Goal: Task Accomplishment & Management: Manage account settings

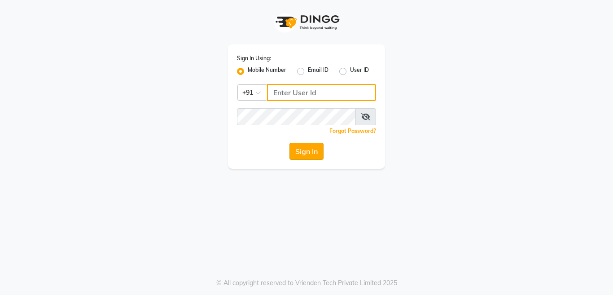
type input "7278274131"
click at [308, 154] on button "Sign In" at bounding box center [307, 151] width 34 height 17
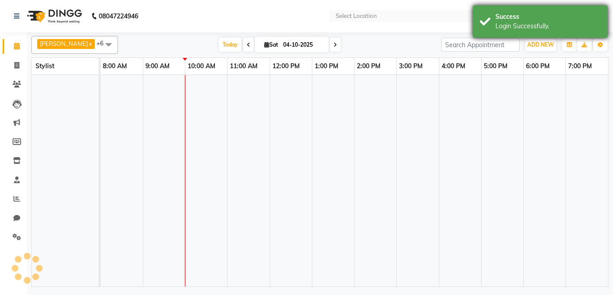
click at [509, 27] on div "Login Successfully." at bounding box center [549, 26] width 106 height 9
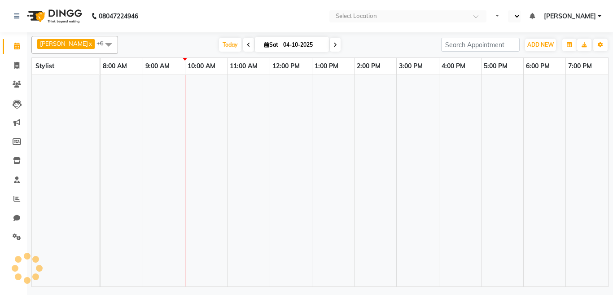
select select "en"
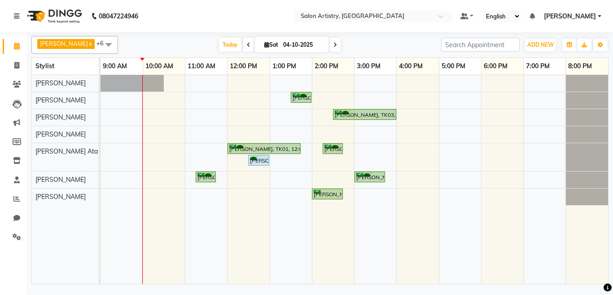
drag, startPoint x: 344, startPoint y: 46, endPoint x: 322, endPoint y: 40, distance: 21.9
click at [322, 40] on div "Today Sat 04-10-2025" at bounding box center [280, 44] width 314 height 13
click at [330, 45] on span at bounding box center [335, 45] width 11 height 14
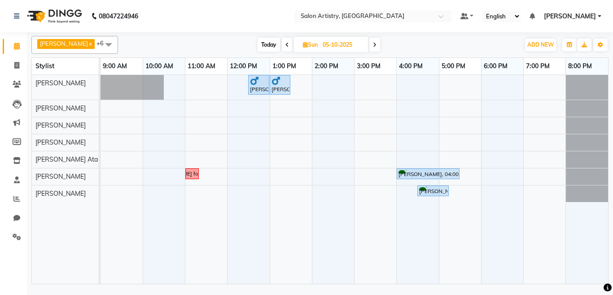
click at [373, 45] on icon at bounding box center [375, 44] width 4 height 5
type input "06-10-2025"
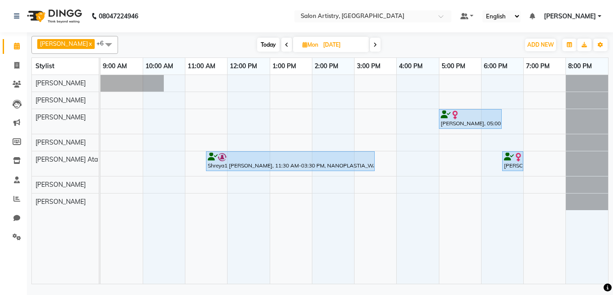
click at [333, 45] on input "06-10-2025" at bounding box center [343, 44] width 45 height 13
select select "10"
select select "2025"
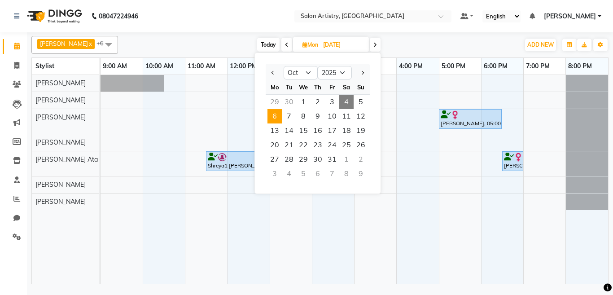
click at [349, 101] on span "4" at bounding box center [346, 102] width 14 height 14
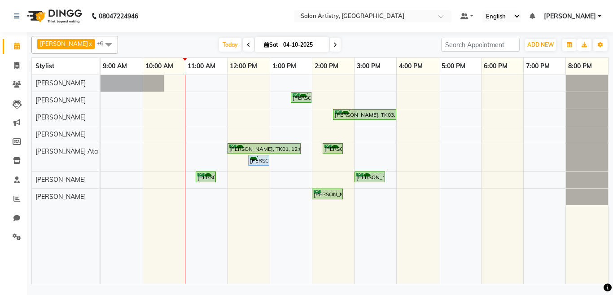
click at [330, 42] on span at bounding box center [335, 45] width 11 height 14
type input "05-10-2025"
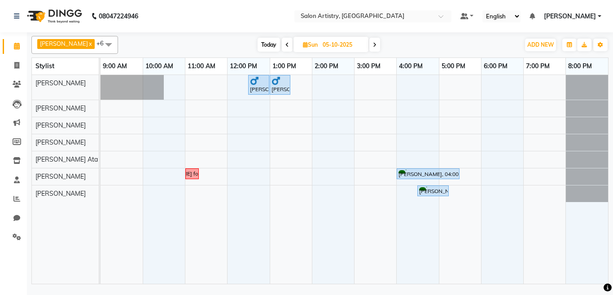
click at [320, 42] on input "05-10-2025" at bounding box center [342, 44] width 45 height 13
select select "10"
select select "2025"
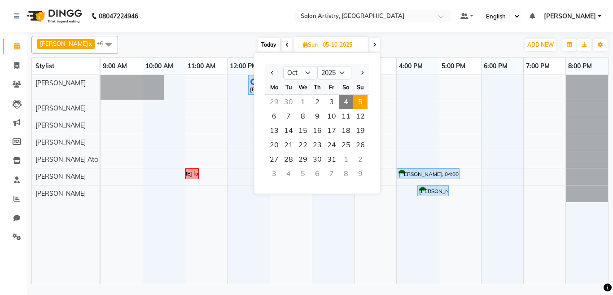
click at [373, 44] on icon at bounding box center [375, 44] width 4 height 5
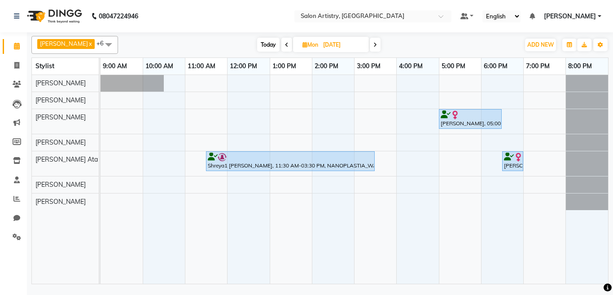
click at [263, 41] on span "Today" at bounding box center [268, 45] width 22 height 14
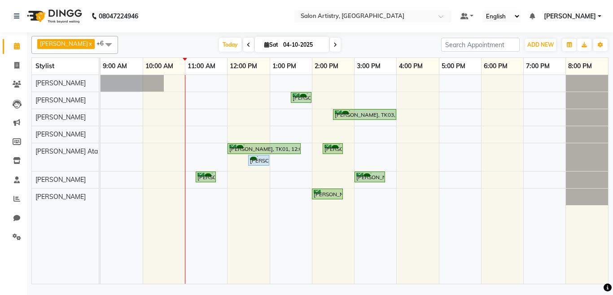
click at [243, 41] on span at bounding box center [248, 45] width 11 height 14
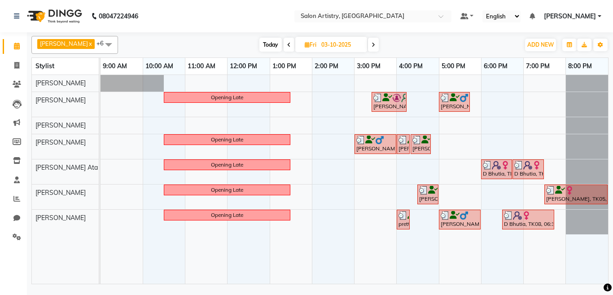
click at [372, 45] on icon at bounding box center [374, 44] width 4 height 5
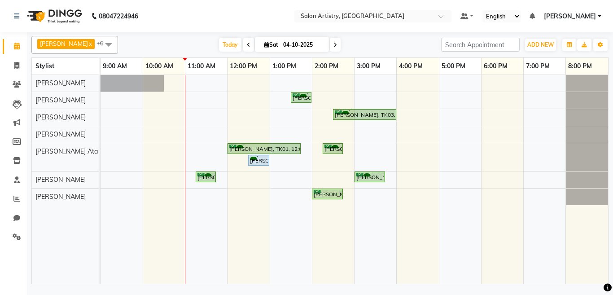
click at [334, 44] on icon at bounding box center [336, 44] width 4 height 5
type input "05-10-2025"
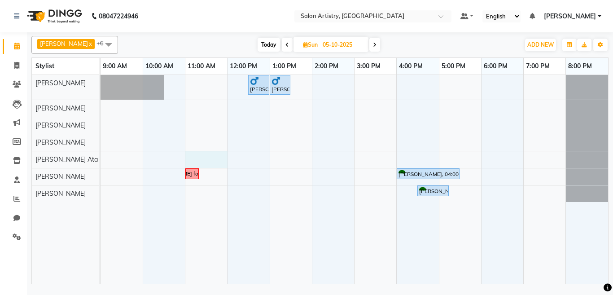
click at [188, 155] on div "Bhavesh Ratta, 12:30 PM-01:00 PM, HAIR CUT SENIOR STYLIST MEN Bhavesh Ratta, 01…" at bounding box center [355, 179] width 508 height 209
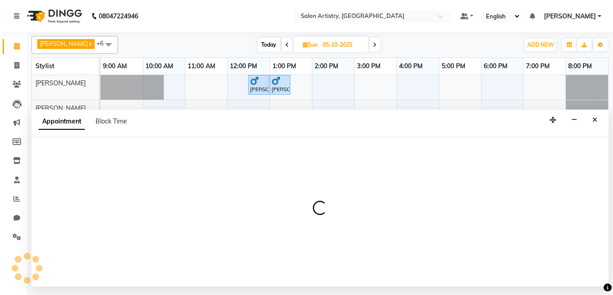
select select "79858"
select select "tentative"
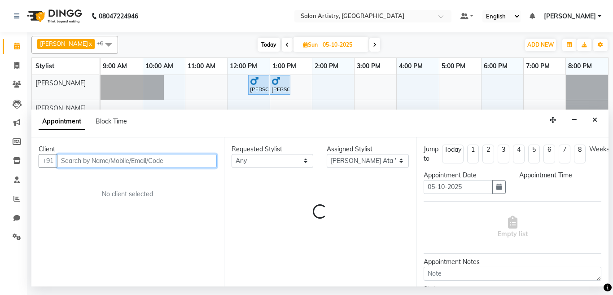
select select "660"
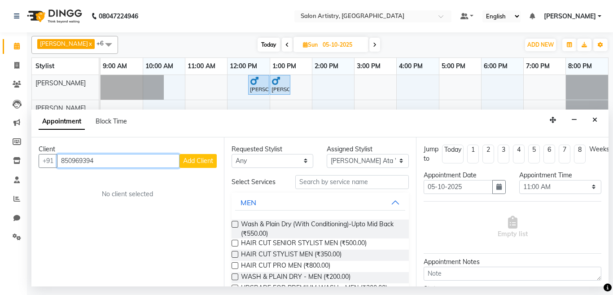
type input "8509693945"
click at [106, 122] on span "Block Time" at bounding box center [111, 121] width 31 height 8
select select "79858"
select select "660"
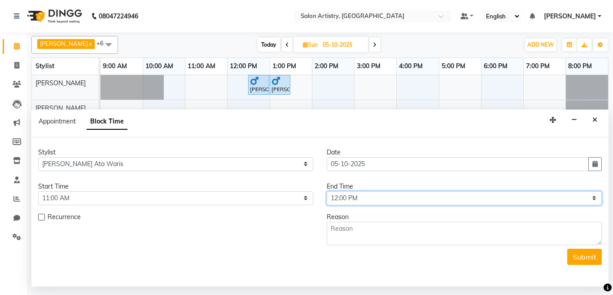
click at [354, 197] on select "Select 10:00 AM 10:05 AM 10:10 AM 10:15 AM 10:20 AM 10:25 AM 10:30 AM 10:35 AM …" at bounding box center [464, 198] width 275 height 14
select select "870"
click at [327, 191] on select "Select 10:00 AM 10:05 AM 10:10 AM 10:15 AM 10:20 AM 10:25 AM 10:30 AM 10:35 AM …" at bounding box center [464, 198] width 275 height 14
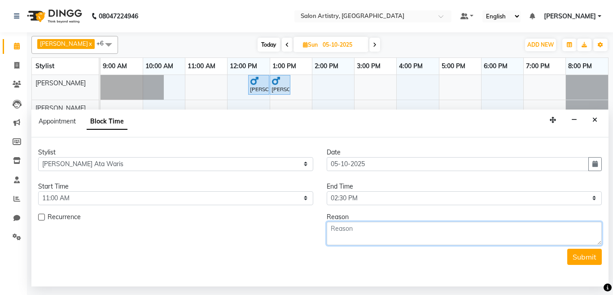
click at [361, 236] on textarea at bounding box center [464, 233] width 275 height 23
paste textarea "8509693945"
type textarea "8509693945, Nanoplastia"
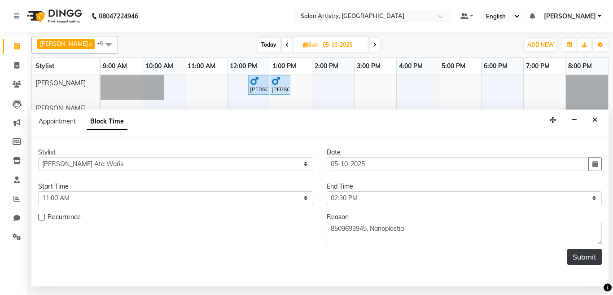
click at [592, 255] on button "Submit" at bounding box center [585, 257] width 35 height 16
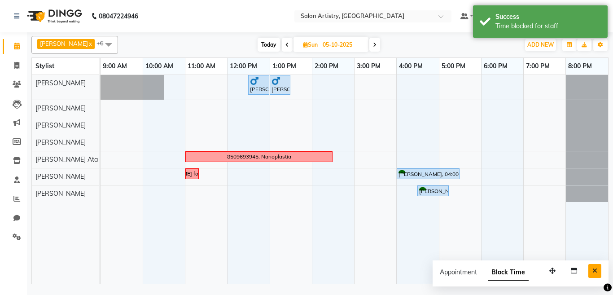
click at [593, 269] on icon "Close" at bounding box center [595, 271] width 5 height 6
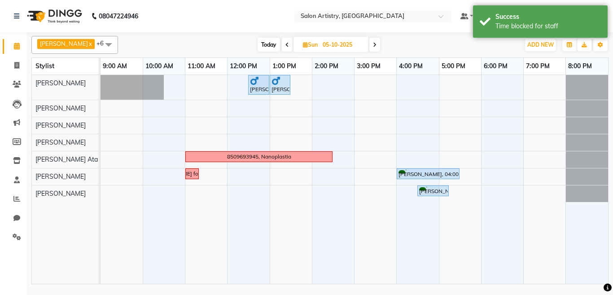
click at [286, 43] on icon at bounding box center [288, 44] width 4 height 5
type input "04-10-2025"
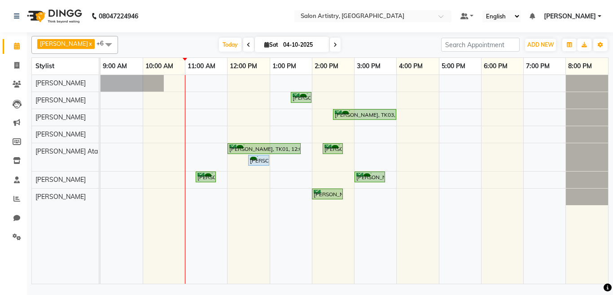
click at [330, 175] on div "Shikha Nahata, TK03, 01:30 PM-02:00 PM, Back Massage - Detoxifying/Relaxing/Str…" at bounding box center [355, 179] width 508 height 209
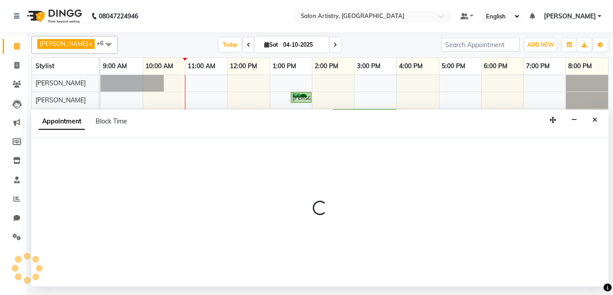
select select "79859"
select select "tentative"
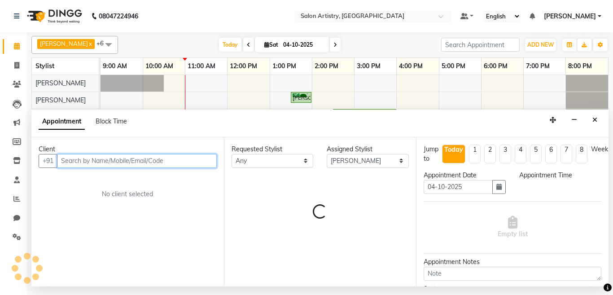
select select "840"
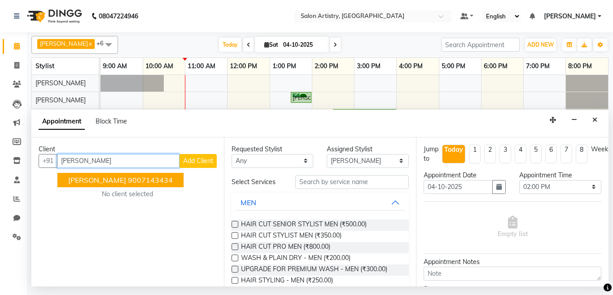
click at [119, 174] on button "Yashna Gupta 9007143434" at bounding box center [120, 180] width 126 height 14
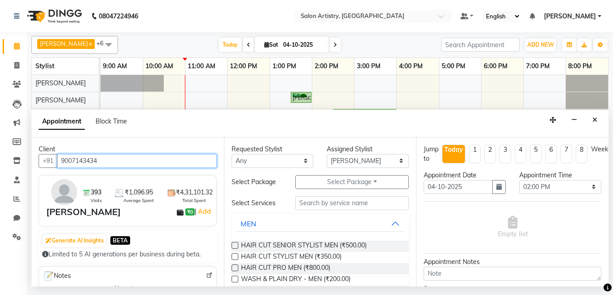
type input "9007143434"
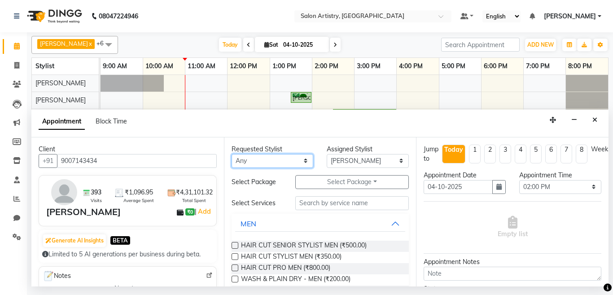
click at [274, 159] on select "Any Aditya Saha Anupriya Ghosh Iqbal Ahmed Irshad Khan Mannu Kumar Gupta Mekhla…" at bounding box center [273, 161] width 82 height 14
select select "79859"
click at [232, 154] on select "Any Aditya Saha Anupriya Ghosh Iqbal Ahmed Irshad Khan Mannu Kumar Gupta Mekhla…" at bounding box center [273, 161] width 82 height 14
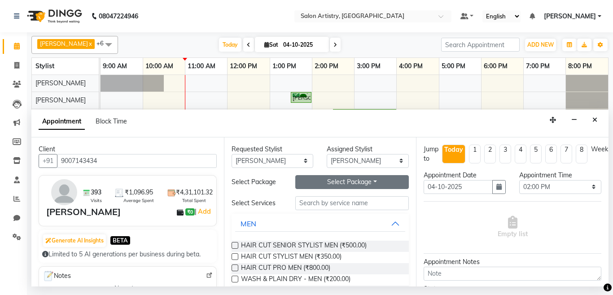
click at [324, 185] on button "Select Package Toggle Dropdown" at bounding box center [352, 182] width 114 height 14
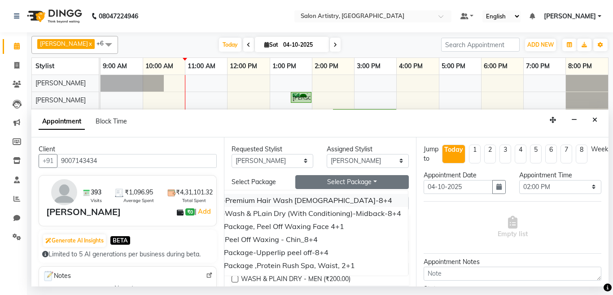
click at [300, 201] on li "Custom-Premium Hair Wash Female-8+4" at bounding box center [299, 200] width 218 height 13
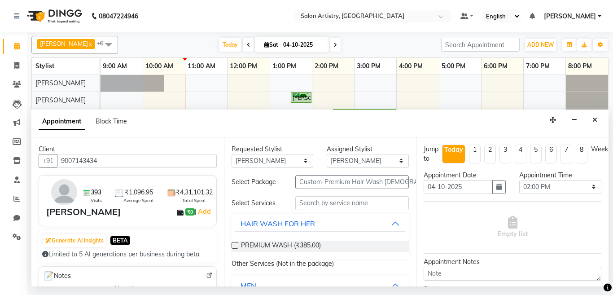
click at [234, 245] on label at bounding box center [235, 245] width 7 height 7
click at [234, 245] on input "checkbox" at bounding box center [235, 246] width 6 height 6
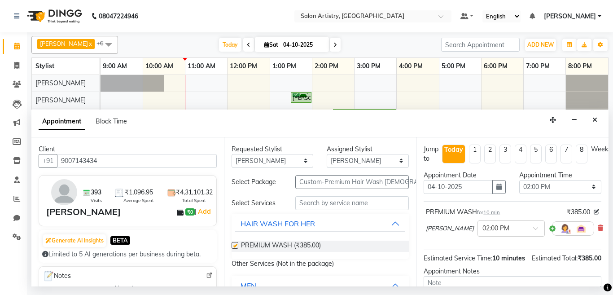
checkbox input "false"
click at [488, 232] on input "text" at bounding box center [503, 227] width 40 height 9
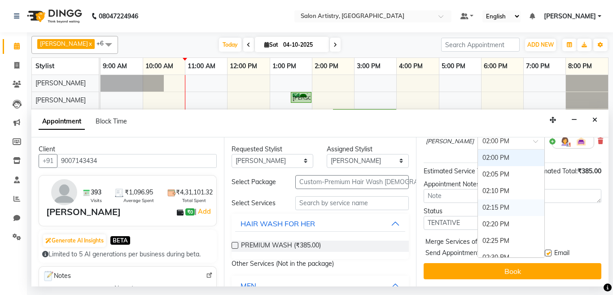
click at [485, 207] on div "02:15 PM" at bounding box center [511, 207] width 66 height 17
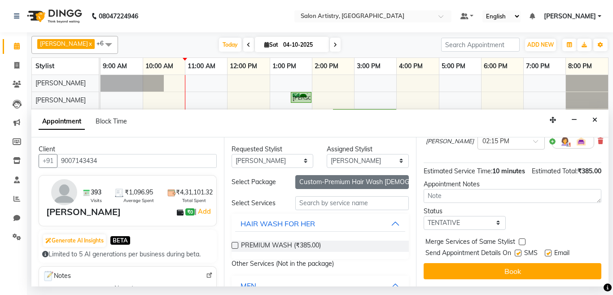
click at [313, 186] on button "Custom-Premium Hair Wash Female-8+4" at bounding box center [352, 182] width 114 height 14
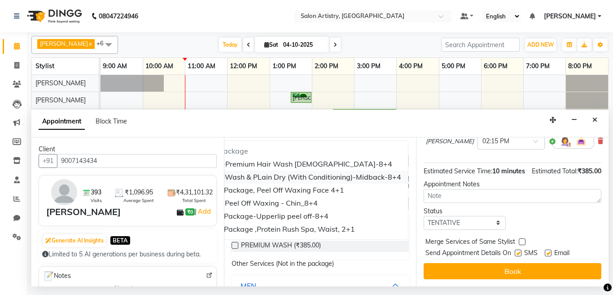
click at [286, 177] on li "Custom-Wash & PLain Dry (With Conditioning)-Midback-8+4" at bounding box center [299, 177] width 218 height 13
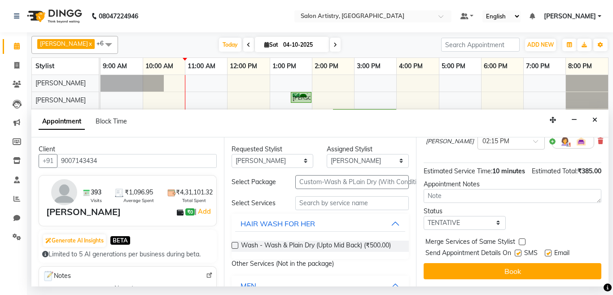
click at [232, 244] on label at bounding box center [235, 245] width 7 height 7
click at [232, 244] on input "checkbox" at bounding box center [235, 246] width 6 height 6
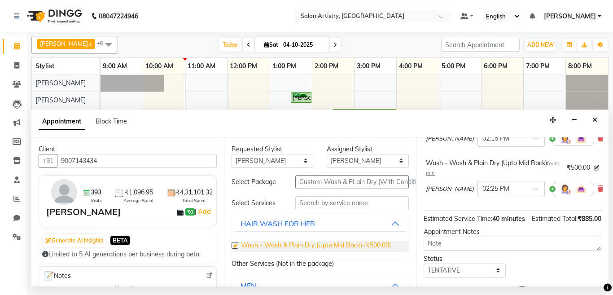
checkbox input "false"
click at [485, 190] on input "text" at bounding box center [503, 188] width 40 height 9
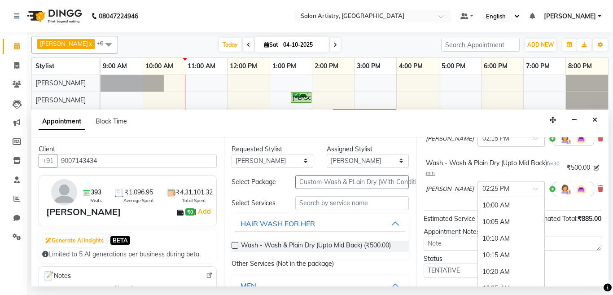
scroll to position [886, 0]
click at [478, 222] on div "02:30 PM" at bounding box center [511, 222] width 66 height 17
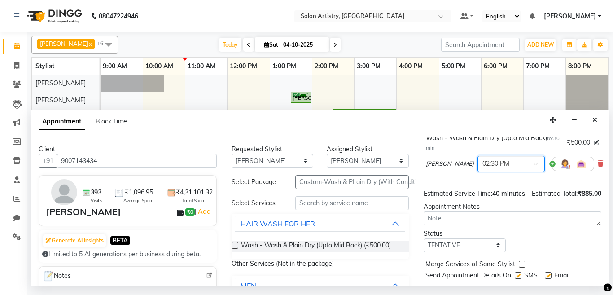
scroll to position [154, 0]
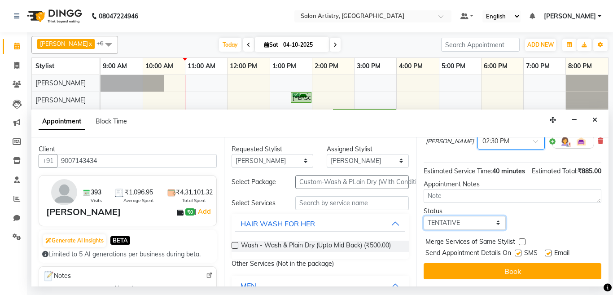
click at [436, 216] on select "Select TENTATIVE CONFIRM CHECK-IN UPCOMING" at bounding box center [465, 223] width 82 height 14
select select "confirm booking"
click at [424, 216] on select "Select TENTATIVE CONFIRM CHECK-IN UPCOMING" at bounding box center [465, 223] width 82 height 14
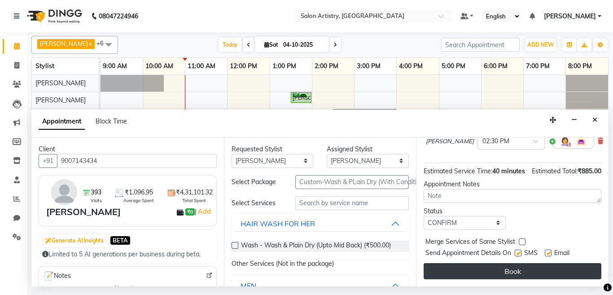
click at [454, 263] on button "Book" at bounding box center [513, 271] width 178 height 16
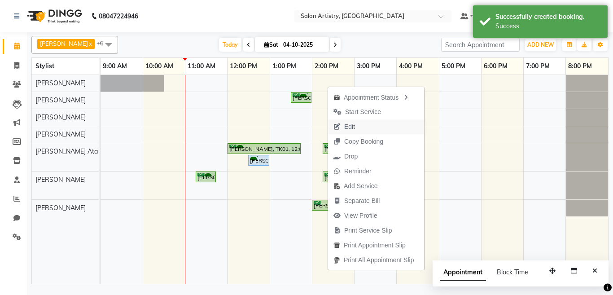
click at [355, 125] on span "Edit" at bounding box center [349, 126] width 11 height 9
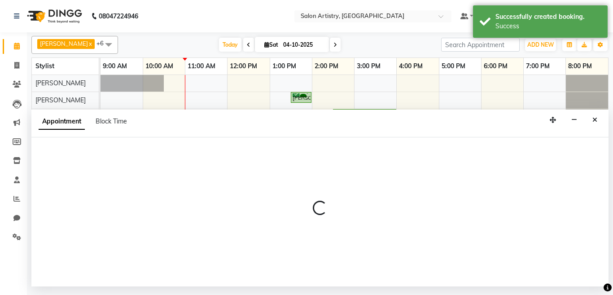
select select "tentative"
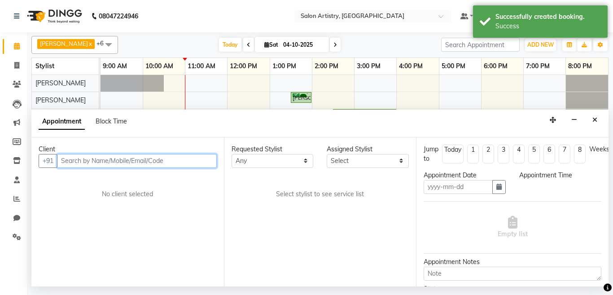
type input "04-10-2025"
select select "confirm booking"
select select "79859"
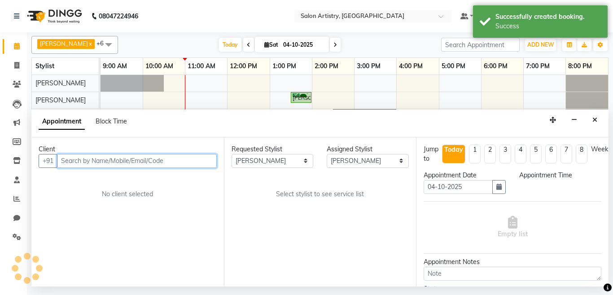
select select "855"
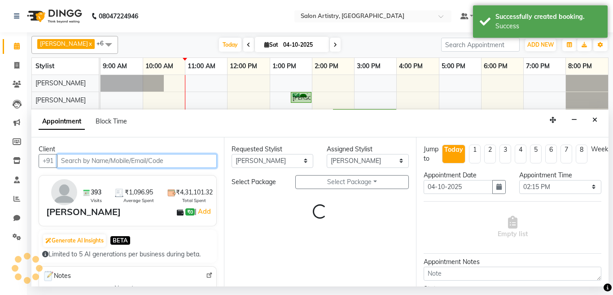
select select "4168"
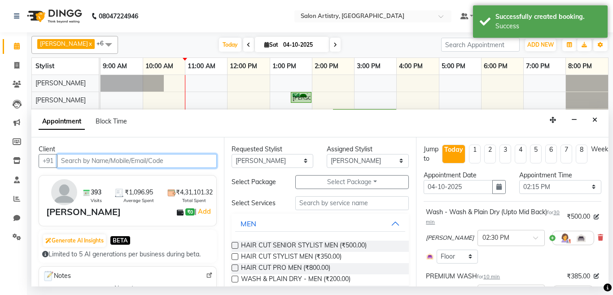
scroll to position [90, 0]
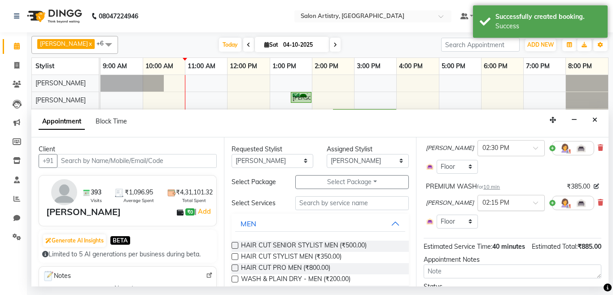
click at [488, 202] on input "text" at bounding box center [503, 202] width 40 height 9
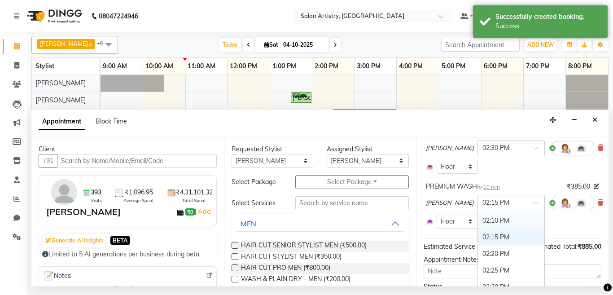
click at [482, 220] on div "02:10 PM" at bounding box center [511, 220] width 66 height 17
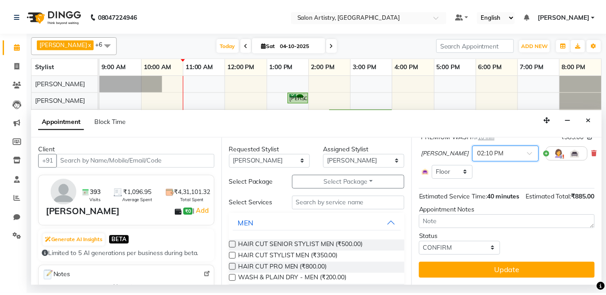
scroll to position [156, 0]
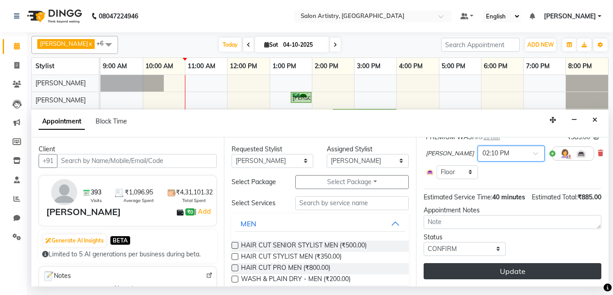
click at [520, 264] on button "Update" at bounding box center [513, 271] width 178 height 16
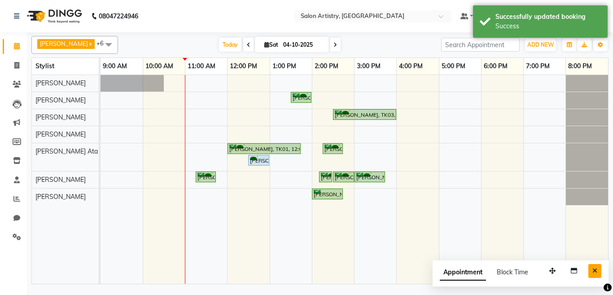
click at [596, 271] on icon "Close" at bounding box center [595, 271] width 5 height 6
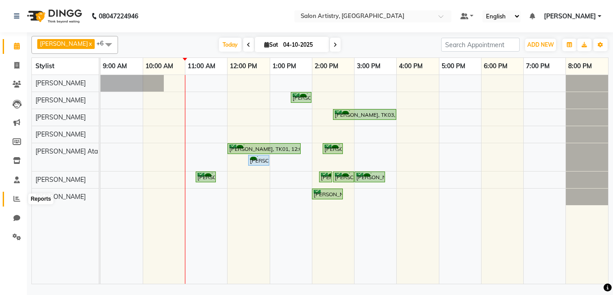
drag, startPoint x: 16, startPoint y: 198, endPoint x: 27, endPoint y: 194, distance: 11.9
click at [16, 197] on icon at bounding box center [16, 198] width 7 height 7
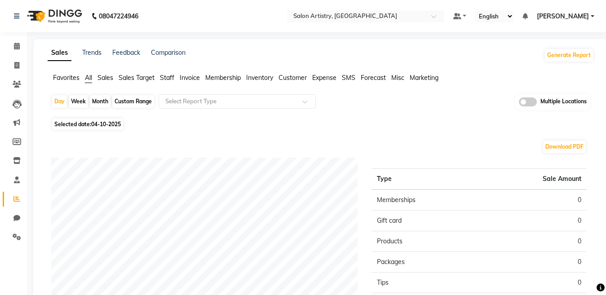
click at [111, 125] on span "04-10-2025" at bounding box center [106, 124] width 30 height 7
select select "10"
select select "2025"
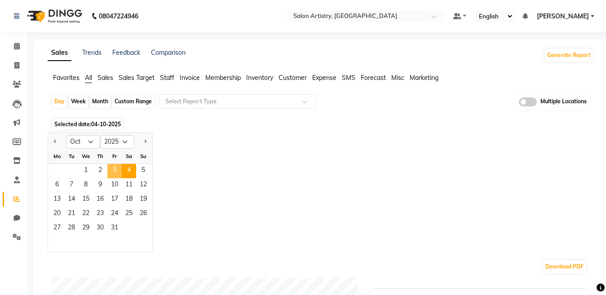
click at [112, 170] on span "3" at bounding box center [114, 171] width 14 height 14
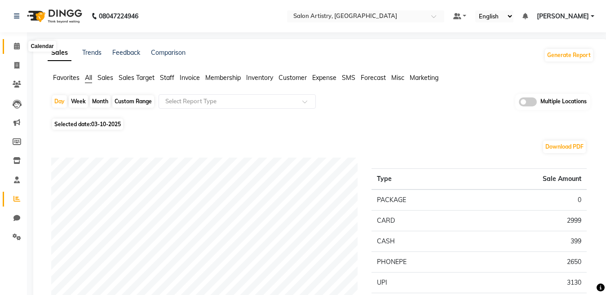
click at [13, 45] on span at bounding box center [17, 46] width 16 height 10
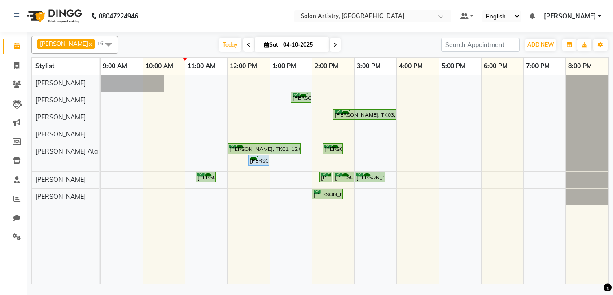
click at [281, 48] on input "04-10-2025" at bounding box center [303, 44] width 45 height 13
select select "10"
select select "2025"
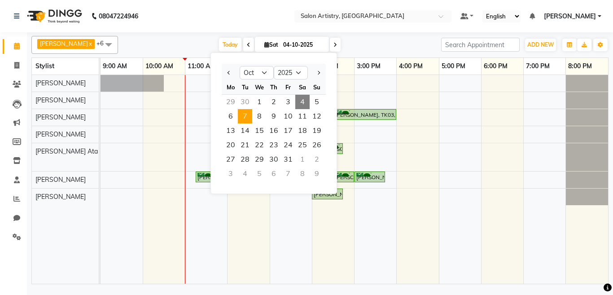
click at [244, 120] on span "7" at bounding box center [245, 116] width 14 height 14
type input "07-10-2025"
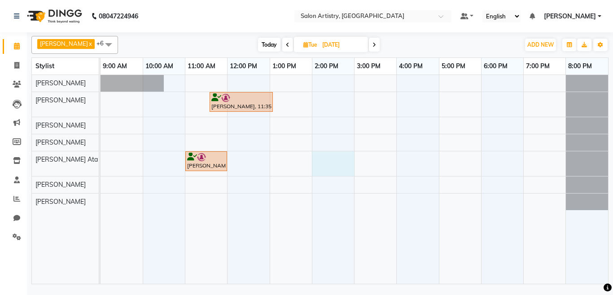
click at [317, 156] on div "Poonam Duggar, 11:35 AM-01:05 PM, Facial - Radiance - The Therapist Recommended…" at bounding box center [355, 179] width 508 height 209
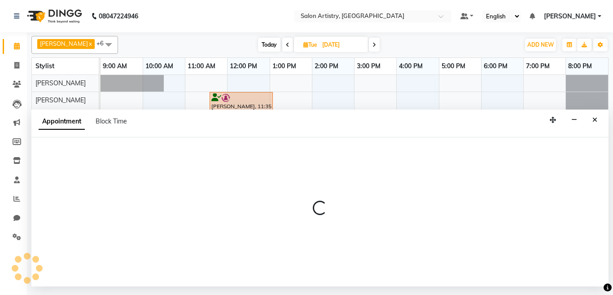
select select "79858"
select select "840"
select select "tentative"
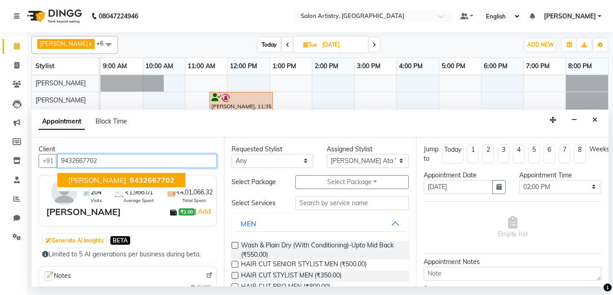
click at [130, 176] on span "9432667702" at bounding box center [152, 180] width 45 height 9
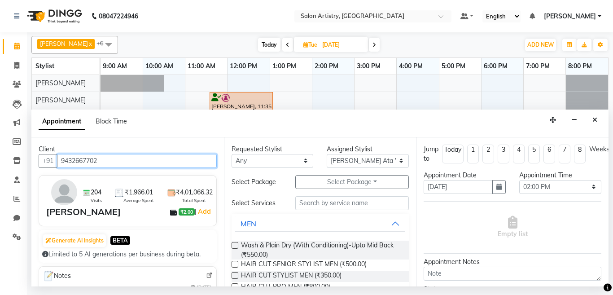
type input "9432667702"
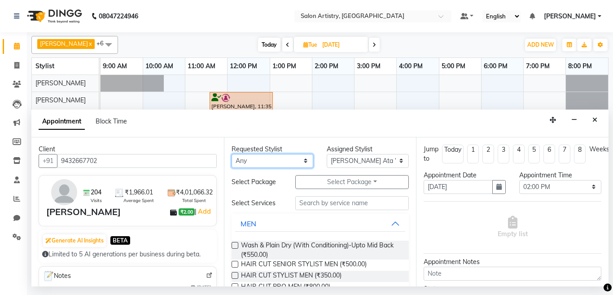
click at [249, 166] on select "Any [PERSON_NAME] [PERSON_NAME] [PERSON_NAME] [PERSON_NAME] [PERSON_NAME] [PERS…" at bounding box center [273, 161] width 82 height 14
select select "79858"
click at [232, 154] on select "Any [PERSON_NAME] [PERSON_NAME] [PERSON_NAME] [PERSON_NAME] [PERSON_NAME] [PERS…" at bounding box center [273, 161] width 82 height 14
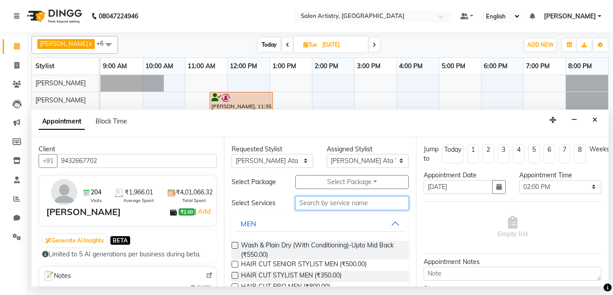
click at [310, 205] on input "text" at bounding box center [352, 203] width 114 height 14
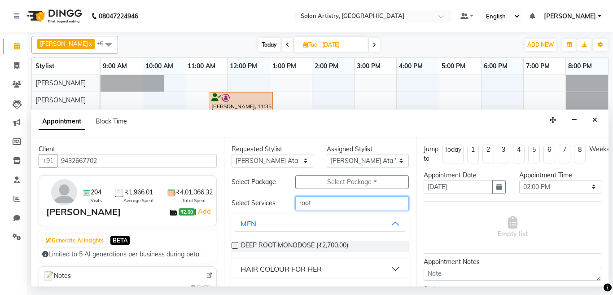
type input "root"
click at [320, 271] on div "HAIR COLOUR FOR HER" at bounding box center [281, 269] width 81 height 11
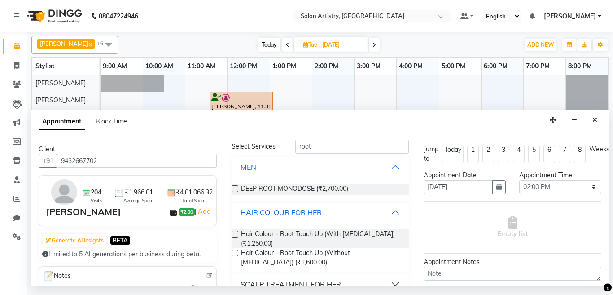
scroll to position [91, 0]
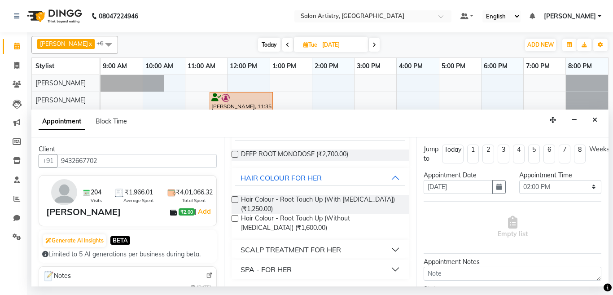
click at [235, 216] on label at bounding box center [235, 218] width 7 height 7
click at [235, 216] on input "checkbox" at bounding box center [235, 219] width 6 height 6
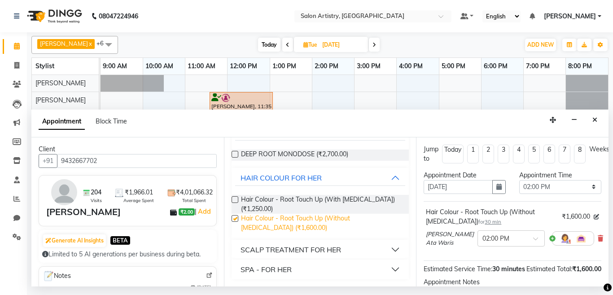
checkbox input "false"
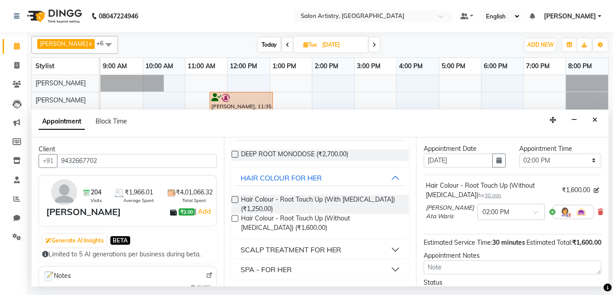
scroll to position [19, 0]
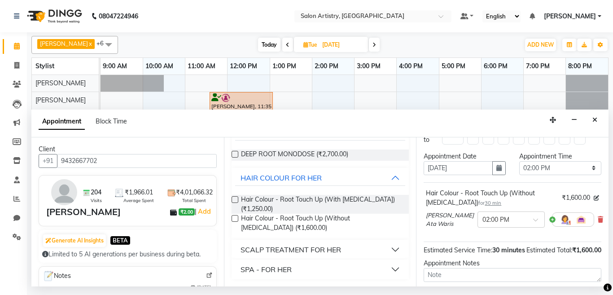
click at [485, 205] on span "30 min" at bounding box center [493, 203] width 17 height 6
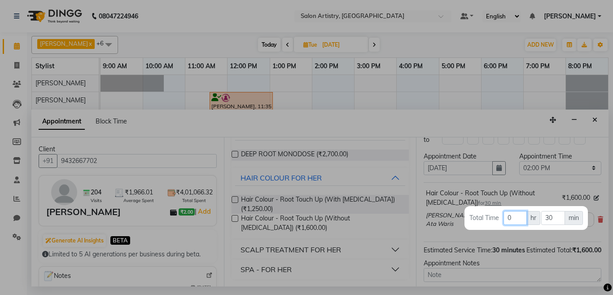
click at [511, 219] on input "0" at bounding box center [515, 218] width 23 height 14
type input "1"
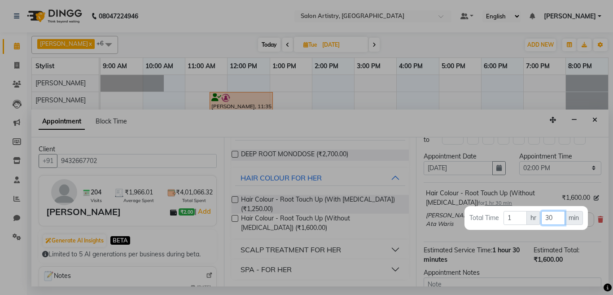
click at [555, 216] on input "30" at bounding box center [554, 218] width 24 height 14
type input "3"
type input "15"
click at [482, 115] on div at bounding box center [306, 147] width 613 height 295
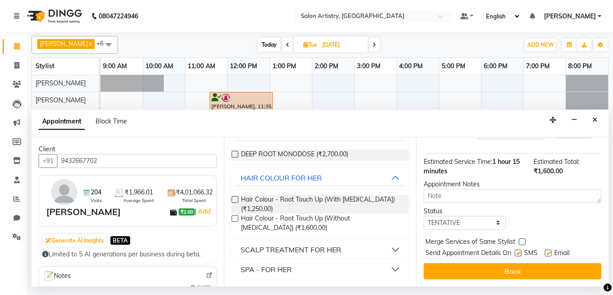
scroll to position [115, 0]
drag, startPoint x: 455, startPoint y: 214, endPoint x: 456, endPoint y: 222, distance: 7.8
click at [455, 216] on select "Select TENTATIVE CONFIRM UPCOMING" at bounding box center [465, 223] width 82 height 14
select select "upcoming"
click at [424, 216] on select "Select TENTATIVE CONFIRM UPCOMING" at bounding box center [465, 223] width 82 height 14
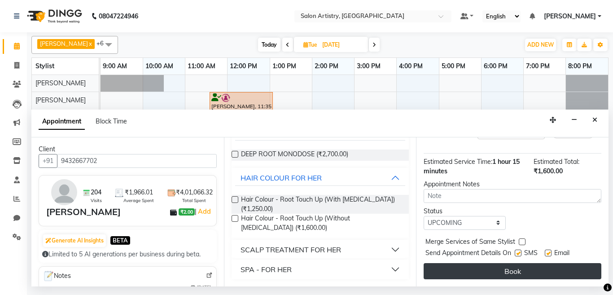
click at [460, 266] on button "Book" at bounding box center [513, 271] width 178 height 16
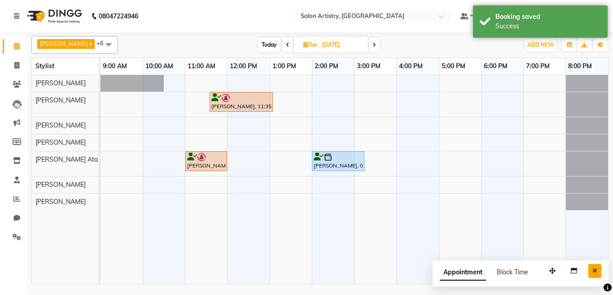
click at [594, 270] on icon "Close" at bounding box center [595, 271] width 5 height 6
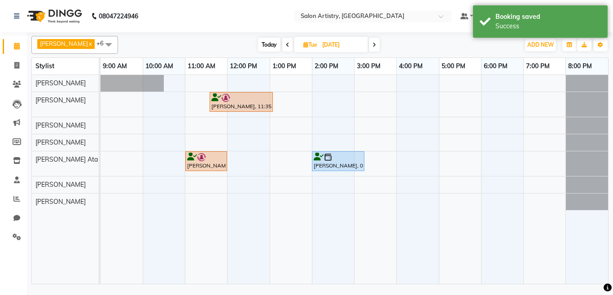
click at [301, 45] on span "Tue" at bounding box center [310, 44] width 18 height 7
select select "10"
select select "2025"
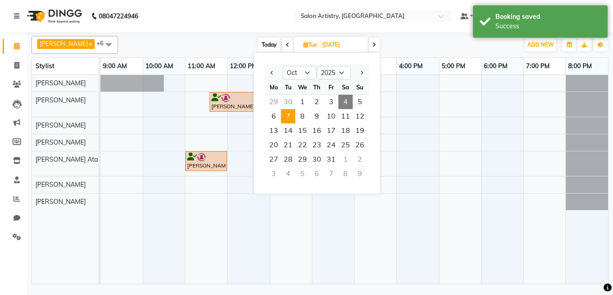
click at [344, 104] on span "4" at bounding box center [346, 102] width 14 height 14
type input "04-10-2025"
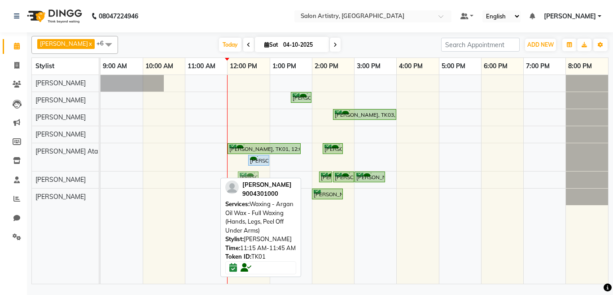
drag, startPoint x: 208, startPoint y: 175, endPoint x: 242, endPoint y: 177, distance: 33.7
click at [101, 177] on div "Bhavna Mitra, TK01, 11:15 AM-11:45 AM, Waxing - Argan Oil Wax - Full Waxing (Ha…" at bounding box center [101, 180] width 0 height 16
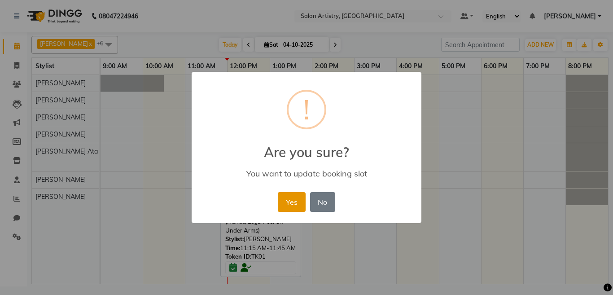
click at [294, 201] on button "Yes" at bounding box center [291, 202] width 27 height 20
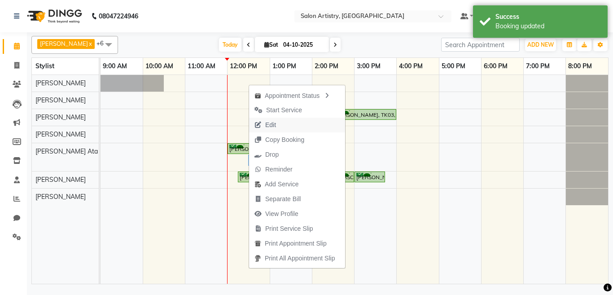
click at [278, 123] on span "Edit" at bounding box center [265, 125] width 32 height 15
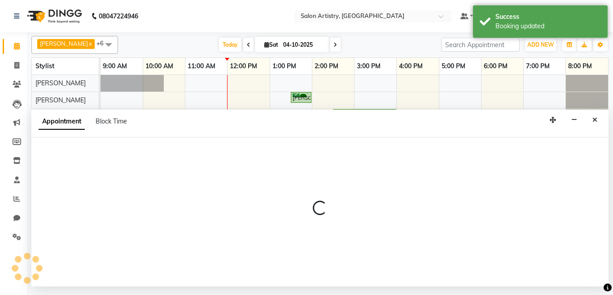
select select "confirm booking"
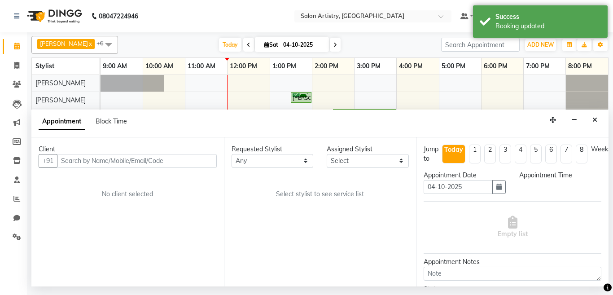
select select "79863"
select select "720"
select select "4168"
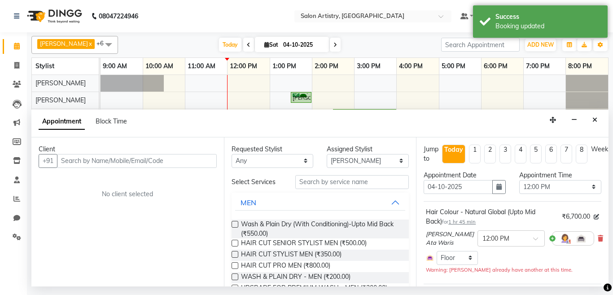
select select "4168"
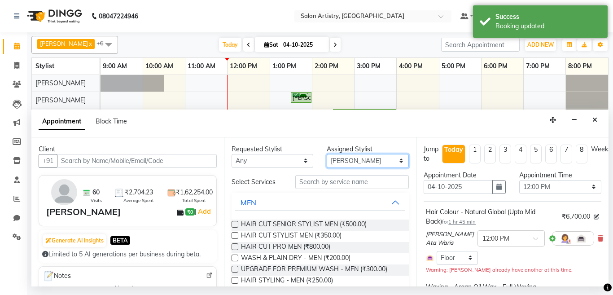
click at [334, 161] on select "Select Aditya Saha Anupriya Ghosh Iqbal Ahmed Irshad Khan Mannu Kumar Gupta Mek…" at bounding box center [368, 161] width 82 height 14
select select "82350"
click at [327, 154] on select "Select Aditya Saha Anupriya Ghosh Iqbal Ahmed Irshad Khan Mannu Kumar Gupta Mek…" at bounding box center [368, 161] width 82 height 14
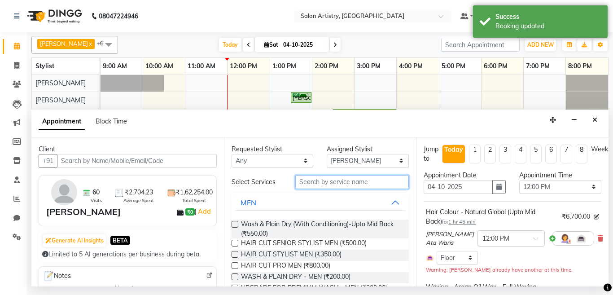
click at [321, 182] on input "text" at bounding box center [352, 182] width 114 height 14
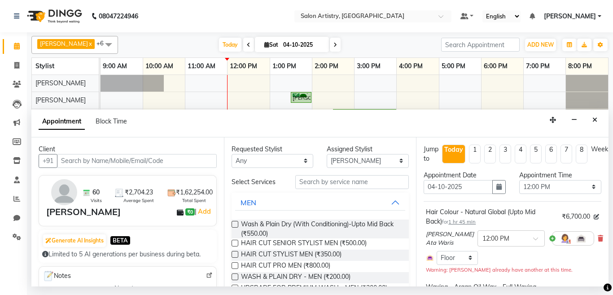
click at [234, 243] on label at bounding box center [235, 243] width 7 height 7
click at [234, 243] on input "checkbox" at bounding box center [235, 244] width 6 height 6
checkbox input "false"
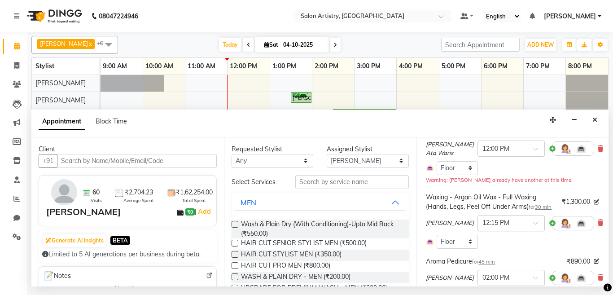
scroll to position [225, 0]
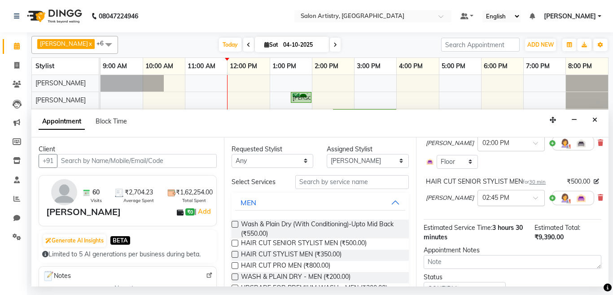
click at [491, 202] on input "text" at bounding box center [503, 197] width 40 height 9
click at [482, 258] on div "12:00 PM" at bounding box center [511, 250] width 66 height 17
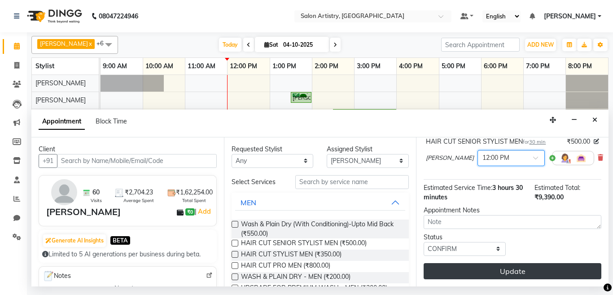
scroll to position [291, 0]
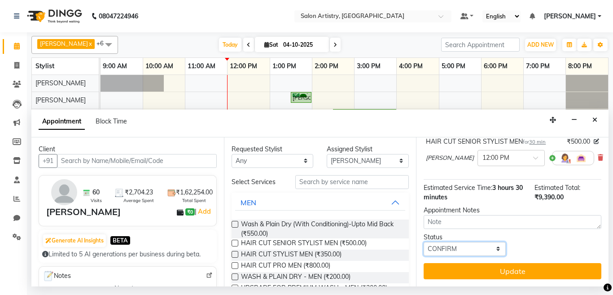
click at [456, 242] on select "Select TENTATIVE CONFIRM CHECK-IN UPCOMING" at bounding box center [465, 249] width 82 height 14
select select "check-in"
click at [424, 242] on select "Select TENTATIVE CONFIRM CHECK-IN UPCOMING" at bounding box center [465, 249] width 82 height 14
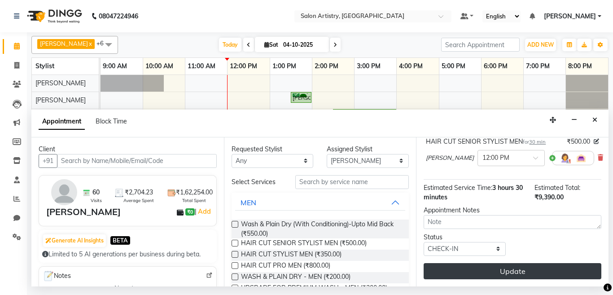
click at [462, 265] on button "Update" at bounding box center [513, 271] width 178 height 16
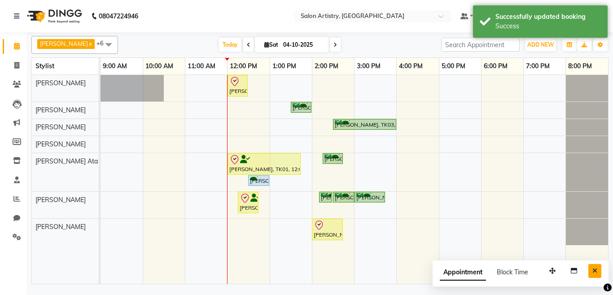
click at [595, 269] on icon "Close" at bounding box center [595, 271] width 5 height 6
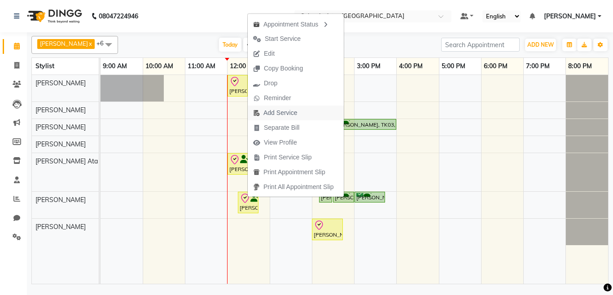
click at [274, 113] on span "Add Service" at bounding box center [281, 112] width 34 height 9
select select "79859"
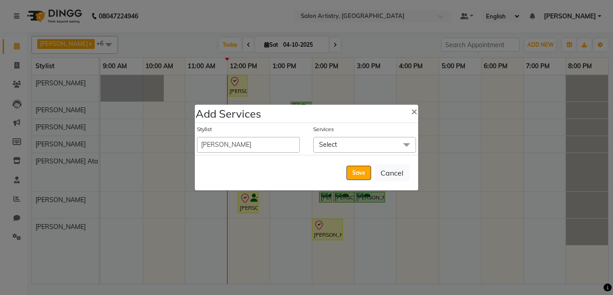
click at [334, 144] on span "Select" at bounding box center [328, 145] width 18 height 8
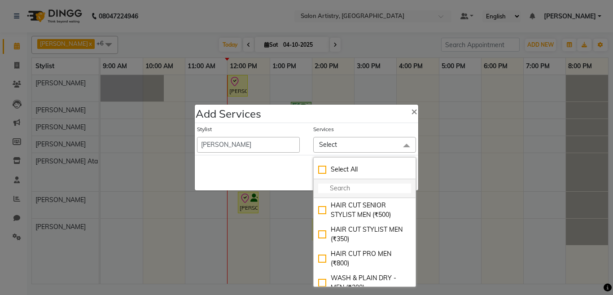
click at [337, 187] on input "multiselect-search" at bounding box center [364, 188] width 93 height 9
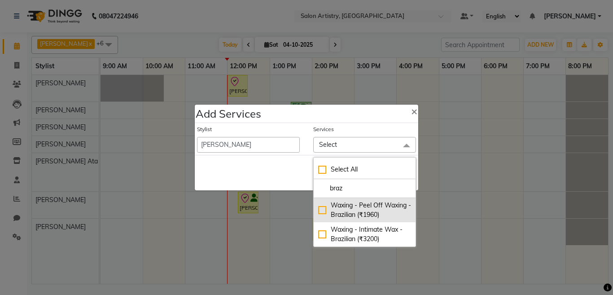
type input "braz"
click at [324, 209] on div "Waxing - Peel Off Waxing - Brazilian (₹1960)" at bounding box center [364, 210] width 93 height 19
checkbox input "true"
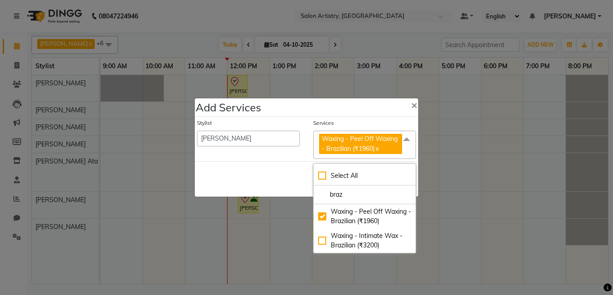
click at [282, 179] on div "Save Cancel" at bounding box center [307, 178] width 224 height 35
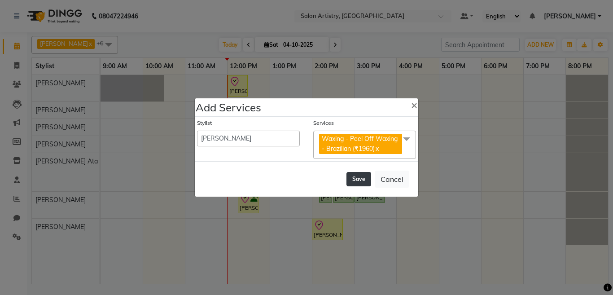
click at [360, 179] on button "Save" at bounding box center [359, 179] width 25 height 14
select select "92307"
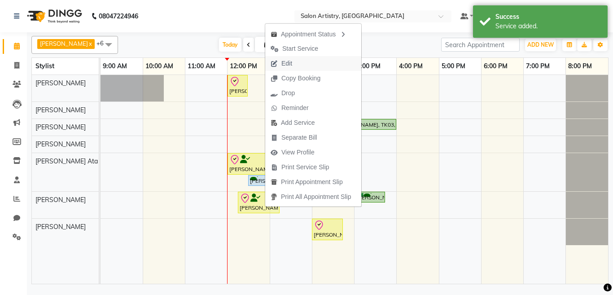
click at [293, 62] on span "Edit" at bounding box center [281, 63] width 32 height 15
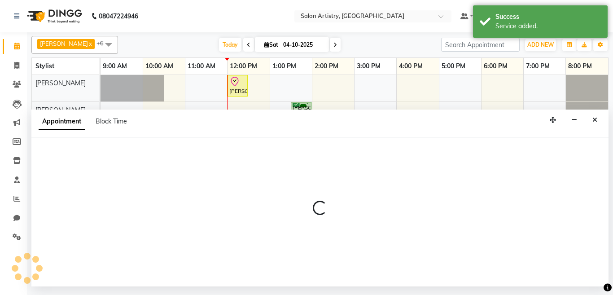
select select "tentative"
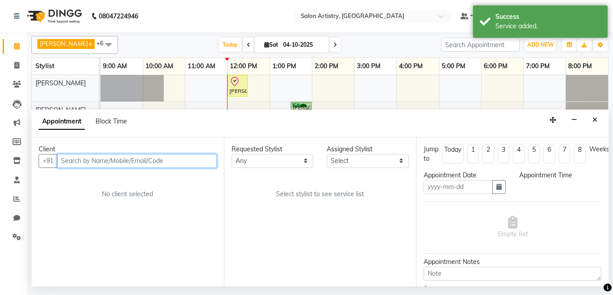
type input "04-10-2025"
select select "check-in"
select select "79863"
select select "720"
select select "4168"
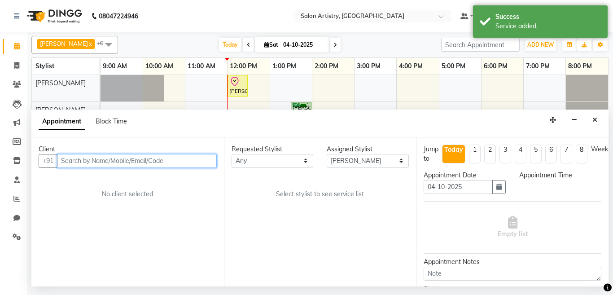
select select "4168"
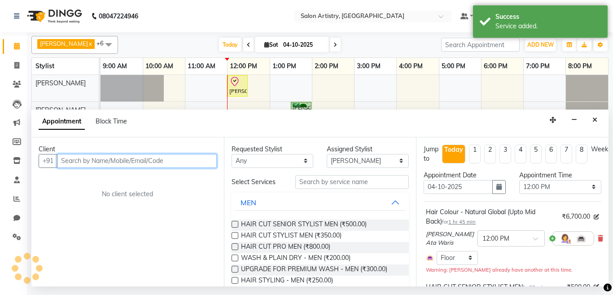
select select "4168"
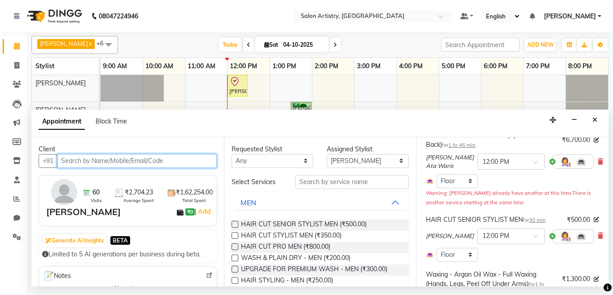
scroll to position [78, 0]
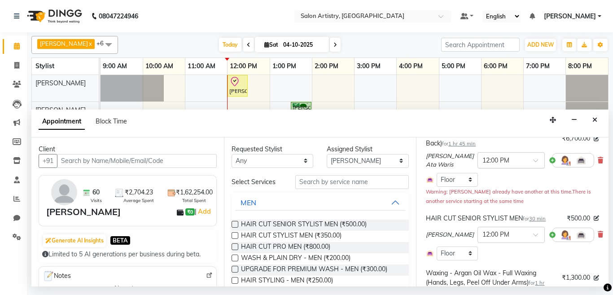
click at [496, 163] on input "text" at bounding box center [503, 159] width 40 height 9
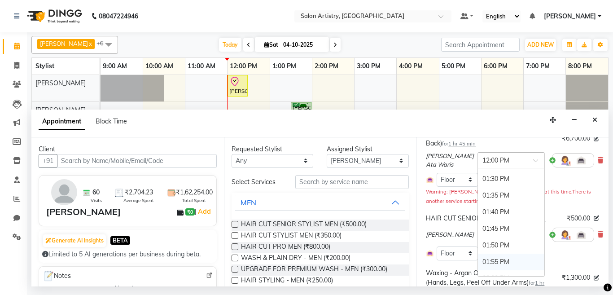
scroll to position [713, 0]
click at [483, 264] on div "02:00 PM" at bounding box center [511, 266] width 66 height 17
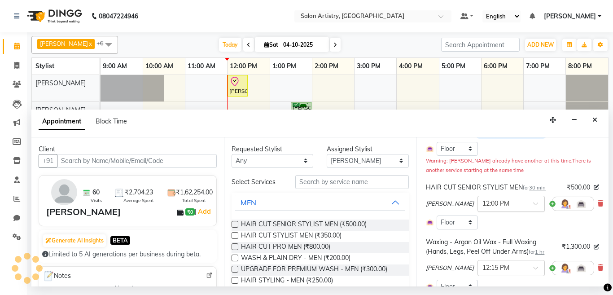
scroll to position [123, 0]
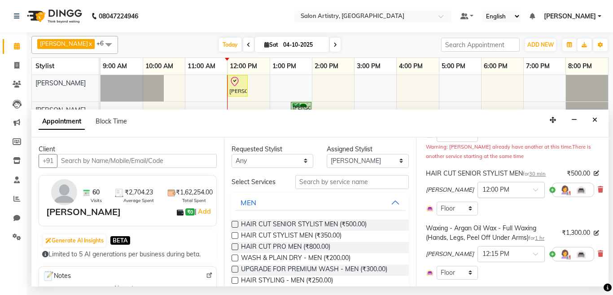
click at [487, 190] on input "text" at bounding box center [503, 189] width 40 height 9
click at [482, 230] on div "03:30 PM" at bounding box center [511, 230] width 66 height 17
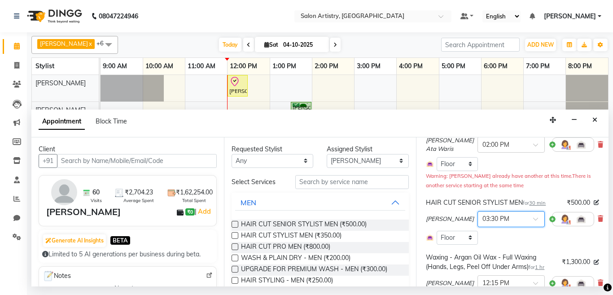
scroll to position [78, 0]
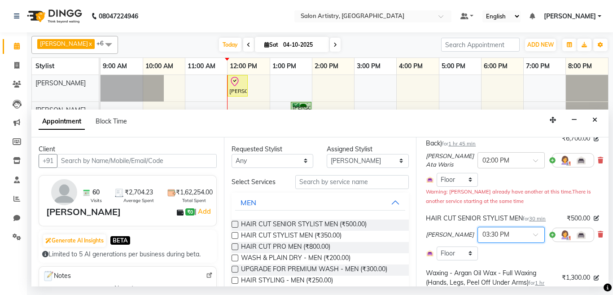
click at [533, 239] on span at bounding box center [538, 237] width 11 height 9
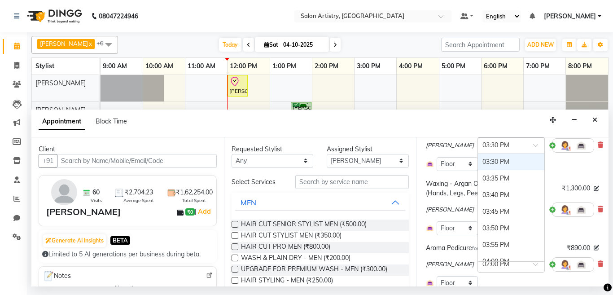
scroll to position [168, 0]
click at [482, 211] on div "03:45 PM" at bounding box center [511, 211] width 66 height 17
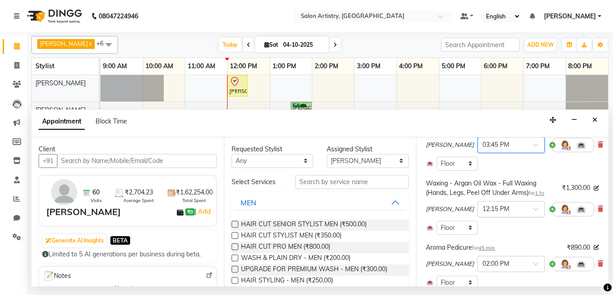
click at [486, 209] on input "text" at bounding box center [503, 208] width 40 height 9
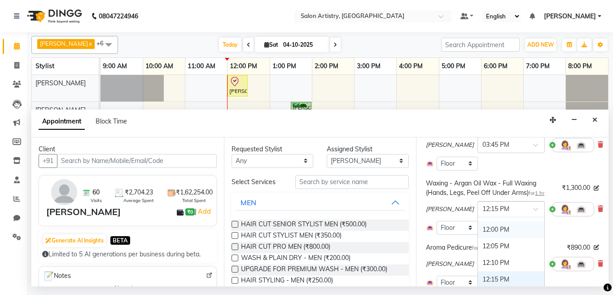
click at [478, 229] on div "12:00 PM" at bounding box center [511, 229] width 66 height 17
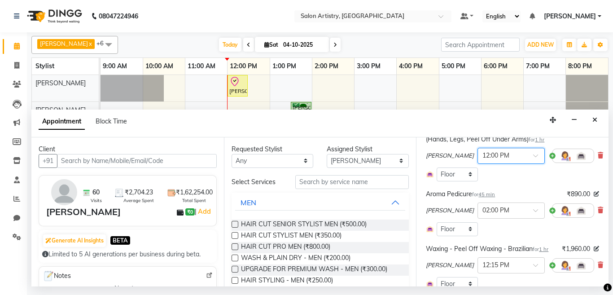
scroll to position [248, 0]
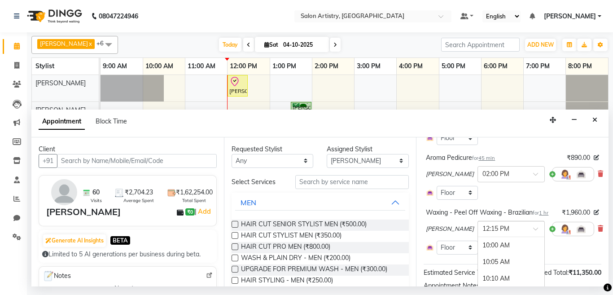
click at [500, 233] on input "text" at bounding box center [503, 228] width 40 height 9
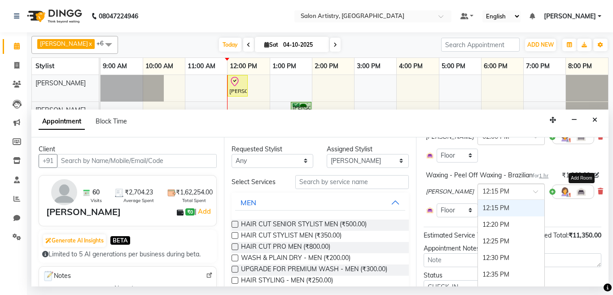
scroll to position [293, 0]
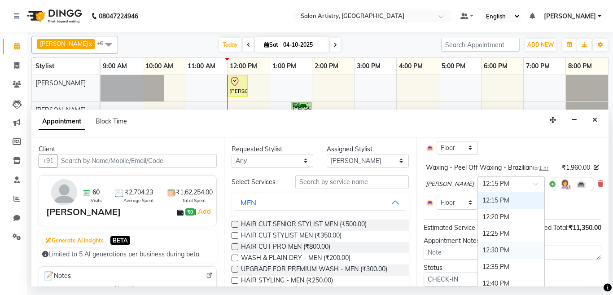
click at [478, 259] on div "12:30 PM" at bounding box center [511, 250] width 66 height 17
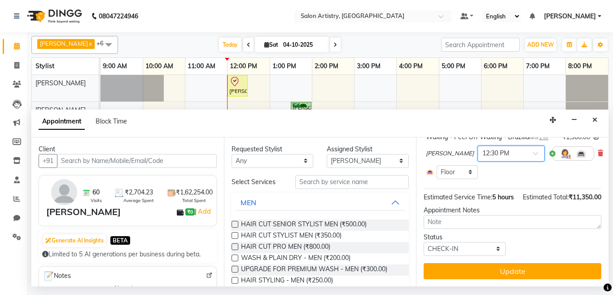
scroll to position [350, 0]
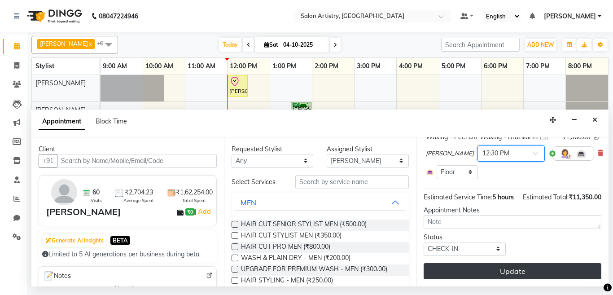
click at [479, 264] on button "Update" at bounding box center [513, 271] width 178 height 16
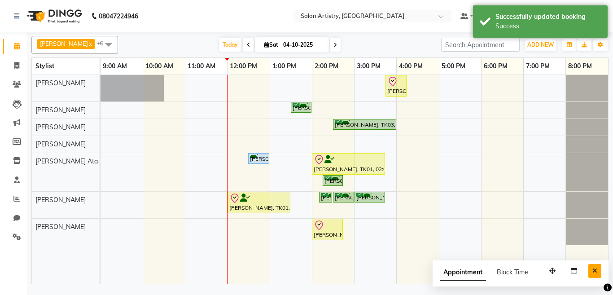
click at [594, 270] on icon "Close" at bounding box center [595, 271] width 5 height 6
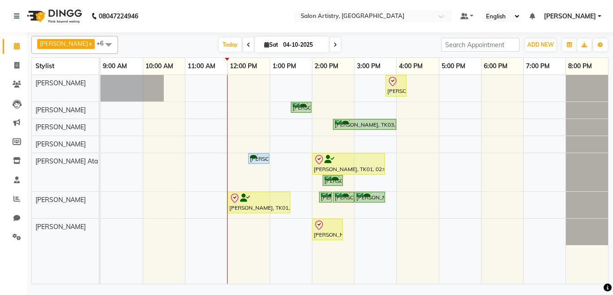
click at [330, 46] on span at bounding box center [335, 45] width 11 height 14
type input "05-10-2025"
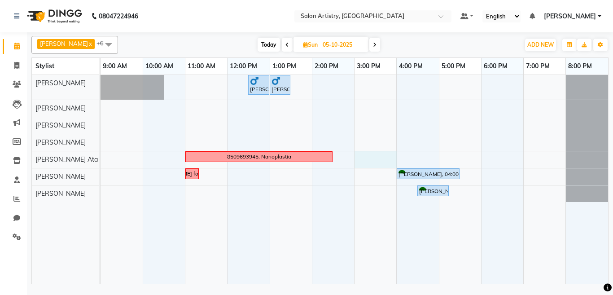
click at [372, 159] on div "Bhavesh Ratta, 12:30 PM-01:00 PM, HAIR CUT SENIOR STYLIST MEN Bhavesh Ratta, 01…" at bounding box center [355, 179] width 508 height 209
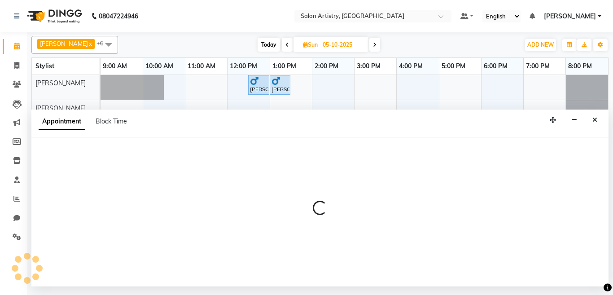
select select "79858"
select select "tentative"
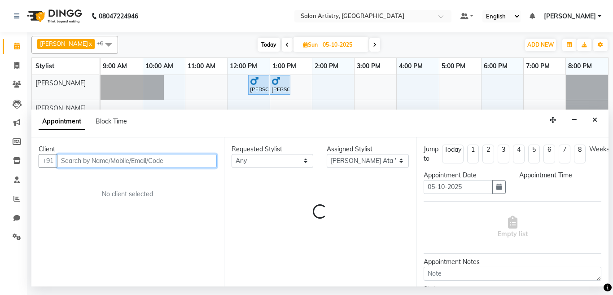
select select "900"
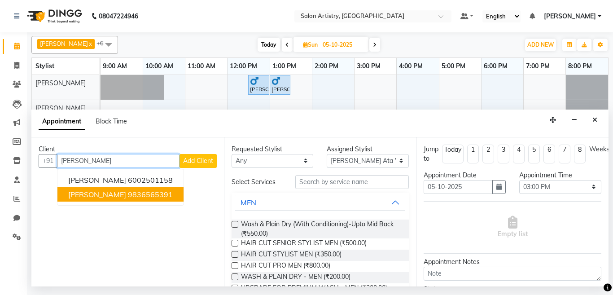
click at [155, 195] on ngb-highlight "9836565391" at bounding box center [150, 194] width 45 height 9
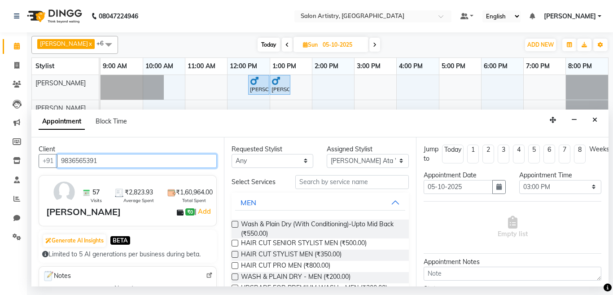
type input "9836565391"
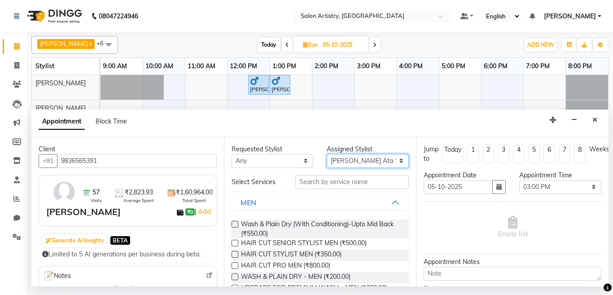
click at [356, 164] on select "Select Aditya Saha Anupriya Ghosh Iqbal Ahmed Irshad Khan Mannu Kumar Gupta Mek…" at bounding box center [368, 161] width 82 height 14
select select "79865"
click at [327, 154] on select "Select Aditya Saha Anupriya Ghosh Iqbal Ahmed Irshad Khan Mannu Kumar Gupta Mek…" at bounding box center [368, 161] width 82 height 14
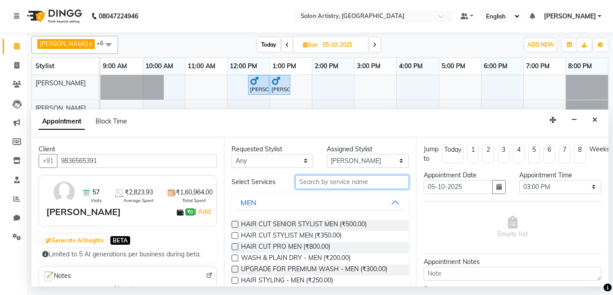
click at [326, 185] on input "text" at bounding box center [352, 182] width 114 height 14
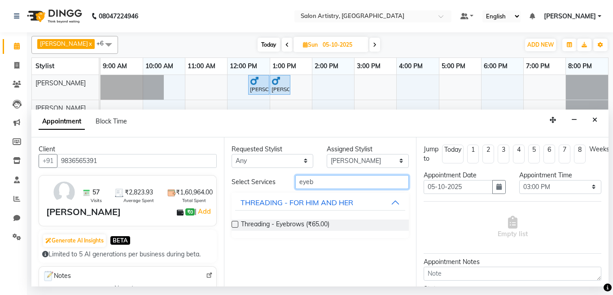
type input "eyeb"
click at [234, 225] on label at bounding box center [235, 224] width 7 height 7
click at [234, 225] on input "checkbox" at bounding box center [235, 225] width 6 height 6
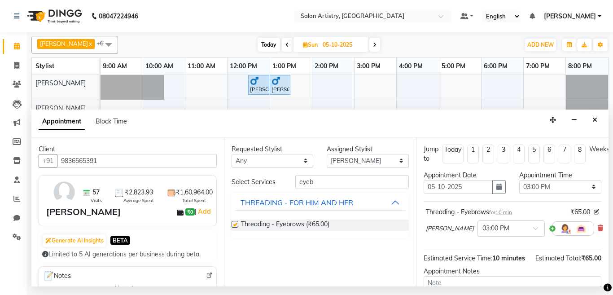
checkbox input "false"
click at [504, 228] on input "text" at bounding box center [503, 227] width 40 height 9
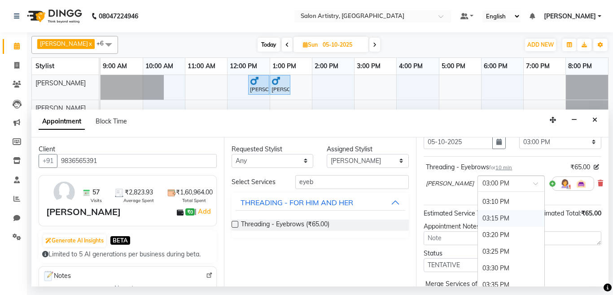
scroll to position [1042, 0]
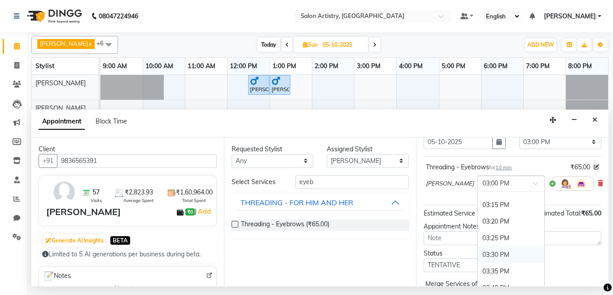
click at [478, 256] on div "03:30 PM" at bounding box center [511, 255] width 66 height 17
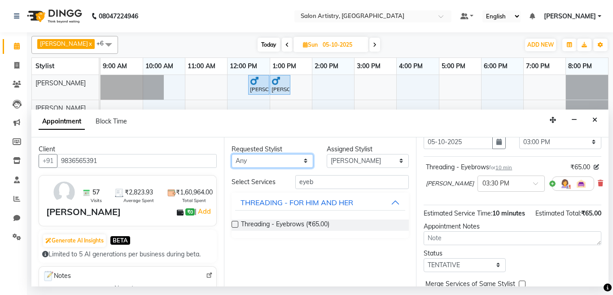
drag, startPoint x: 298, startPoint y: 162, endPoint x: 279, endPoint y: 160, distance: 18.9
click at [298, 162] on select "Any Aditya Saha Anupriya Ghosh Iqbal Ahmed Irshad Khan Mannu Kumar Gupta Mekhla…" at bounding box center [273, 161] width 82 height 14
select select "79858"
click at [232, 154] on select "Any Aditya Saha Anupriya Ghosh Iqbal Ahmed Irshad Khan Mannu Kumar Gupta Mekhla…" at bounding box center [273, 161] width 82 height 14
select select "79858"
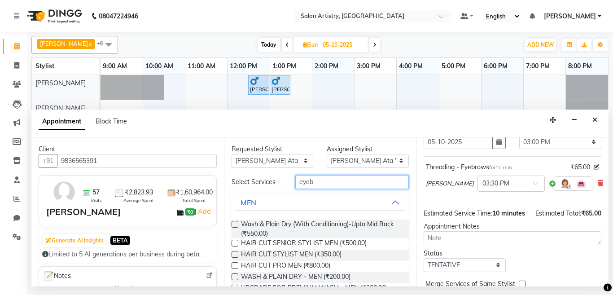
click at [313, 182] on input "eyeb" at bounding box center [352, 182] width 114 height 14
type input "e"
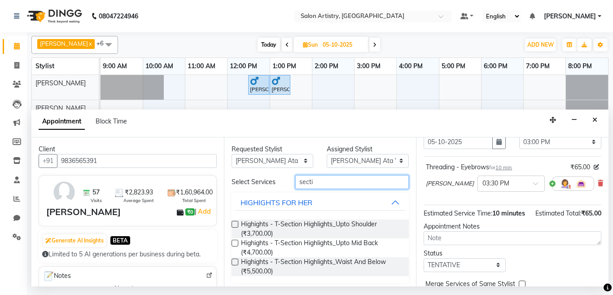
type input "secti"
click at [234, 241] on label at bounding box center [235, 243] width 7 height 7
click at [234, 241] on input "checkbox" at bounding box center [235, 244] width 6 height 6
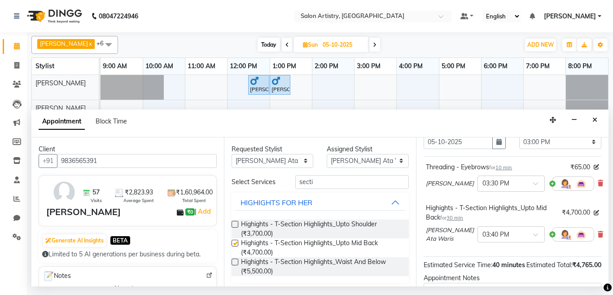
checkbox input "false"
click at [461, 219] on span "30 min" at bounding box center [455, 218] width 17 height 6
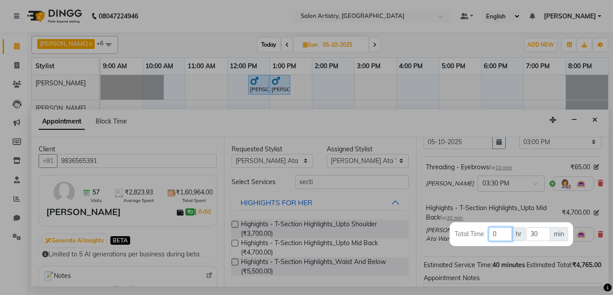
click at [503, 234] on input "0" at bounding box center [500, 234] width 23 height 14
type input "1"
click at [448, 203] on div at bounding box center [306, 147] width 613 height 295
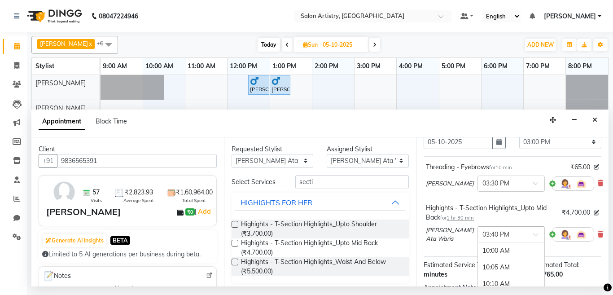
click at [505, 235] on input "text" at bounding box center [503, 233] width 40 height 9
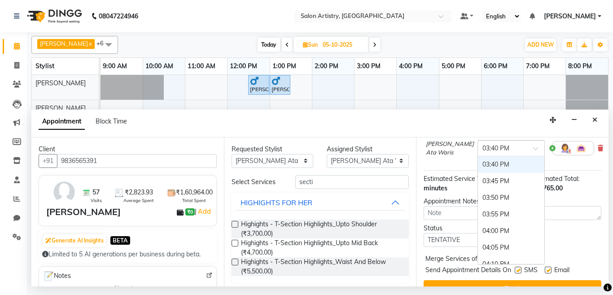
scroll to position [157, 0]
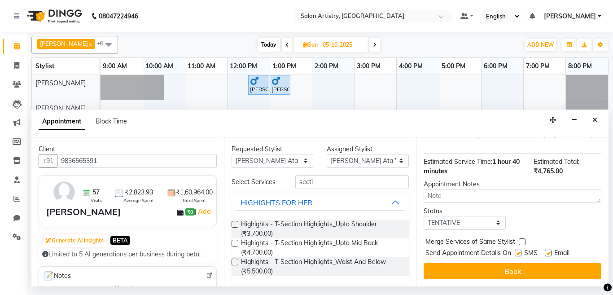
click at [582, 226] on div "Jump to Today 1 2 3 4 5 6 7 8 Weeks Appointment Date 05-10-2025 Appointment Tim…" at bounding box center [512, 211] width 193 height 149
click at [441, 218] on select "Select TENTATIVE CONFIRM UPCOMING" at bounding box center [465, 223] width 82 height 14
select select "confirm booking"
click at [424, 216] on select "Select TENTATIVE CONFIRM UPCOMING" at bounding box center [465, 223] width 82 height 14
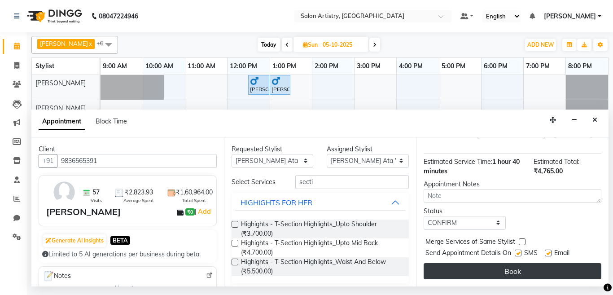
click at [469, 267] on button "Book" at bounding box center [513, 271] width 178 height 16
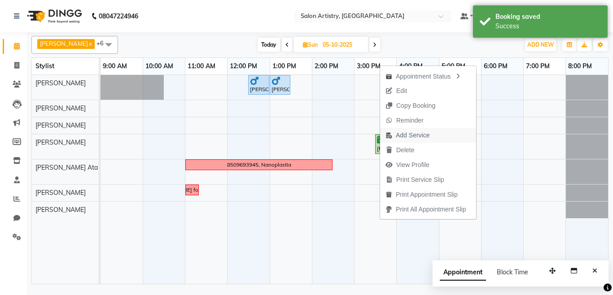
click at [413, 131] on span "Add Service" at bounding box center [413, 135] width 34 height 9
select select "79865"
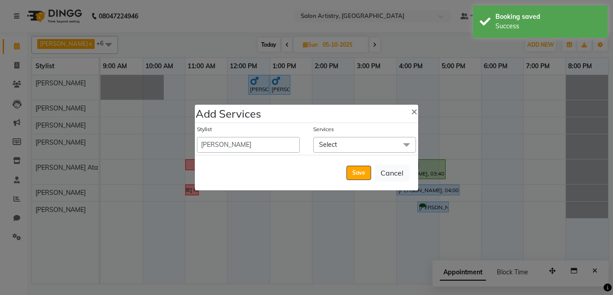
drag, startPoint x: 322, startPoint y: 146, endPoint x: 330, endPoint y: 170, distance: 25.4
click at [323, 146] on span "Select" at bounding box center [328, 145] width 18 height 8
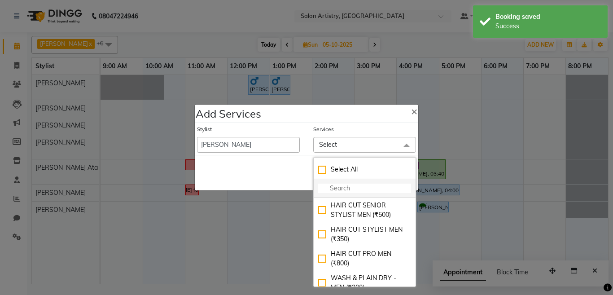
click at [337, 186] on input "multiselect-search" at bounding box center [364, 188] width 93 height 9
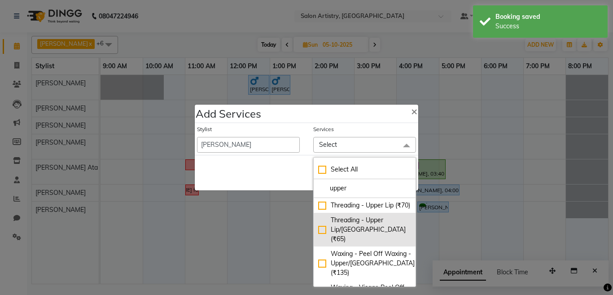
type input "upper"
click at [318, 234] on div "Threading - Upper Lip/[GEOGRAPHIC_DATA] (₹65)" at bounding box center [364, 230] width 93 height 28
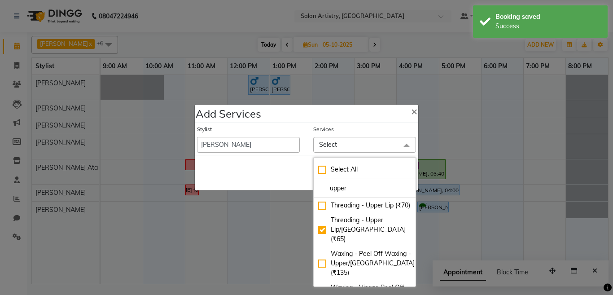
checkbox input "true"
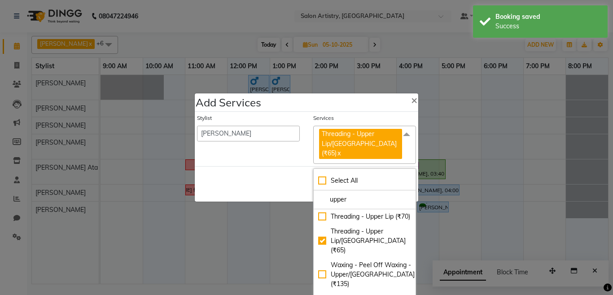
drag, startPoint x: 266, startPoint y: 185, endPoint x: 332, endPoint y: 189, distance: 66.1
click at [267, 186] on div "Save Cancel" at bounding box center [307, 183] width 224 height 35
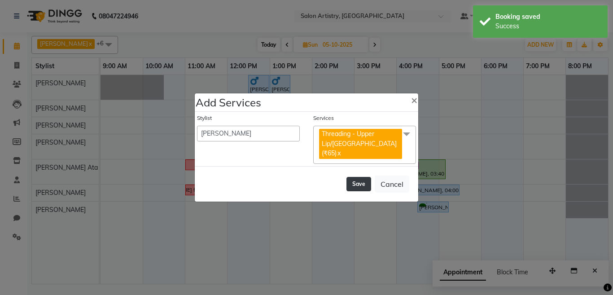
click at [353, 179] on button "Save" at bounding box center [359, 184] width 25 height 14
select select "92307"
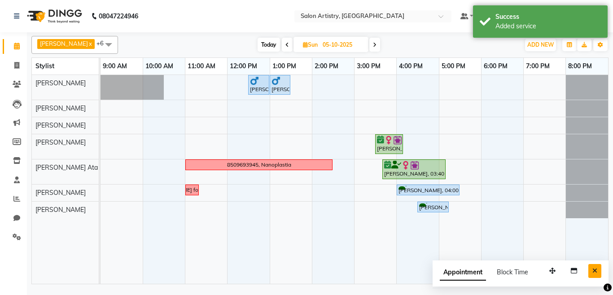
click at [591, 270] on button "Close" at bounding box center [595, 271] width 13 height 14
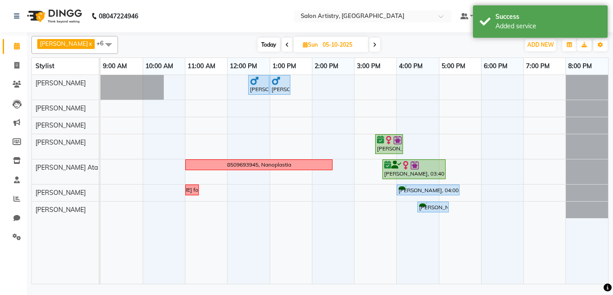
click at [286, 44] on icon at bounding box center [288, 44] width 4 height 5
type input "04-10-2025"
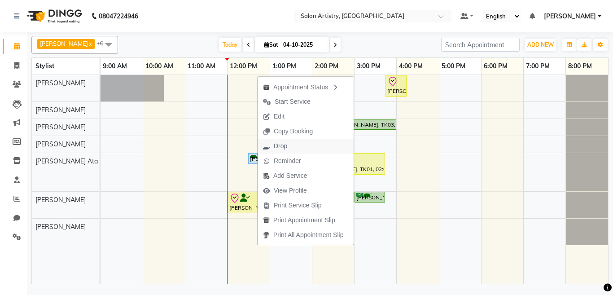
click at [281, 145] on span "Drop" at bounding box center [280, 145] width 13 height 9
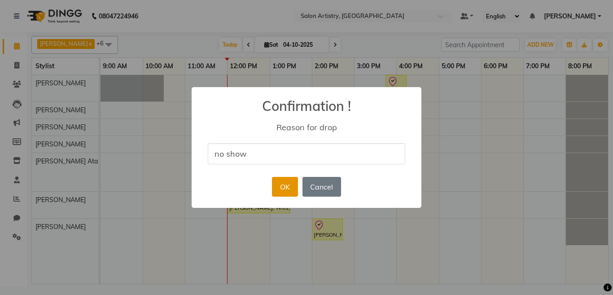
type input "no show"
click at [286, 189] on button "OK" at bounding box center [285, 187] width 26 height 20
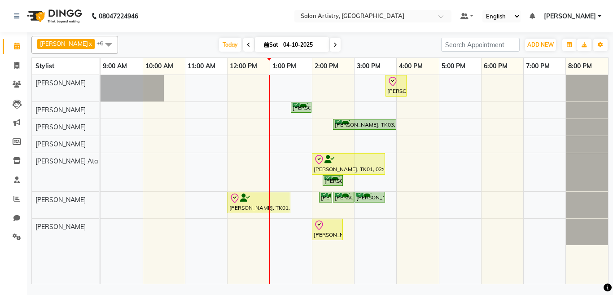
click at [278, 161] on div "Bhavna Mitra, TK01, 03:45 PM-04:15 PM, HAIR CUT SENIOR STYLIST MEN Shikha Nahat…" at bounding box center [355, 179] width 508 height 209
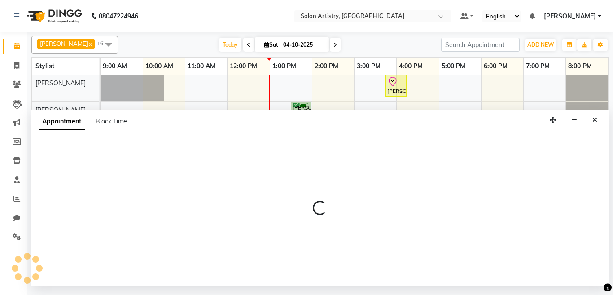
select select "79858"
select select "tentative"
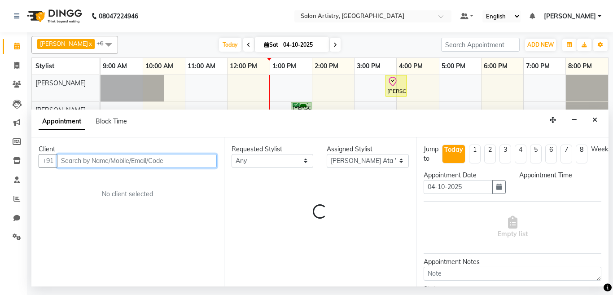
select select "780"
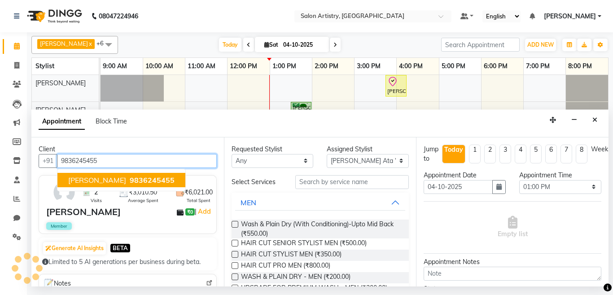
click at [134, 182] on span "9836245455" at bounding box center [152, 180] width 45 height 9
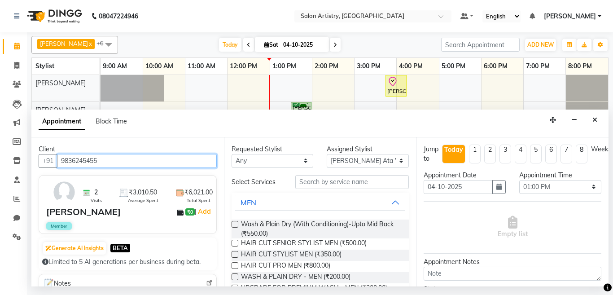
type input "9836245455"
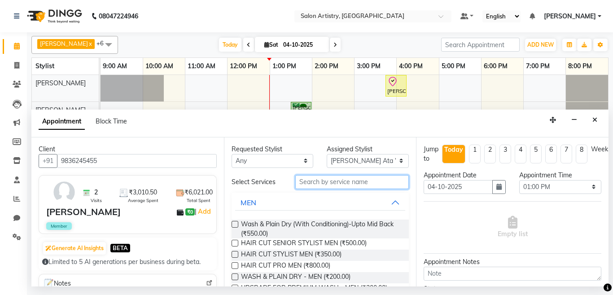
click at [315, 183] on input "text" at bounding box center [352, 182] width 114 height 14
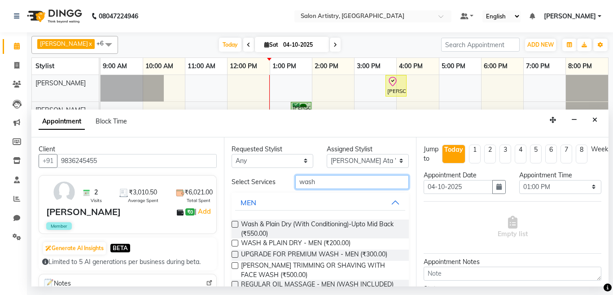
type input "wash"
click at [234, 224] on label at bounding box center [235, 224] width 7 height 7
click at [234, 224] on input "checkbox" at bounding box center [235, 225] width 6 height 6
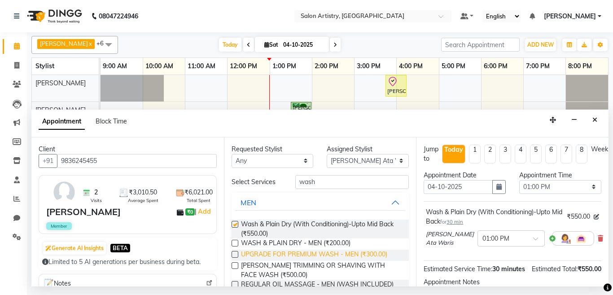
checkbox input "false"
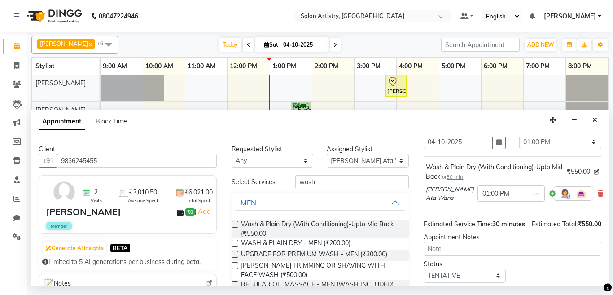
scroll to position [70, 0]
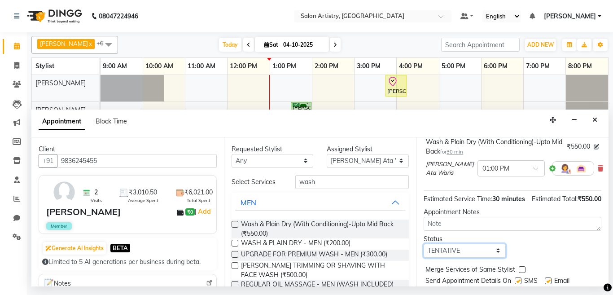
click at [449, 258] on select "Select TENTATIVE CONFIRM CHECK-IN UPCOMING" at bounding box center [465, 251] width 82 height 14
select select "check-in"
click at [424, 253] on select "Select TENTATIVE CONFIRM CHECK-IN UPCOMING" at bounding box center [465, 251] width 82 height 14
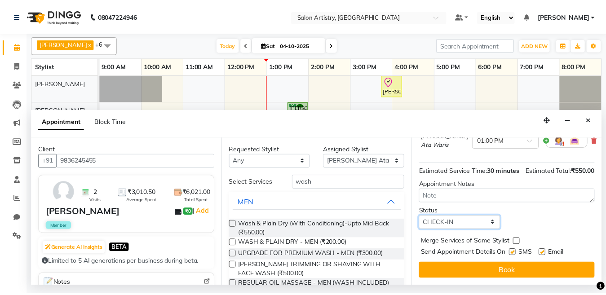
scroll to position [115, 0]
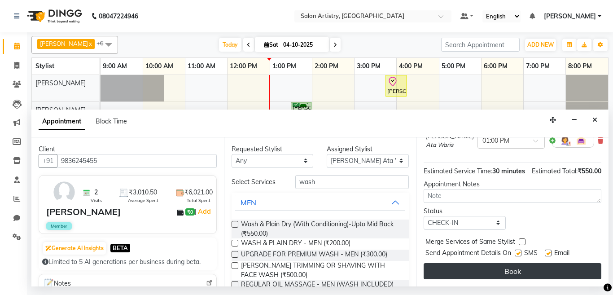
click at [478, 263] on button "Book" at bounding box center [513, 271] width 178 height 16
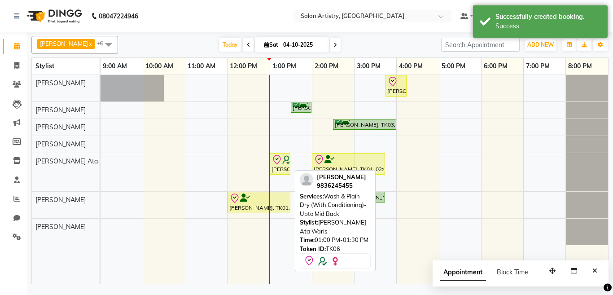
click at [281, 168] on div "[PERSON_NAME], TK06, 01:00 PM-01:30 PM, Wash & Plain Dry (With Conditioning)-Up…" at bounding box center [280, 163] width 19 height 19
click at [280, 164] on icon at bounding box center [277, 159] width 11 height 11
select select "8"
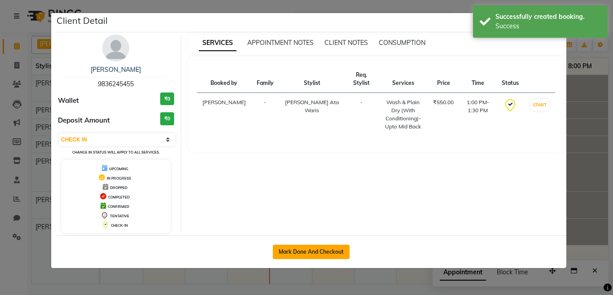
click at [295, 248] on button "Mark Done And Checkout" at bounding box center [311, 252] width 77 height 14
select select "service"
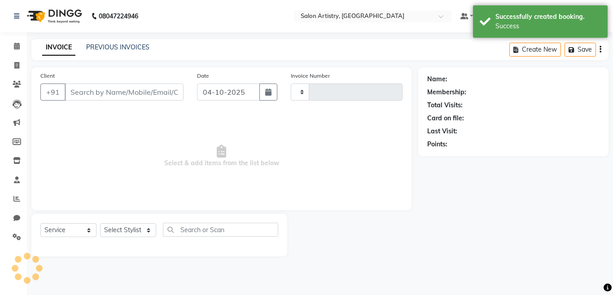
type input "2752"
select select "8285"
select select "79865"
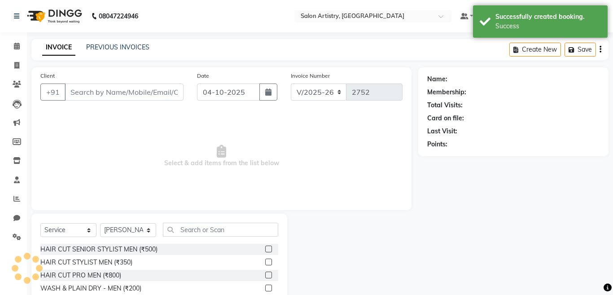
type input "9836245455"
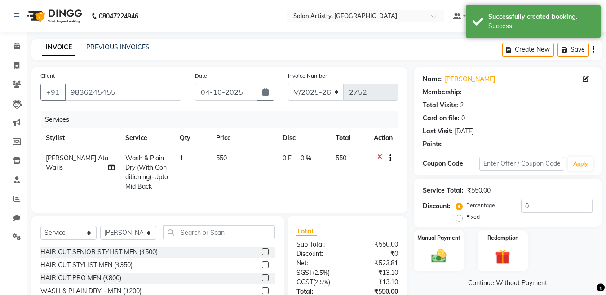
select select "2: Object"
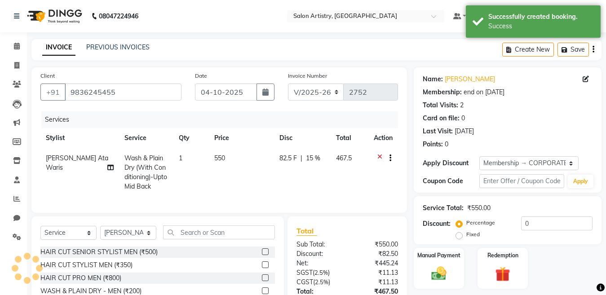
type input "15"
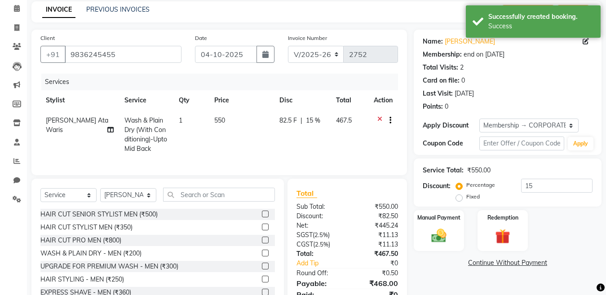
scroll to position [84, 0]
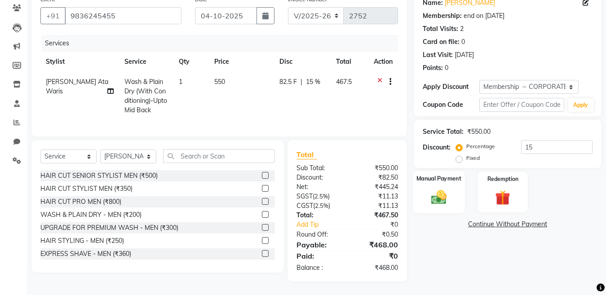
click at [432, 189] on img at bounding box center [438, 197] width 25 height 18
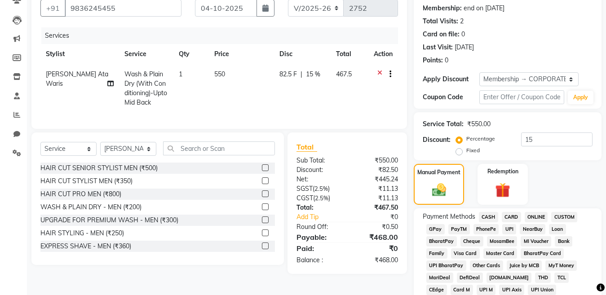
click at [485, 216] on span "CASH" at bounding box center [488, 217] width 19 height 10
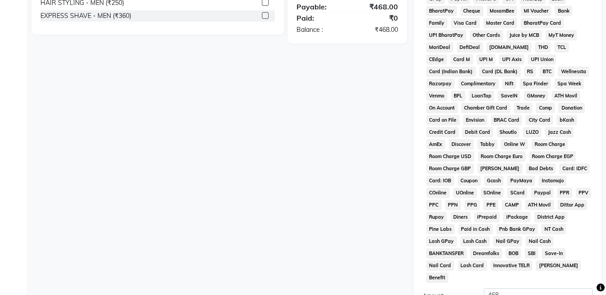
scroll to position [409, 0]
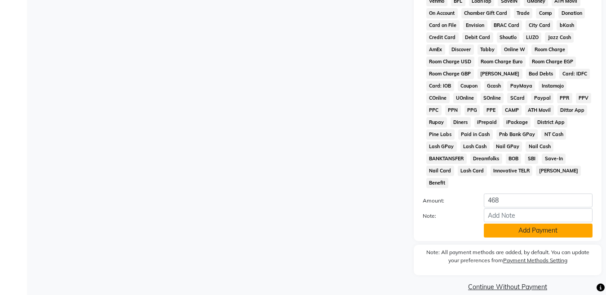
click at [507, 224] on button "Add Payment" at bounding box center [538, 231] width 109 height 14
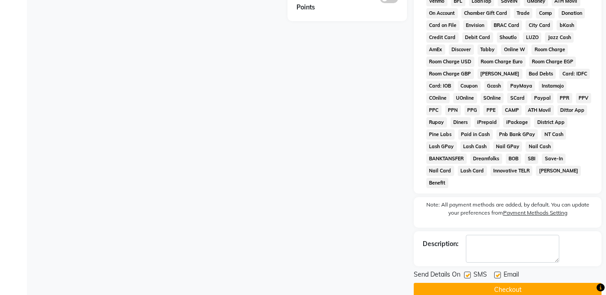
click at [507, 283] on button "Checkout" at bounding box center [508, 290] width 188 height 14
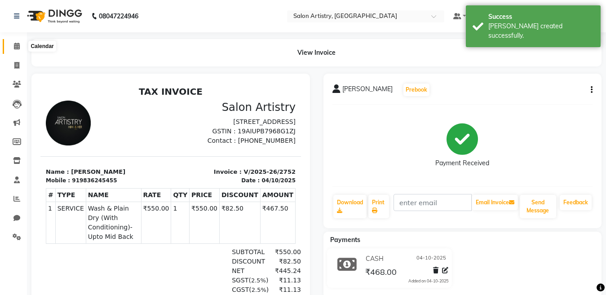
click at [16, 44] on icon at bounding box center [17, 46] width 6 height 7
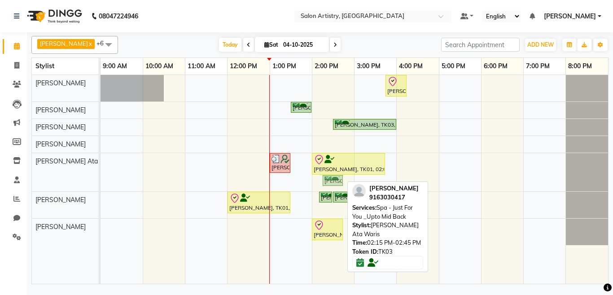
drag, startPoint x: 329, startPoint y: 181, endPoint x: 335, endPoint y: 183, distance: 5.8
click at [101, 183] on div "Prachi Tusnial, TK06, 01:00 PM-01:30 PM, Wash & Plain Dry (With Conditioning)-U…" at bounding box center [101, 172] width 0 height 38
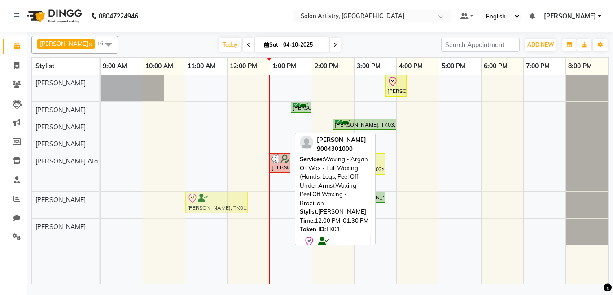
drag, startPoint x: 255, startPoint y: 206, endPoint x: 227, endPoint y: 206, distance: 27.8
click at [101, 206] on div "Bhavna Mitra, TK01, 12:00 PM-01:30 PM, Waxing - Argan Oil Wax - Full Waxing (Ha…" at bounding box center [101, 205] width 0 height 26
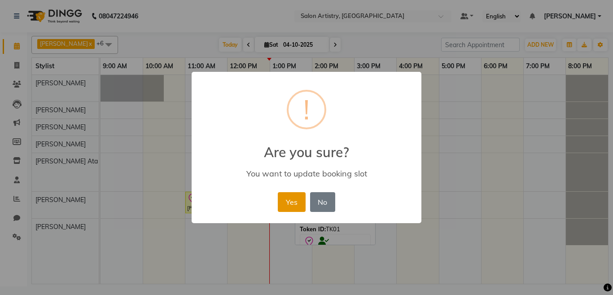
click at [293, 198] on button "Yes" at bounding box center [291, 202] width 27 height 20
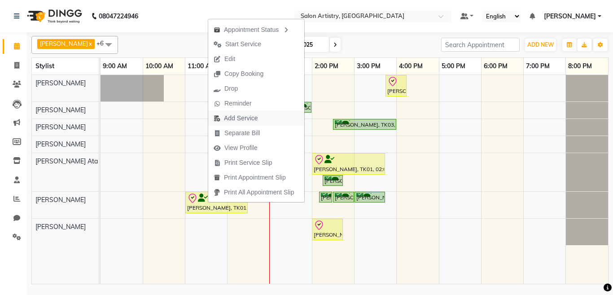
click at [242, 115] on span "Add Service" at bounding box center [241, 118] width 34 height 9
select select "79859"
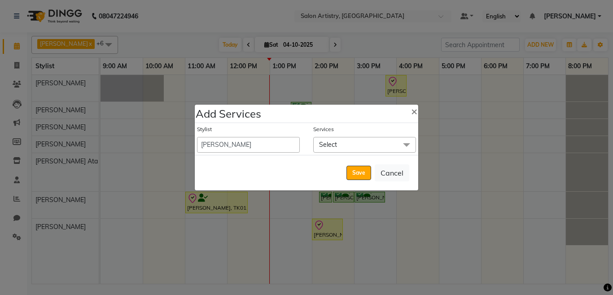
click at [333, 145] on span "Select" at bounding box center [328, 145] width 18 height 8
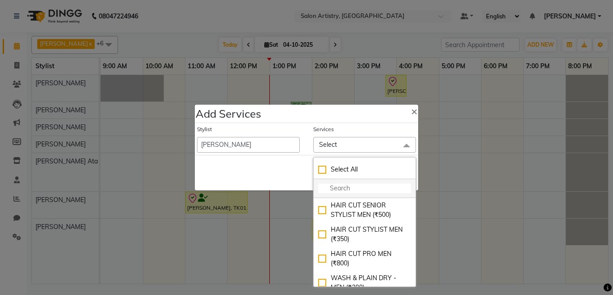
click at [339, 190] on input "multiselect-search" at bounding box center [364, 188] width 93 height 9
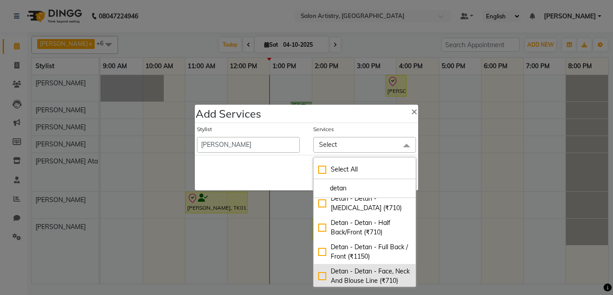
scroll to position [90, 0]
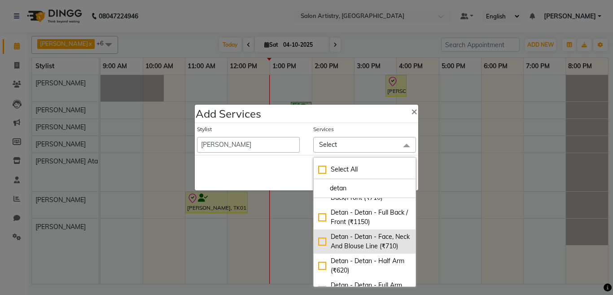
type input "detan"
click at [318, 248] on div "Detan - Detan - Face, Neck And Blouse Line (₹710)" at bounding box center [364, 241] width 93 height 19
checkbox input "true"
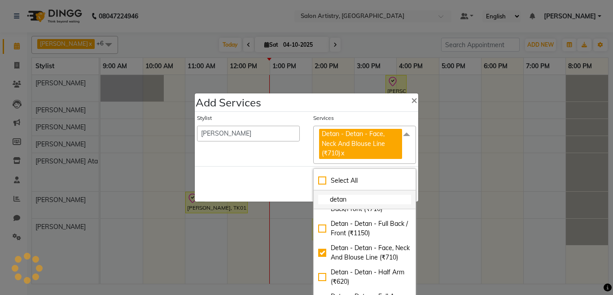
click at [361, 200] on input "detan" at bounding box center [364, 199] width 93 height 9
type input "d"
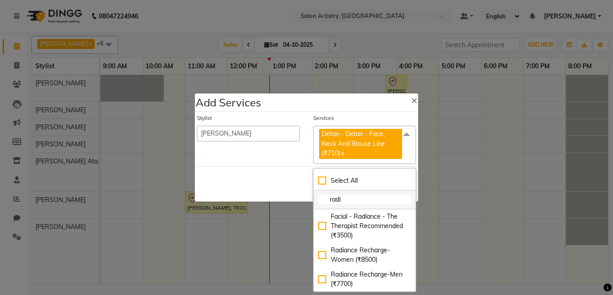
scroll to position [0, 0]
type input "radian"
click at [321, 253] on div "Radiance Recharge-Women (₹8500)" at bounding box center [364, 255] width 93 height 19
checkbox input "true"
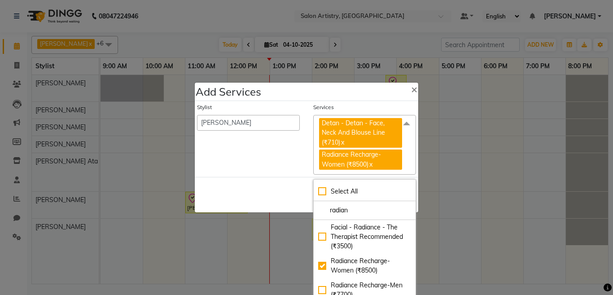
click at [286, 189] on div "Save Cancel" at bounding box center [307, 194] width 224 height 35
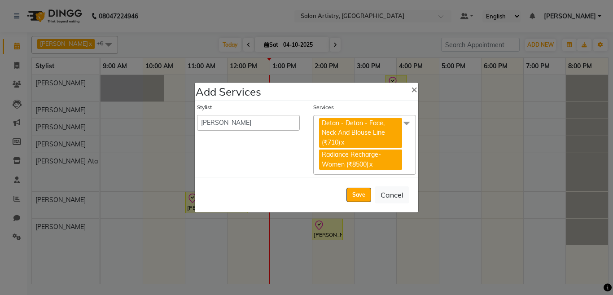
drag, startPoint x: 358, startPoint y: 192, endPoint x: 364, endPoint y: 205, distance: 14.3
click at [358, 192] on button "Save" at bounding box center [359, 195] width 25 height 14
select select "92307"
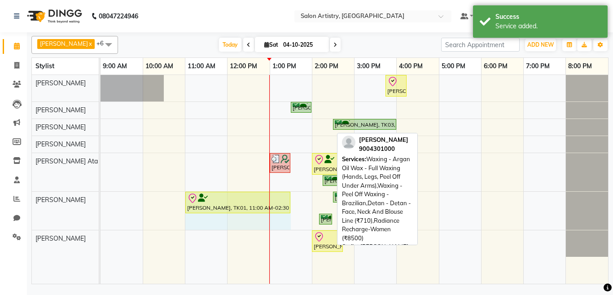
drag, startPoint x: 331, startPoint y: 203, endPoint x: 305, endPoint y: 199, distance: 26.7
click at [305, 199] on div "Bhavna Mitra, TK01, 03:45 PM-04:15 PM, HAIR CUT SENIOR STYLIST MEN Shikha Nahat…" at bounding box center [355, 179] width 508 height 209
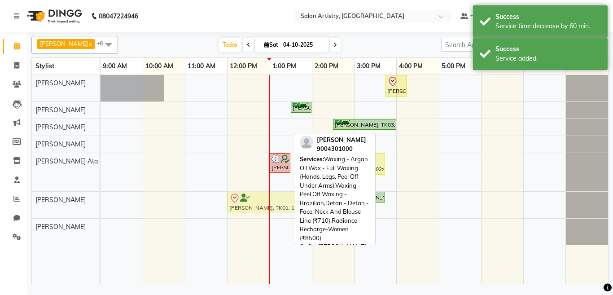
drag, startPoint x: 237, startPoint y: 201, endPoint x: 269, endPoint y: 209, distance: 33.8
click at [269, 209] on div "Bhavna Mitra, TK01, 03:45 PM-04:15 PM, HAIR CUT SENIOR STYLIST MEN Shikha Nahat…" at bounding box center [355, 179] width 508 height 209
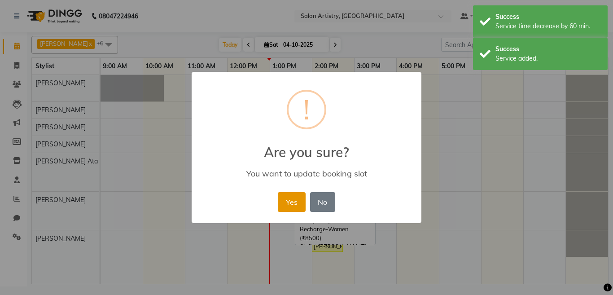
click at [291, 205] on button "Yes" at bounding box center [291, 202] width 27 height 20
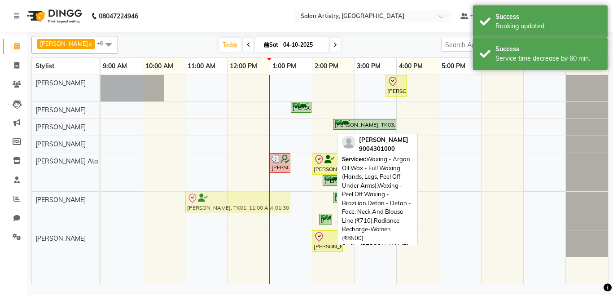
drag, startPoint x: 316, startPoint y: 198, endPoint x: 303, endPoint y: 199, distance: 12.6
click at [303, 199] on div "Bhavna Mitra, TK01, 03:45 PM-04:15 PM, HAIR CUT SENIOR STYLIST MEN Shikha Nahat…" at bounding box center [355, 179] width 508 height 209
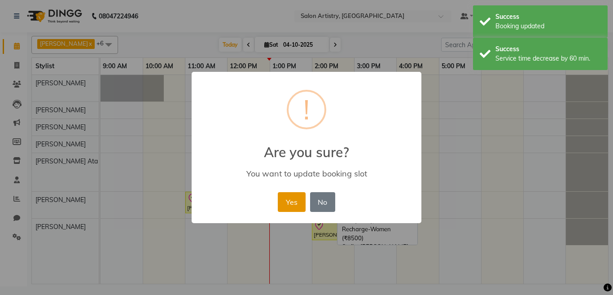
click at [293, 207] on button "Yes" at bounding box center [291, 202] width 27 height 20
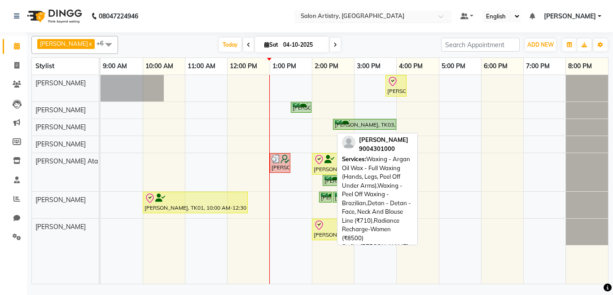
click at [365, 18] on input "text" at bounding box center [364, 17] width 130 height 9
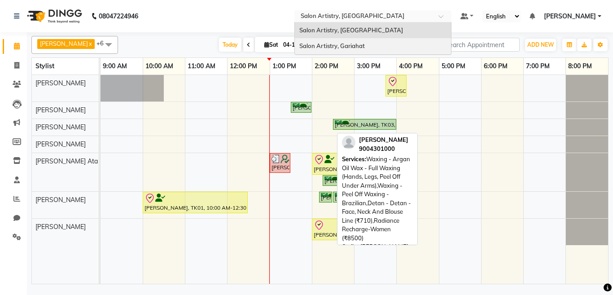
click at [346, 48] on span "Salon Artistry, Gariahat" at bounding box center [333, 45] width 66 height 7
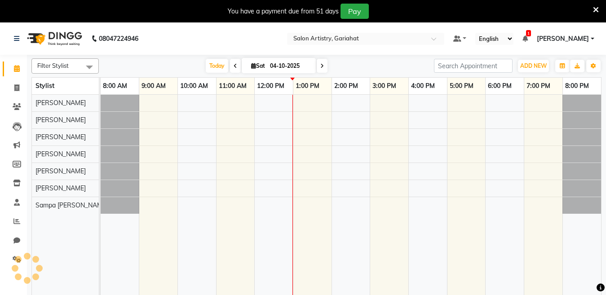
select select "en"
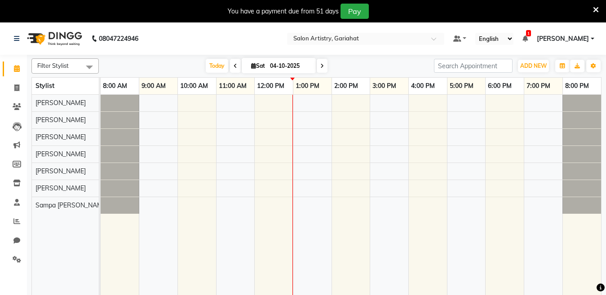
click at [599, 10] on div "You have a payment due from 51 days Pay" at bounding box center [303, 11] width 606 height 22
click at [596, 9] on icon at bounding box center [596, 10] width 6 height 8
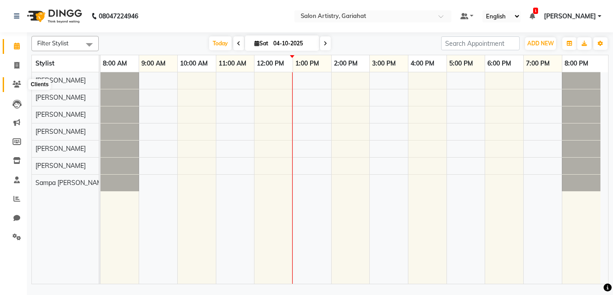
click at [18, 81] on icon at bounding box center [17, 84] width 9 height 7
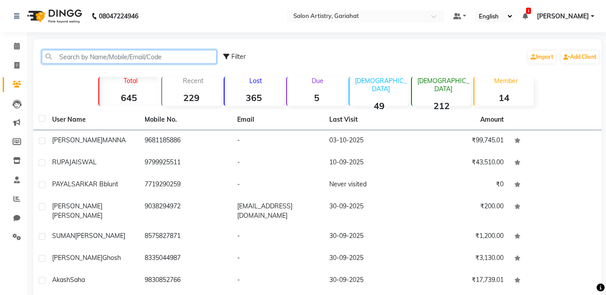
click at [144, 55] on input "text" at bounding box center [129, 57] width 175 height 14
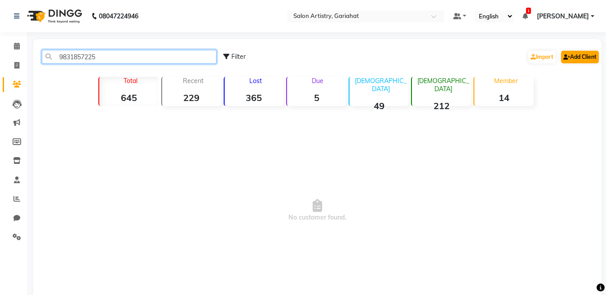
type input "9831857225"
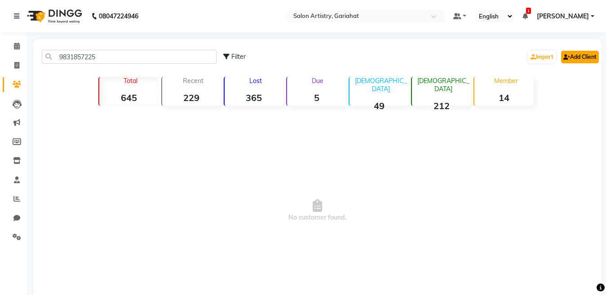
click at [568, 58] on icon at bounding box center [566, 56] width 7 height 5
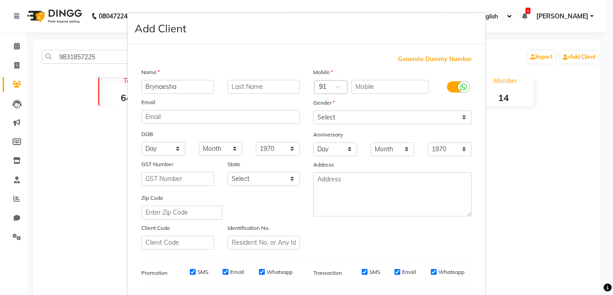
type input "Brynaesha"
type input "Das"
click at [372, 88] on input "text" at bounding box center [391, 87] width 78 height 14
type input "9831857225"
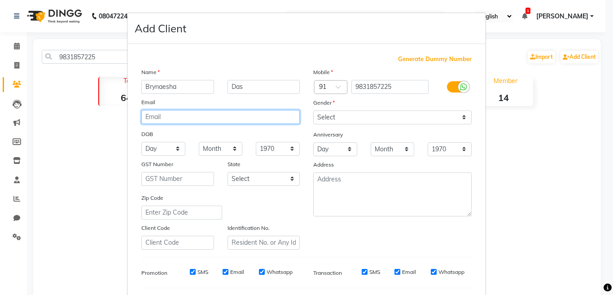
click at [179, 118] on input "email" at bounding box center [220, 117] width 159 height 14
type input "brynaesha@gmail.com"
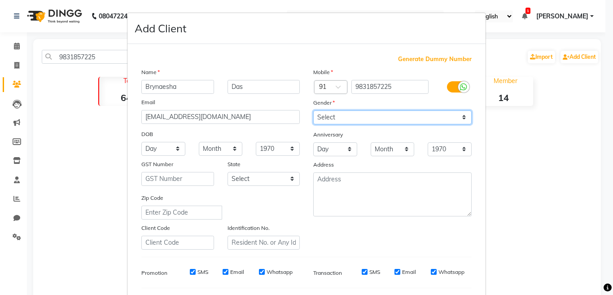
click at [346, 114] on select "Select Male Female Other Prefer Not To Say" at bounding box center [392, 117] width 159 height 14
select select "female"
click at [313, 110] on select "Select Male Female Other Prefer Not To Say" at bounding box center [392, 117] width 159 height 14
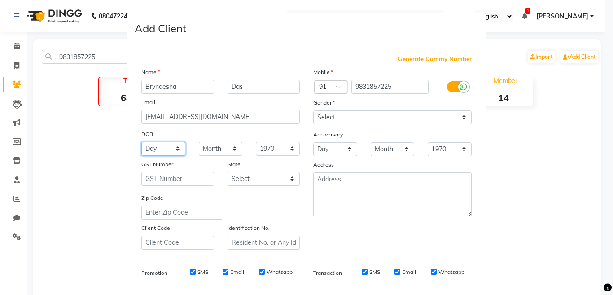
click at [162, 147] on select "Day 01 02 03 04 05 06 07 08 09 10 11 12 13 14 15 16 17 18 19 20 21 22 23 24 25 …" at bounding box center [163, 149] width 44 height 14
select select "05"
click at [141, 142] on select "Day 01 02 03 04 05 06 07 08 09 10 11 12 13 14 15 16 17 18 19 20 21 22 23 24 25 …" at bounding box center [163, 149] width 44 height 14
click at [212, 145] on select "Month January February March April May June July August September October Novem…" at bounding box center [221, 149] width 44 height 14
select select "10"
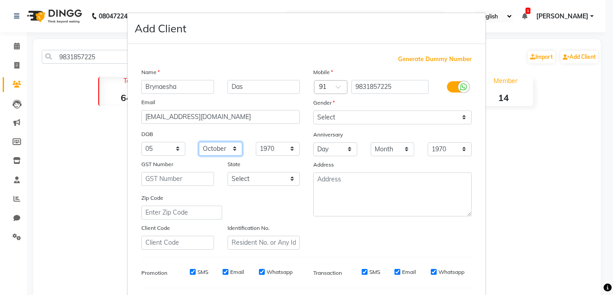
click at [199, 142] on select "Month January February March April May June July August September October Novem…" at bounding box center [221, 149] width 44 height 14
drag, startPoint x: 259, startPoint y: 150, endPoint x: 273, endPoint y: 167, distance: 22.7
click at [259, 150] on select "1940 1941 1942 1943 1944 1945 1946 1947 1948 1949 1950 1951 1952 1953 1954 1955…" at bounding box center [278, 149] width 44 height 14
select select "1997"
click at [256, 142] on select "1940 1941 1942 1943 1944 1945 1946 1947 1948 1949 1950 1951 1952 1953 1954 1955…" at bounding box center [278, 149] width 44 height 14
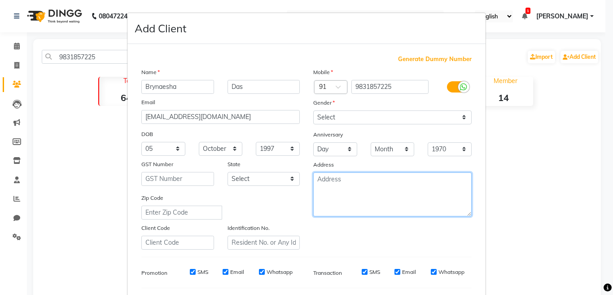
click at [329, 191] on textarea at bounding box center [392, 194] width 159 height 44
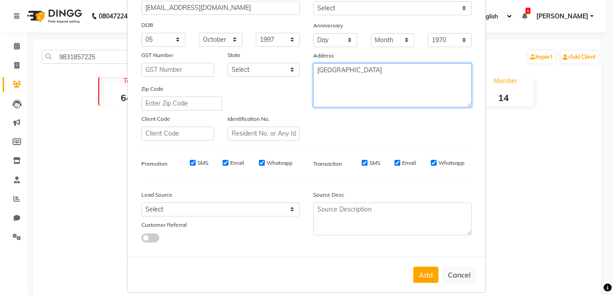
scroll to position [119, 0]
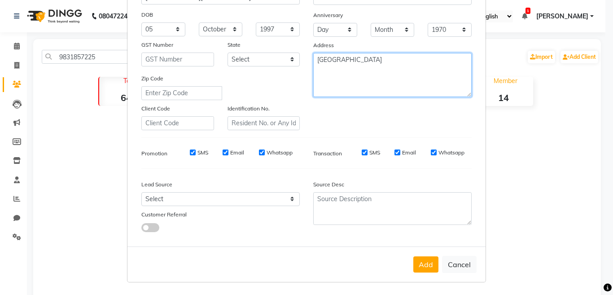
type textarea "Kolkata"
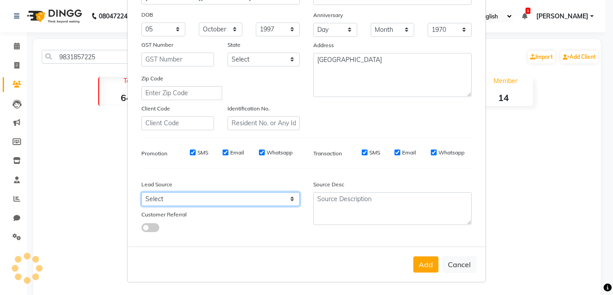
click at [163, 202] on select "Select Walk-in Referral Internet Friend Word of Mouth Advertisement Facebook Ju…" at bounding box center [220, 199] width 159 height 14
select select "54977"
click at [141, 192] on select "Select Walk-in Referral Internet Friend Word of Mouth Advertisement Facebook Ju…" at bounding box center [220, 199] width 159 height 14
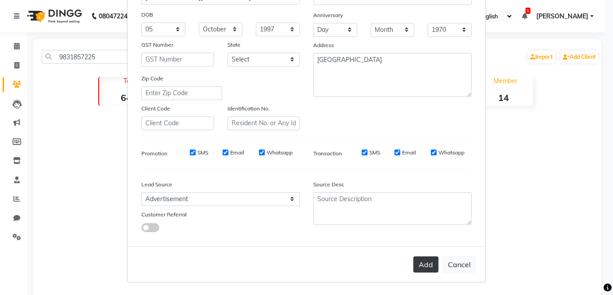
click at [419, 264] on button "Add" at bounding box center [426, 264] width 25 height 16
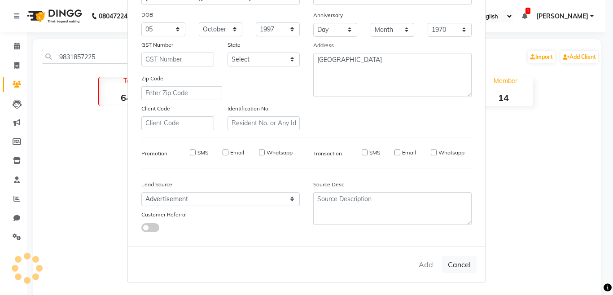
select select
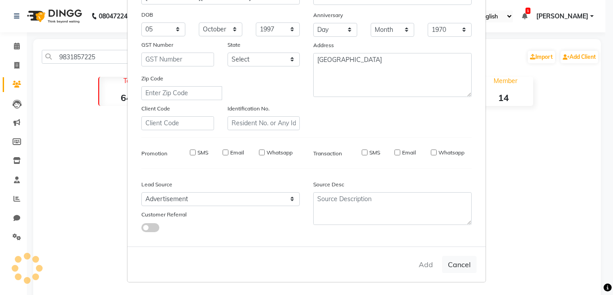
select select
checkbox input "false"
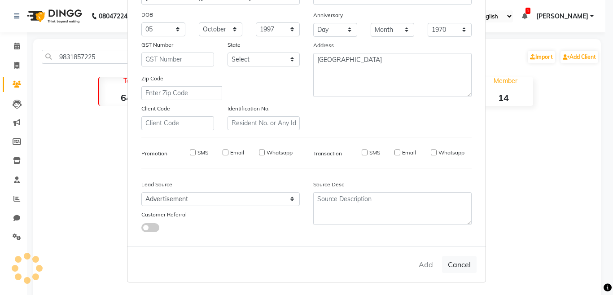
checkbox input "false"
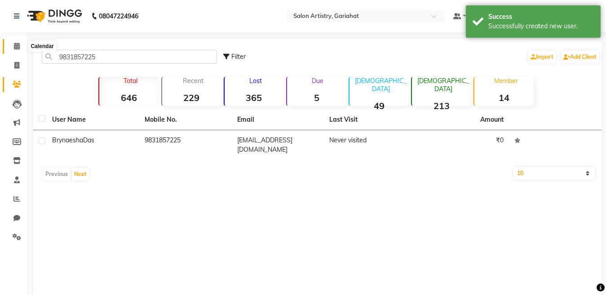
click at [18, 48] on icon at bounding box center [17, 46] width 6 height 7
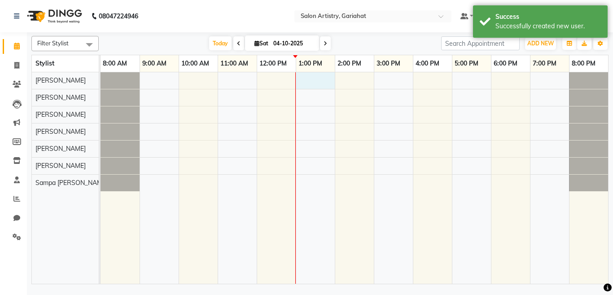
click at [300, 76] on div at bounding box center [355, 178] width 508 height 212
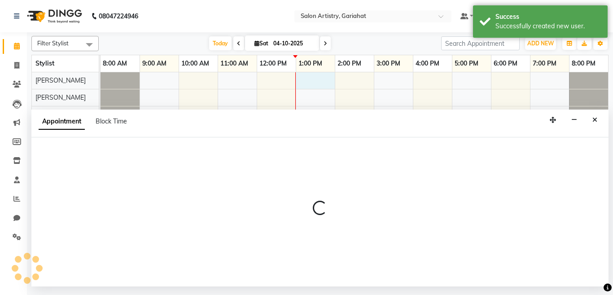
select select "88921"
select select "tentative"
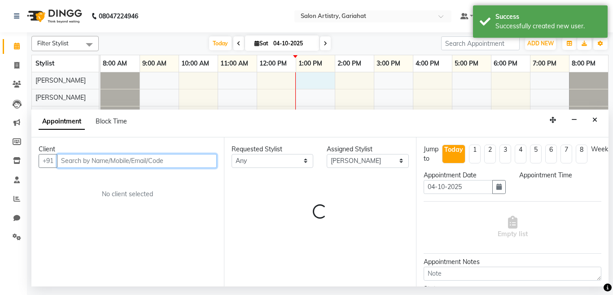
select select "780"
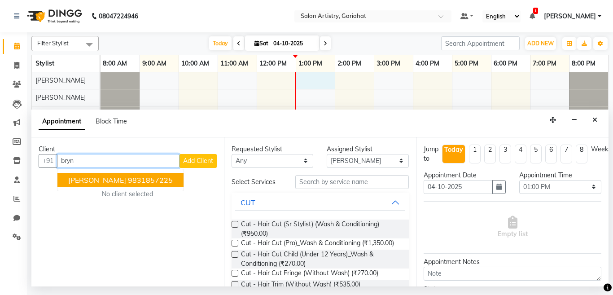
click at [106, 183] on span "Brynaesha Das" at bounding box center [97, 180] width 58 height 9
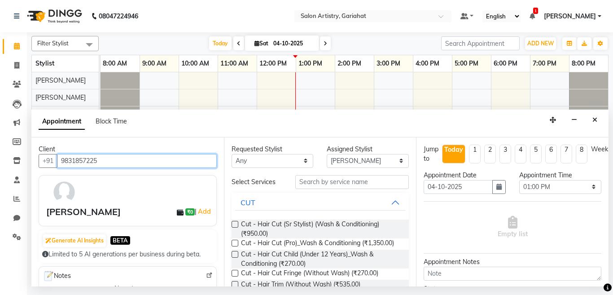
type input "9831857225"
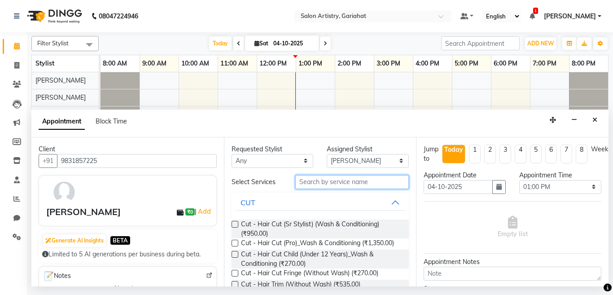
click at [330, 180] on input "text" at bounding box center [352, 182] width 114 height 14
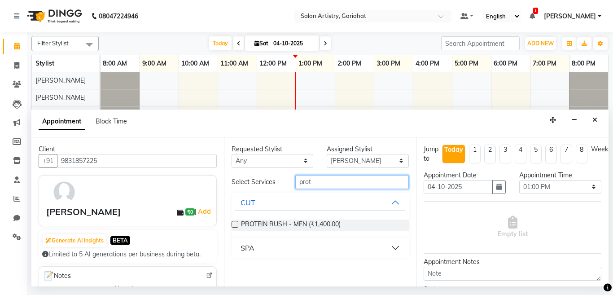
type input "prot"
click at [273, 250] on button "SPA" at bounding box center [320, 248] width 171 height 16
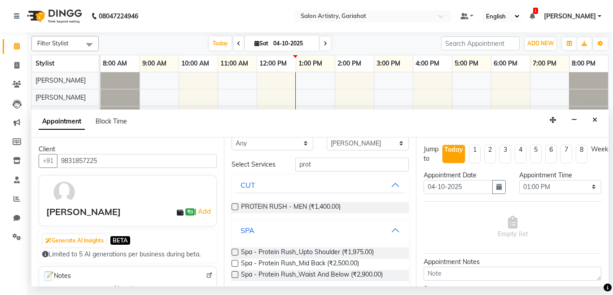
scroll to position [26, 0]
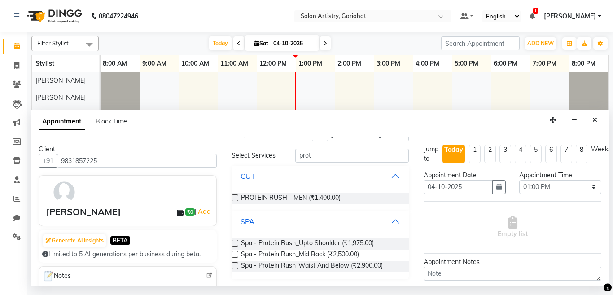
click at [234, 255] on label at bounding box center [235, 254] width 7 height 7
click at [234, 255] on input "checkbox" at bounding box center [235, 255] width 6 height 6
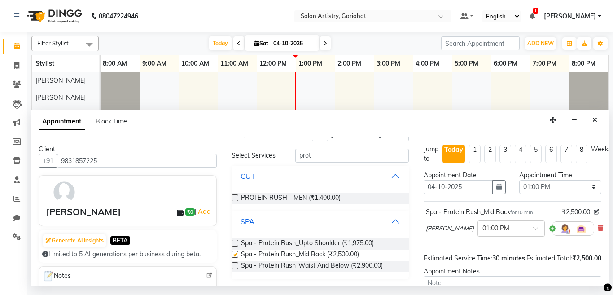
checkbox input "false"
click at [526, 212] on span "30 min" at bounding box center [525, 212] width 17 height 6
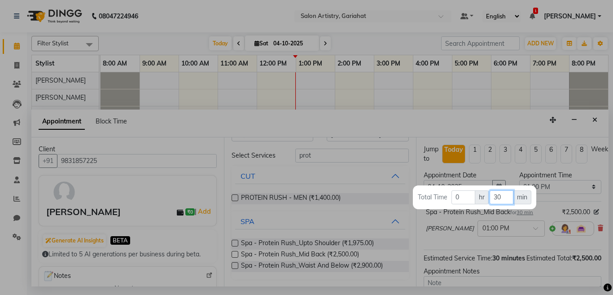
click at [505, 198] on input "30" at bounding box center [502, 197] width 24 height 14
type input "3"
type input "45"
click at [449, 123] on div at bounding box center [306, 147] width 613 height 295
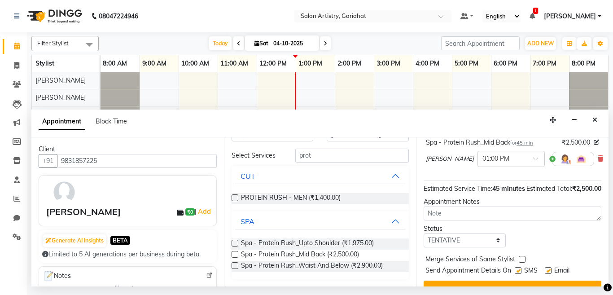
scroll to position [104, 0]
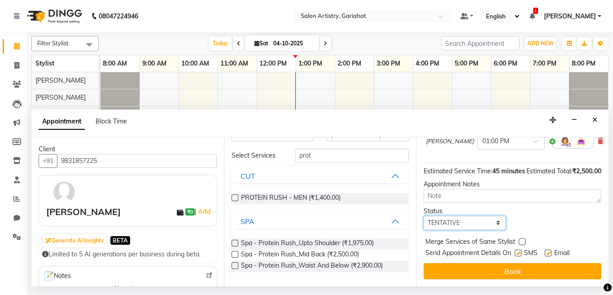
drag, startPoint x: 467, startPoint y: 213, endPoint x: 465, endPoint y: 220, distance: 7.4
click at [467, 216] on select "Select TENTATIVE CONFIRM CHECK-IN UPCOMING" at bounding box center [465, 223] width 82 height 14
select select "check-in"
click at [424, 216] on select "Select TENTATIVE CONFIRM CHECK-IN UPCOMING" at bounding box center [465, 223] width 82 height 14
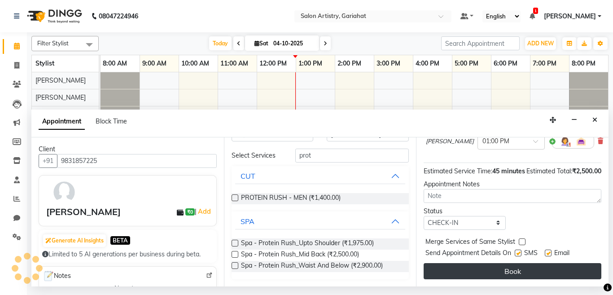
click at [457, 263] on button "Book" at bounding box center [513, 271] width 178 height 16
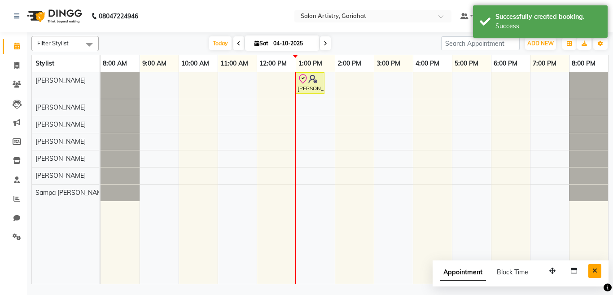
click at [596, 269] on icon "Close" at bounding box center [595, 271] width 5 height 6
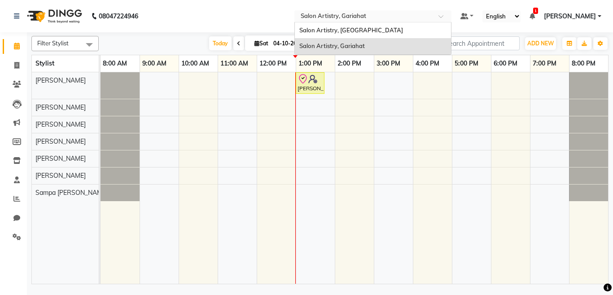
click at [359, 15] on input "text" at bounding box center [364, 17] width 130 height 9
click at [344, 32] on span "Salon Artistry, [GEOGRAPHIC_DATA]" at bounding box center [352, 29] width 104 height 7
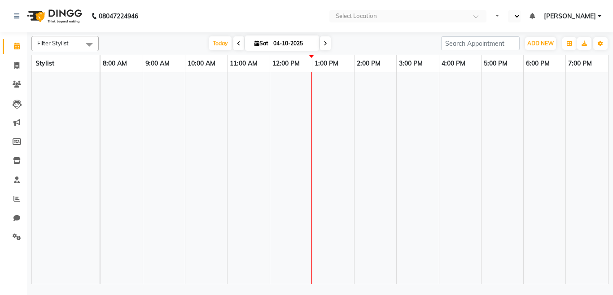
select select "en"
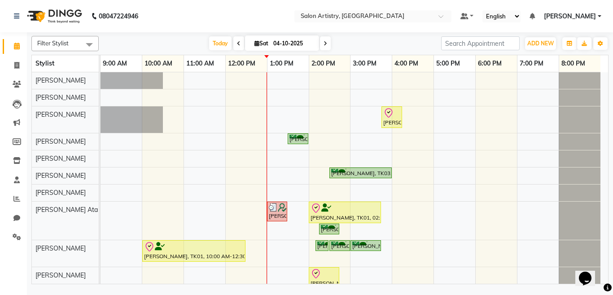
click at [89, 45] on span at bounding box center [89, 44] width 18 height 17
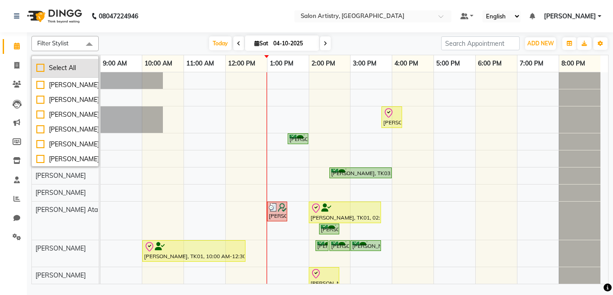
click at [62, 69] on div "Select All" at bounding box center [64, 67] width 57 height 9
checkbox input "true"
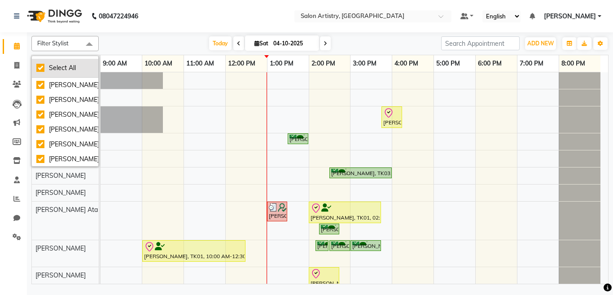
checkbox input "true"
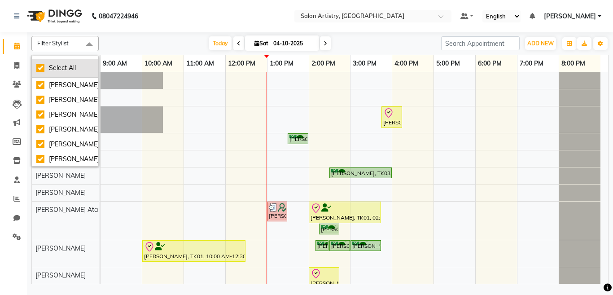
checkbox input "true"
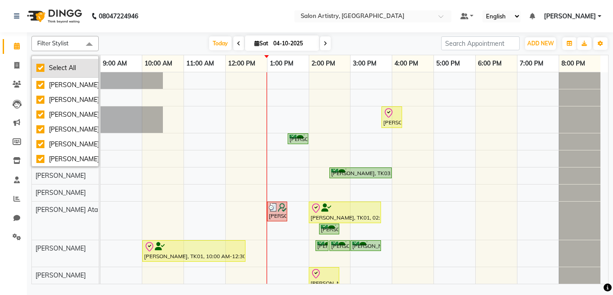
checkbox input "true"
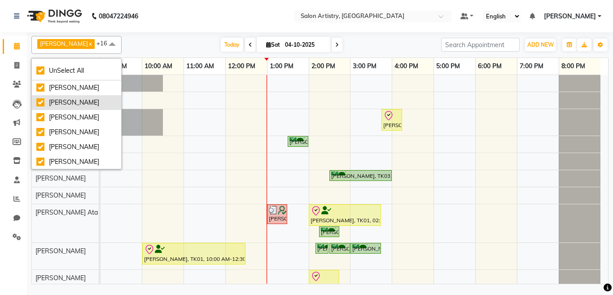
drag, startPoint x: 64, startPoint y: 87, endPoint x: 62, endPoint y: 103, distance: 16.3
click at [65, 88] on div "[PERSON_NAME]" at bounding box center [76, 87] width 80 height 9
checkbox input "false"
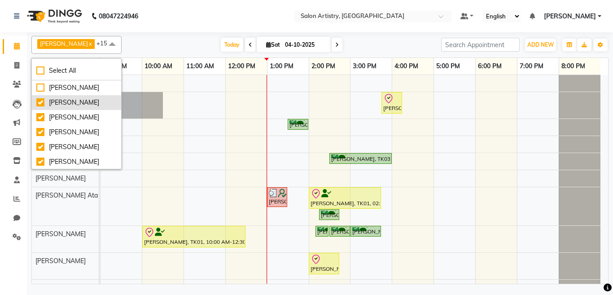
click at [62, 104] on div "[PERSON_NAME]" at bounding box center [76, 102] width 80 height 9
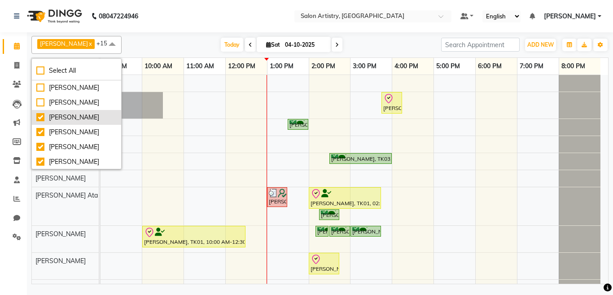
checkbox input "false"
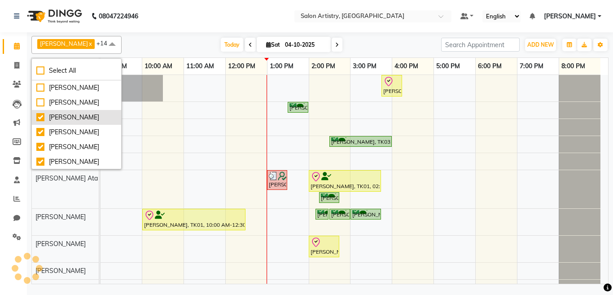
scroll to position [10, 0]
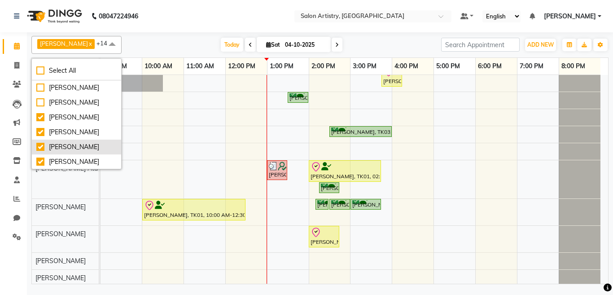
click at [65, 148] on div "[PERSON_NAME]" at bounding box center [76, 146] width 80 height 9
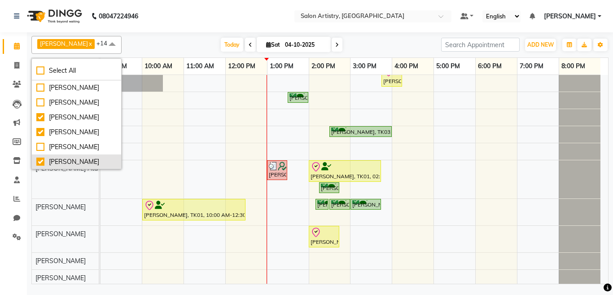
checkbox input "false"
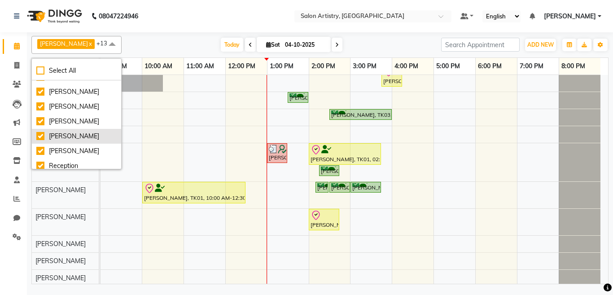
scroll to position [144, 0]
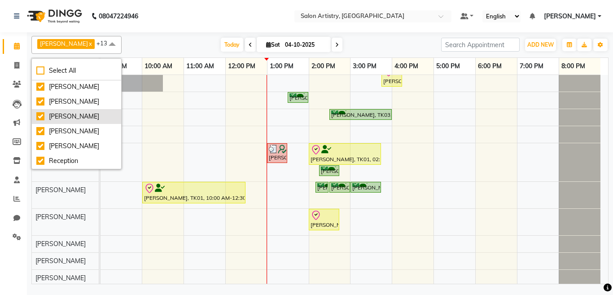
drag, startPoint x: 53, startPoint y: 102, endPoint x: 53, endPoint y: 115, distance: 13.5
click at [53, 103] on div "[PERSON_NAME]" at bounding box center [76, 101] width 80 height 9
checkbox input "false"
drag, startPoint x: 53, startPoint y: 115, endPoint x: 55, endPoint y: 123, distance: 8.3
click at [54, 116] on div "[PERSON_NAME]" at bounding box center [76, 116] width 80 height 9
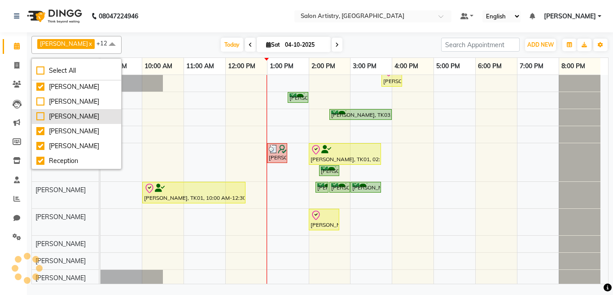
checkbox input "false"
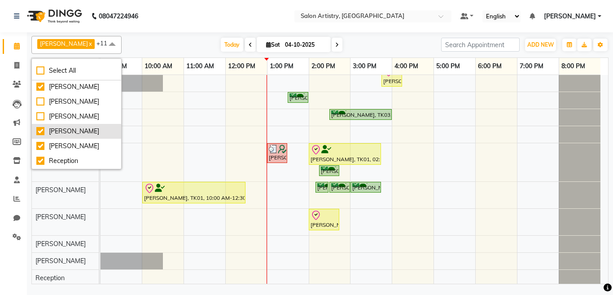
click at [57, 136] on div "[PERSON_NAME]" at bounding box center [76, 131] width 80 height 9
checkbox input "false"
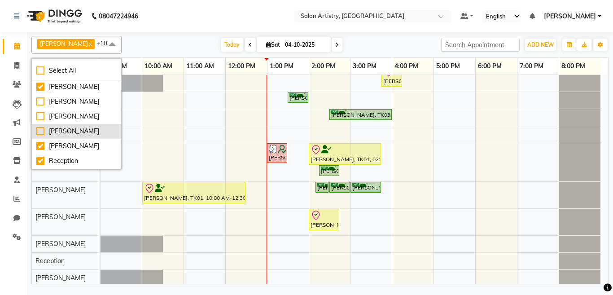
drag, startPoint x: 54, startPoint y: 160, endPoint x: 81, endPoint y: 165, distance: 27.4
click at [55, 151] on div "[PERSON_NAME]" at bounding box center [76, 145] width 80 height 9
checkbox input "false"
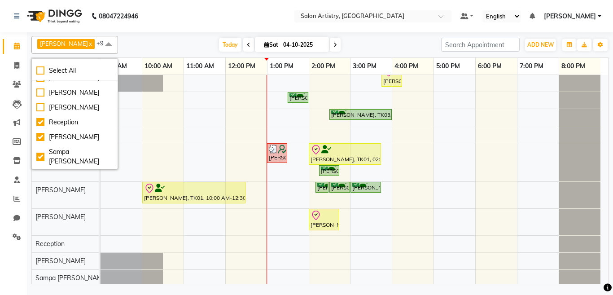
scroll to position [211, 0]
drag, startPoint x: 55, startPoint y: 132, endPoint x: 53, endPoint y: 144, distance: 12.8
click at [55, 127] on div "Reception" at bounding box center [74, 122] width 77 height 9
checkbox input "false"
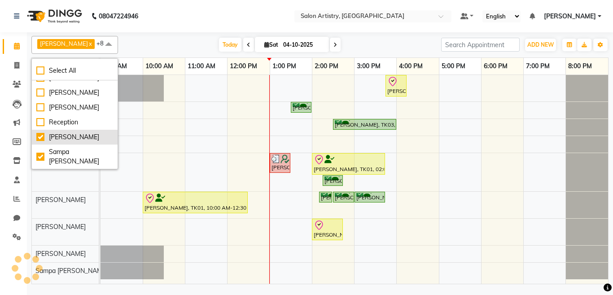
scroll to position [0, 0]
drag, startPoint x: 53, startPoint y: 145, endPoint x: 53, endPoint y: 156, distance: 10.8
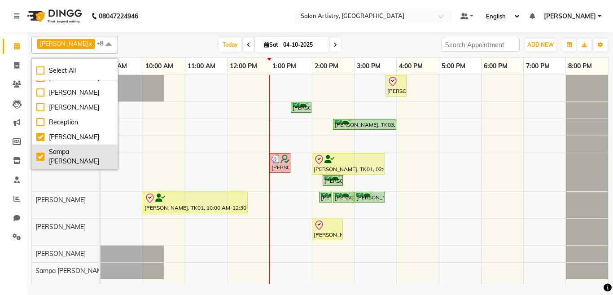
click at [53, 142] on div "[PERSON_NAME]" at bounding box center [74, 136] width 77 height 9
checkbox input "false"
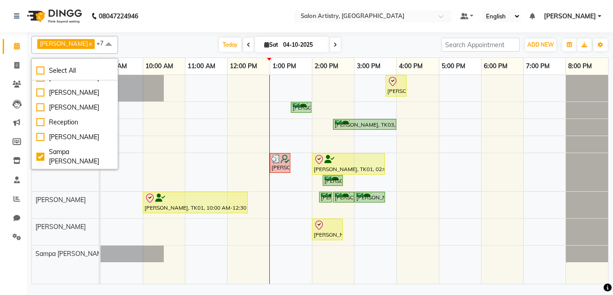
drag, startPoint x: 53, startPoint y: 158, endPoint x: 106, endPoint y: 160, distance: 53.0
click at [53, 159] on div "Sampa [PERSON_NAME]" at bounding box center [74, 156] width 77 height 19
checkbox input "false"
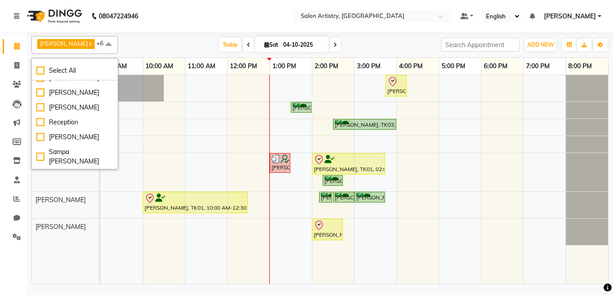
click at [191, 24] on nav "08047224946 Select Location × Salon Artistry, Middleton Street Default Panel My…" at bounding box center [306, 16] width 613 height 32
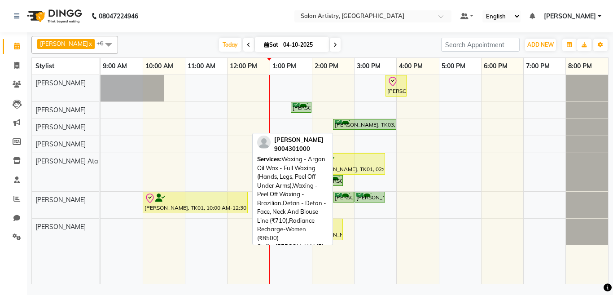
click at [199, 203] on div at bounding box center [195, 198] width 101 height 11
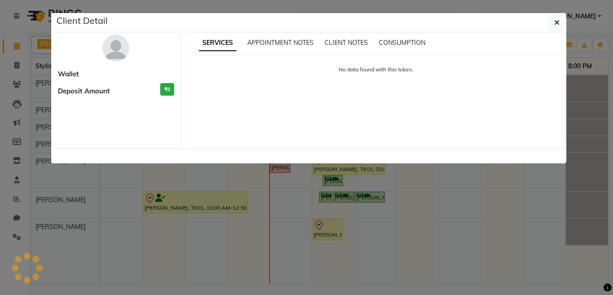
select select "8"
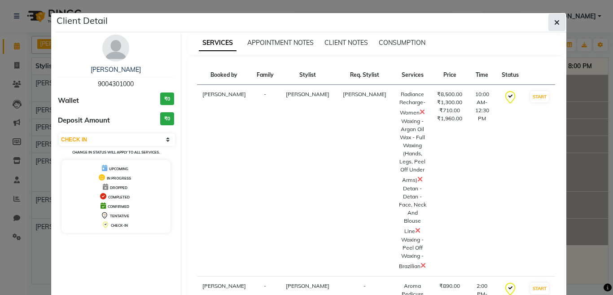
click at [555, 23] on icon "button" at bounding box center [557, 22] width 5 height 7
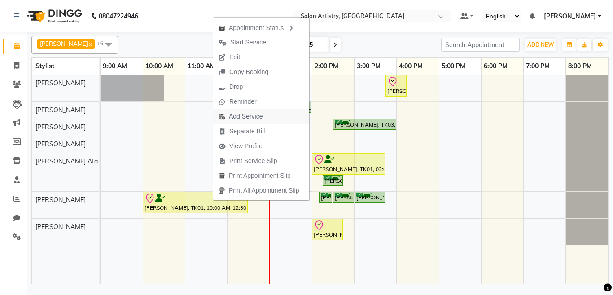
click at [238, 117] on span "Add Service" at bounding box center [246, 116] width 34 height 9
select select "79859"
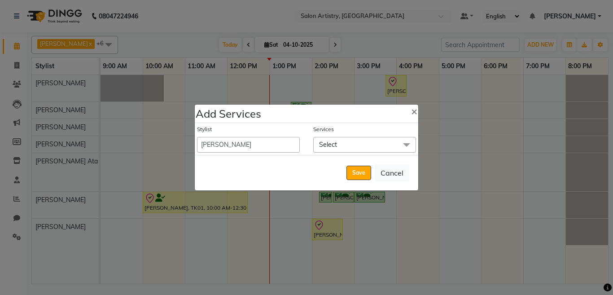
click at [335, 148] on span "Select" at bounding box center [328, 145] width 18 height 8
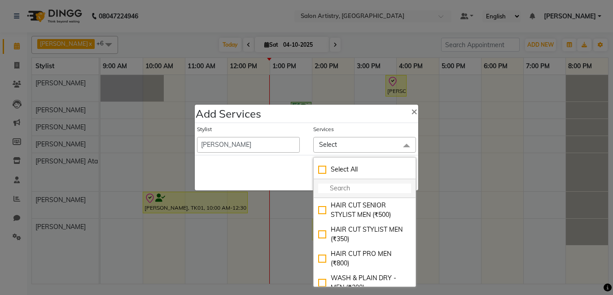
click at [340, 184] on input "multiselect-search" at bounding box center [364, 188] width 93 height 9
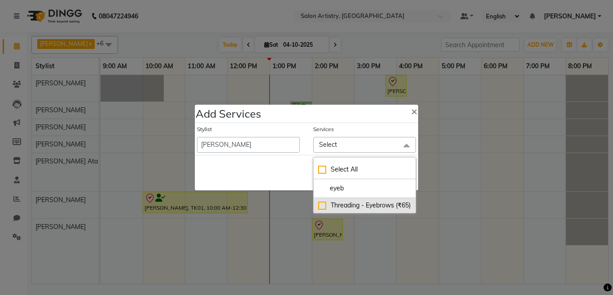
type input "eyeb"
click at [322, 207] on div "Threading - Eyebrows (₹65)" at bounding box center [364, 205] width 93 height 9
checkbox input "true"
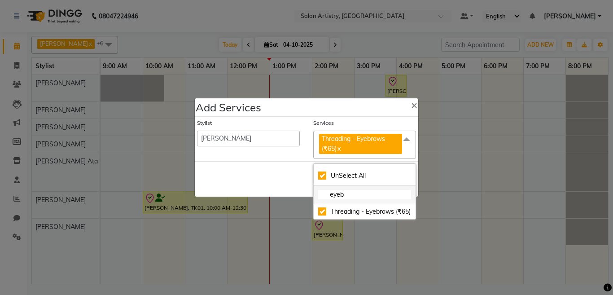
click at [353, 198] on input "eyeb" at bounding box center [364, 194] width 93 height 9
checkbox input "false"
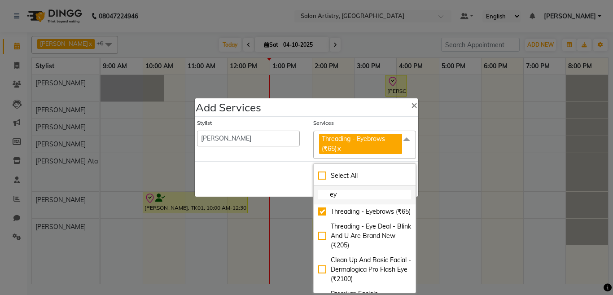
type input "e"
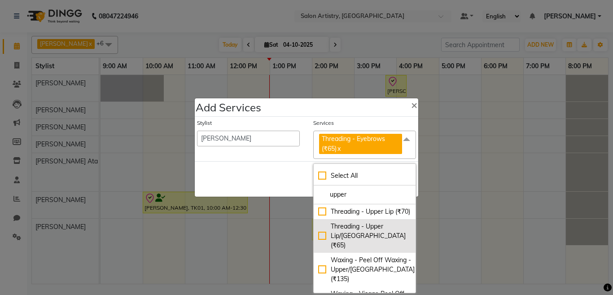
type input "upper"
click at [318, 241] on div "Threading - Upper Lip/[GEOGRAPHIC_DATA] (₹65)" at bounding box center [364, 236] width 93 height 28
checkbox input "true"
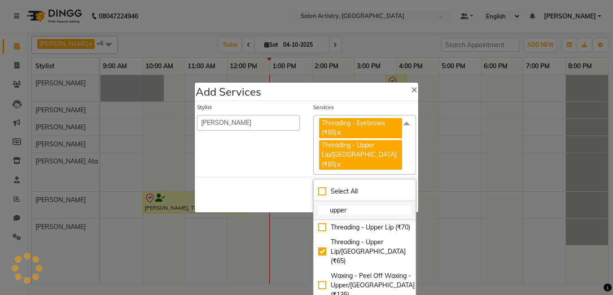
click at [348, 206] on input "upper" at bounding box center [364, 210] width 93 height 9
type input "u"
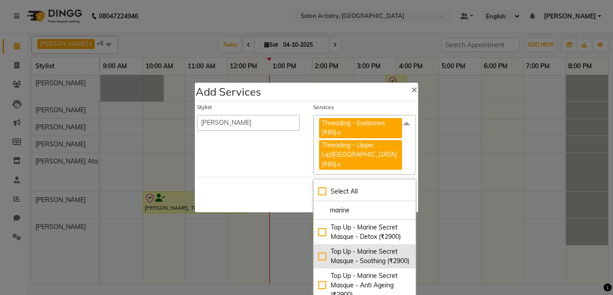
type input "marine"
click at [318, 257] on div "Top Up - Marine Secret Masque - Soothing (₹2900)" at bounding box center [364, 256] width 93 height 19
checkbox input "true"
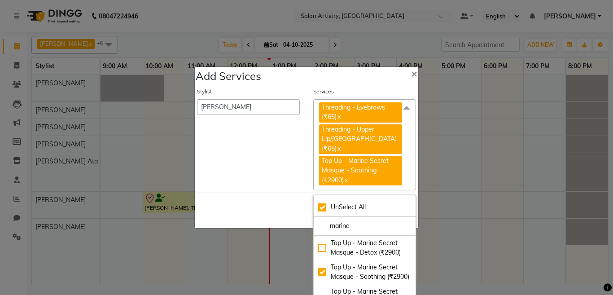
click at [265, 205] on div "Save Cancel" at bounding box center [307, 210] width 224 height 35
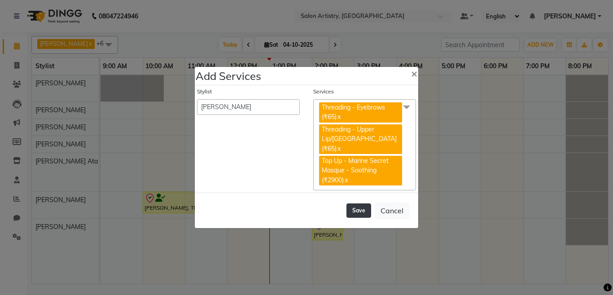
click at [362, 206] on button "Save" at bounding box center [359, 210] width 25 height 14
select select "92307"
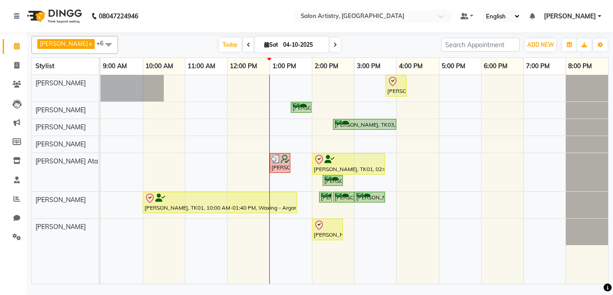
click at [289, 45] on input "04-10-2025" at bounding box center [303, 44] width 45 height 13
select select "10"
select select "2025"
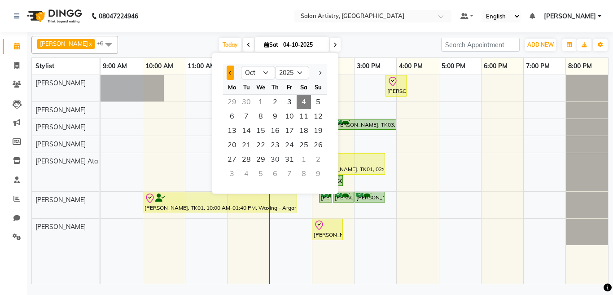
click at [231, 68] on button "Previous month" at bounding box center [231, 73] width 8 height 14
select select "9"
click at [233, 102] on span "1" at bounding box center [232, 102] width 14 height 14
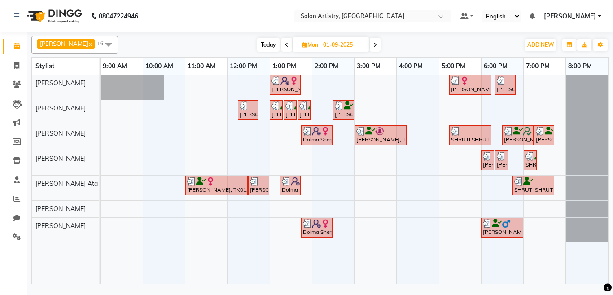
click at [370, 41] on span at bounding box center [375, 45] width 11 height 14
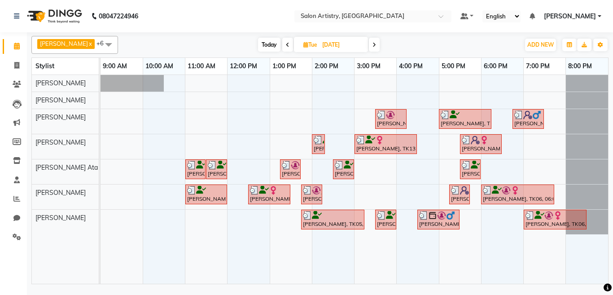
click at [369, 41] on span at bounding box center [374, 45] width 11 height 14
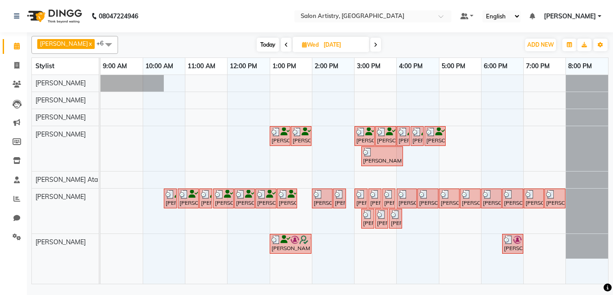
click at [370, 40] on span at bounding box center [375, 45] width 11 height 14
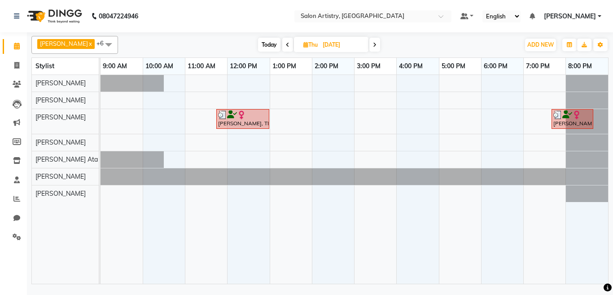
click at [283, 42] on span at bounding box center [287, 45] width 11 height 14
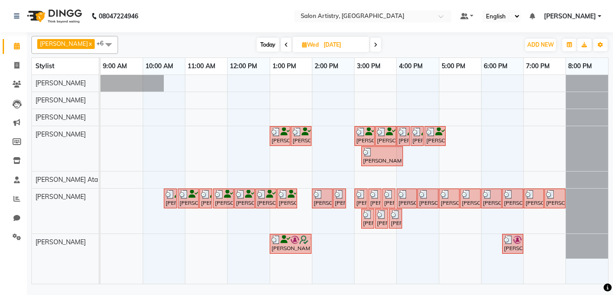
click at [374, 42] on icon at bounding box center [376, 44] width 4 height 5
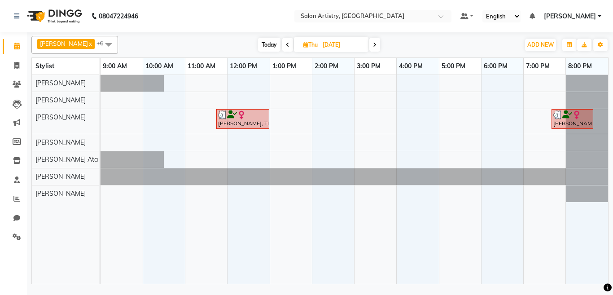
click at [370, 46] on span at bounding box center [375, 45] width 11 height 14
type input "05-09-2025"
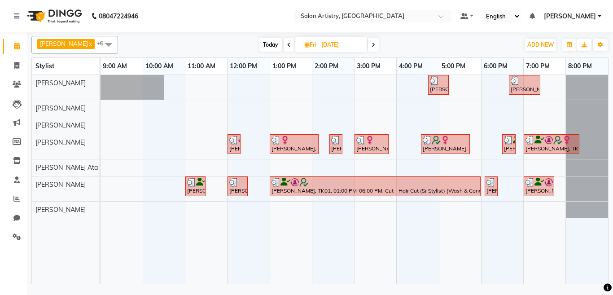
click at [324, 44] on input "05-09-2025" at bounding box center [341, 44] width 45 height 13
select select "9"
select select "2025"
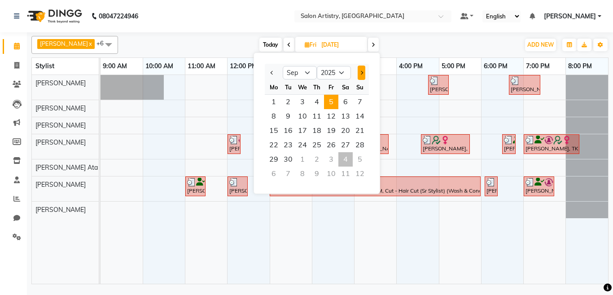
click at [365, 71] on button "Next month" at bounding box center [362, 73] width 8 height 14
select select "10"
click at [345, 95] on span "4" at bounding box center [346, 102] width 14 height 14
type input "04-10-2025"
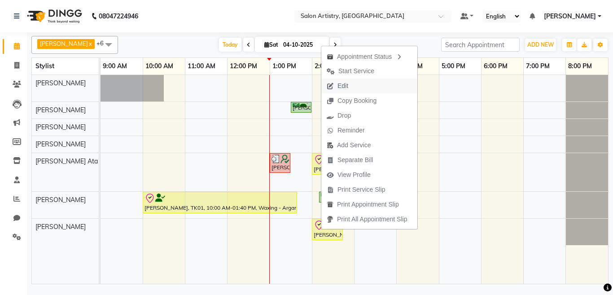
click at [354, 88] on span "Edit" at bounding box center [338, 86] width 32 height 15
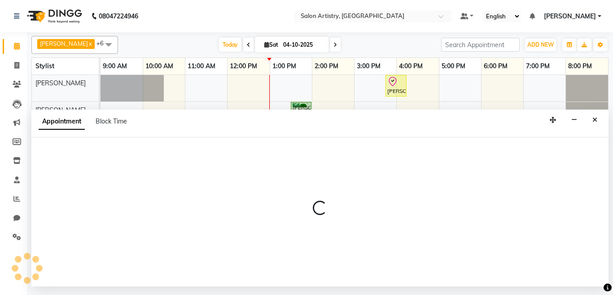
select select "tentative"
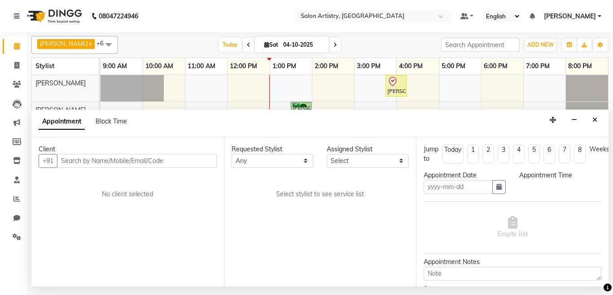
type input "04-10-2025"
select select "82350"
select select "check-in"
select select "600"
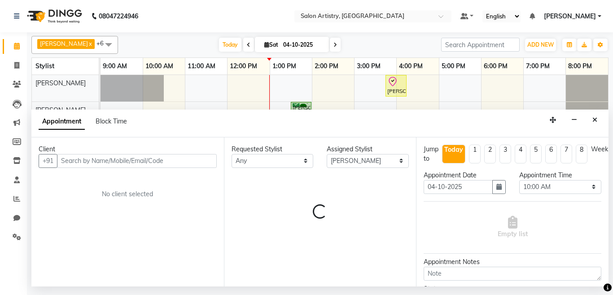
select select "4168"
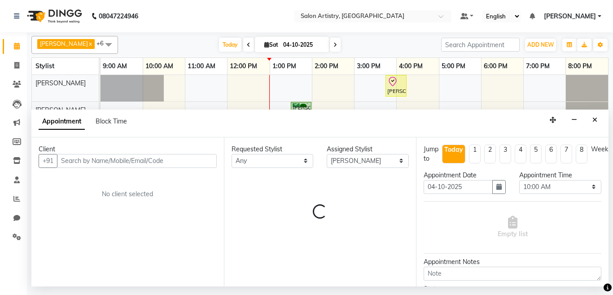
select select "4168"
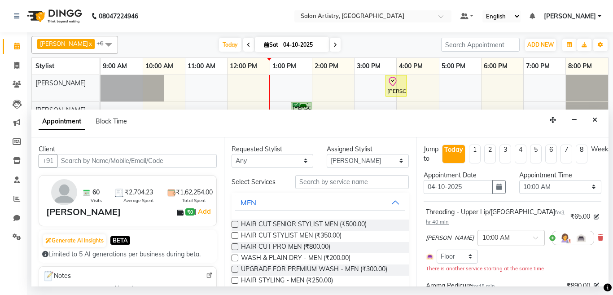
select select "4168"
click at [315, 183] on input "text" at bounding box center [352, 182] width 114 height 14
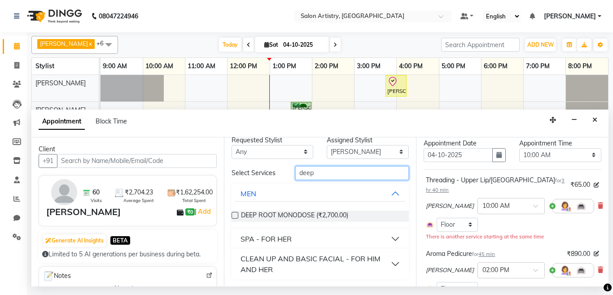
scroll to position [45, 0]
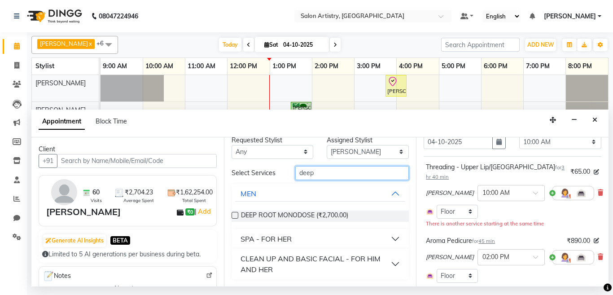
type input "deep"
click at [325, 243] on button "SPA - FOR HER" at bounding box center [320, 239] width 171 height 16
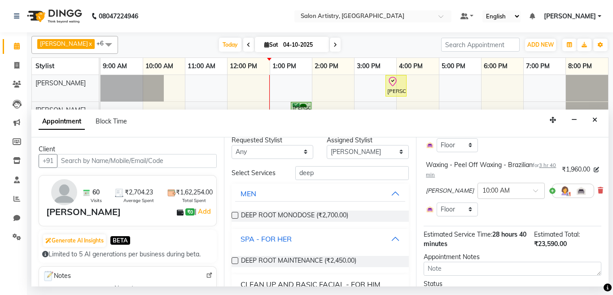
scroll to position [652, 0]
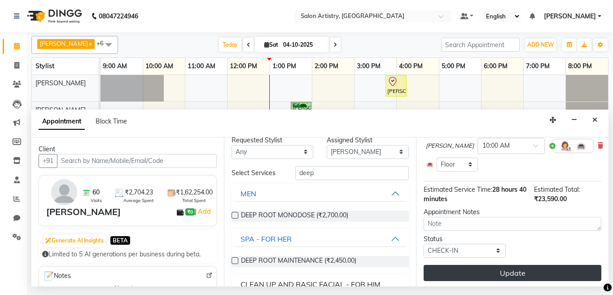
click at [507, 265] on button "Update" at bounding box center [513, 273] width 178 height 16
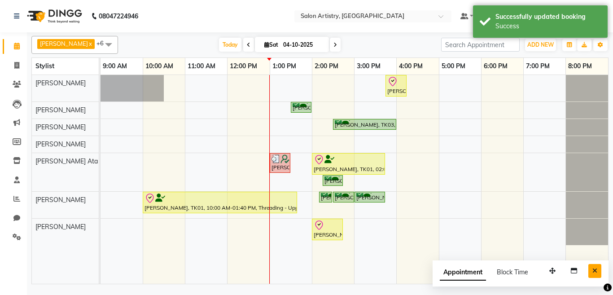
click at [595, 270] on icon "Close" at bounding box center [595, 271] width 5 height 6
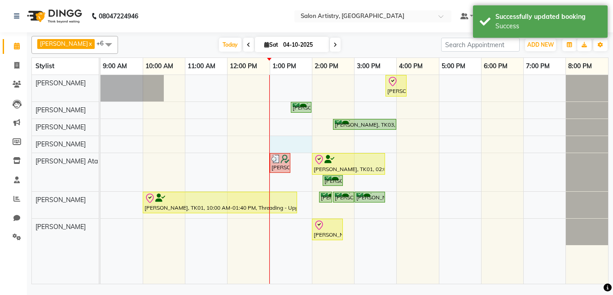
click at [284, 140] on div "Bhavna Mitra, TK01, 03:45 PM-04:15 PM, HAIR CUT SENIOR STYLIST MEN Shikha Nahat…" at bounding box center [355, 179] width 508 height 209
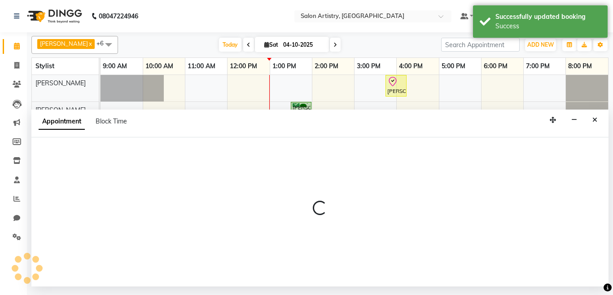
select select "79865"
select select "780"
select select "tentative"
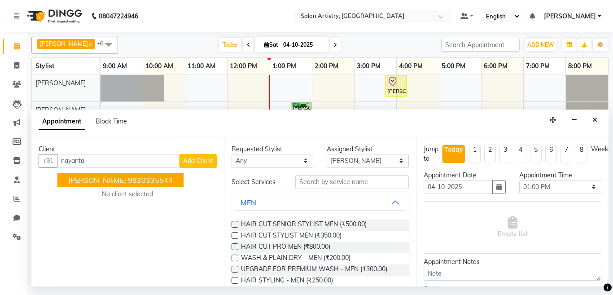
click at [100, 181] on span "[PERSON_NAME]" at bounding box center [97, 180] width 58 height 9
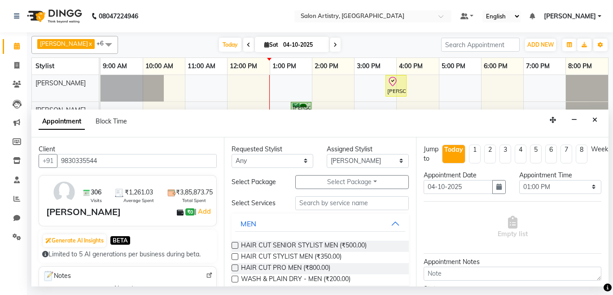
type input "9830335544"
click at [244, 162] on select "Any Aditya Saha Anupriya Ghosh Iqbal Ahmed Irshad Khan Mannu Kumar Gupta Mekhla…" at bounding box center [273, 161] width 82 height 14
select select "79865"
click at [232, 154] on select "Any Aditya Saha Anupriya Ghosh Iqbal Ahmed Irshad Khan Mannu Kumar Gupta Mekhla…" at bounding box center [273, 161] width 82 height 14
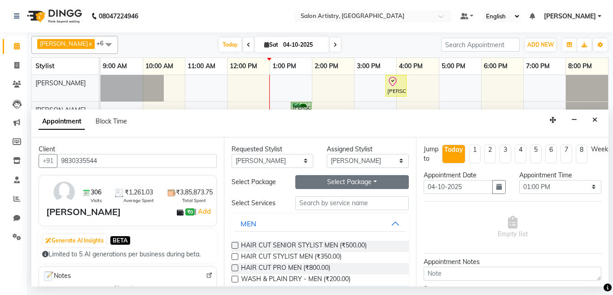
click at [339, 183] on button "Select Package Toggle Dropdown" at bounding box center [352, 182] width 114 height 14
click at [328, 199] on li "Threading-Eye Deal-Blink and U are Brand New 6+2" at bounding box center [314, 200] width 190 height 13
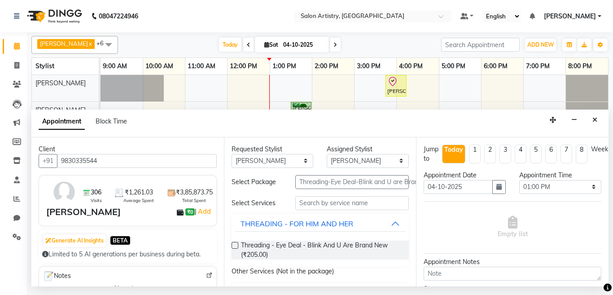
click at [235, 245] on label at bounding box center [235, 245] width 7 height 7
click at [235, 245] on input "checkbox" at bounding box center [235, 246] width 6 height 6
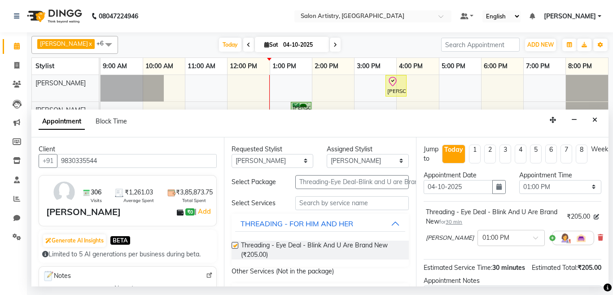
checkbox input "false"
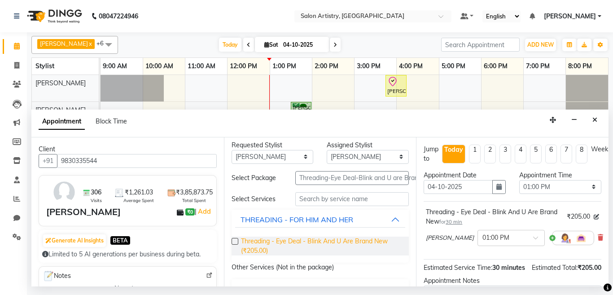
scroll to position [0, 0]
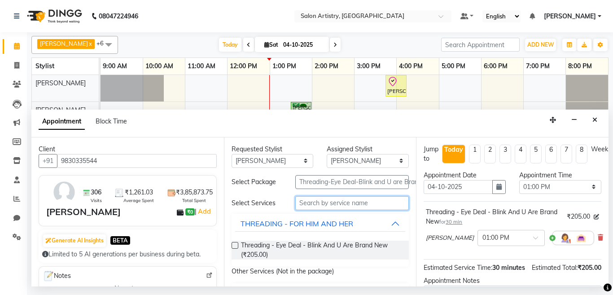
click at [320, 204] on input "text" at bounding box center [352, 203] width 114 height 14
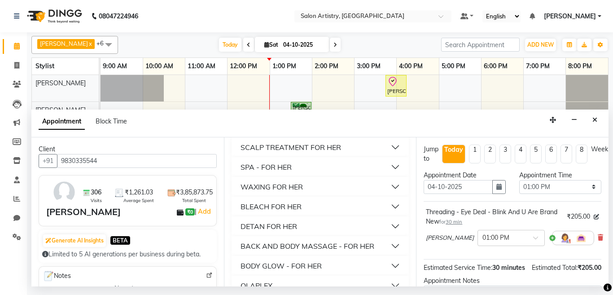
scroll to position [540, 0]
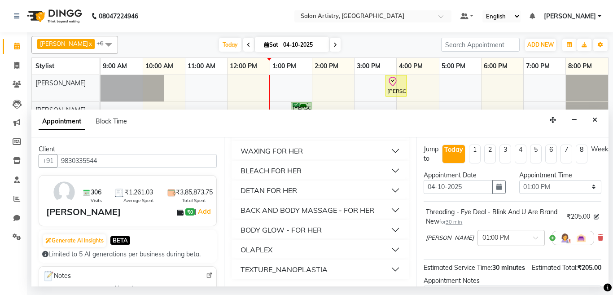
type input "back"
click at [338, 205] on div "BACK AND BODY MASSAGE - FOR HER" at bounding box center [308, 210] width 134 height 11
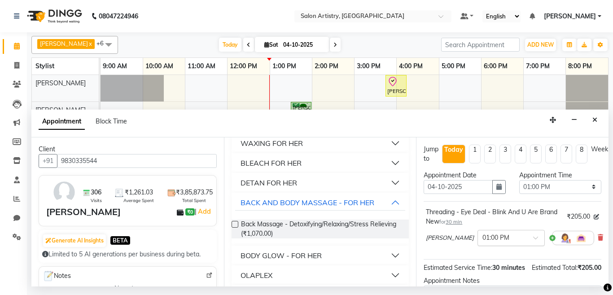
click at [494, 239] on input "text" at bounding box center [503, 237] width 40 height 9
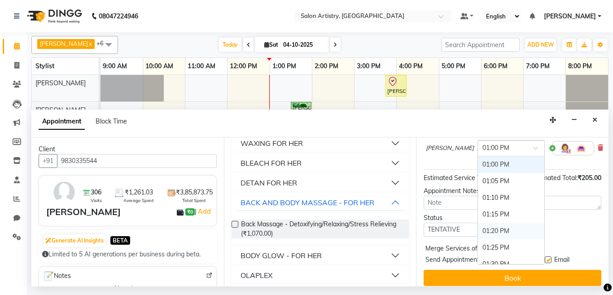
scroll to position [643, 0]
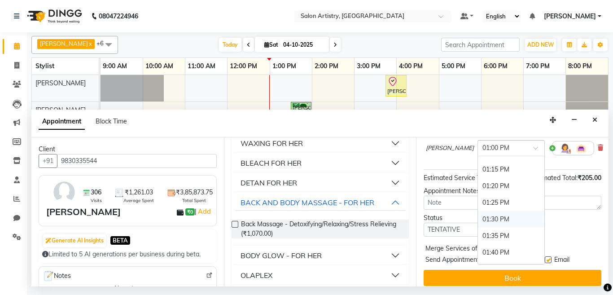
click at [490, 220] on div "01:30 PM" at bounding box center [511, 219] width 66 height 17
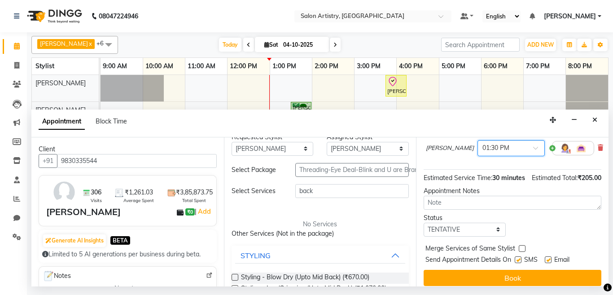
scroll to position [0, 0]
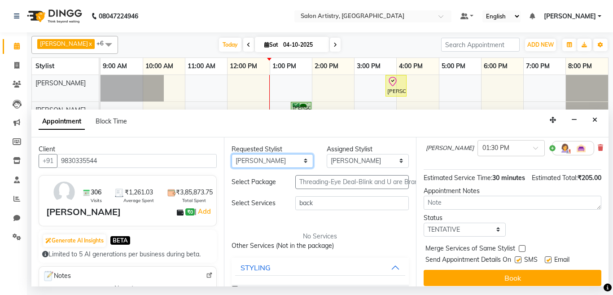
click at [267, 156] on select "Any Aditya Saha Anupriya Ghosh Iqbal Ahmed Irshad Khan Mannu Kumar Gupta Mekhla…" at bounding box center [273, 161] width 82 height 14
select select "79858"
click at [232, 154] on select "Any Aditya Saha Anupriya Ghosh Iqbal Ahmed Irshad Khan Mannu Kumar Gupta Mekhla…" at bounding box center [273, 161] width 82 height 14
select select "79858"
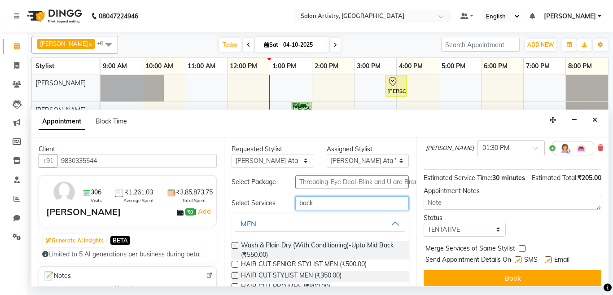
click at [329, 201] on input "back" at bounding box center [352, 203] width 114 height 14
type input "b"
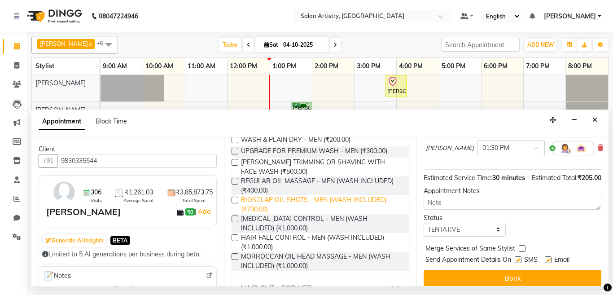
scroll to position [254, 0]
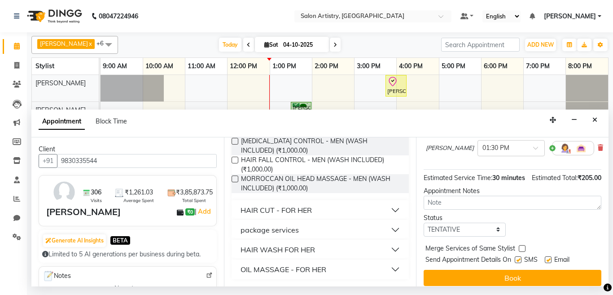
type input "wash"
click at [297, 244] on div "HAIR WASH FOR HER" at bounding box center [278, 249] width 75 height 11
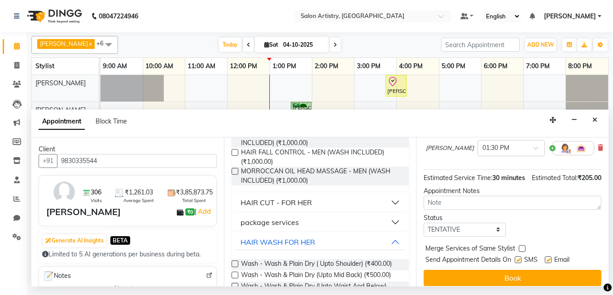
click at [234, 275] on label at bounding box center [235, 275] width 7 height 7
click at [234, 275] on input "checkbox" at bounding box center [235, 276] width 6 height 6
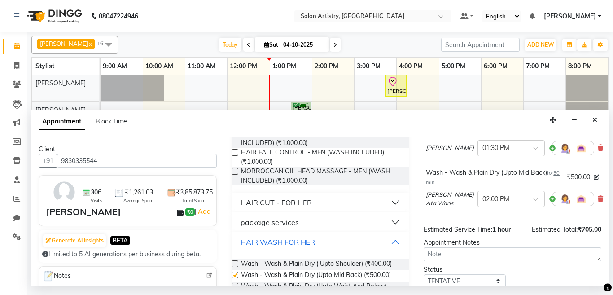
checkbox input "false"
drag, startPoint x: 514, startPoint y: 196, endPoint x: 514, endPoint y: 202, distance: 5.4
click at [514, 198] on div at bounding box center [511, 198] width 66 height 9
click at [490, 214] on div "12:00 PM" at bounding box center [511, 215] width 66 height 17
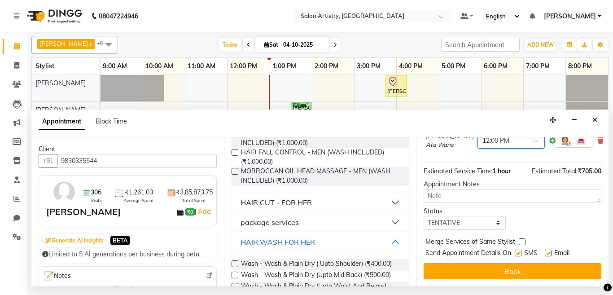
scroll to position [157, 0]
click at [455, 217] on select "Select TENTATIVE CONFIRM CHECK-IN UPCOMING" at bounding box center [465, 223] width 82 height 14
select select "check-in"
click at [424, 216] on select "Select TENTATIVE CONFIRM CHECK-IN UPCOMING" at bounding box center [465, 223] width 82 height 14
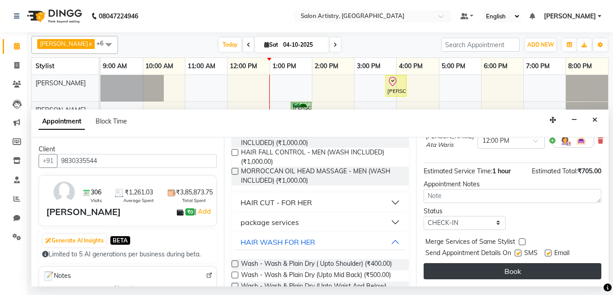
click at [451, 263] on button "Book" at bounding box center [513, 271] width 178 height 16
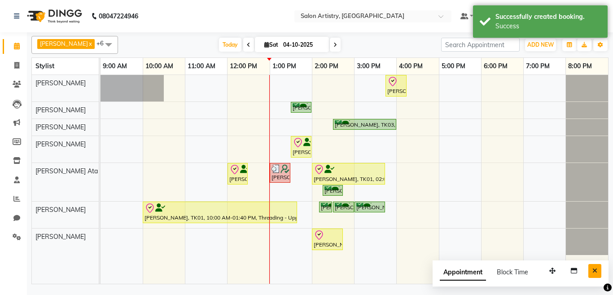
click at [593, 270] on icon "Close" at bounding box center [595, 271] width 5 height 6
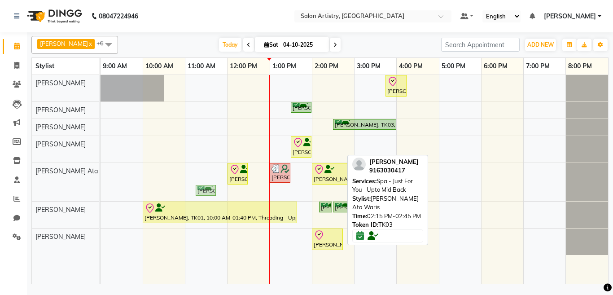
drag, startPoint x: 333, startPoint y: 189, endPoint x: 217, endPoint y: 173, distance: 117.0
click at [217, 173] on div "Bhavna Mitra, TK01, 03:45 PM-04:15 PM, HAIR CUT SENIOR STYLIST MEN Shikha Nahat…" at bounding box center [355, 179] width 508 height 209
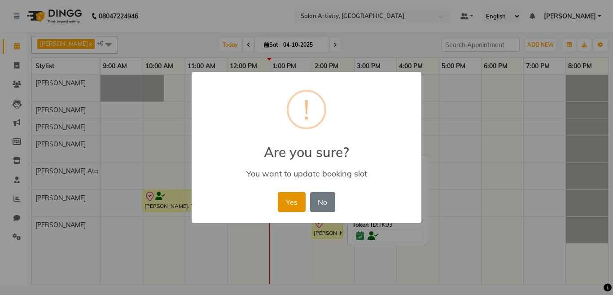
click at [292, 202] on button "Yes" at bounding box center [291, 202] width 27 height 20
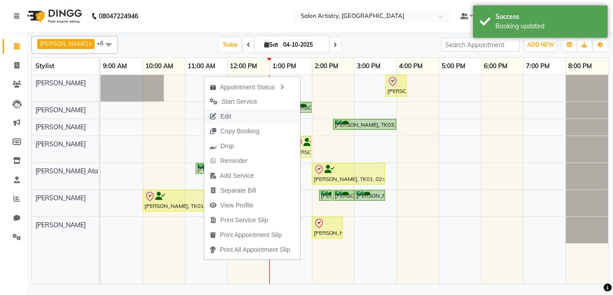
click at [228, 117] on span "Edit" at bounding box center [225, 116] width 11 height 9
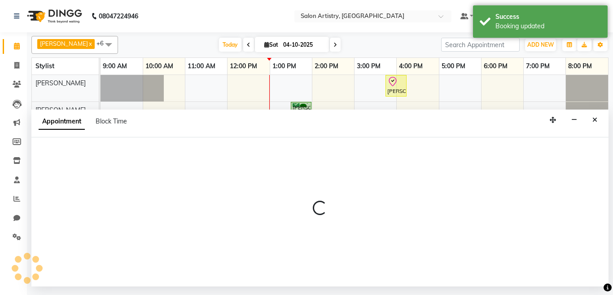
select select "tentative"
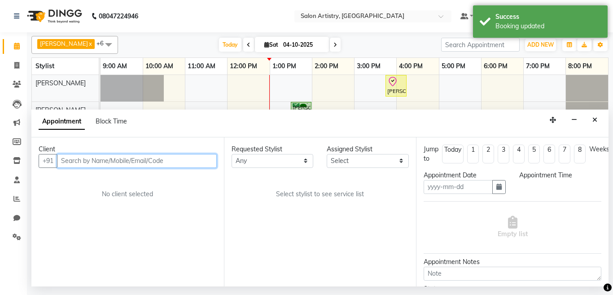
type input "04-10-2025"
select select "confirm booking"
select select "79862"
select select "675"
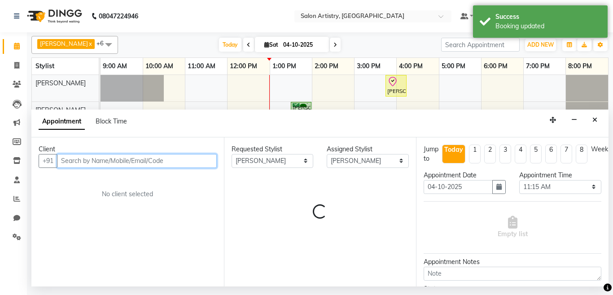
select select "4168"
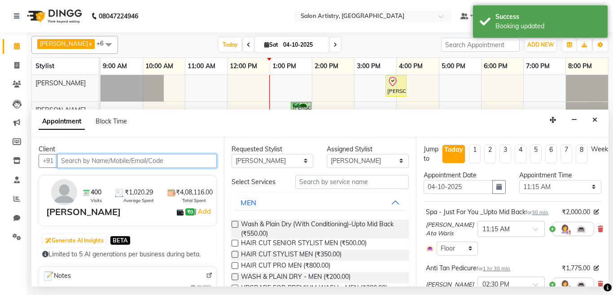
select select "4168"
click at [598, 232] on icon at bounding box center [600, 229] width 5 height 6
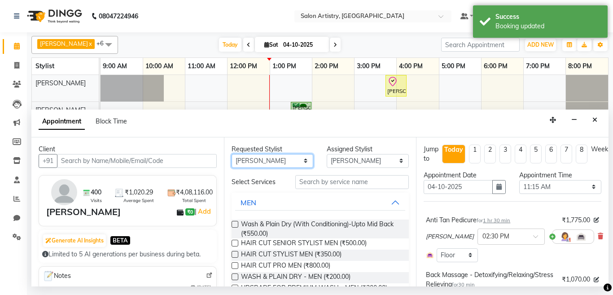
click at [276, 159] on select "Any Aditya Saha Anupriya Ghosh Iqbal Ahmed Irshad Khan Mannu Kumar Gupta Mekhla…" at bounding box center [273, 161] width 82 height 14
select select "79858"
click at [232, 154] on select "Any Aditya Saha Anupriya Ghosh Iqbal Ahmed Irshad Khan Mannu Kumar Gupta Mekhla…" at bounding box center [273, 161] width 82 height 14
select select "79858"
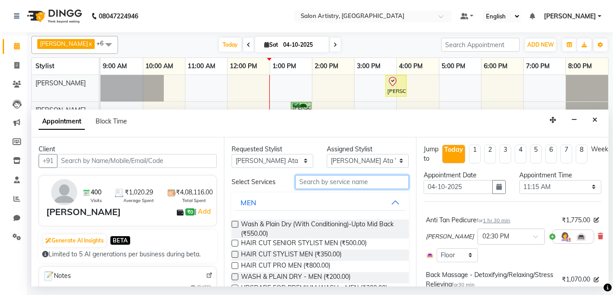
click at [333, 183] on input "text" at bounding box center [352, 182] width 114 height 14
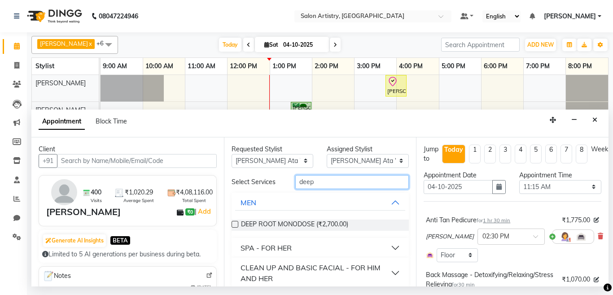
type input "deep"
click at [234, 224] on label at bounding box center [235, 224] width 7 height 7
click at [234, 224] on input "checkbox" at bounding box center [235, 225] width 6 height 6
checkbox input "false"
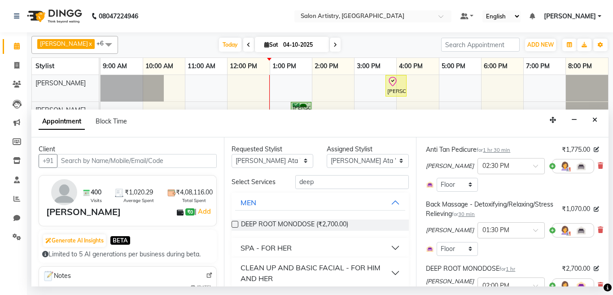
scroll to position [135, 0]
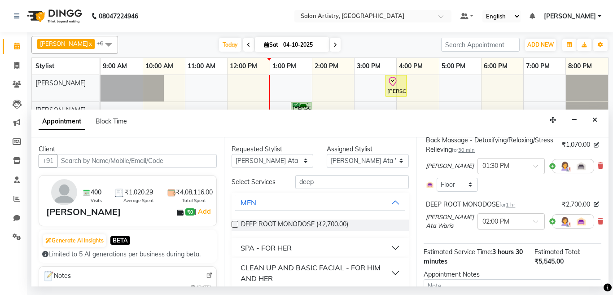
click at [487, 225] on input "text" at bounding box center [503, 220] width 40 height 9
click at [492, 265] on div "11:00 AM" at bounding box center [511, 257] width 66 height 17
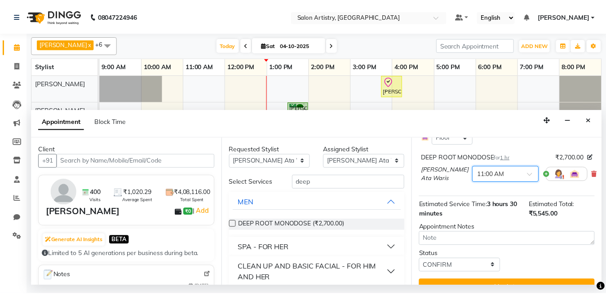
scroll to position [216, 0]
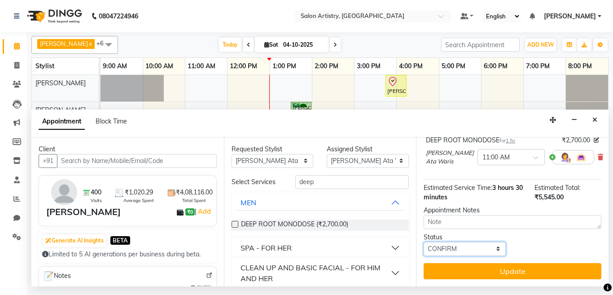
click at [459, 242] on select "Select TENTATIVE CONFIRM CHECK-IN UPCOMING" at bounding box center [465, 249] width 82 height 14
select select "check-in"
click at [424, 242] on select "Select TENTATIVE CONFIRM CHECK-IN UPCOMING" at bounding box center [465, 249] width 82 height 14
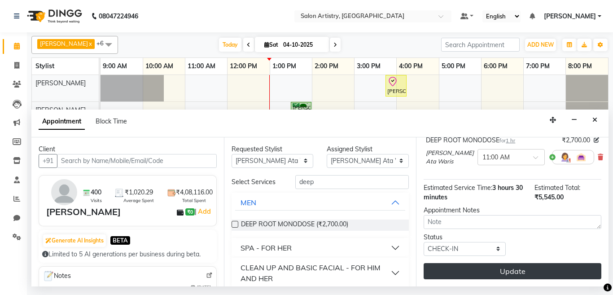
click at [452, 263] on button "Update" at bounding box center [513, 271] width 178 height 16
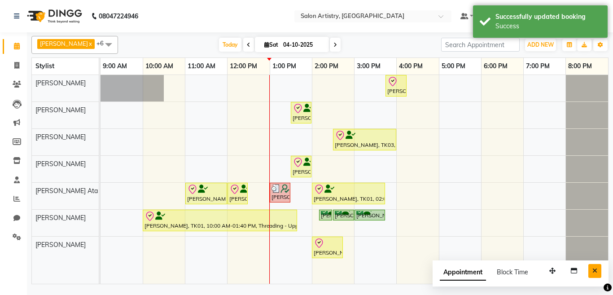
click at [596, 269] on icon "Close" at bounding box center [595, 271] width 5 height 6
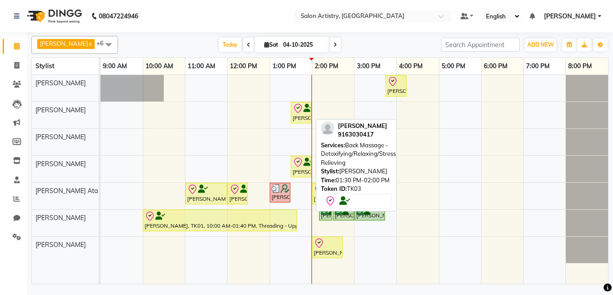
click at [303, 119] on div "Shikha Nahata, TK03, 01:30 PM-02:00 PM, Back Massage - Detoxifying/Relaxing/Str…" at bounding box center [301, 112] width 19 height 19
click at [299, 115] on div "Shikha Nahata, TK03, 01:30 PM-02:00 PM, Back Massage - Detoxifying/Relaxing/Str…" at bounding box center [301, 112] width 19 height 19
select select "8"
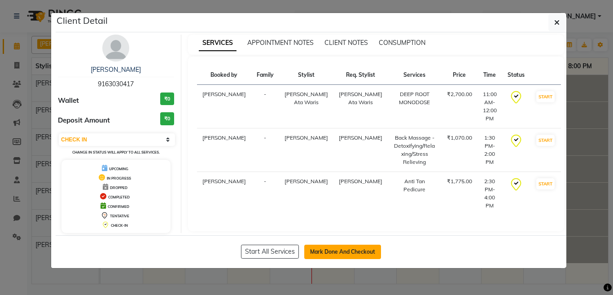
click at [328, 254] on button "Mark Done And Checkout" at bounding box center [342, 252] width 77 height 14
select select "service"
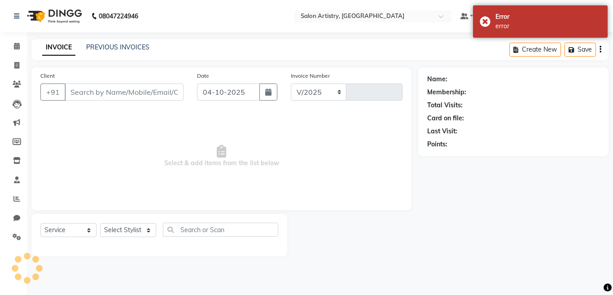
select select "8285"
type input "2753"
select select "79865"
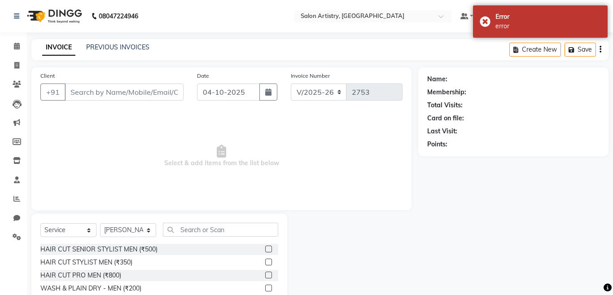
type input "9163030417"
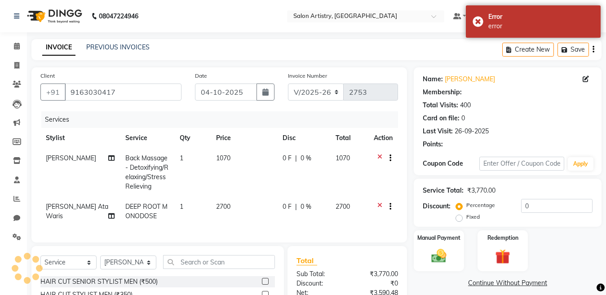
select select "1: Object"
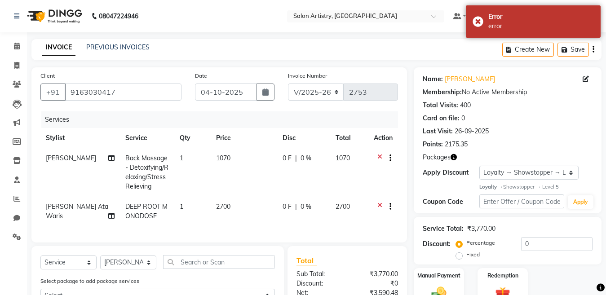
click at [325, 52] on div "INVOICE PREVIOUS INVOICES Create New Save" at bounding box center [316, 49] width 570 height 21
click at [504, 32] on div "Error error" at bounding box center [533, 21] width 135 height 32
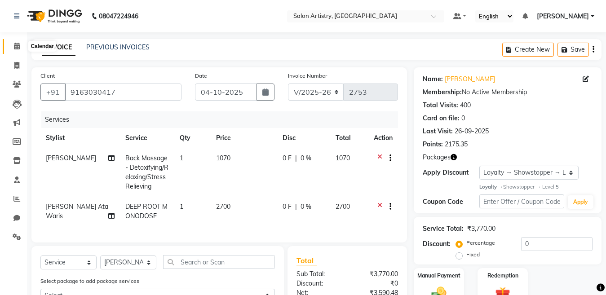
click at [14, 44] on icon at bounding box center [17, 46] width 6 height 7
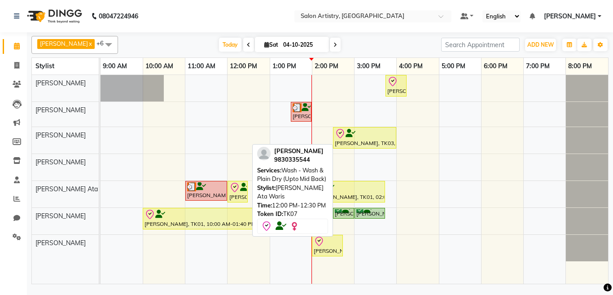
click at [236, 192] on icon at bounding box center [234, 187] width 11 height 11
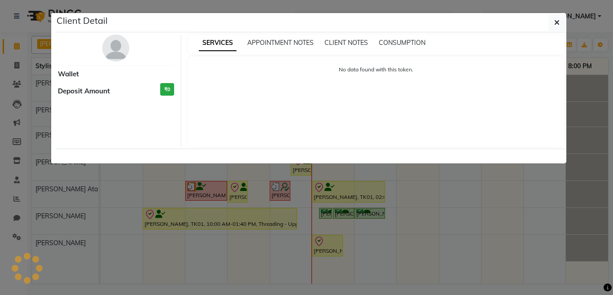
select select "8"
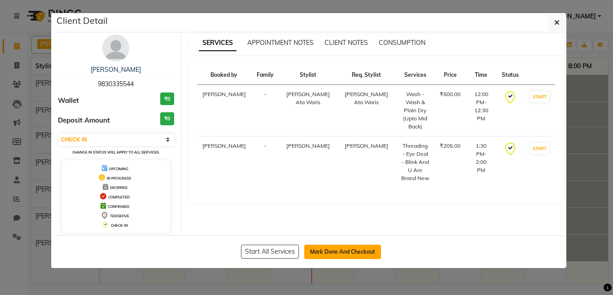
click at [319, 252] on button "Mark Done And Checkout" at bounding box center [342, 252] width 77 height 14
select select "service"
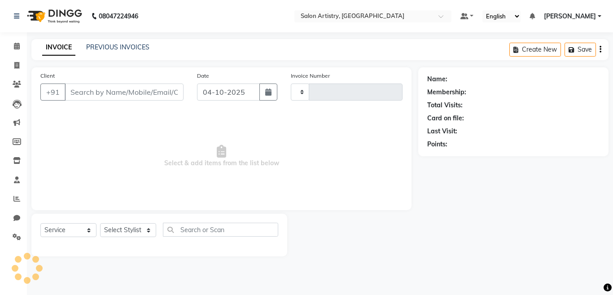
type input "2753"
select select "8285"
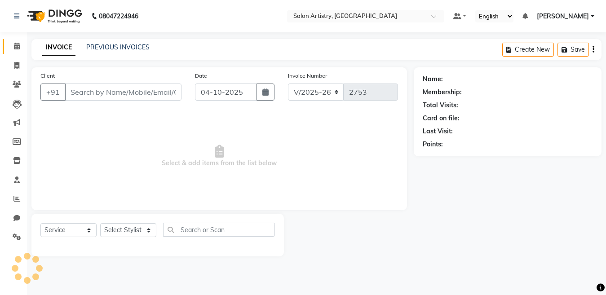
type input "9830335544"
select select "79865"
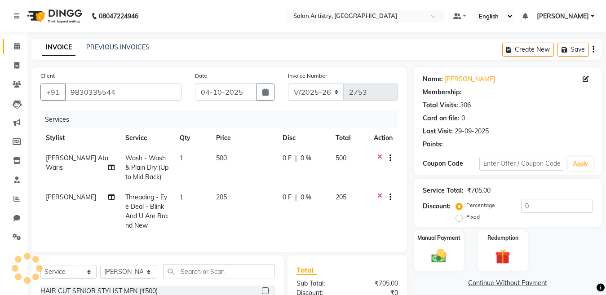
select select "1: Object"
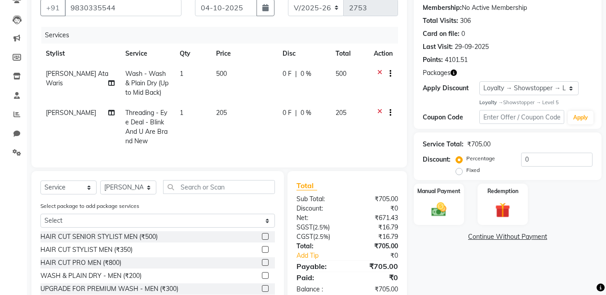
scroll to position [90, 0]
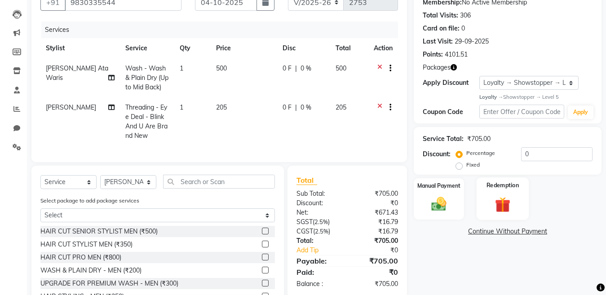
click at [499, 205] on img at bounding box center [502, 204] width 25 height 19
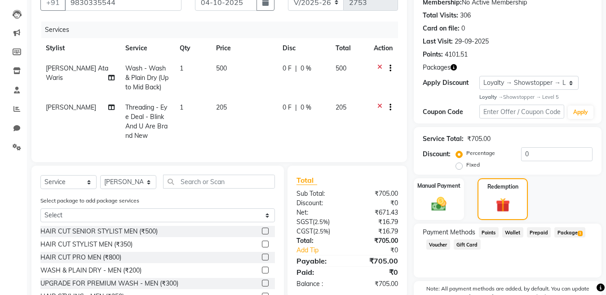
click at [567, 233] on span "Package 1" at bounding box center [569, 232] width 31 height 10
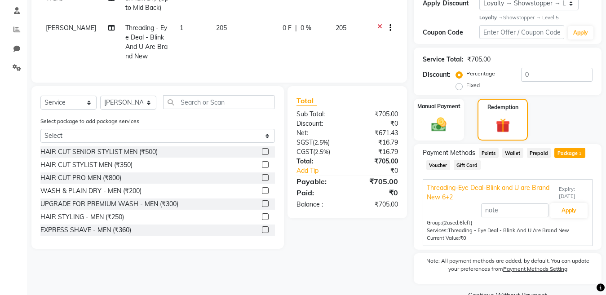
scroll to position [190, 0]
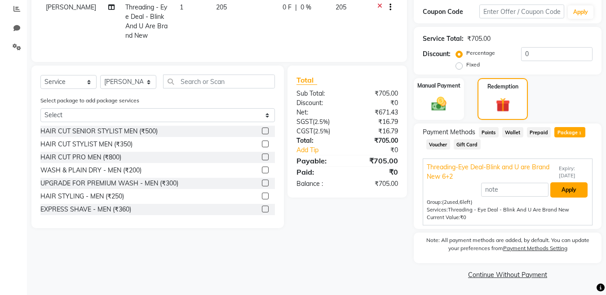
click at [565, 189] on button "Apply" at bounding box center [568, 189] width 37 height 15
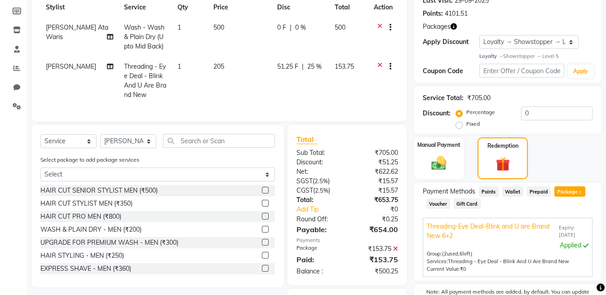
scroll to position [143, 0]
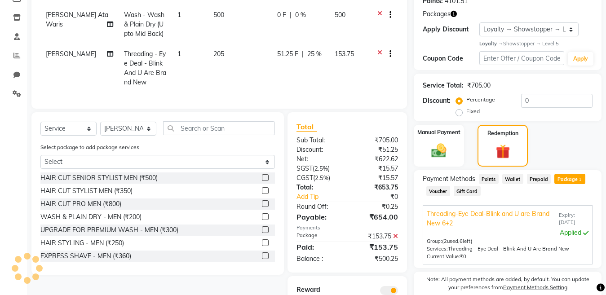
click at [309, 16] on div "0 F | 0 %" at bounding box center [300, 14] width 47 height 9
select select "79858"
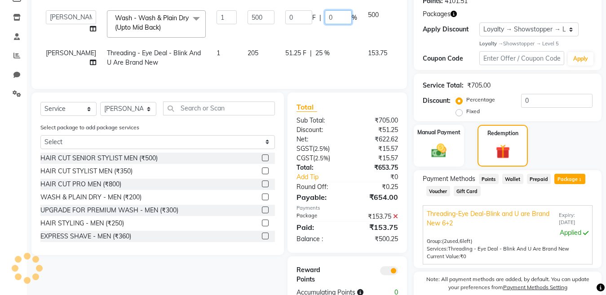
click at [325, 19] on input "0" at bounding box center [338, 17] width 27 height 14
type input "25"
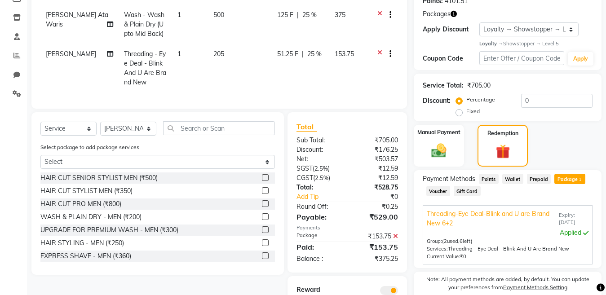
click at [260, 105] on div "Client +91 9830335544 Date 04-10-2025 Invoice Number V/2025 V/2025-26 2753 Serv…" at bounding box center [219, 147] width 389 height 447
click at [433, 149] on img at bounding box center [438, 151] width 25 height 18
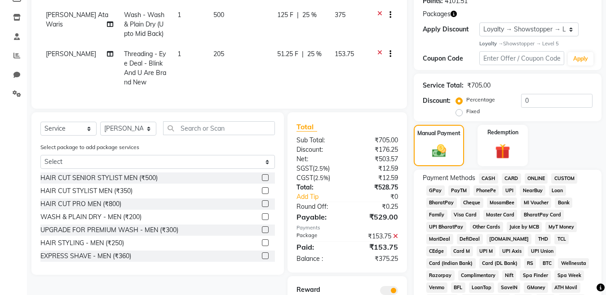
click at [509, 191] on span "UPI" at bounding box center [509, 190] width 14 height 10
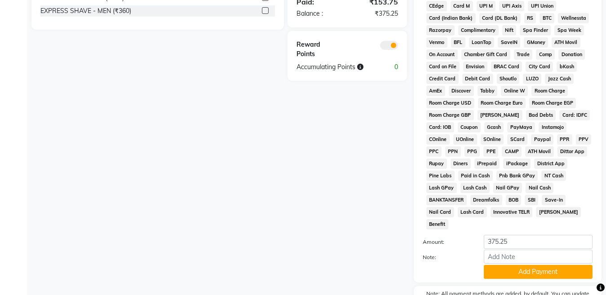
scroll to position [413, 0]
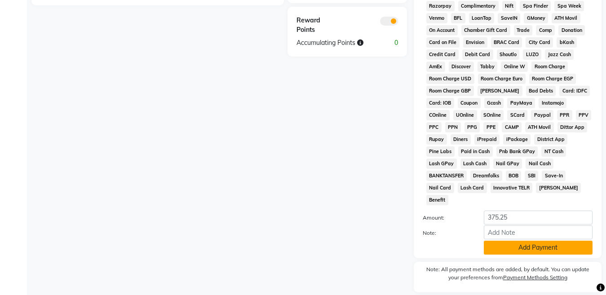
click at [505, 241] on button "Add Payment" at bounding box center [538, 248] width 109 height 14
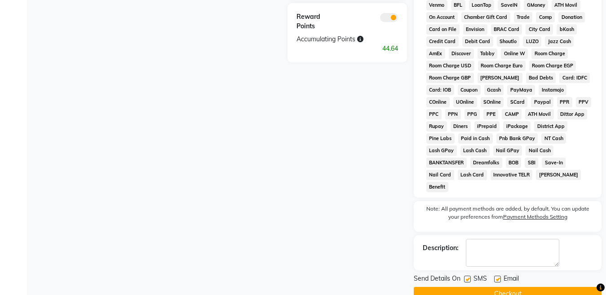
scroll to position [433, 0]
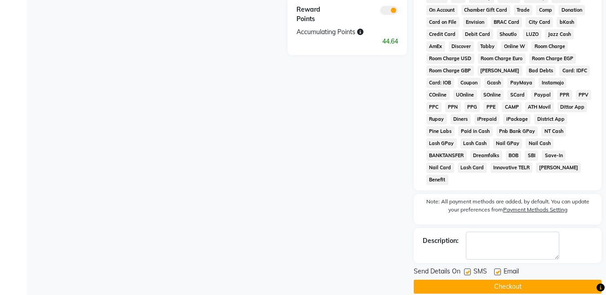
click at [486, 280] on button "Checkout" at bounding box center [508, 287] width 188 height 14
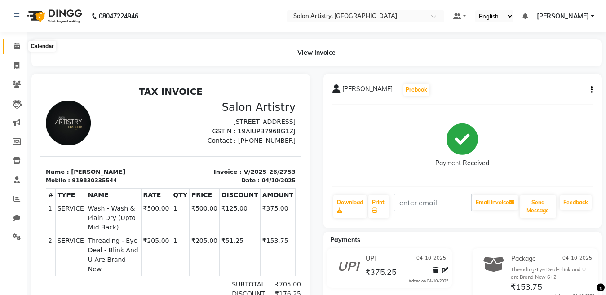
click at [18, 46] on icon at bounding box center [17, 46] width 6 height 7
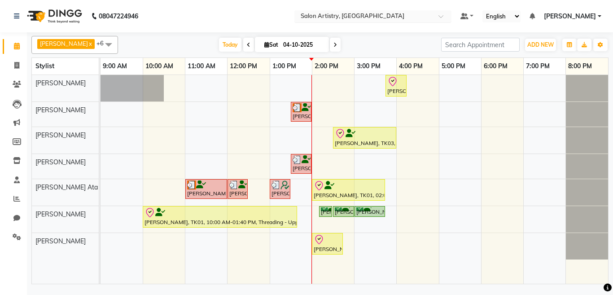
click at [335, 20] on input "text" at bounding box center [364, 17] width 130 height 9
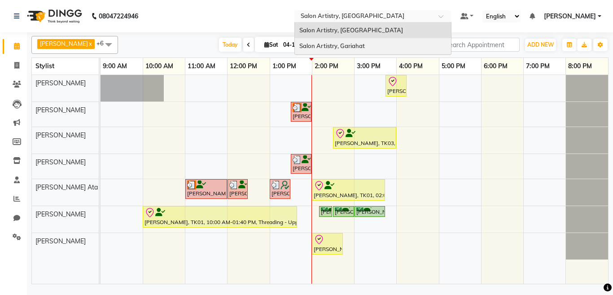
click at [327, 45] on span "Salon Artistry, Gariahat" at bounding box center [333, 45] width 66 height 7
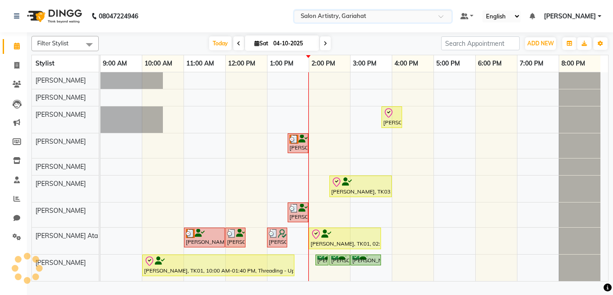
scroll to position [52, 0]
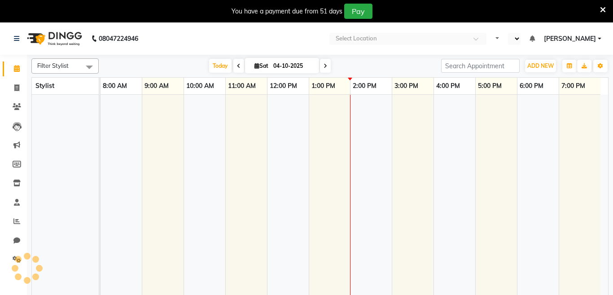
select select "en"
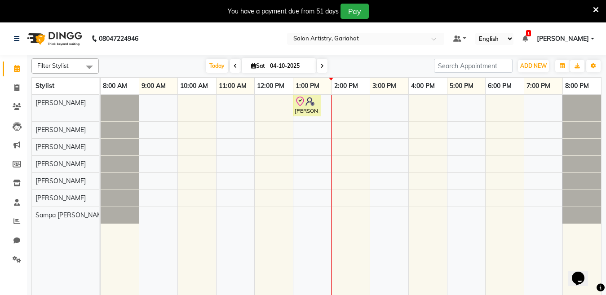
click at [593, 9] on icon at bounding box center [596, 10] width 6 height 8
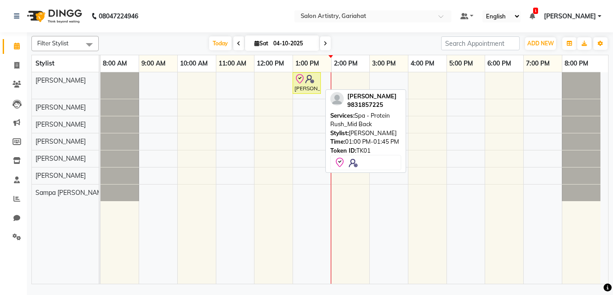
click at [306, 86] on div "Brynaesha Das, TK01, 01:00 PM-01:45 PM, Spa - Protein Rush_Mid Back" at bounding box center [307, 83] width 26 height 19
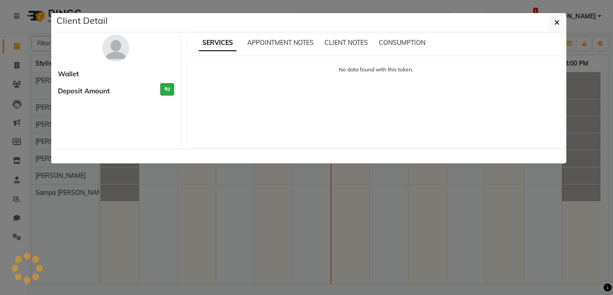
select select "8"
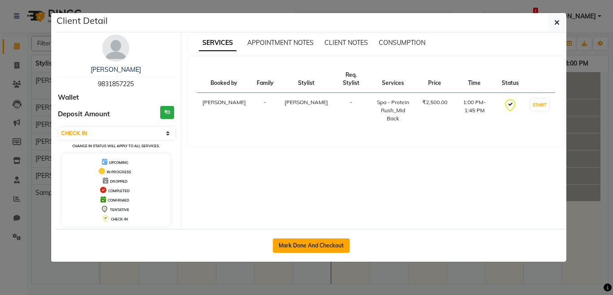
click at [315, 244] on button "Mark Done And Checkout" at bounding box center [311, 245] width 77 height 14
select select "service"
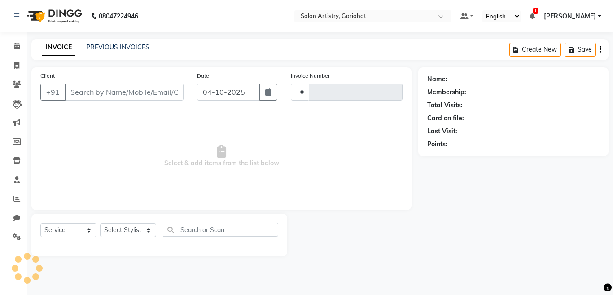
type input "0891"
select select "8368"
type input "9831857225"
select select "88921"
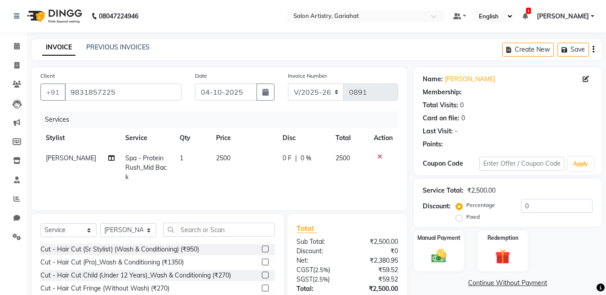
select select "1: Object"
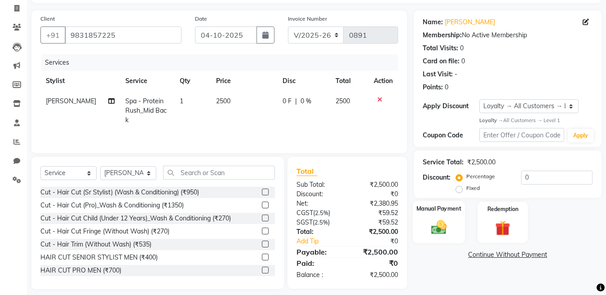
scroll to position [65, 0]
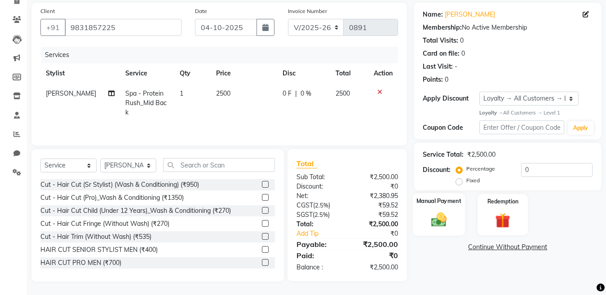
click at [441, 222] on img at bounding box center [438, 220] width 25 height 18
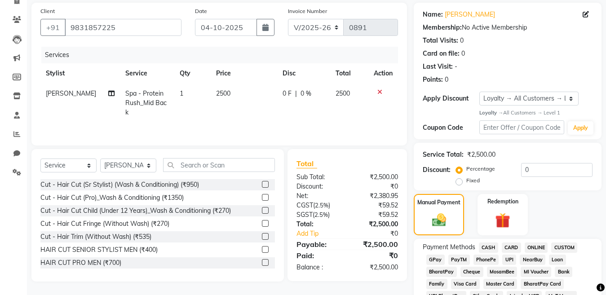
click at [487, 247] on span "CASH" at bounding box center [488, 247] width 19 height 10
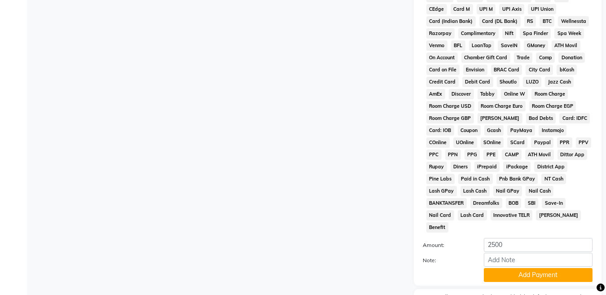
scroll to position [420, 0]
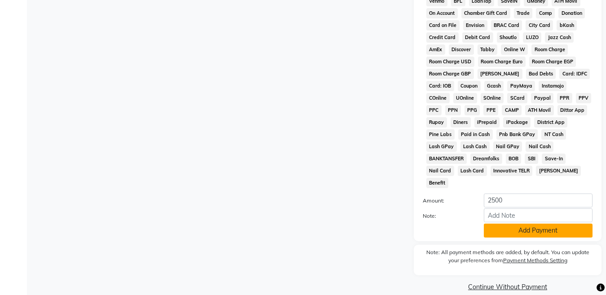
click at [496, 224] on button "Add Payment" at bounding box center [538, 231] width 109 height 14
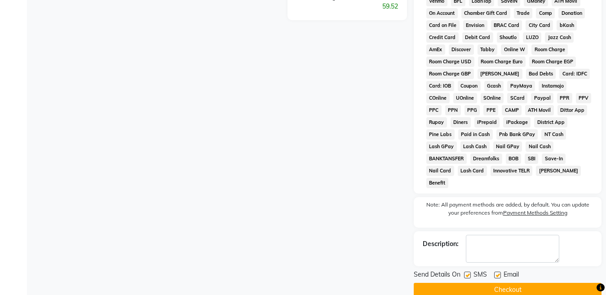
click at [495, 283] on button "Checkout" at bounding box center [508, 290] width 188 height 14
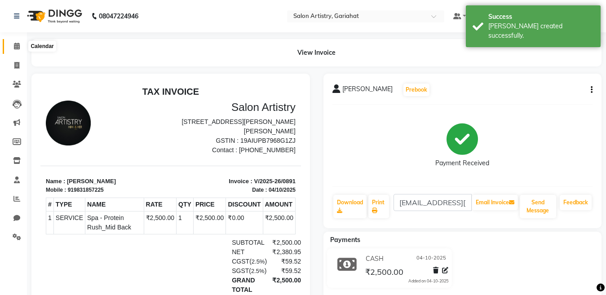
click at [18, 44] on icon at bounding box center [17, 46] width 6 height 7
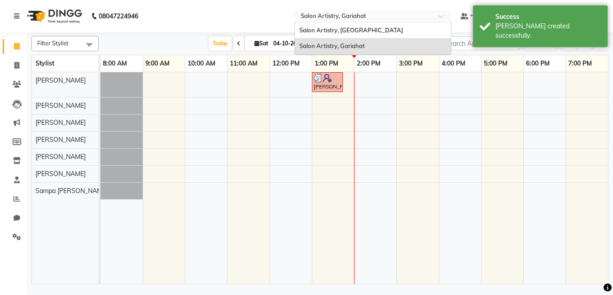
drag, startPoint x: 313, startPoint y: 11, endPoint x: 314, endPoint y: 17, distance: 5.4
click at [314, 11] on div "Select Location × Salon Artistry, Gariahat" at bounding box center [373, 16] width 157 height 12
click at [315, 30] on span "Salon Artistry, [GEOGRAPHIC_DATA]" at bounding box center [352, 29] width 104 height 7
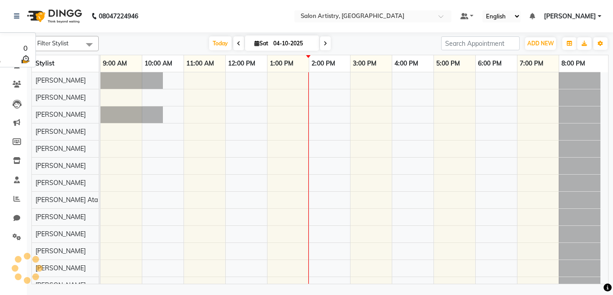
select select "en"
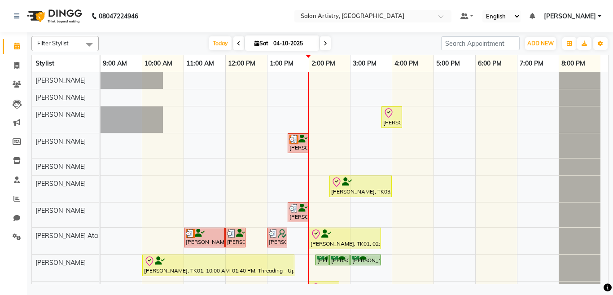
click at [81, 45] on span at bounding box center [89, 44] width 18 height 17
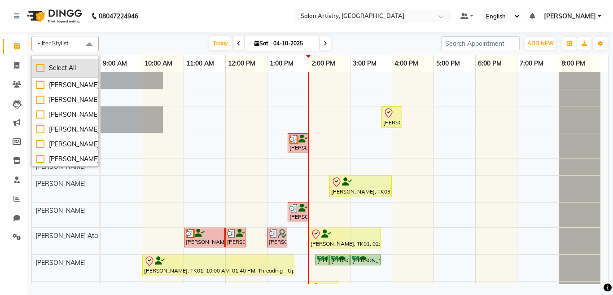
click at [62, 67] on div "Select All" at bounding box center [64, 67] width 57 height 9
checkbox input "true"
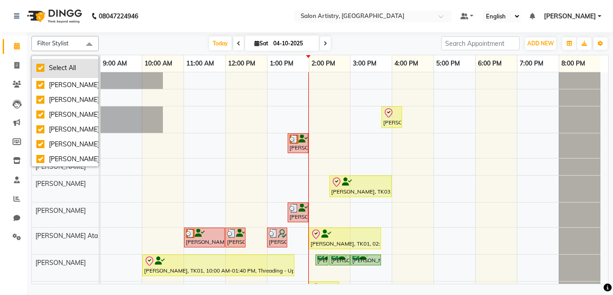
checkbox input "true"
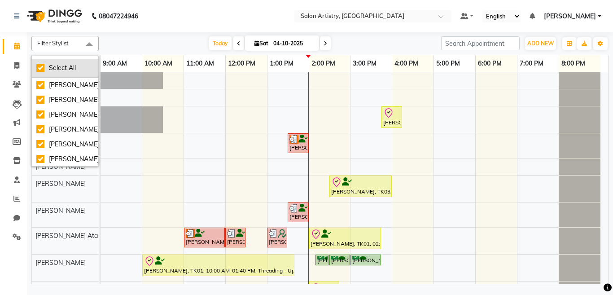
checkbox input "true"
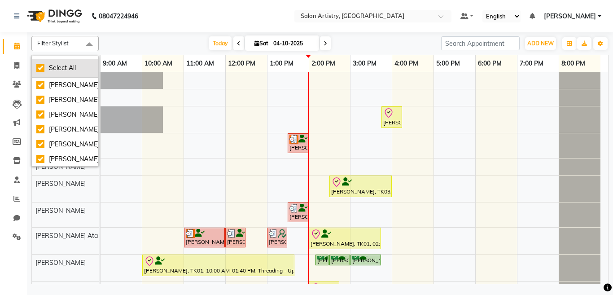
checkbox input "true"
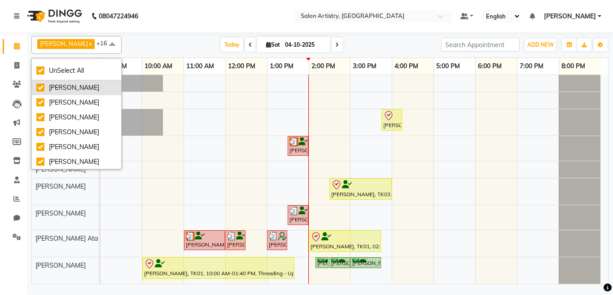
click at [64, 86] on div "[PERSON_NAME]" at bounding box center [76, 87] width 80 height 9
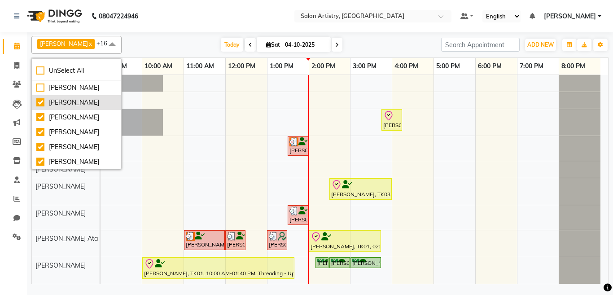
checkbox input "false"
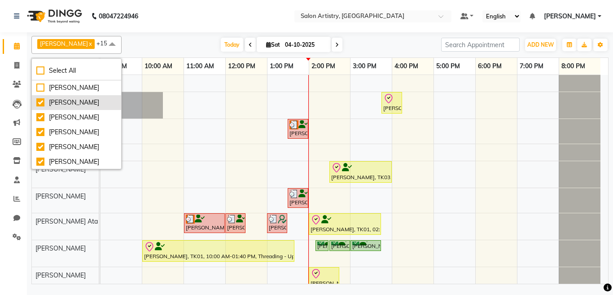
click at [66, 103] on div "[PERSON_NAME]" at bounding box center [76, 102] width 80 height 9
checkbox input "false"
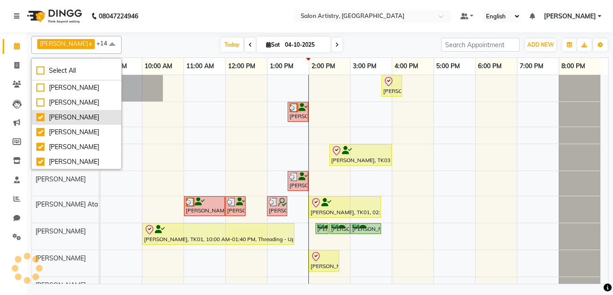
scroll to position [10, 0]
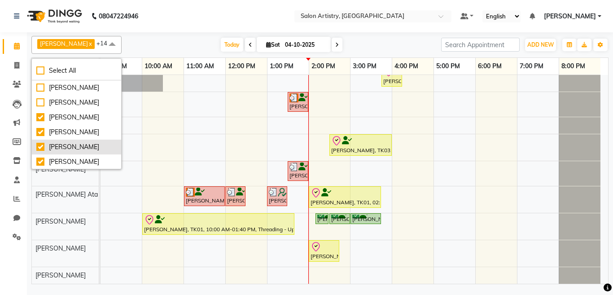
click at [66, 143] on div "[PERSON_NAME]" at bounding box center [76, 146] width 80 height 9
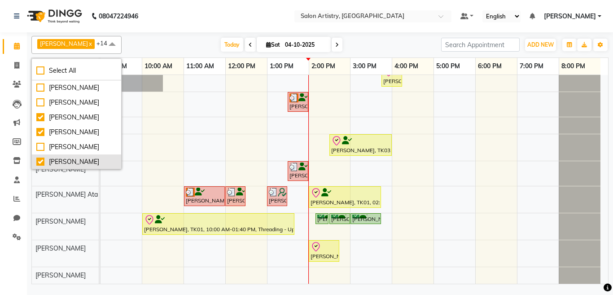
checkbox input "false"
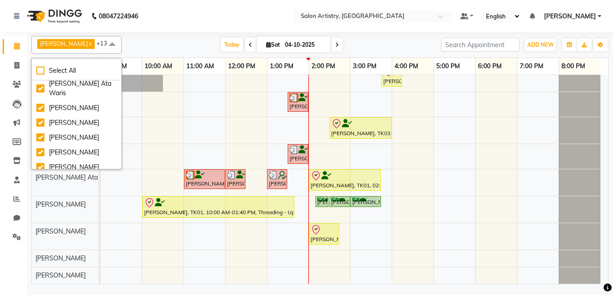
scroll to position [126, 0]
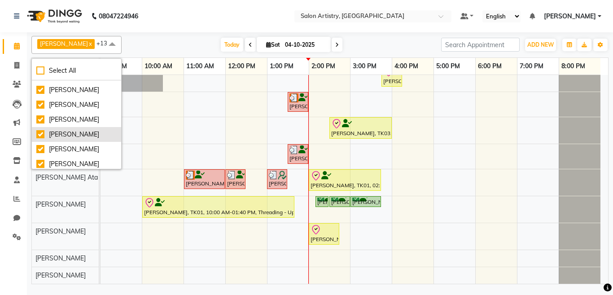
drag, startPoint x: 59, startPoint y: 119, endPoint x: 59, endPoint y: 128, distance: 9.4
click at [59, 119] on div "[PERSON_NAME]" at bounding box center [76, 119] width 80 height 9
checkbox input "false"
drag, startPoint x: 59, startPoint y: 134, endPoint x: 60, endPoint y: 144, distance: 10.3
click at [60, 134] on div "[PERSON_NAME]" at bounding box center [76, 134] width 80 height 9
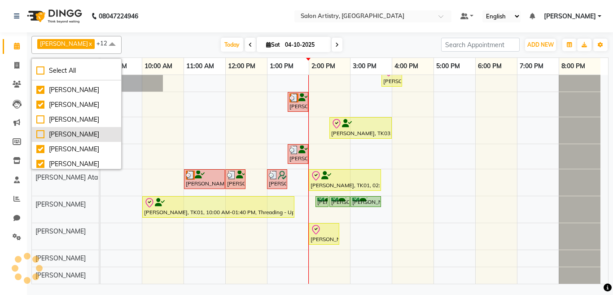
checkbox input "false"
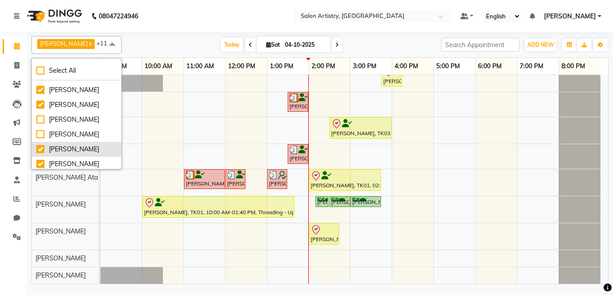
click at [57, 154] on div "[PERSON_NAME]" at bounding box center [76, 149] width 80 height 9
checkbox input "false"
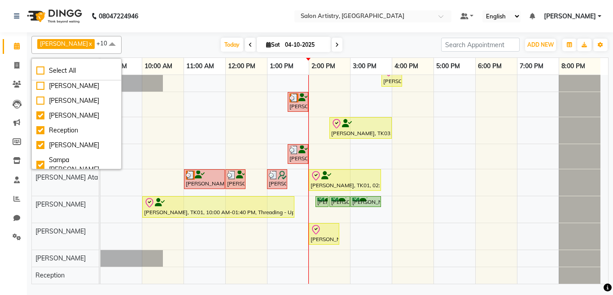
scroll to position [180, 0]
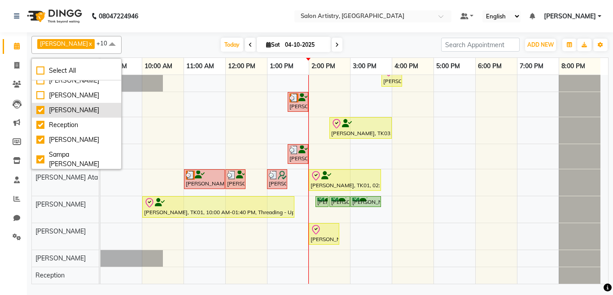
click at [63, 115] on div "[PERSON_NAME]" at bounding box center [76, 110] width 80 height 9
checkbox input "false"
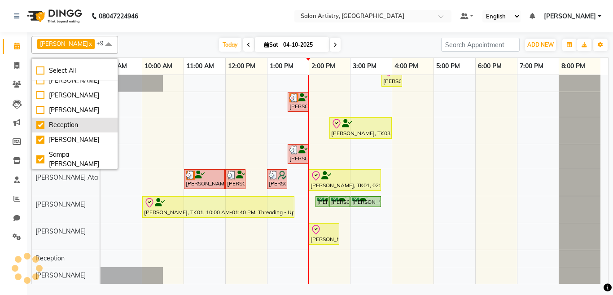
scroll to position [198, 0]
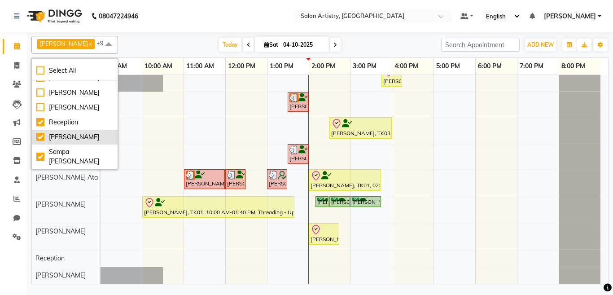
drag, startPoint x: 62, startPoint y: 144, endPoint x: 62, endPoint y: 154, distance: 9.9
click at [62, 127] on div "Reception" at bounding box center [74, 122] width 77 height 9
checkbox input "false"
click at [61, 142] on div "[PERSON_NAME]" at bounding box center [74, 136] width 77 height 9
checkbox input "false"
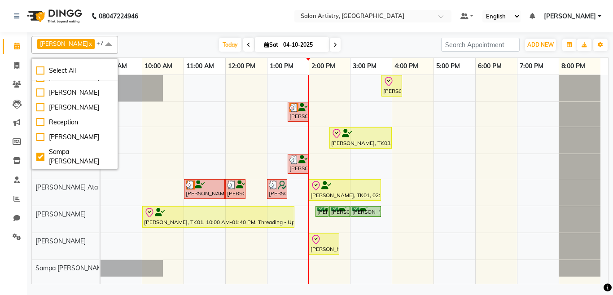
scroll to position [211, 0]
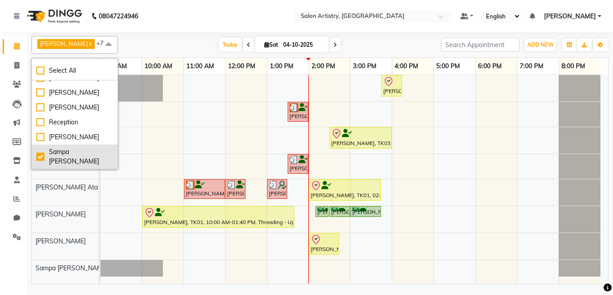
click at [73, 157] on div "Sampa [PERSON_NAME]" at bounding box center [74, 156] width 77 height 19
checkbox input "false"
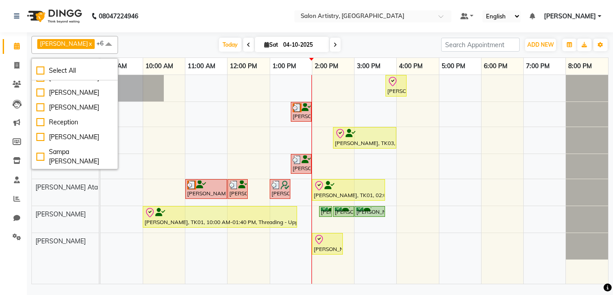
click at [194, 27] on nav "08047224946 Select Location × Salon Artistry, Middleton Street Default Panel My…" at bounding box center [306, 16] width 613 height 32
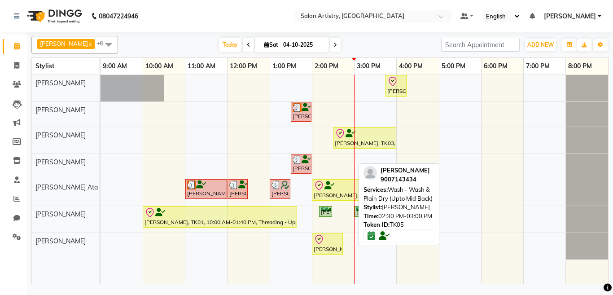
drag, startPoint x: 337, startPoint y: 211, endPoint x: 401, endPoint y: 217, distance: 64.5
click at [401, 217] on div "Irshad Khan x Minika Das x Rony Das x Sangeeta Lodh x Sharfaraz Ata Waris x Sim…" at bounding box center [319, 158] width 577 height 252
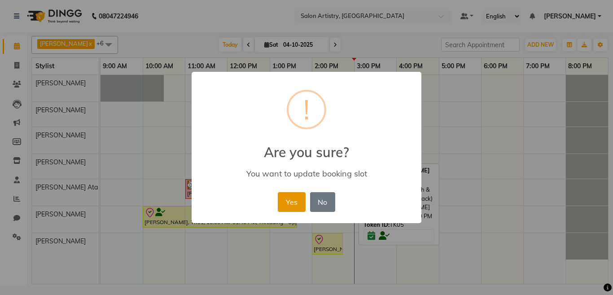
click at [295, 205] on button "Yes" at bounding box center [291, 202] width 27 height 20
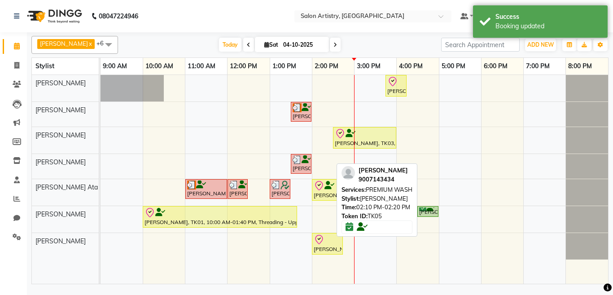
drag, startPoint x: 326, startPoint y: 211, endPoint x: 415, endPoint y: 220, distance: 89.9
click at [415, 220] on div "Irshad Khan x Minika Das x Rony Das x Sangeeta Lodh x Sharfaraz Ata Waris x Sim…" at bounding box center [319, 158] width 577 height 252
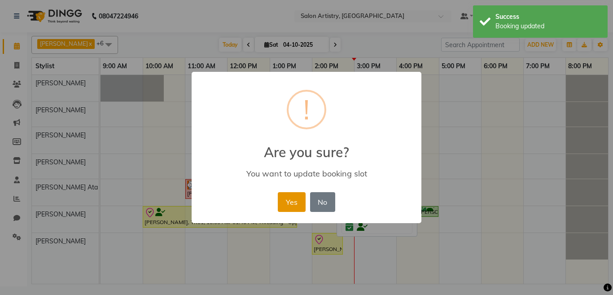
click at [295, 200] on button "Yes" at bounding box center [291, 202] width 27 height 20
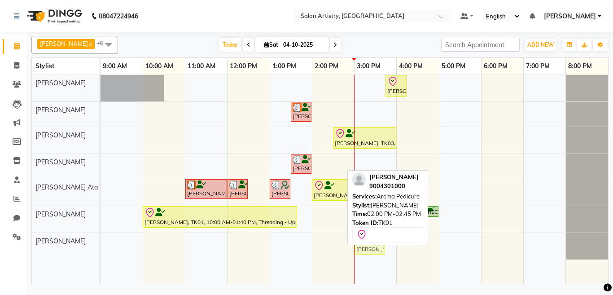
drag, startPoint x: 324, startPoint y: 246, endPoint x: 355, endPoint y: 246, distance: 31.4
click at [101, 246] on div "Bhavna Mitra, TK01, 02:00 PM-02:45 PM, Aroma Pedicure Bhavna Mitra, TK01, 02:00…" at bounding box center [101, 246] width 0 height 26
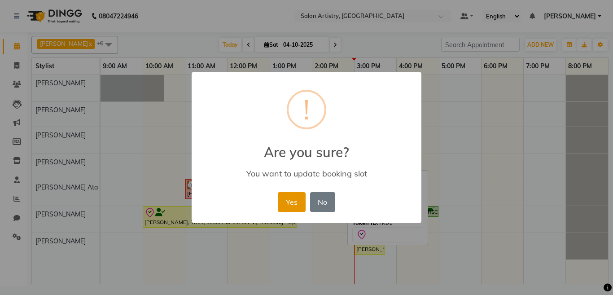
click at [295, 200] on button "Yes" at bounding box center [291, 202] width 27 height 20
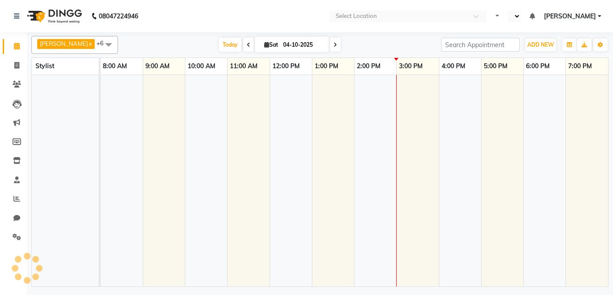
select select "en"
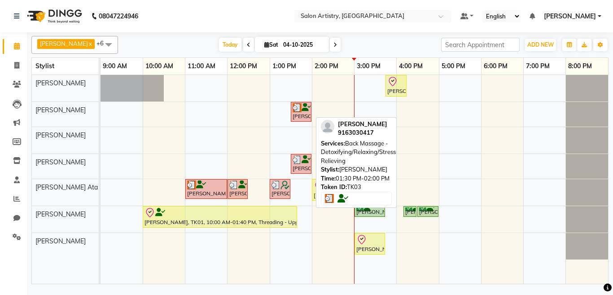
click at [297, 114] on div "[PERSON_NAME], TK03, 01:30 PM-02:00 PM, Back Massage - Detoxifying/Relaxing/Str…" at bounding box center [301, 111] width 19 height 17
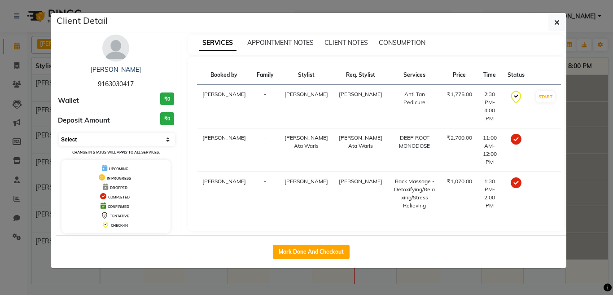
click at [97, 142] on select "Select MARK DONE DROPPED UPCOMING" at bounding box center [117, 139] width 116 height 13
click at [59, 133] on select "Select MARK DONE DROPPED UPCOMING" at bounding box center [117, 139] width 116 height 13
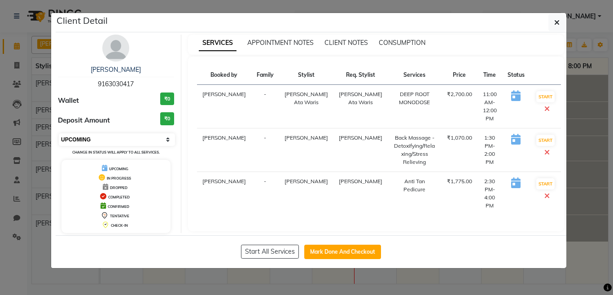
click at [83, 143] on select "Select IN SERVICE CONFIRMED TENTATIVE CHECK IN MARK DONE DROPPED UPCOMING" at bounding box center [117, 139] width 116 height 13
select select "8"
click at [59, 133] on select "Select IN SERVICE CONFIRMED TENTATIVE CHECK IN MARK DONE DROPPED UPCOMING" at bounding box center [117, 139] width 116 height 13
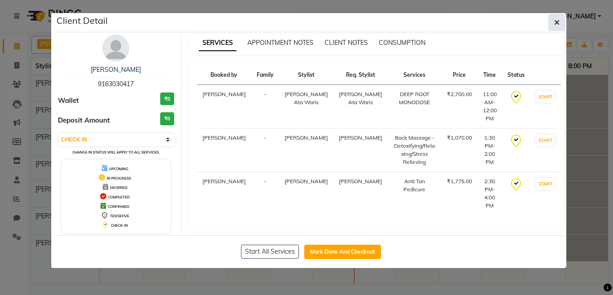
click at [555, 21] on icon "button" at bounding box center [557, 22] width 5 height 7
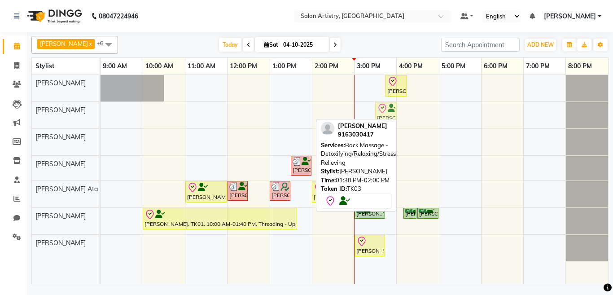
drag, startPoint x: 297, startPoint y: 115, endPoint x: 352, endPoint y: 115, distance: 54.8
click at [354, 116] on div "[PERSON_NAME], TK01, 03:45 PM-04:15 PM, HAIR CUT SENIOR STYLIST MEN [PERSON_NAM…" at bounding box center [355, 179] width 508 height 209
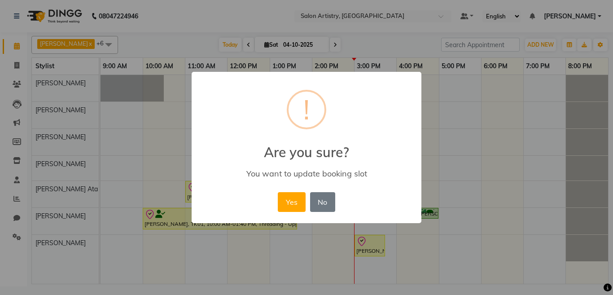
click at [287, 206] on button "Yes" at bounding box center [291, 202] width 27 height 20
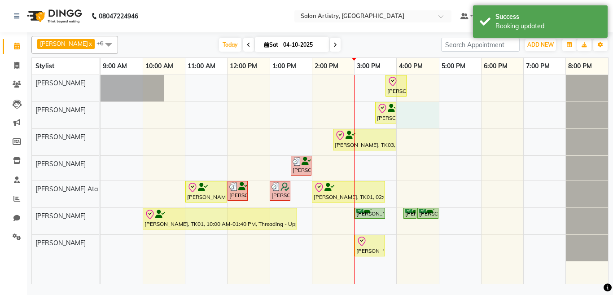
click at [400, 106] on div "[PERSON_NAME], TK01, 03:45 PM-04:15 PM, HAIR CUT SENIOR STYLIST MEN [PERSON_NAM…" at bounding box center [355, 179] width 508 height 209
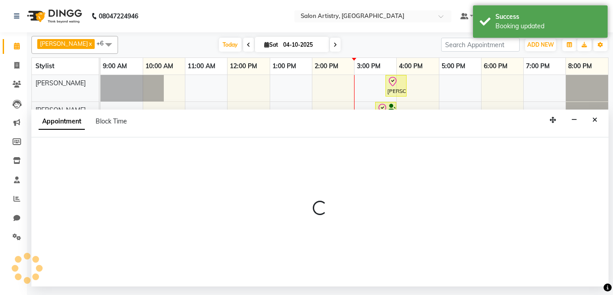
select select "79860"
select select "tentative"
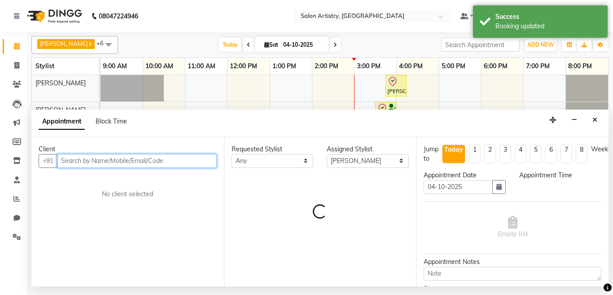
select select "960"
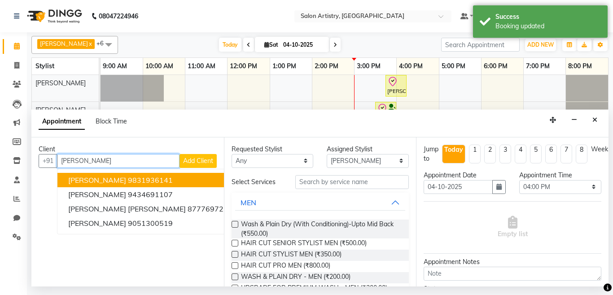
click at [128, 180] on ngb-highlight "9831936141" at bounding box center [150, 180] width 45 height 9
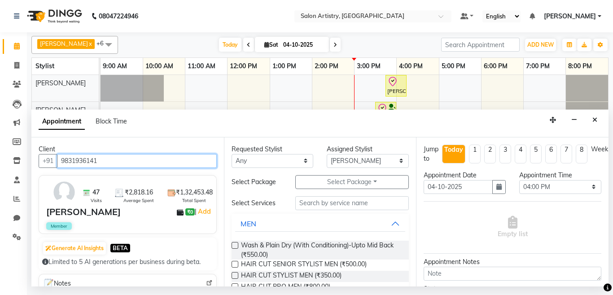
type input "9831936141"
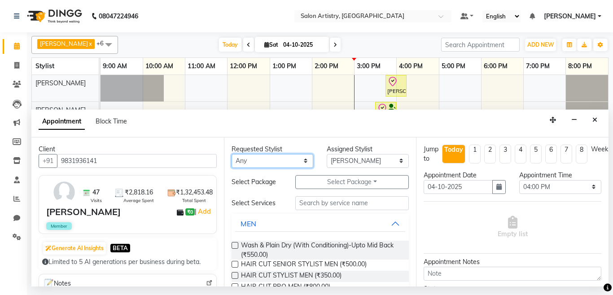
click at [247, 163] on select "Any [PERSON_NAME] [PERSON_NAME] [PERSON_NAME] [PERSON_NAME] [PERSON_NAME] [PERS…" at bounding box center [273, 161] width 82 height 14
select select "79860"
click at [232, 154] on select "Any [PERSON_NAME] [PERSON_NAME] [PERSON_NAME] [PERSON_NAME] [PERSON_NAME] [PERS…" at bounding box center [273, 161] width 82 height 14
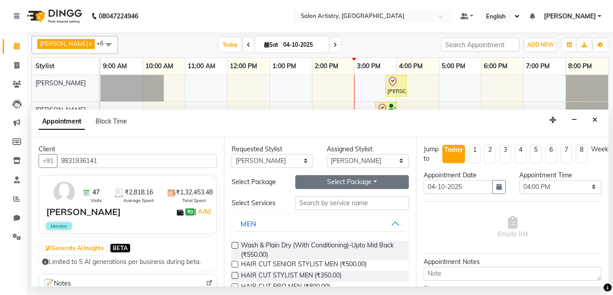
click at [333, 182] on button "Select Package Toggle Dropdown" at bounding box center [352, 182] width 114 height 14
click at [330, 133] on div "Appointment Block Time" at bounding box center [319, 124] width 577 height 28
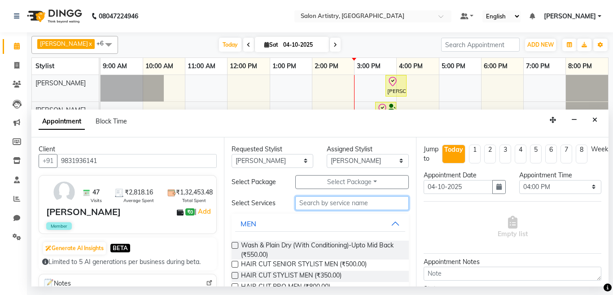
click at [337, 203] on input "text" at bounding box center [352, 203] width 114 height 14
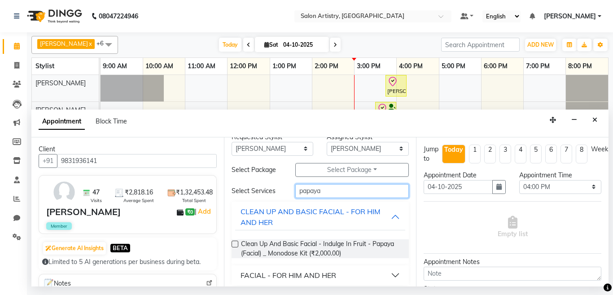
scroll to position [18, 0]
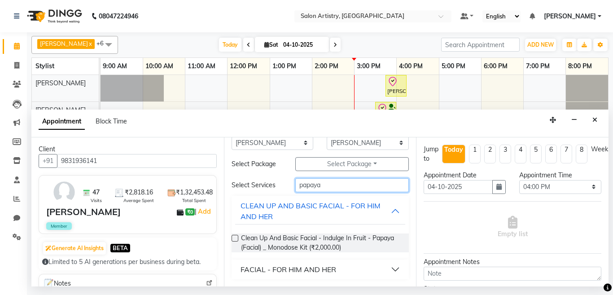
type input "papaya"
click at [332, 271] on div "FACIAL - FOR HIM AND HER" at bounding box center [289, 269] width 96 height 11
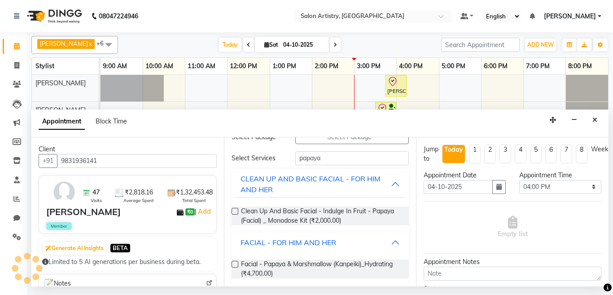
scroll to position [51, 0]
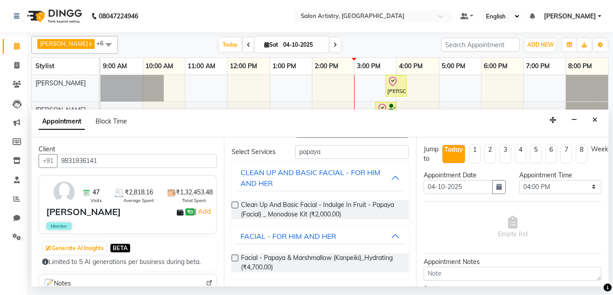
click at [234, 257] on label at bounding box center [235, 258] width 7 height 7
click at [234, 257] on input "checkbox" at bounding box center [235, 259] width 6 height 6
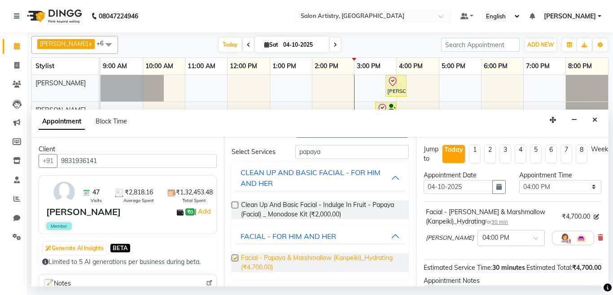
checkbox input "false"
click at [501, 220] on span "30 min" at bounding box center [500, 222] width 17 height 6
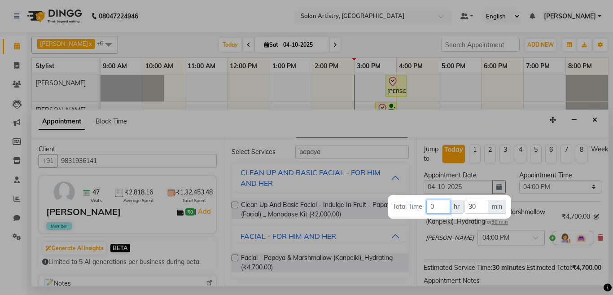
click at [435, 207] on input "0" at bounding box center [438, 207] width 23 height 14
type input "1"
click at [478, 209] on input "30" at bounding box center [477, 207] width 24 height 14
type input "3"
type input "15"
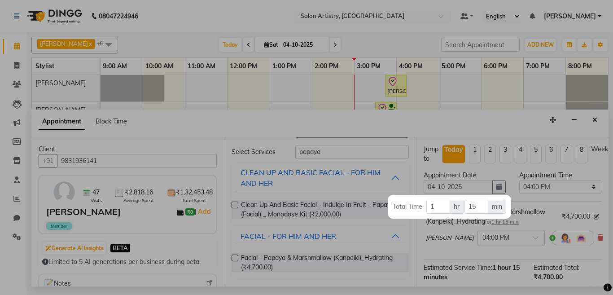
click at [442, 119] on div at bounding box center [306, 147] width 613 height 295
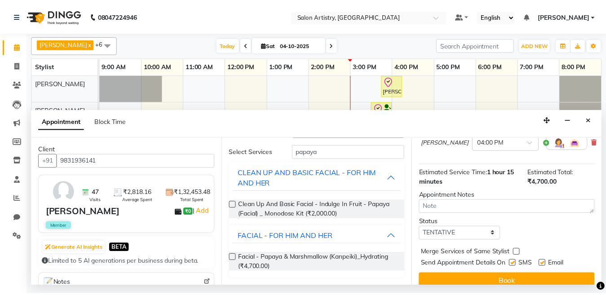
scroll to position [114, 0]
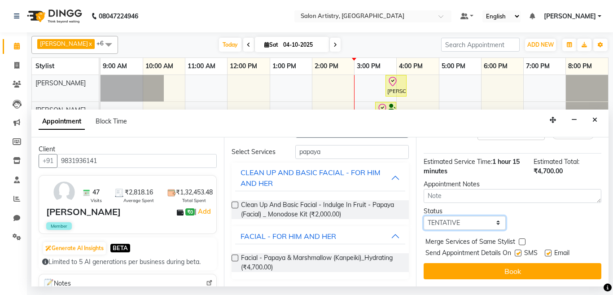
drag, startPoint x: 459, startPoint y: 213, endPoint x: 461, endPoint y: 220, distance: 7.4
click at [459, 216] on select "Select TENTATIVE CONFIRM CHECK-IN UPCOMING" at bounding box center [465, 223] width 82 height 14
select select "check-in"
click at [424, 216] on select "Select TENTATIVE CONFIRM CHECK-IN UPCOMING" at bounding box center [465, 223] width 82 height 14
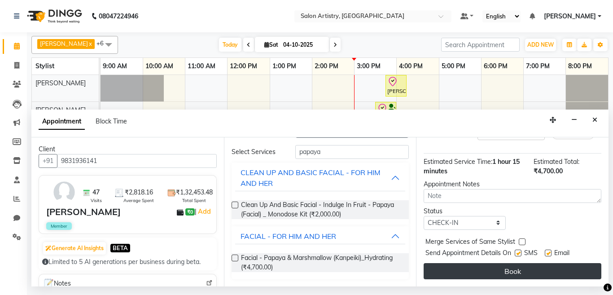
click at [461, 263] on button "Book" at bounding box center [513, 271] width 178 height 16
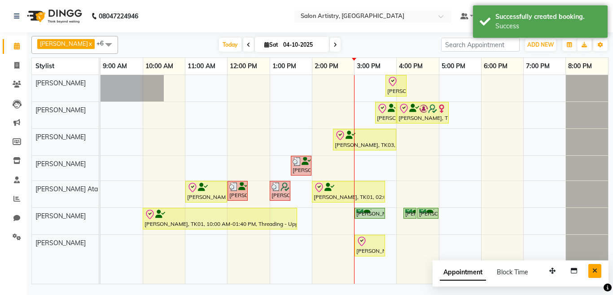
click at [594, 268] on icon "Close" at bounding box center [595, 271] width 5 height 6
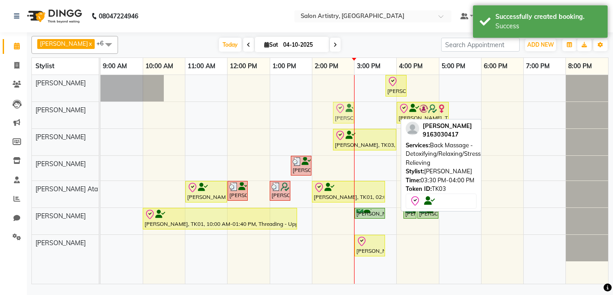
drag, startPoint x: 388, startPoint y: 117, endPoint x: 350, endPoint y: 118, distance: 37.7
click at [101, 118] on div "[PERSON_NAME], TK03, 03:30 PM-04:00 PM, Back Massage - Detoxifying/Relaxing/Str…" at bounding box center [101, 115] width 0 height 26
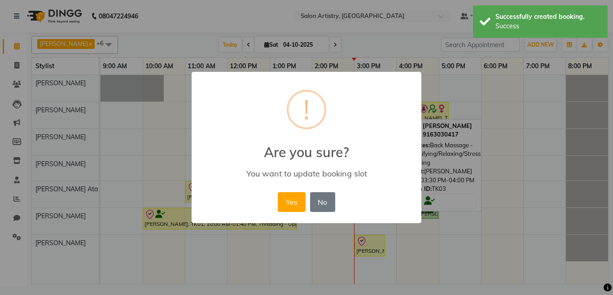
drag, startPoint x: 295, startPoint y: 202, endPoint x: 308, endPoint y: 202, distance: 13.5
click at [295, 202] on button "Yes" at bounding box center [291, 202] width 27 height 20
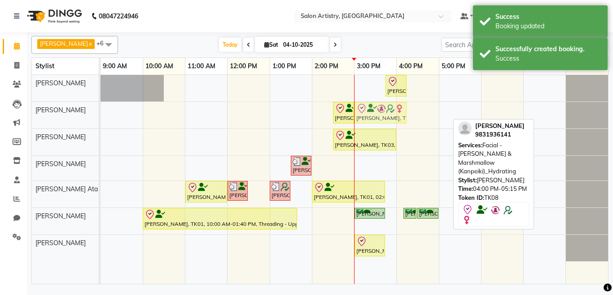
drag, startPoint x: 412, startPoint y: 115, endPoint x: 389, endPoint y: 115, distance: 22.5
click at [101, 115] on div "[PERSON_NAME], TK03, 02:30 PM-03:00 PM, Back Massage - Detoxifying/Relaxing/Str…" at bounding box center [101, 115] width 0 height 26
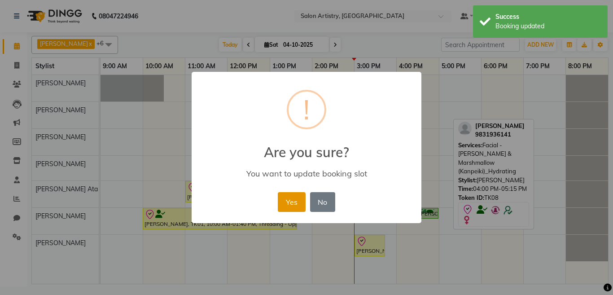
click at [295, 206] on button "Yes" at bounding box center [291, 202] width 27 height 20
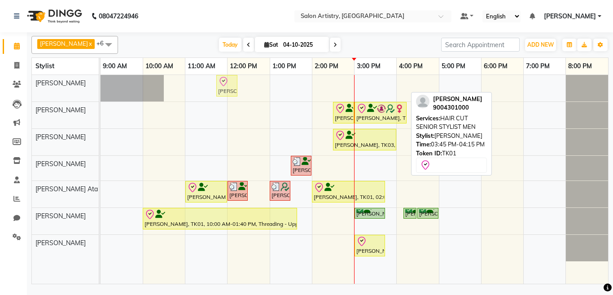
drag, startPoint x: 401, startPoint y: 87, endPoint x: 263, endPoint y: 94, distance: 138.0
click at [263, 94] on div "[PERSON_NAME], TK01, 03:45 PM-04:15 PM, HAIR CUT SENIOR STYLIST MEN [PERSON_NAM…" at bounding box center [355, 179] width 508 height 209
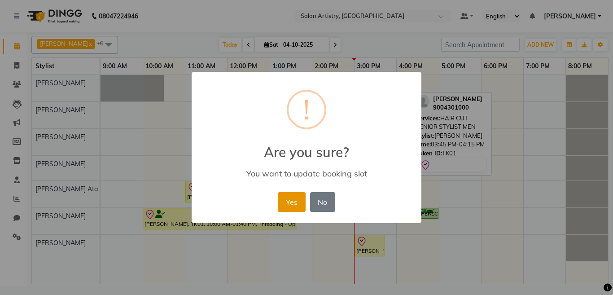
click at [286, 202] on button "Yes" at bounding box center [291, 202] width 27 height 20
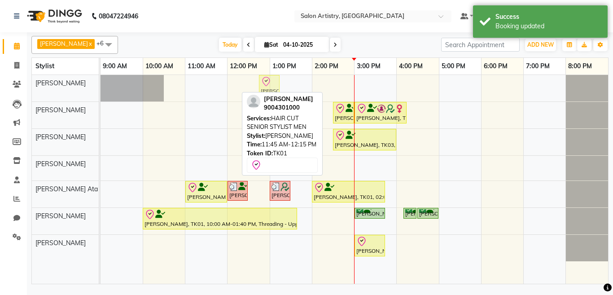
drag, startPoint x: 225, startPoint y: 90, endPoint x: 237, endPoint y: 92, distance: 12.3
click at [237, 92] on div "[PERSON_NAME], TK01, 11:45 AM-12:15 PM, HAIR CUT SENIOR STYLIST MEN [PERSON_NAM…" at bounding box center [355, 179] width 508 height 209
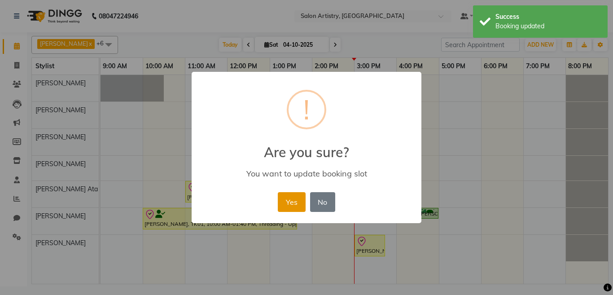
click at [288, 203] on button "Yes" at bounding box center [291, 202] width 27 height 20
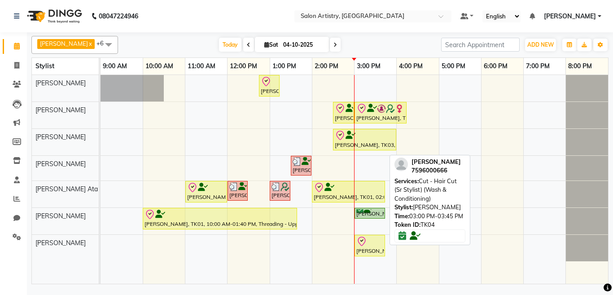
click at [370, 216] on div "[PERSON_NAME], TK04, 03:00 PM-03:45 PM, Cut - Hair Cut (Sr Stylist) (Wash & Con…" at bounding box center [370, 213] width 29 height 9
click at [366, 212] on div "[PERSON_NAME], TK04, 03:00 PM-03:45 PM, Cut - Hair Cut (Sr Stylist) (Wash & Con…" at bounding box center [370, 213] width 29 height 9
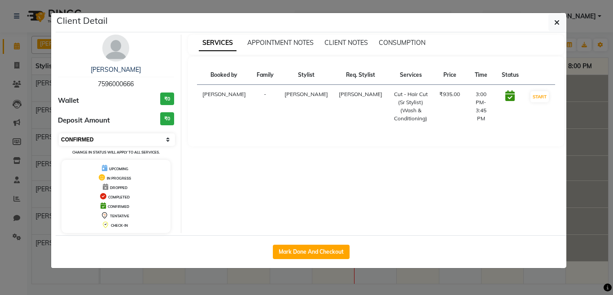
drag, startPoint x: 102, startPoint y: 138, endPoint x: 102, endPoint y: 143, distance: 5.4
click at [102, 138] on select "Select IN SERVICE CONFIRMED TENTATIVE CHECK IN MARK DONE DROPPED UPCOMING" at bounding box center [117, 139] width 116 height 13
select select "8"
click at [59, 133] on select "Select IN SERVICE CONFIRMED TENTATIVE CHECK IN MARK DONE DROPPED UPCOMING" at bounding box center [117, 139] width 116 height 13
click at [556, 20] on icon "button" at bounding box center [557, 22] width 5 height 7
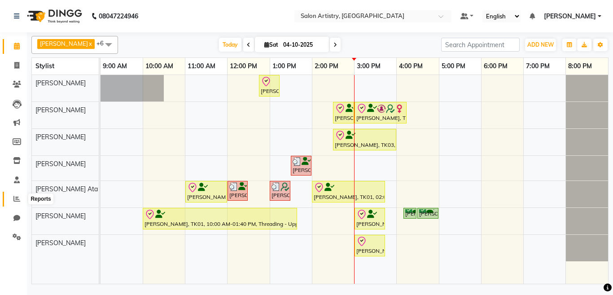
click at [17, 200] on icon at bounding box center [16, 198] width 7 height 7
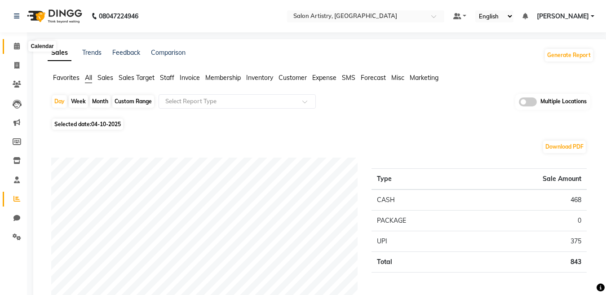
click at [14, 45] on icon at bounding box center [17, 46] width 6 height 7
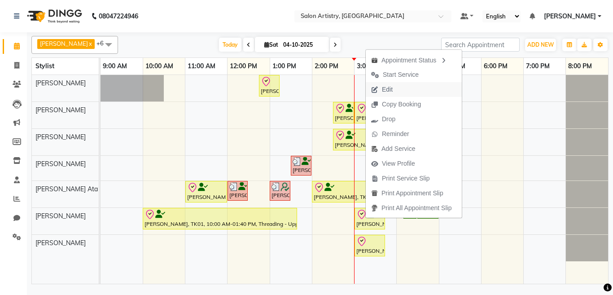
click at [387, 90] on span "Edit" at bounding box center [387, 89] width 11 height 9
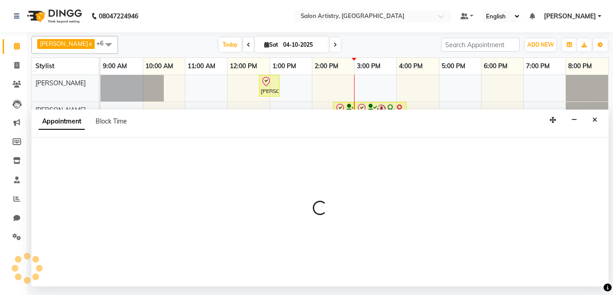
select select "check-in"
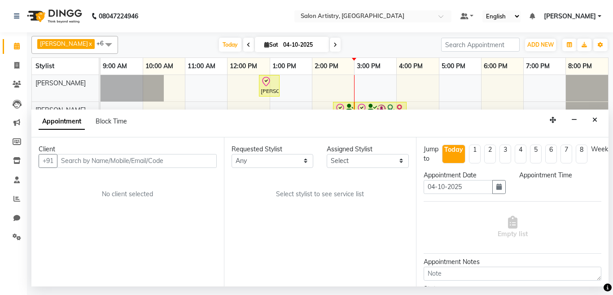
select select "79859"
select select "900"
select select "4168"
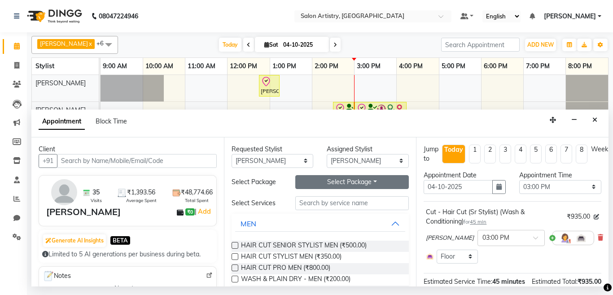
click at [336, 182] on button "Select Package Toggle Dropdown" at bounding box center [352, 182] width 114 height 14
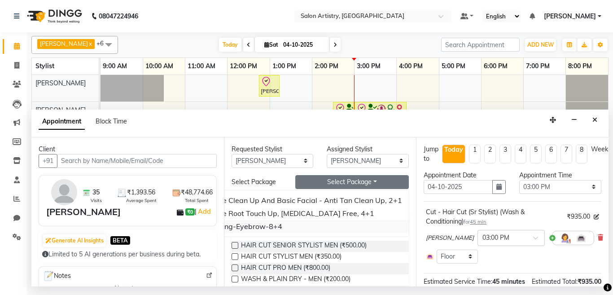
click at [264, 227] on li "Custom-Threading-Eyebrow-8+4" at bounding box center [286, 226] width 246 height 13
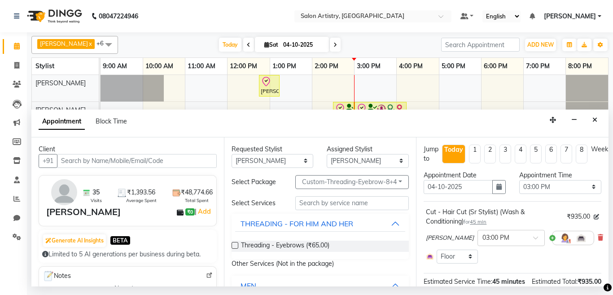
click at [235, 247] on label at bounding box center [235, 245] width 7 height 7
click at [235, 247] on input "checkbox" at bounding box center [235, 246] width 6 height 6
checkbox input "false"
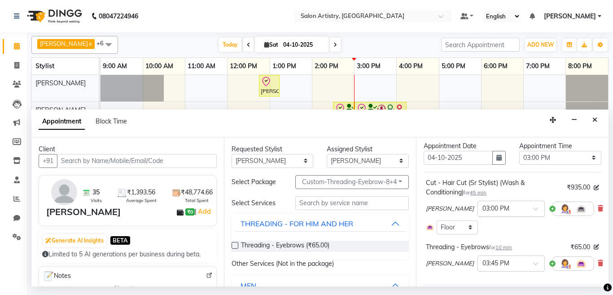
scroll to position [45, 0]
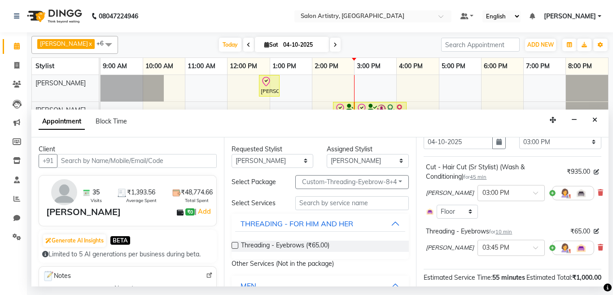
click at [479, 178] on span "45 min" at bounding box center [478, 177] width 17 height 6
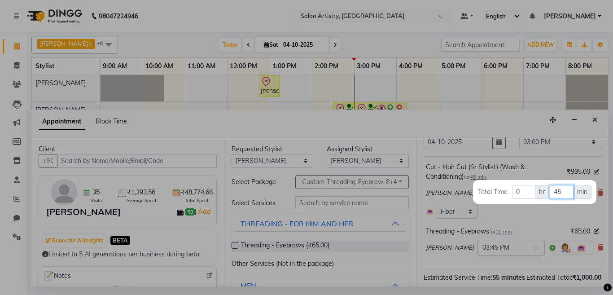
click at [565, 191] on input "45" at bounding box center [562, 192] width 24 height 14
type input "4"
type input "30"
click at [495, 122] on div at bounding box center [306, 147] width 613 height 295
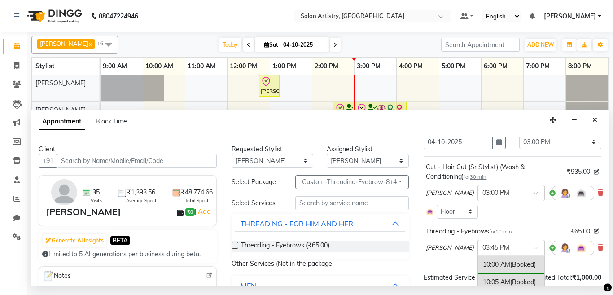
click at [501, 249] on input "text" at bounding box center [503, 246] width 40 height 9
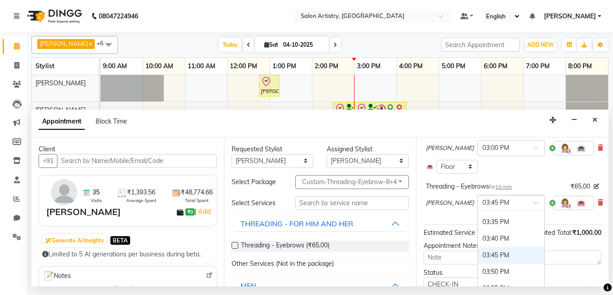
scroll to position [1132, 0]
click at [483, 240] on div "03:35 PM" at bounding box center [511, 240] width 66 height 17
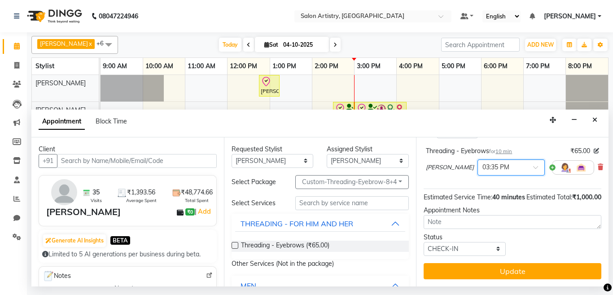
scroll to position [142, 0]
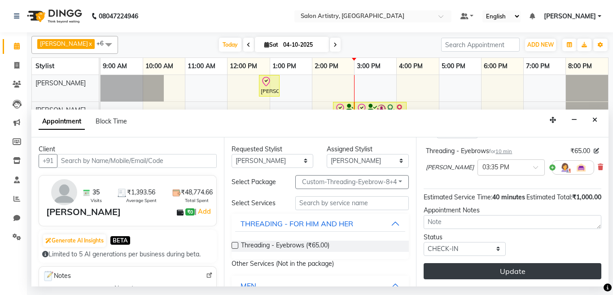
click at [478, 263] on button "Update" at bounding box center [513, 271] width 178 height 16
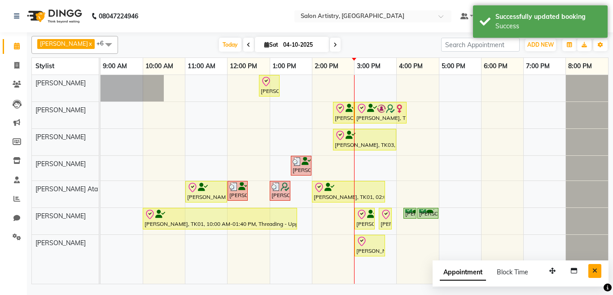
click at [596, 270] on icon "Close" at bounding box center [595, 271] width 5 height 6
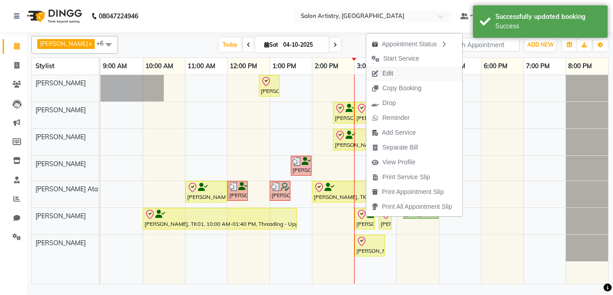
click at [389, 75] on span "Edit" at bounding box center [388, 73] width 11 height 9
select select "tentative"
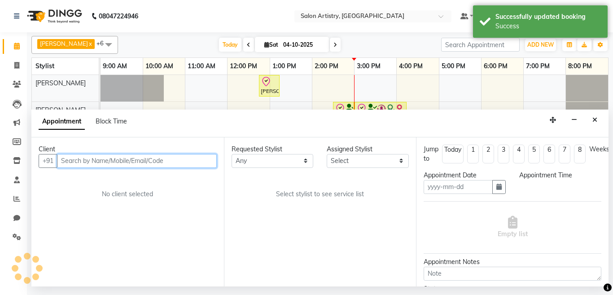
type input "04-10-2025"
select select "check-in"
select select "900"
select select "79859"
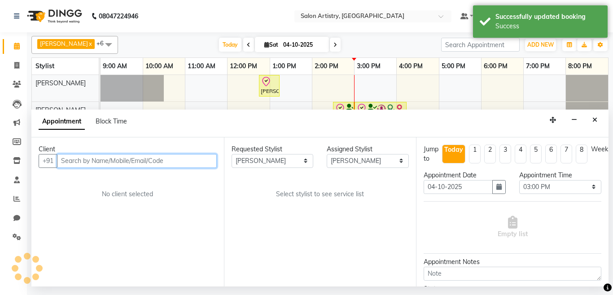
select select "4168"
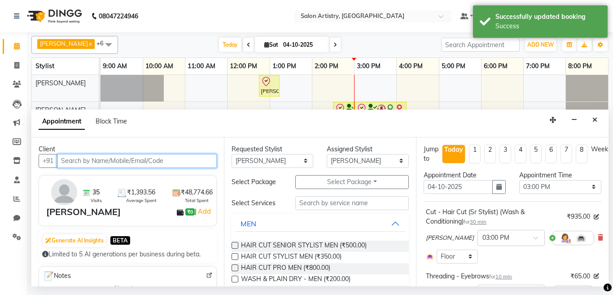
scroll to position [90, 0]
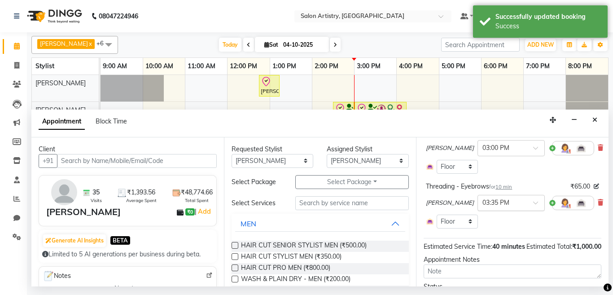
click at [485, 201] on input "text" at bounding box center [503, 202] width 40 height 9
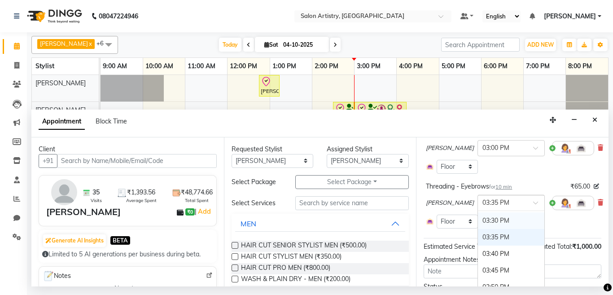
click at [482, 222] on div "03:30 PM" at bounding box center [511, 220] width 66 height 17
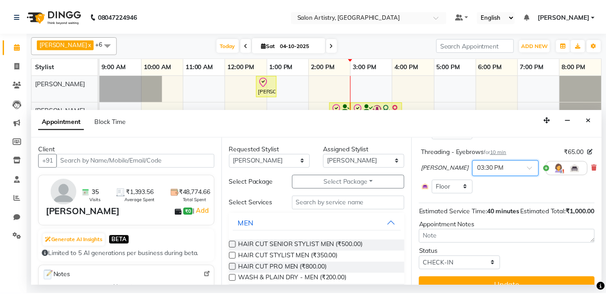
scroll to position [156, 0]
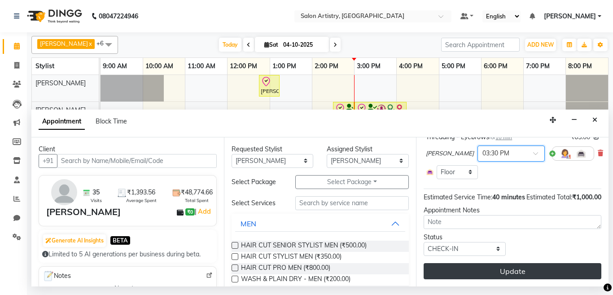
click at [480, 263] on button "Update" at bounding box center [513, 271] width 178 height 16
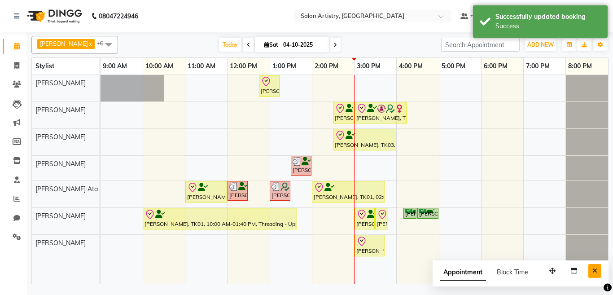
click at [595, 272] on icon "Close" at bounding box center [595, 271] width 5 height 6
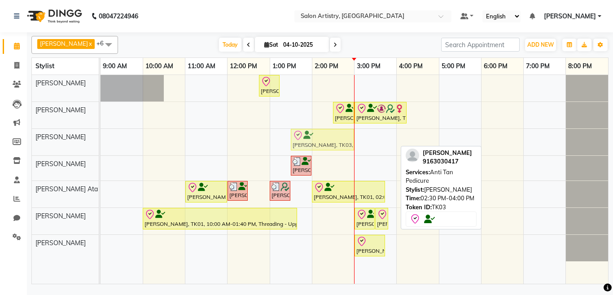
drag, startPoint x: 382, startPoint y: 141, endPoint x: 355, endPoint y: 142, distance: 27.5
click at [355, 142] on div "Bhavna Mitra, TK01, 12:45 PM-01:15 PM, HAIR CUT SENIOR STYLIST MEN Shikha Nahat…" at bounding box center [355, 179] width 508 height 209
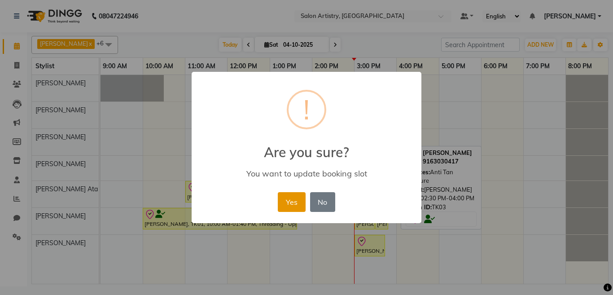
click at [287, 203] on button "Yes" at bounding box center [291, 202] width 27 height 20
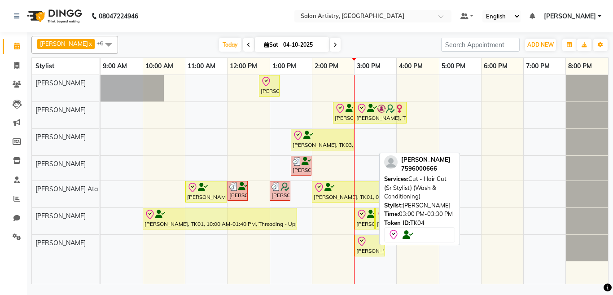
click at [362, 223] on div "[PERSON_NAME], TK04, 03:00 PM-03:30 PM, Cut - Hair Cut (Sr Stylist) (Wash & Con…" at bounding box center [365, 218] width 18 height 19
click at [368, 221] on div "[PERSON_NAME], TK04, 03:00 PM-03:30 PM, Cut - Hair Cut (Sr Stylist) (Wash & Con…" at bounding box center [365, 218] width 18 height 19
select select "8"
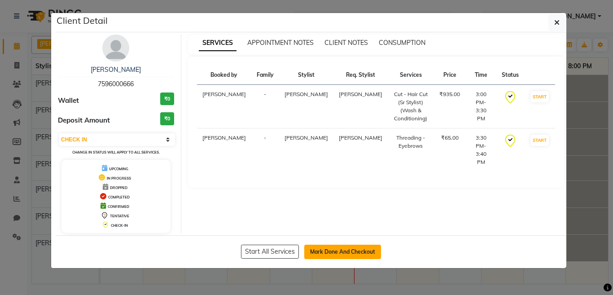
click at [361, 252] on button "Mark Done And Checkout" at bounding box center [342, 252] width 77 height 14
select select "service"
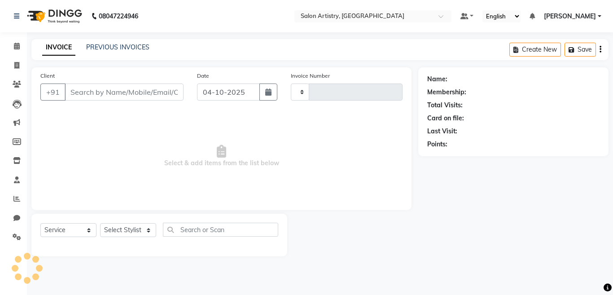
type input "2754"
select select "8285"
select select "79865"
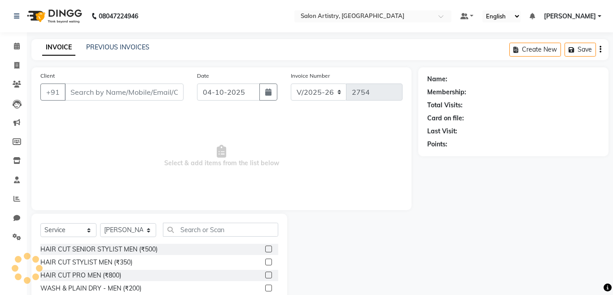
type input "7596000666"
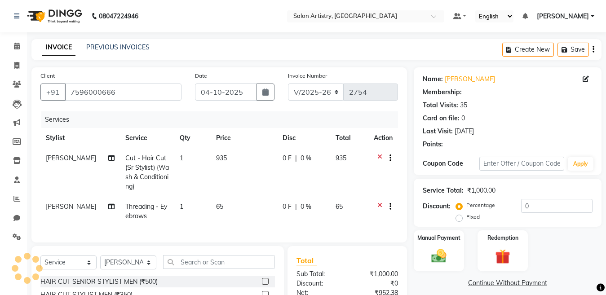
select select "1: Object"
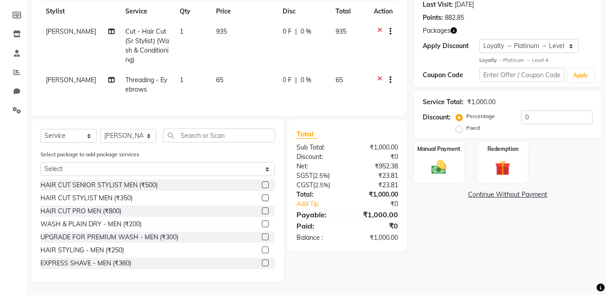
scroll to position [135, 0]
click at [498, 159] on img at bounding box center [502, 167] width 25 height 19
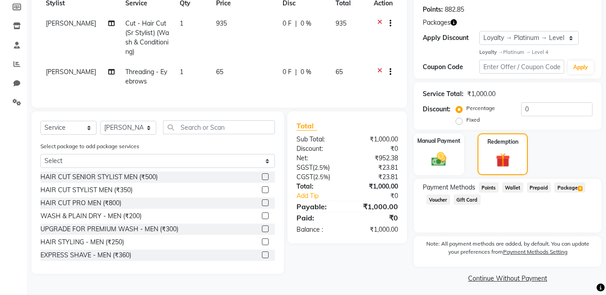
click at [571, 188] on span "Package 4" at bounding box center [569, 187] width 31 height 10
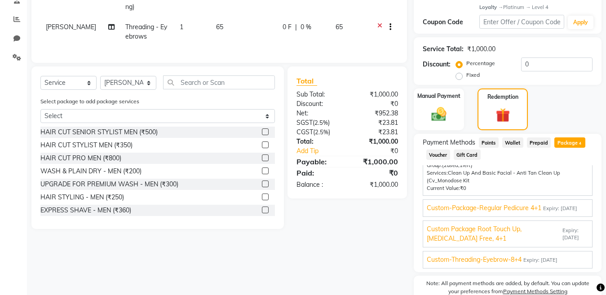
scroll to position [57, 0]
click at [551, 261] on span "Expiry: 15-06-2026" at bounding box center [540, 260] width 34 height 8
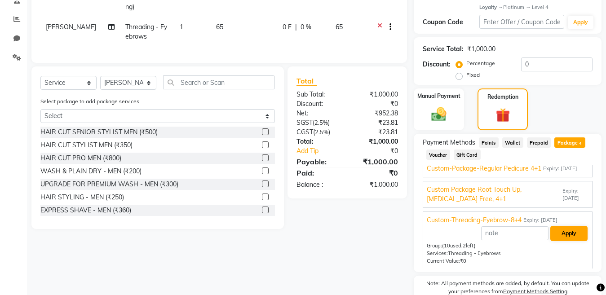
scroll to position [49, 0]
click at [560, 233] on button "Apply" at bounding box center [568, 233] width 37 height 15
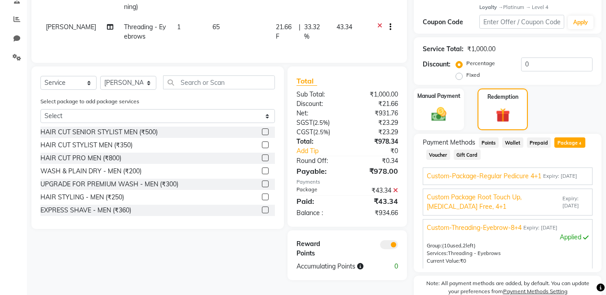
scroll to position [41, 0]
click at [435, 116] on img at bounding box center [438, 115] width 25 height 18
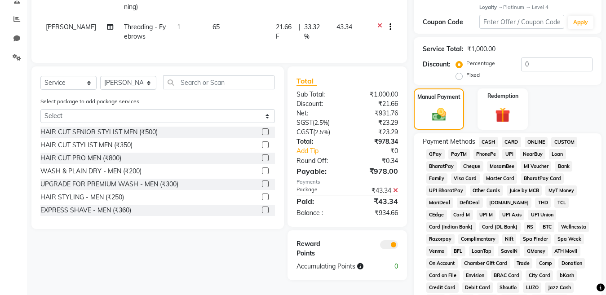
click at [511, 141] on span "CARD" at bounding box center [511, 142] width 19 height 10
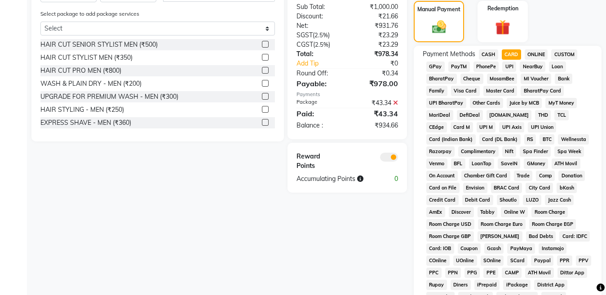
scroll to position [404, 0]
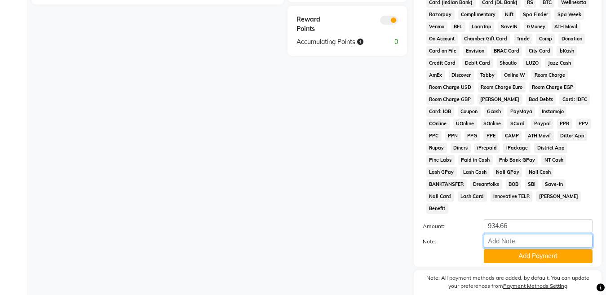
click at [514, 234] on input "Note:" at bounding box center [538, 241] width 109 height 14
type input "4665"
click at [506, 249] on button "Add Payment" at bounding box center [538, 256] width 109 height 14
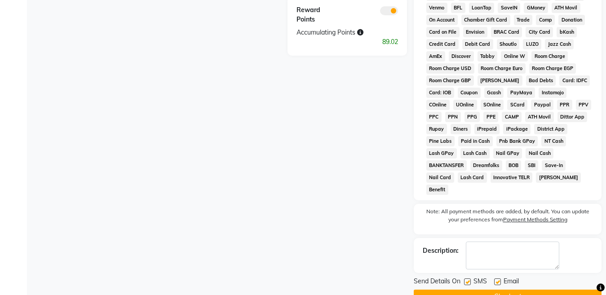
scroll to position [433, 0]
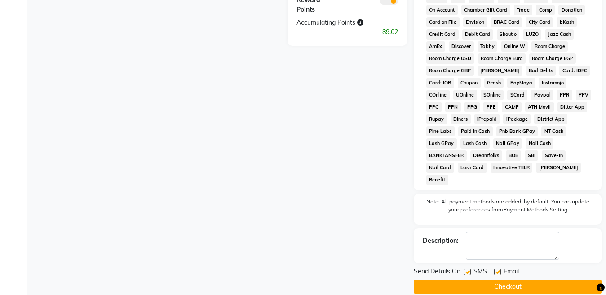
click at [500, 280] on button "Checkout" at bounding box center [508, 287] width 188 height 14
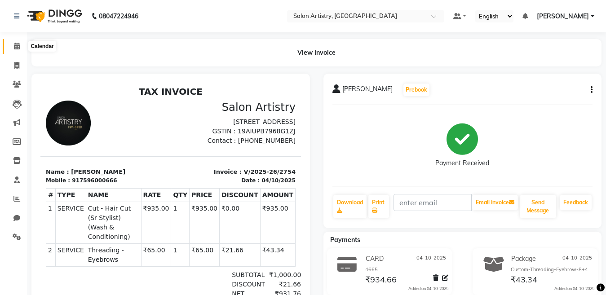
click at [16, 45] on icon at bounding box center [17, 46] width 6 height 7
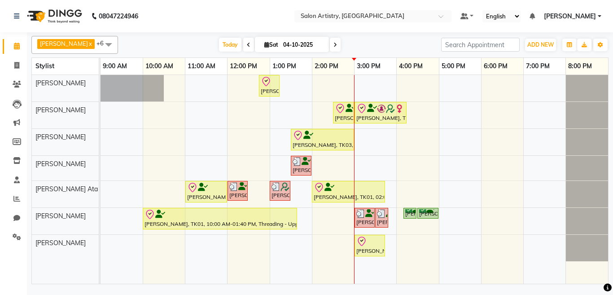
click at [360, 81] on div "Bhavna Mitra, TK01, 12:45 PM-01:15 PM, HAIR CUT SENIOR STYLIST MEN Shikha Nahat…" at bounding box center [355, 179] width 508 height 209
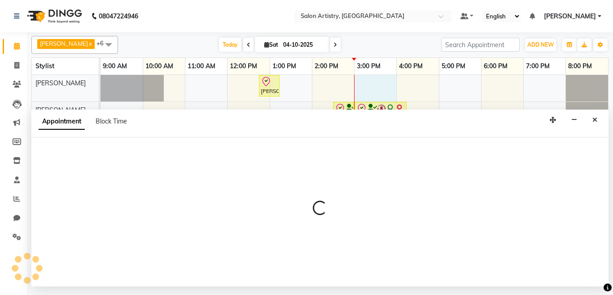
select select "82350"
select select "tentative"
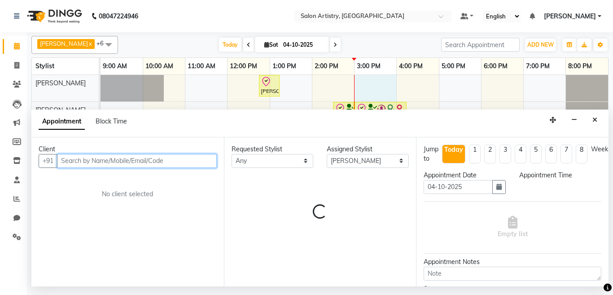
select select "900"
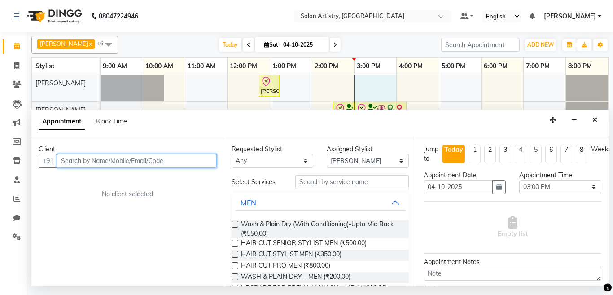
click at [105, 159] on input "text" at bounding box center [137, 161] width 160 height 14
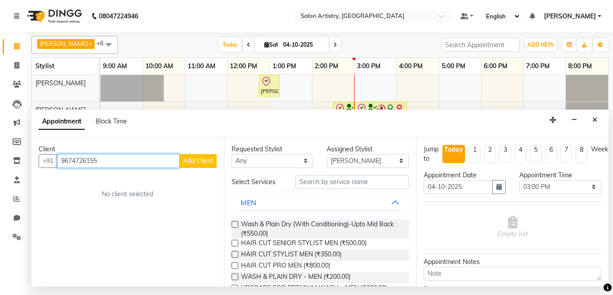
type input "9674726155"
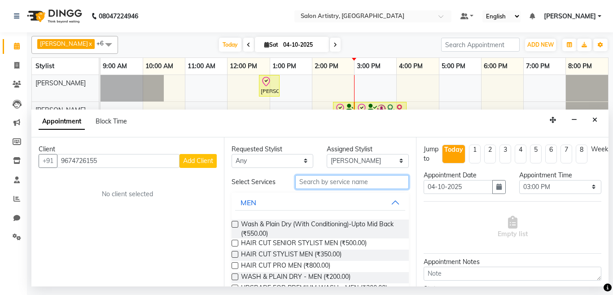
click at [313, 181] on input "text" at bounding box center [352, 182] width 114 height 14
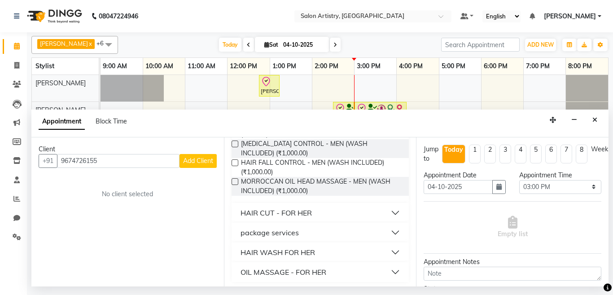
scroll to position [181, 0]
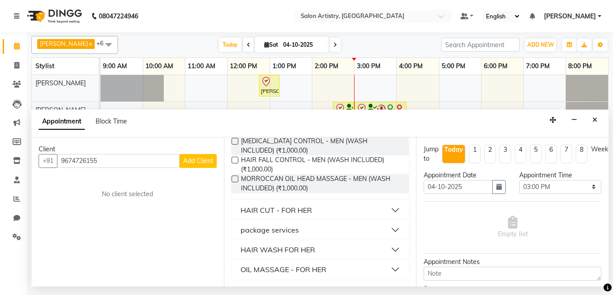
type input "wash"
click at [314, 247] on div "HAIR WASH FOR HER" at bounding box center [278, 249] width 75 height 11
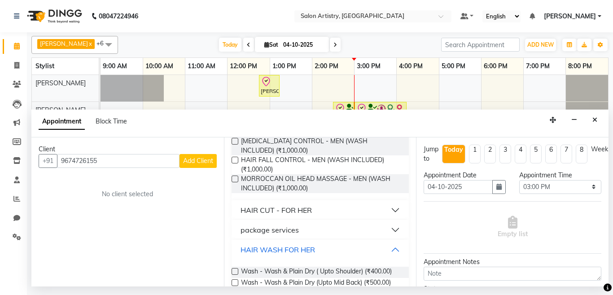
scroll to position [226, 0]
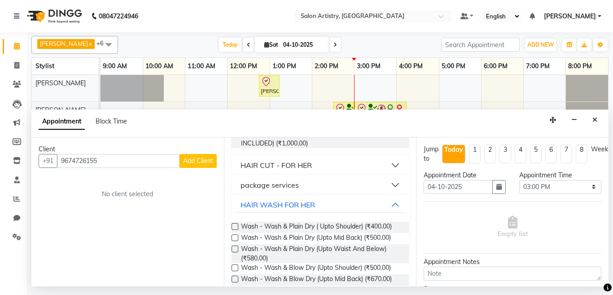
click at [205, 160] on span "Add Client" at bounding box center [198, 161] width 30 height 8
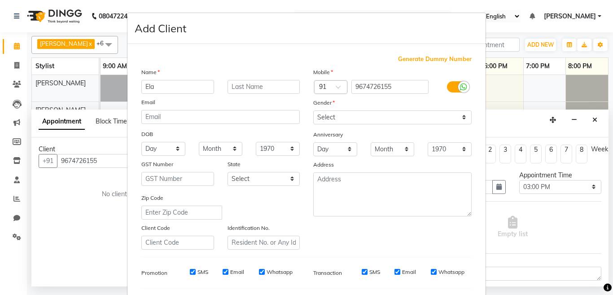
type input "Ela"
type input "Choudhury"
drag, startPoint x: 340, startPoint y: 115, endPoint x: 340, endPoint y: 123, distance: 8.5
click at [340, 115] on select "Select Male Female Other Prefer Not To Say" at bounding box center [392, 117] width 159 height 14
select select "female"
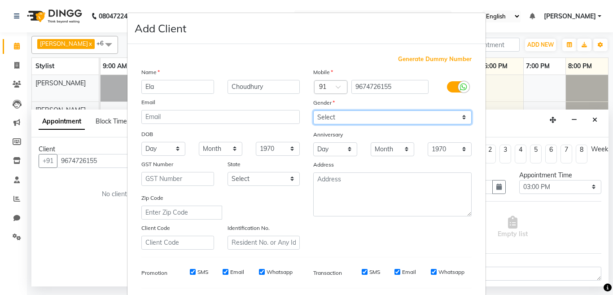
click at [313, 110] on select "Select Male Female Other Prefer Not To Say" at bounding box center [392, 117] width 159 height 14
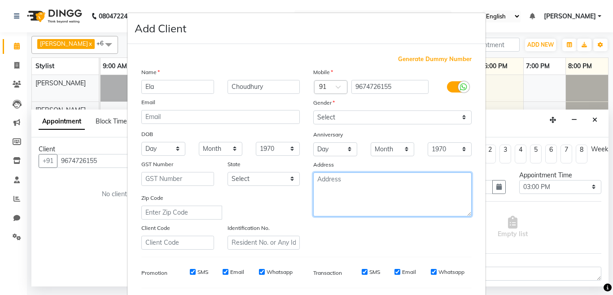
click at [342, 186] on textarea at bounding box center [392, 194] width 159 height 44
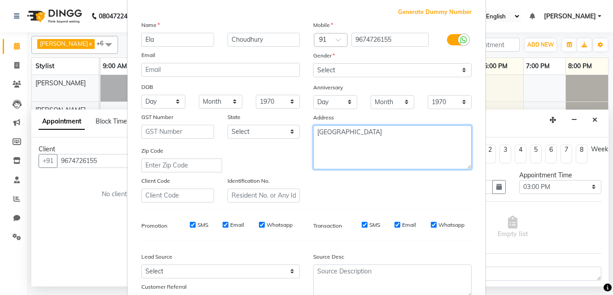
scroll to position [119, 0]
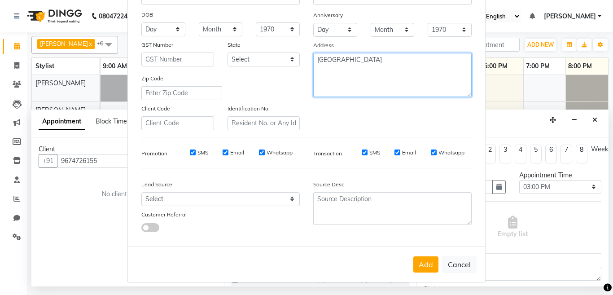
type textarea "Kolkata"
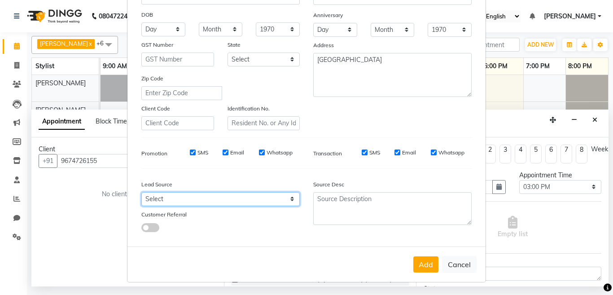
drag, startPoint x: 185, startPoint y: 198, endPoint x: 180, endPoint y: 199, distance: 5.7
click at [185, 198] on select "Select Walk-in Referral Internet Friend Word of Mouth Advertisement Facebook Ju…" at bounding box center [220, 199] width 159 height 14
select select "54621"
click at [141, 192] on select "Select Walk-in Referral Internet Friend Word of Mouth Advertisement Facebook Ju…" at bounding box center [220, 199] width 159 height 14
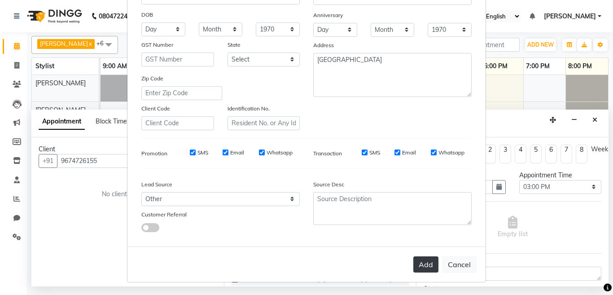
click at [417, 259] on button "Add" at bounding box center [426, 264] width 25 height 16
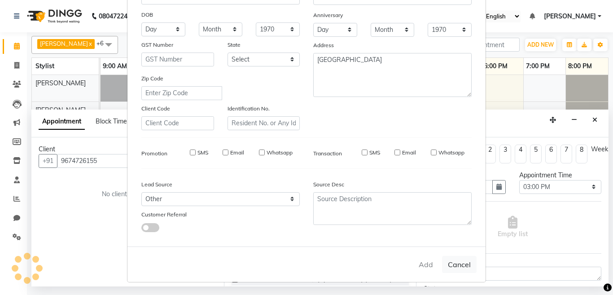
select select
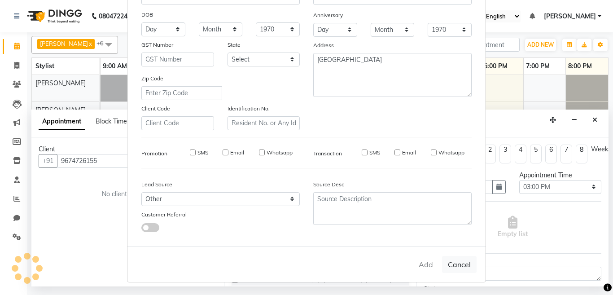
select select
checkbox input "false"
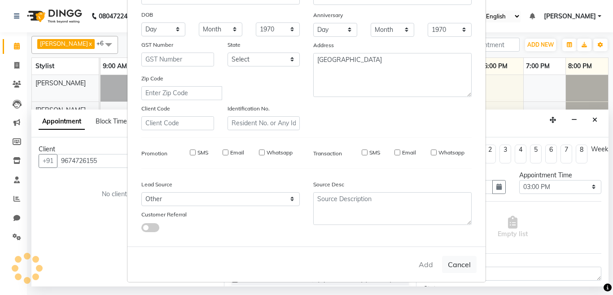
checkbox input "false"
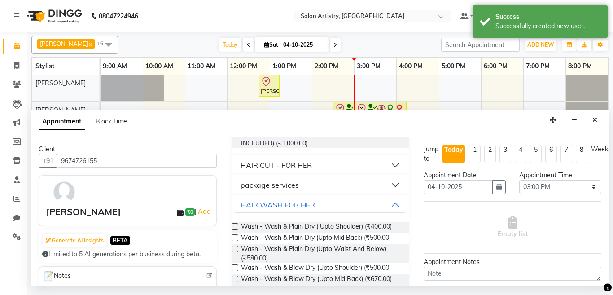
click at [234, 279] on label at bounding box center [235, 279] width 7 height 7
click at [234, 279] on input "checkbox" at bounding box center [235, 280] width 6 height 6
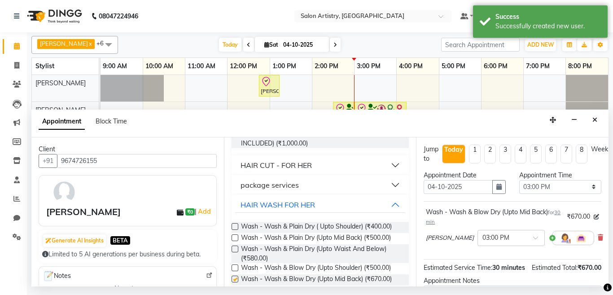
checkbox input "false"
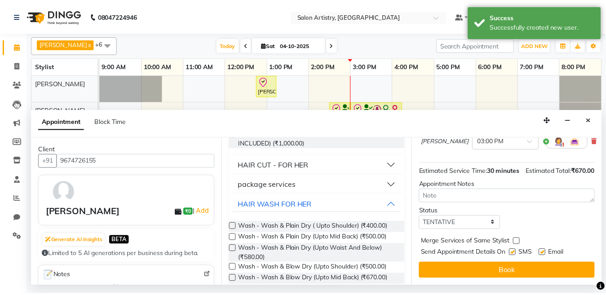
scroll to position [114, 0]
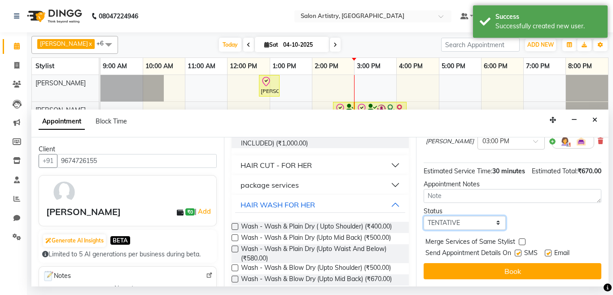
drag, startPoint x: 456, startPoint y: 214, endPoint x: 455, endPoint y: 220, distance: 6.3
click at [456, 216] on select "Select TENTATIVE CONFIRM CHECK-IN UPCOMING" at bounding box center [465, 223] width 82 height 14
select select "check-in"
click at [424, 216] on select "Select TENTATIVE CONFIRM CHECK-IN UPCOMING" at bounding box center [465, 223] width 82 height 14
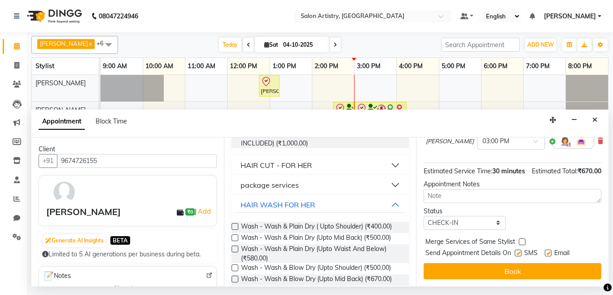
click at [450, 263] on button "Book" at bounding box center [513, 271] width 178 height 16
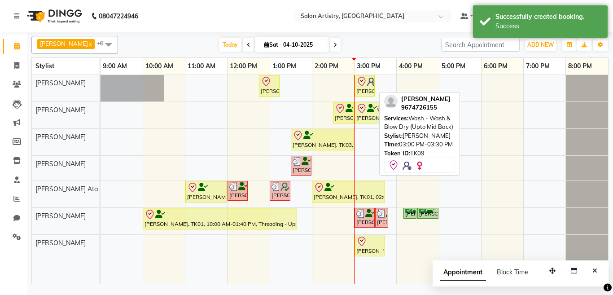
click at [360, 88] on div "[PERSON_NAME], TK09, 03:00 PM-03:30 PM, Wash - Wash & Blow Dry (Upto Mid Back)" at bounding box center [365, 85] width 18 height 19
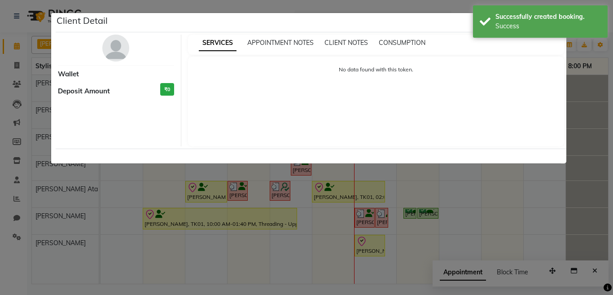
select select "8"
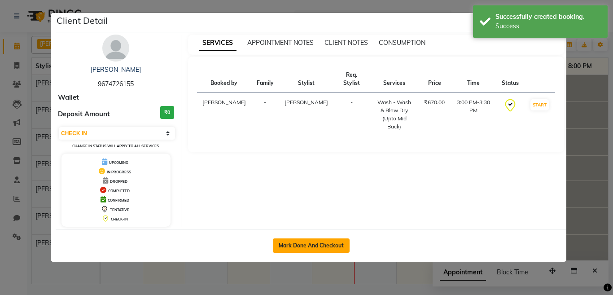
click at [298, 243] on button "Mark Done And Checkout" at bounding box center [311, 245] width 77 height 14
select select "8285"
select select "service"
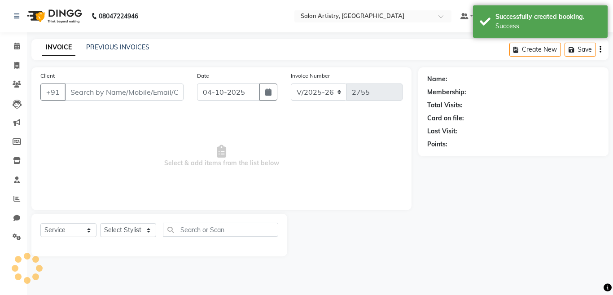
select select "79865"
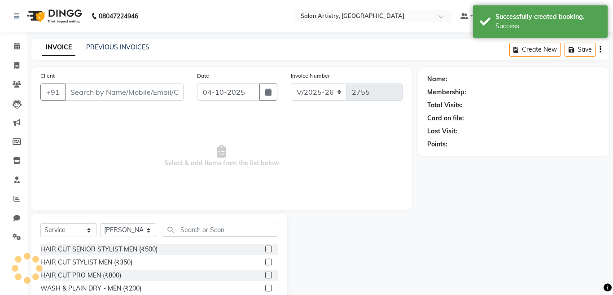
type input "9674726155"
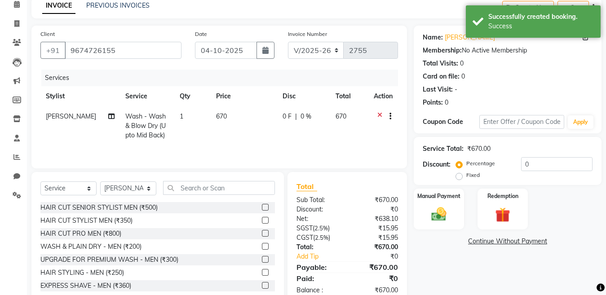
scroll to position [45, 0]
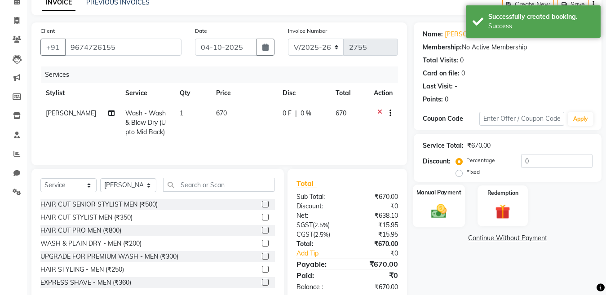
click at [440, 213] on img at bounding box center [438, 211] width 25 height 18
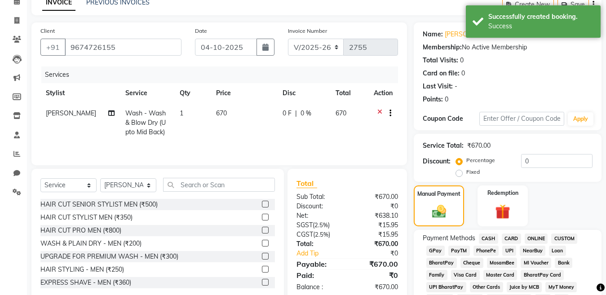
click at [487, 239] on span "CASH" at bounding box center [488, 239] width 19 height 10
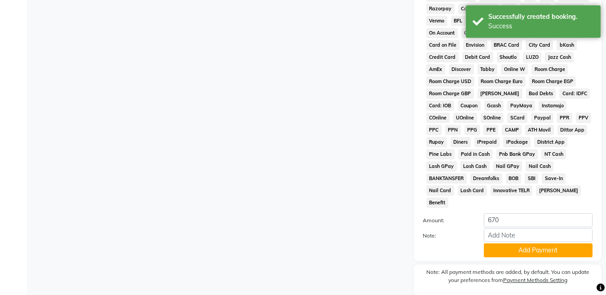
scroll to position [392, 0]
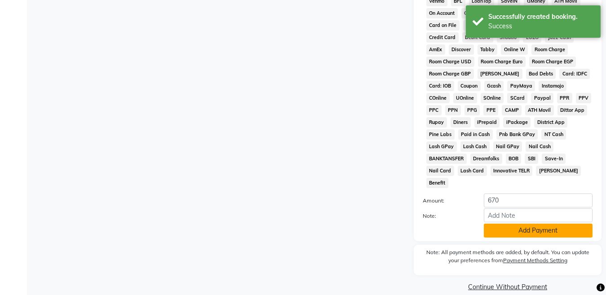
click at [502, 224] on button "Add Payment" at bounding box center [538, 231] width 109 height 14
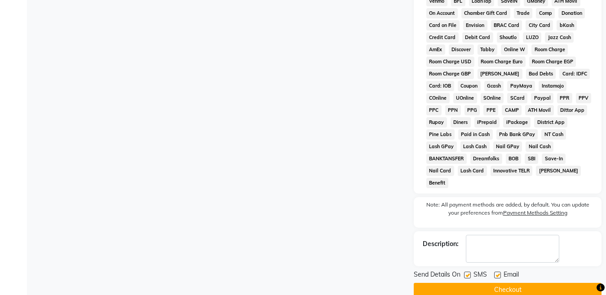
click at [490, 283] on button "Checkout" at bounding box center [508, 290] width 188 height 14
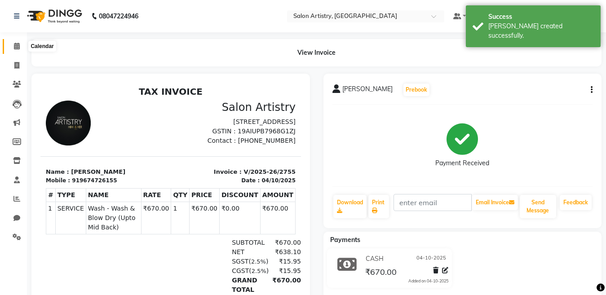
click at [17, 45] on icon at bounding box center [17, 46] width 6 height 7
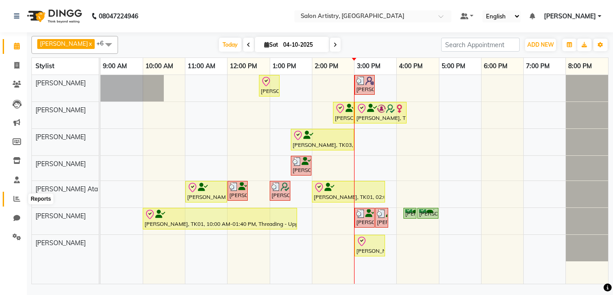
click at [13, 198] on span at bounding box center [17, 199] width 16 height 10
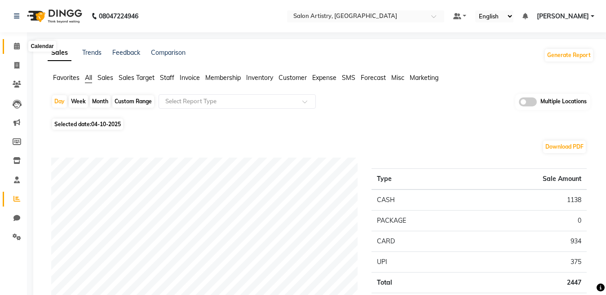
click at [19, 48] on icon at bounding box center [17, 46] width 6 height 7
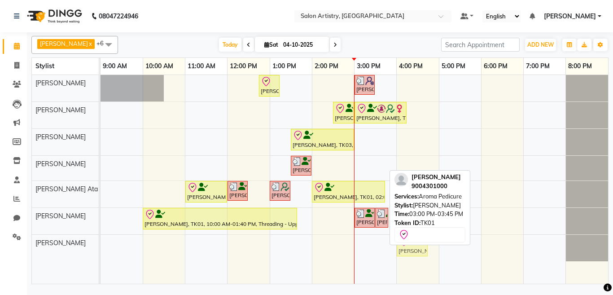
drag, startPoint x: 368, startPoint y: 244, endPoint x: 400, endPoint y: 247, distance: 32.4
click at [101, 247] on div "Bhavna Mitra, TK01, 03:00 PM-03:45 PM, Aroma Pedicure Bhavna Mitra, TK01, 03:00…" at bounding box center [101, 248] width 0 height 26
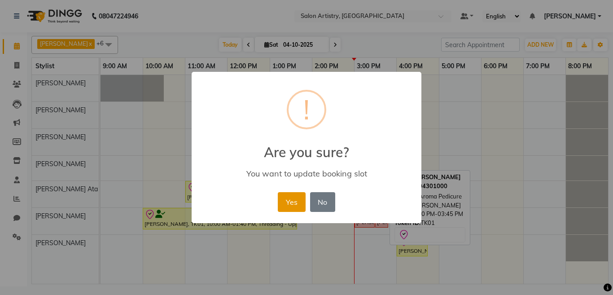
click at [289, 199] on button "Yes" at bounding box center [291, 202] width 27 height 20
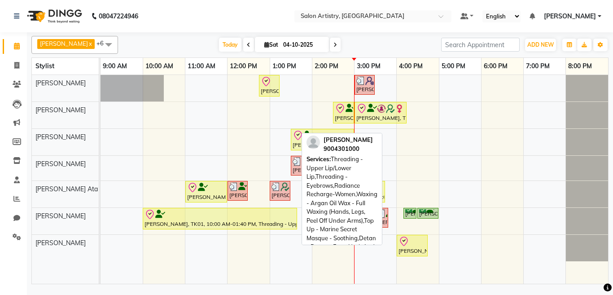
click at [213, 218] on div at bounding box center [220, 214] width 151 height 11
click at [220, 220] on div "Bhavna Mitra, TK01, 10:00 AM-01:40 PM, Threading - Upper Lip/Lower Lip,Threadin…" at bounding box center [220, 218] width 153 height 19
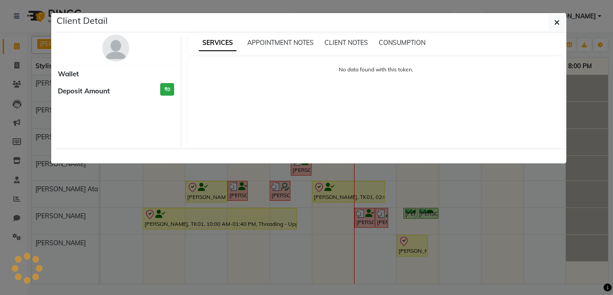
select select "8"
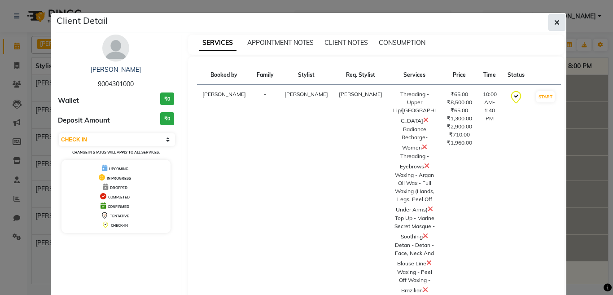
click at [550, 23] on button "button" at bounding box center [557, 22] width 17 height 17
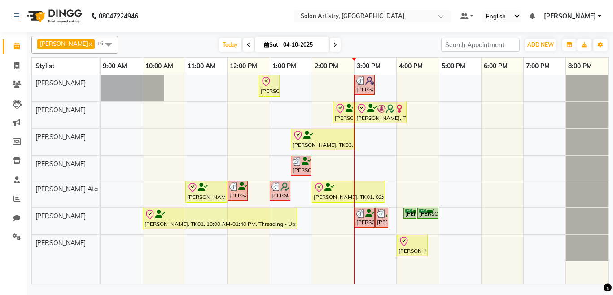
click at [247, 45] on icon at bounding box center [249, 44] width 4 height 5
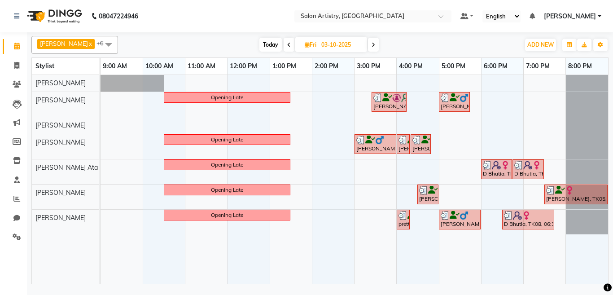
click at [372, 43] on icon at bounding box center [374, 44] width 4 height 5
type input "04-10-2025"
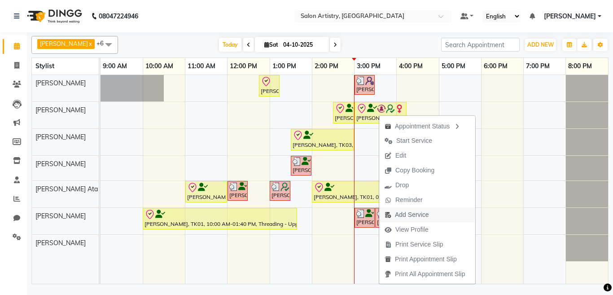
click at [403, 217] on span "Add Service" at bounding box center [412, 214] width 34 height 9
select select "79860"
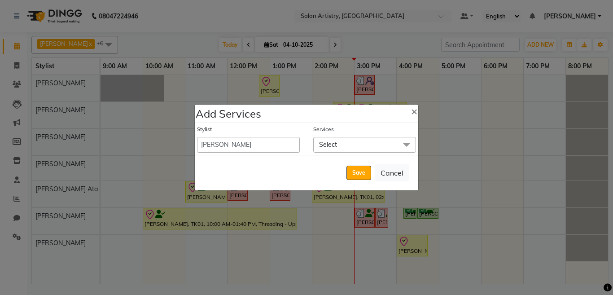
click at [326, 147] on span "Select" at bounding box center [328, 145] width 18 height 8
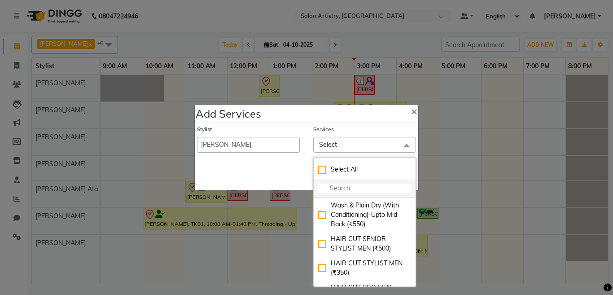
click at [336, 191] on input "multiselect-search" at bounding box center [364, 188] width 93 height 9
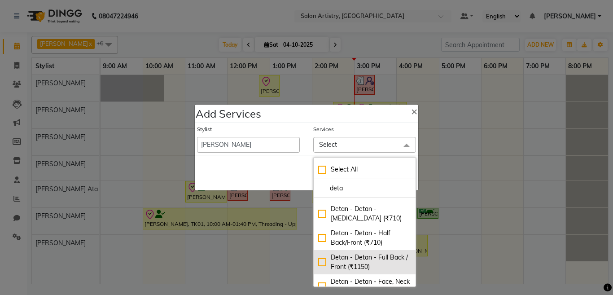
scroll to position [90, 0]
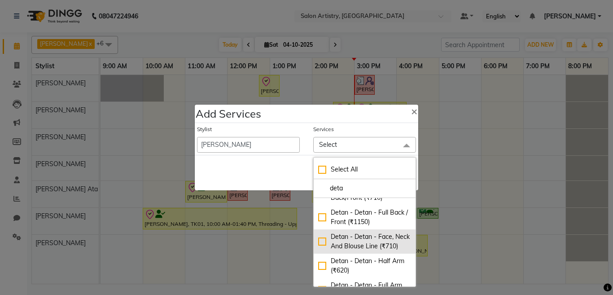
type input "deta"
click at [319, 246] on div "Detan - Detan - Face, Neck And Blouse Line (₹710)" at bounding box center [364, 241] width 93 height 19
checkbox input "true"
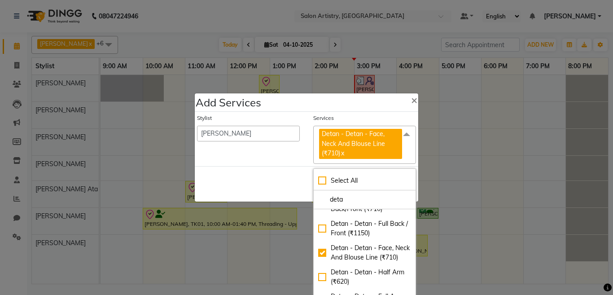
click at [279, 189] on div "Save Cancel" at bounding box center [307, 183] width 224 height 35
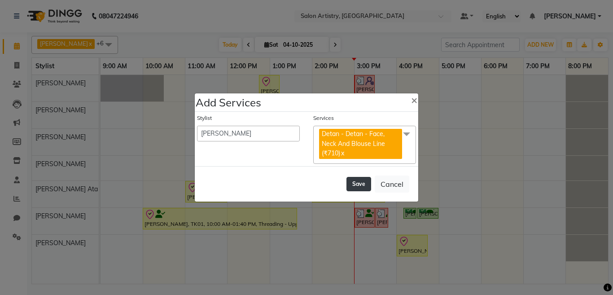
click at [361, 182] on button "Save" at bounding box center [359, 184] width 25 height 14
select select "92307"
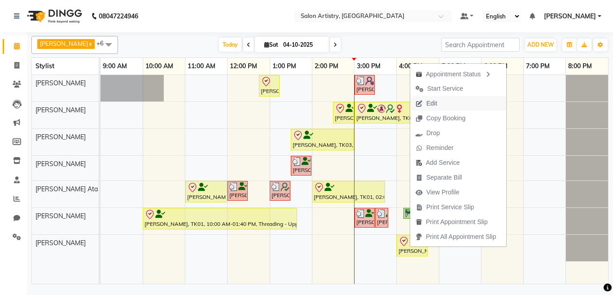
click at [437, 104] on span "Edit" at bounding box center [432, 103] width 11 height 9
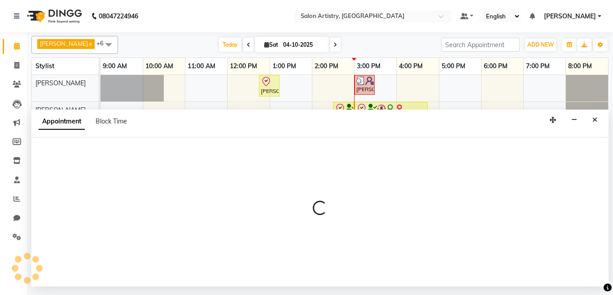
select select "tentative"
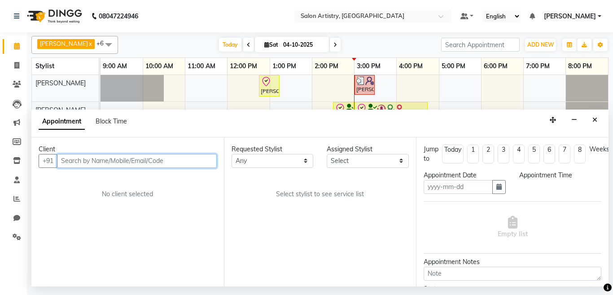
type input "04-10-2025"
select select "check-in"
select select "79863"
select select "600"
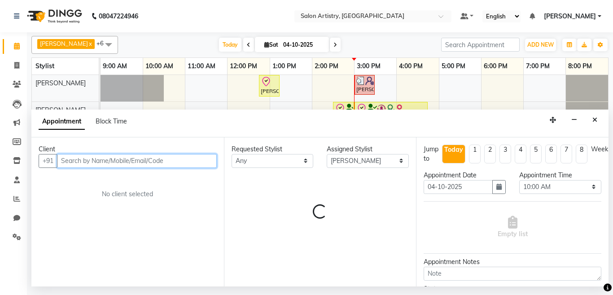
select select "4168"
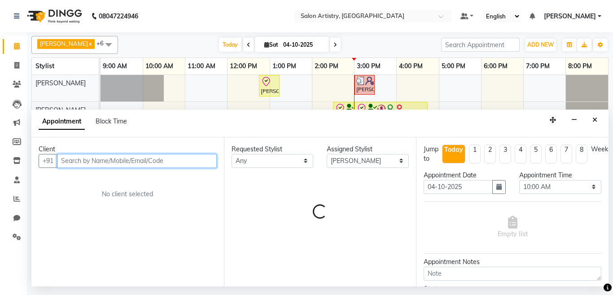
select select "4168"
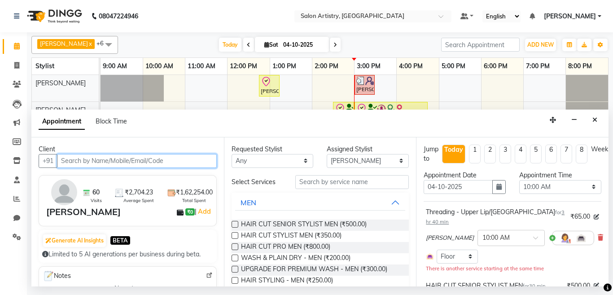
select select "4168"
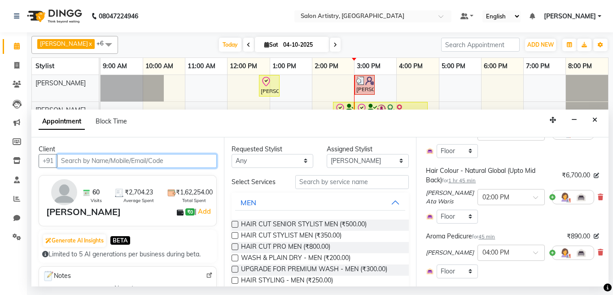
scroll to position [269, 0]
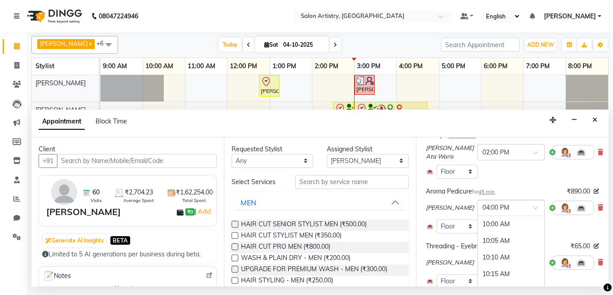
click at [485, 203] on input "text" at bounding box center [503, 207] width 40 height 9
click at [478, 220] on div "03:45 PM" at bounding box center [511, 228] width 66 height 17
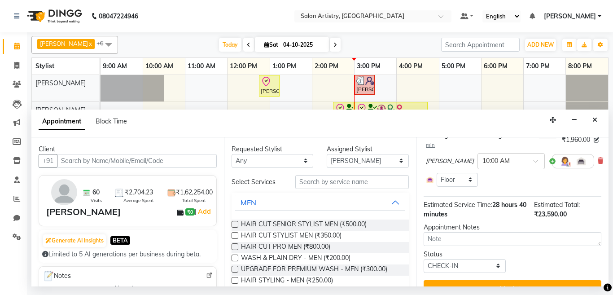
scroll to position [652, 0]
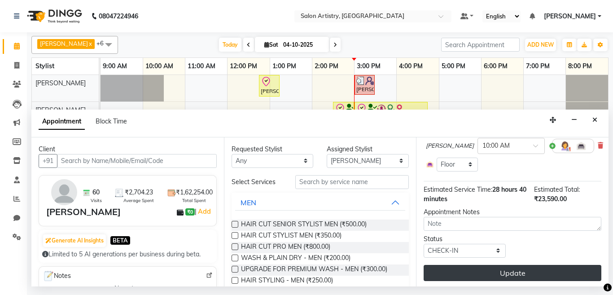
click at [459, 265] on button "Update" at bounding box center [513, 273] width 178 height 16
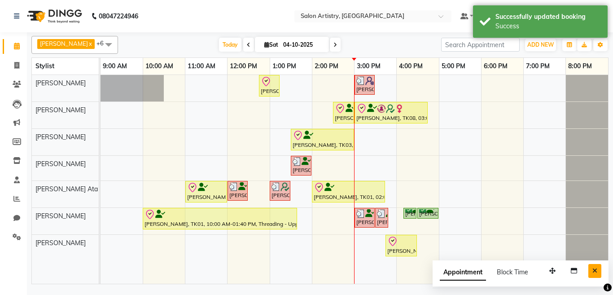
click at [598, 272] on button "Close" at bounding box center [595, 271] width 13 height 14
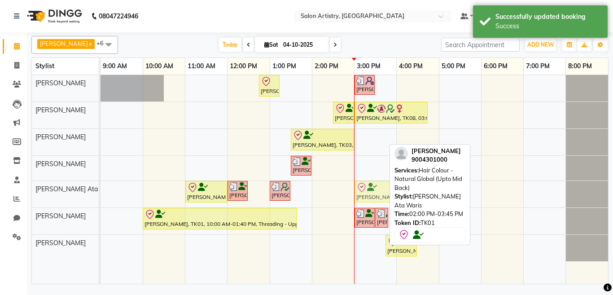
drag, startPoint x: 337, startPoint y: 191, endPoint x: 364, endPoint y: 193, distance: 27.5
click at [101, 193] on div "Shikha Nahata, TK03, 11:00 AM-12:00 PM, DEEP ROOT MONODOSE Nayantara Mazumder, …" at bounding box center [101, 194] width 0 height 26
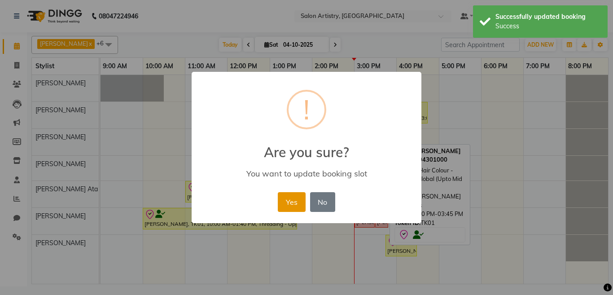
click at [284, 207] on button "Yes" at bounding box center [291, 202] width 27 height 20
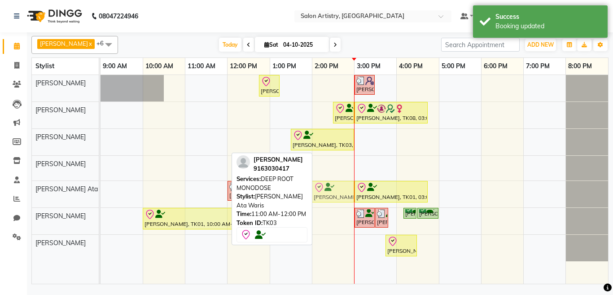
drag, startPoint x: 209, startPoint y: 189, endPoint x: 319, endPoint y: 194, distance: 110.1
click at [101, 194] on div "Shikha Nahata, TK03, 11:00 AM-12:00 PM, DEEP ROOT MONODOSE Nayantara Mazumder, …" at bounding box center [101, 194] width 0 height 26
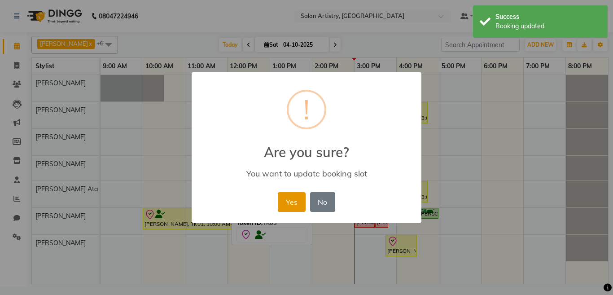
click at [286, 205] on button "Yes" at bounding box center [291, 202] width 27 height 20
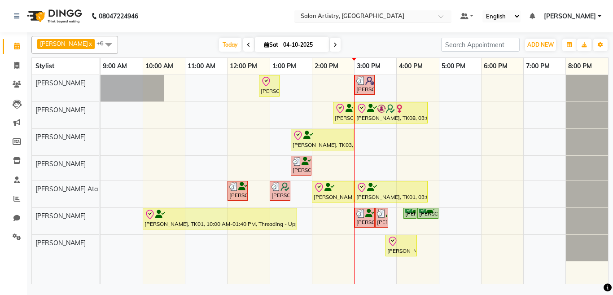
click at [317, 15] on input "text" at bounding box center [364, 17] width 130 height 9
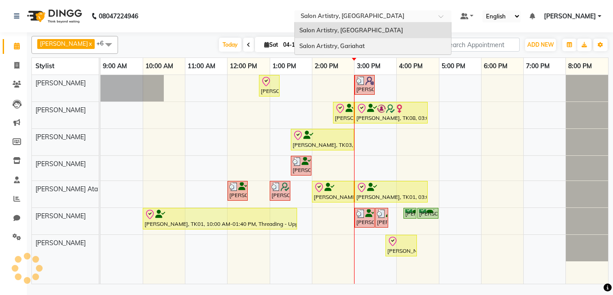
click at [325, 45] on span "Salon Artistry, Gariahat" at bounding box center [333, 45] width 66 height 7
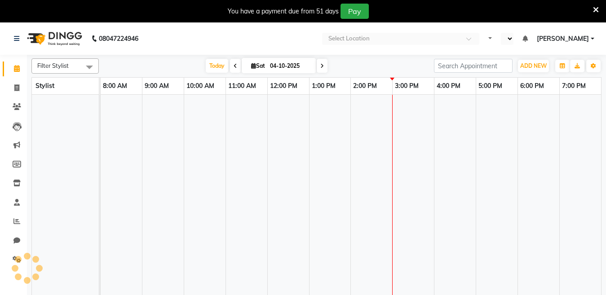
select select "en"
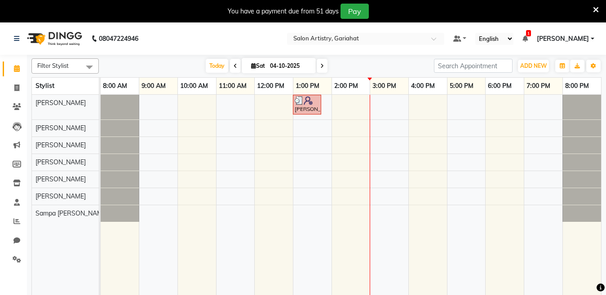
click at [598, 13] on icon at bounding box center [596, 10] width 6 height 8
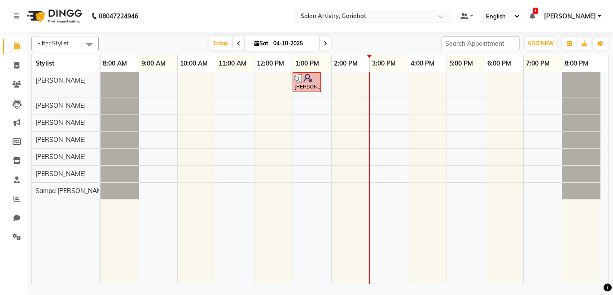
click at [322, 15] on input "text" at bounding box center [364, 17] width 130 height 9
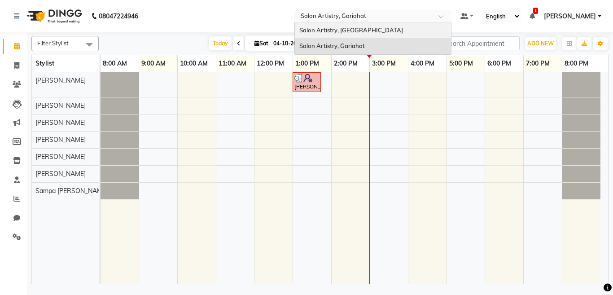
click at [328, 29] on span "Salon Artistry, [GEOGRAPHIC_DATA]" at bounding box center [352, 29] width 104 height 7
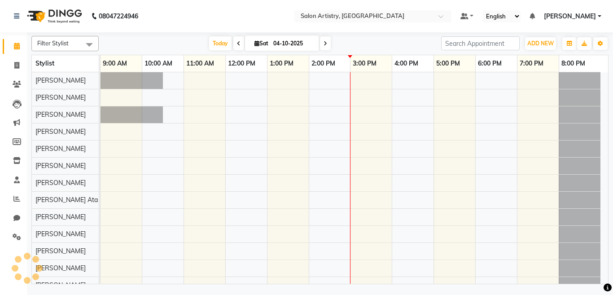
select select "en"
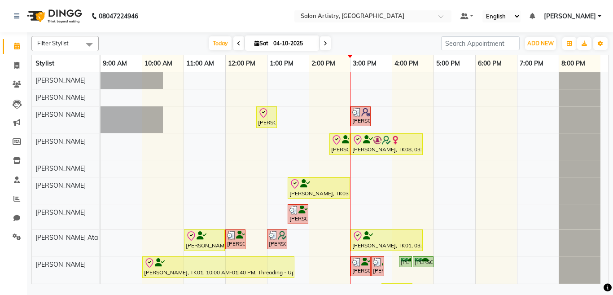
click at [89, 41] on span at bounding box center [89, 44] width 18 height 17
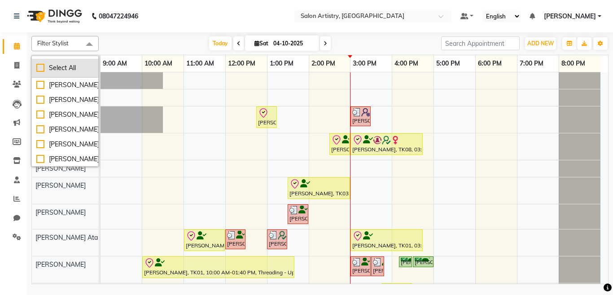
click at [68, 66] on div "Select All" at bounding box center [64, 67] width 57 height 9
checkbox input "true"
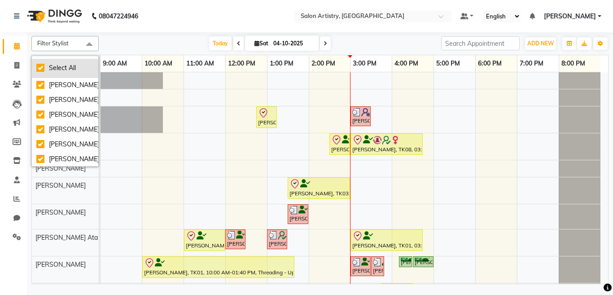
checkbox input "true"
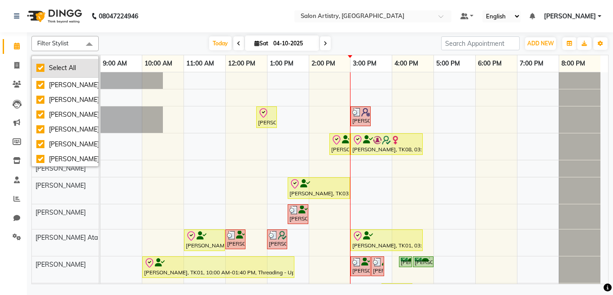
checkbox input "true"
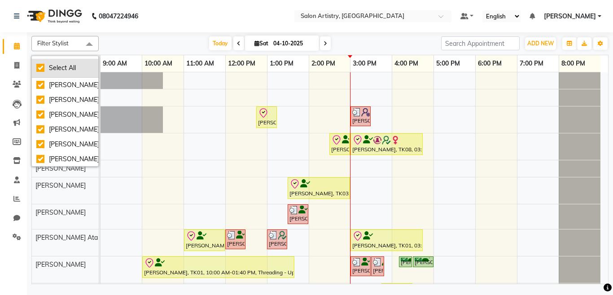
checkbox input "true"
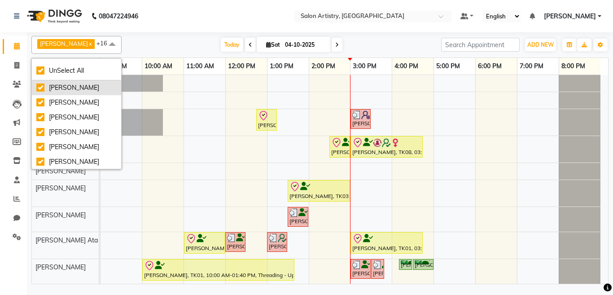
click at [63, 85] on div "[PERSON_NAME]" at bounding box center [76, 87] width 80 height 9
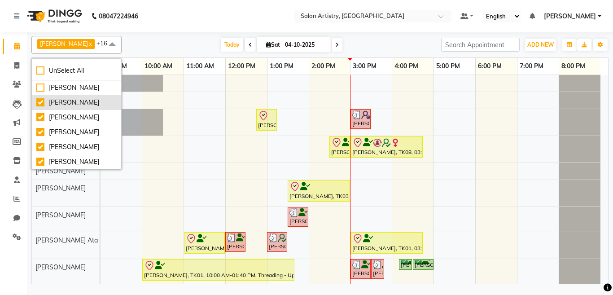
checkbox input "false"
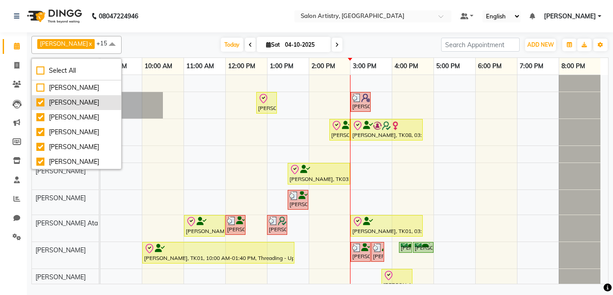
click at [59, 102] on div "[PERSON_NAME]" at bounding box center [76, 102] width 80 height 9
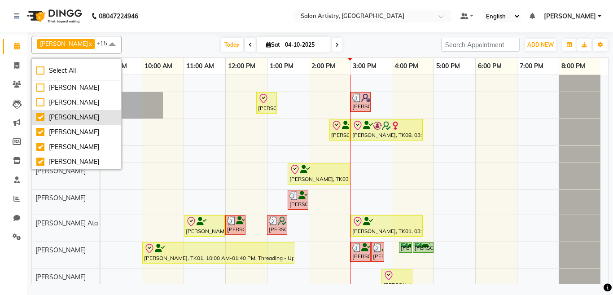
checkbox input "false"
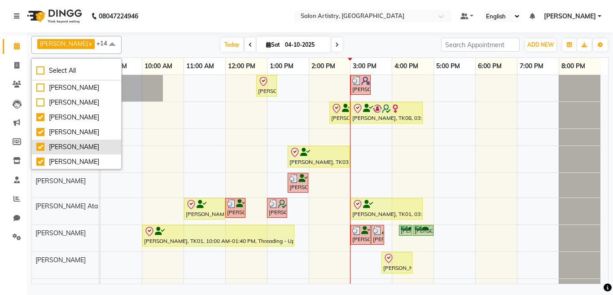
click at [58, 148] on div "[PERSON_NAME]" at bounding box center [76, 146] width 80 height 9
checkbox input "false"
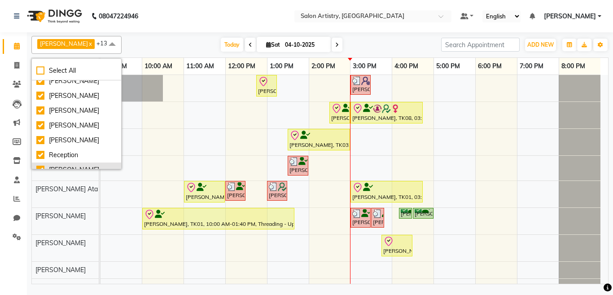
scroll to position [192, 0]
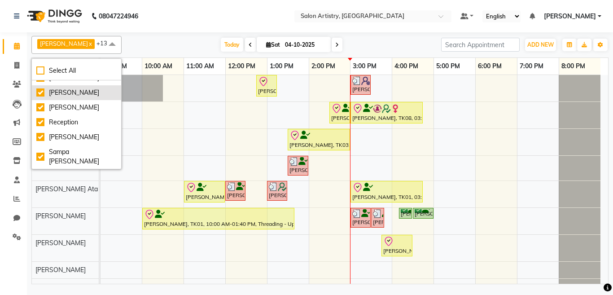
click at [72, 97] on div "[PERSON_NAME]" at bounding box center [76, 92] width 80 height 9
checkbox input "false"
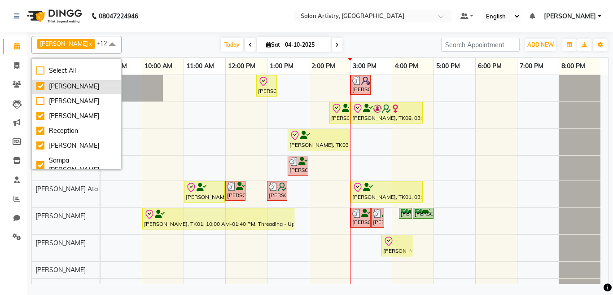
click at [77, 84] on div "[PERSON_NAME]" at bounding box center [76, 86] width 80 height 9
checkbox input "false"
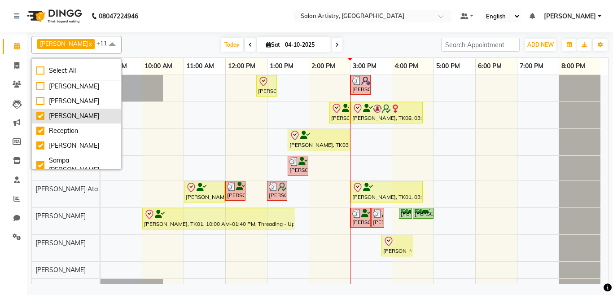
click at [60, 121] on div "[PERSON_NAME]" at bounding box center [76, 115] width 80 height 9
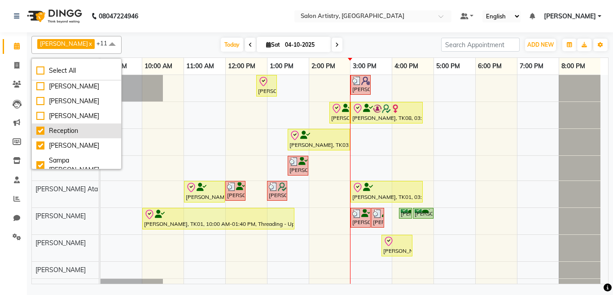
checkbox input "false"
click at [59, 136] on div "Reception" at bounding box center [76, 130] width 80 height 9
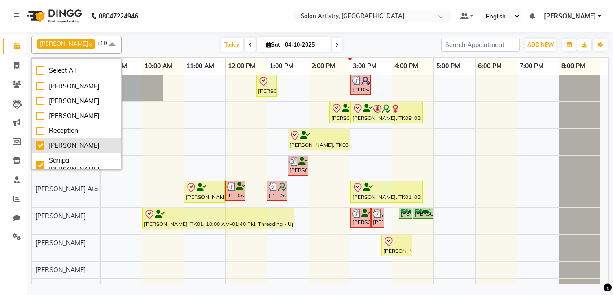
checkbox input "false"
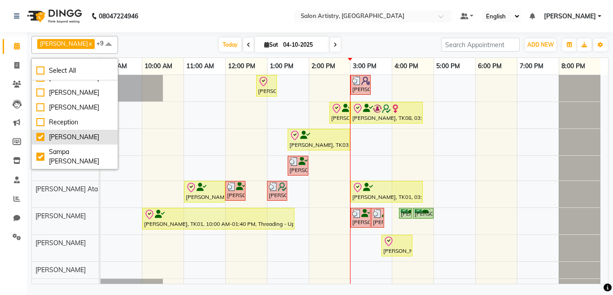
drag, startPoint x: 58, startPoint y: 163, endPoint x: 91, endPoint y: 166, distance: 32.9
click at [57, 142] on div "[PERSON_NAME]" at bounding box center [74, 136] width 77 height 9
checkbox input "false"
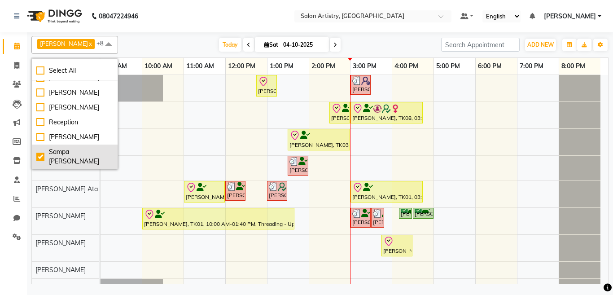
click at [75, 158] on div "Sampa [PERSON_NAME]" at bounding box center [74, 156] width 77 height 19
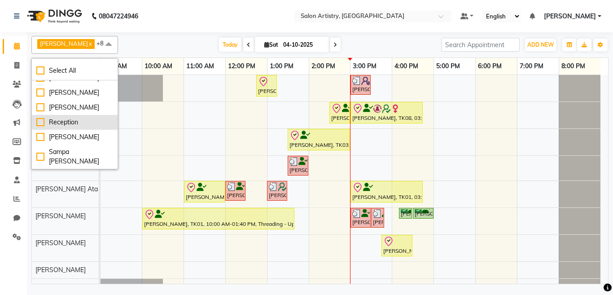
checkbox input "false"
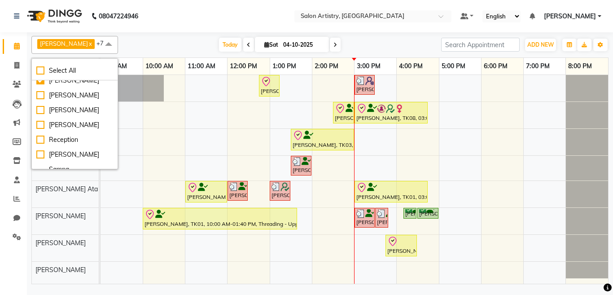
scroll to position [157, 0]
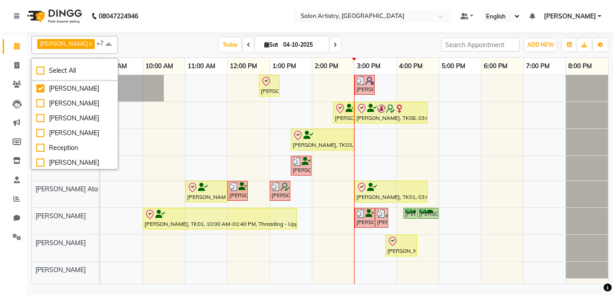
drag, startPoint x: 54, startPoint y: 99, endPoint x: 86, endPoint y: 87, distance: 33.9
click at [54, 93] on div "[PERSON_NAME]" at bounding box center [74, 88] width 77 height 9
checkbox input "false"
click at [171, 28] on nav "08047224946 Select Location × Salon Artistry, Middleton Street Default Panel My…" at bounding box center [306, 16] width 613 height 32
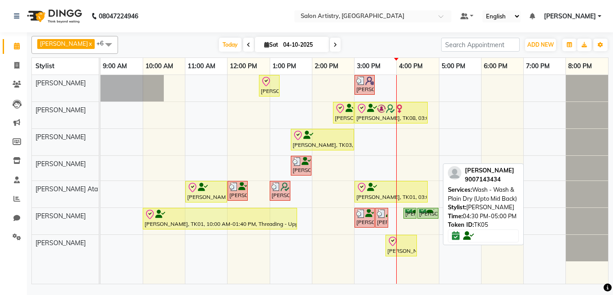
click at [425, 215] on div "[PERSON_NAME], TK05, 04:30 PM-05:00 PM, Wash - Wash & Plain Dry (Upto Mid Back)" at bounding box center [428, 213] width 19 height 9
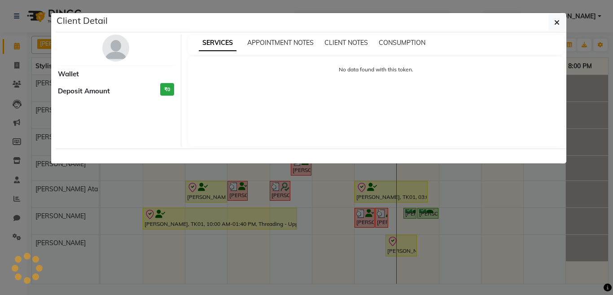
select select "6"
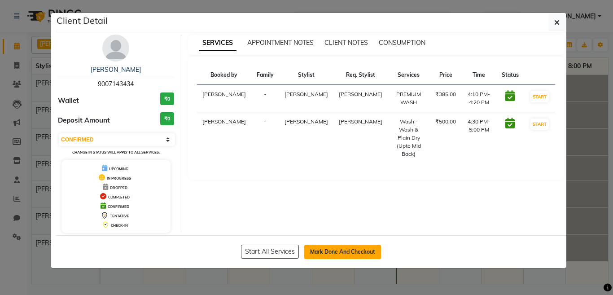
click at [358, 247] on button "Mark Done And Checkout" at bounding box center [342, 252] width 77 height 14
select select "service"
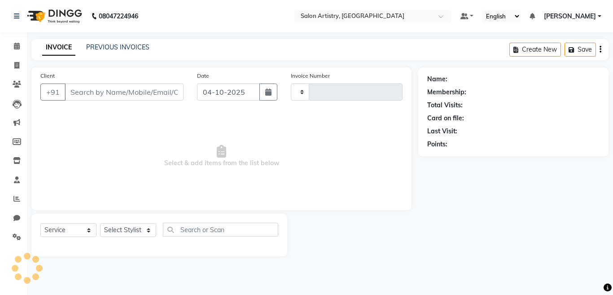
select select "79865"
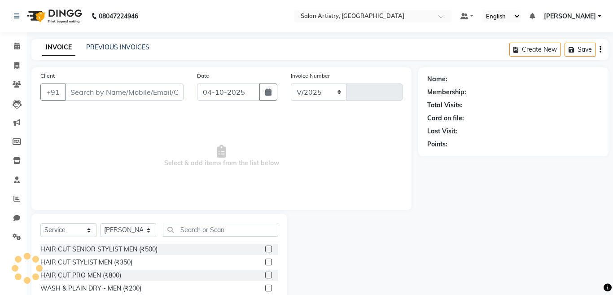
select select "8285"
type input "2756"
type input "9007143434"
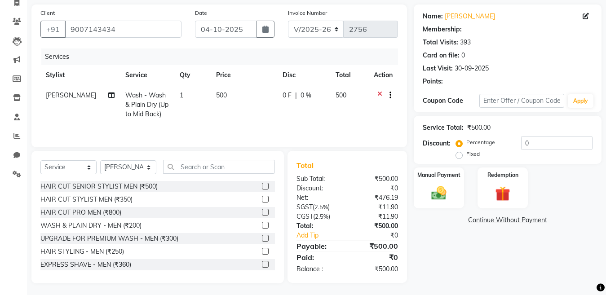
scroll to position [65, 0]
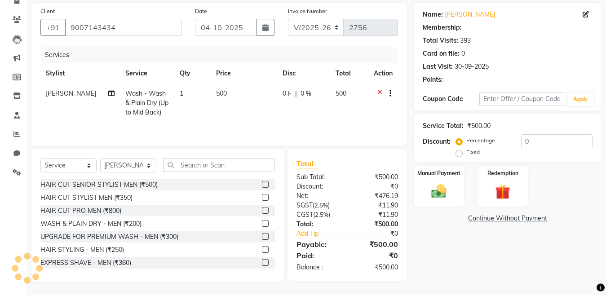
select select "1: Object"
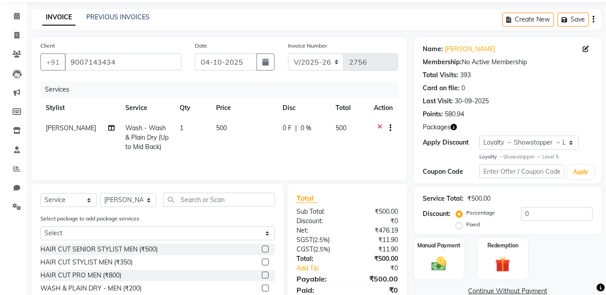
scroll to position [0, 0]
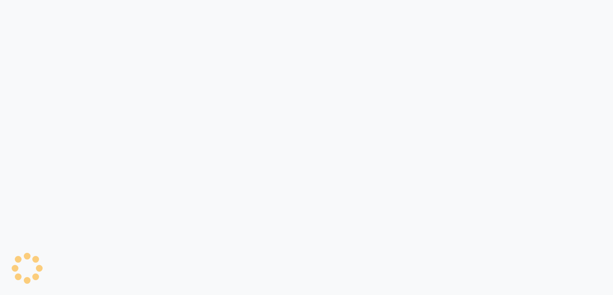
select select "service"
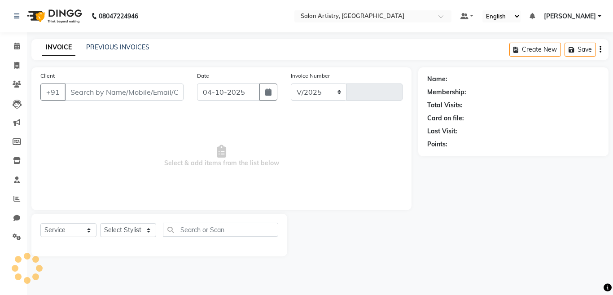
select select "en"
select select "8285"
type input "2756"
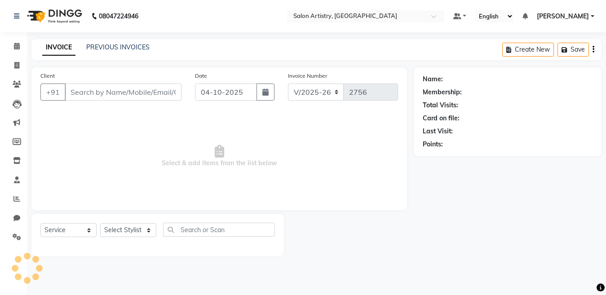
select select "79865"
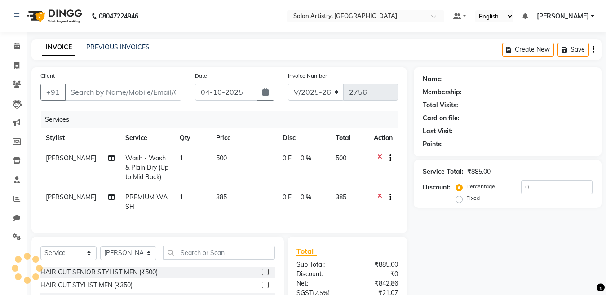
type input "9007143434"
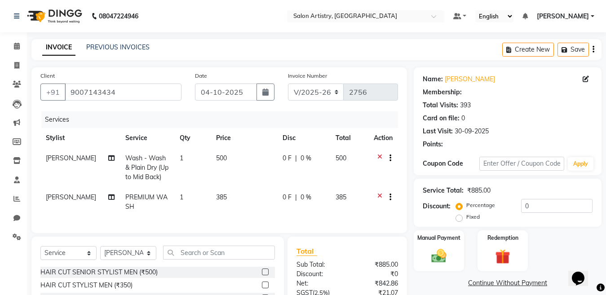
select select "1: Object"
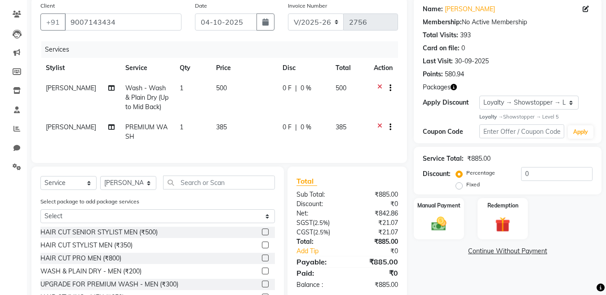
scroll to position [125, 0]
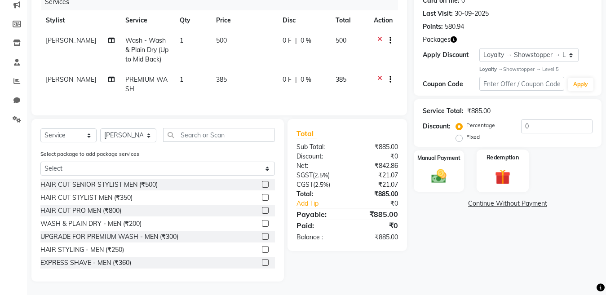
click at [501, 171] on img at bounding box center [502, 176] width 25 height 19
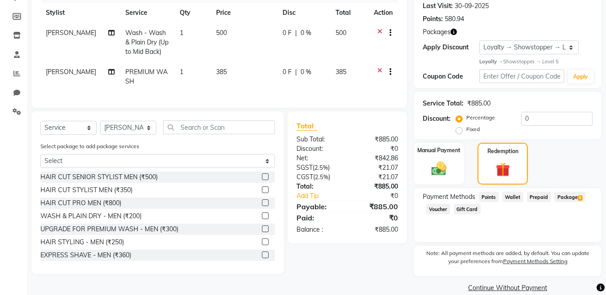
click at [562, 196] on span "Package 6" at bounding box center [569, 197] width 31 height 10
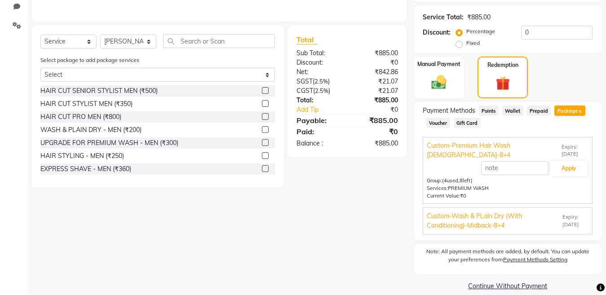
scroll to position [215, 0]
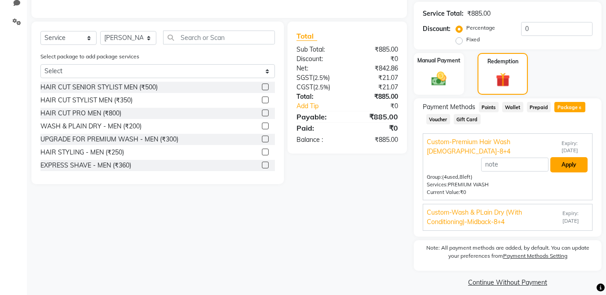
click at [561, 166] on button "Apply" at bounding box center [568, 164] width 37 height 15
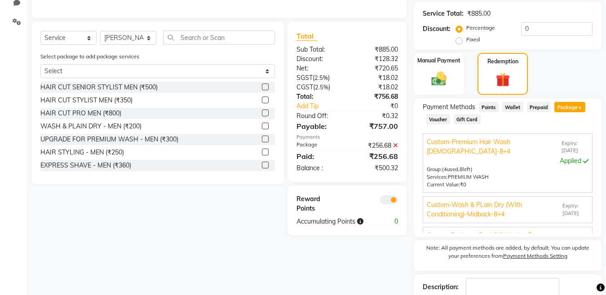
click at [564, 212] on span "Expiry: [DATE]" at bounding box center [575, 209] width 26 height 15
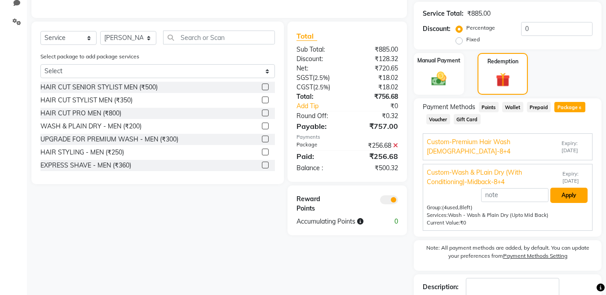
click at [559, 194] on button "Apply" at bounding box center [568, 195] width 37 height 15
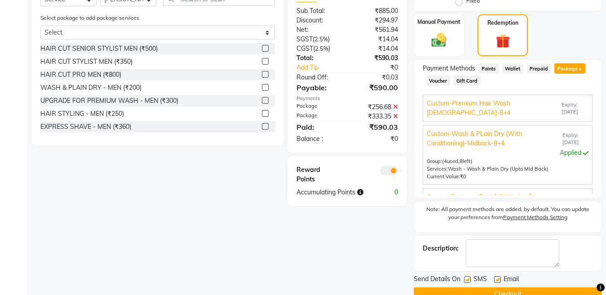
scroll to position [273, 0]
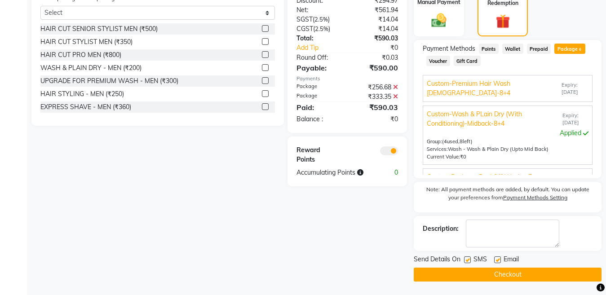
click at [509, 274] on button "Checkout" at bounding box center [508, 275] width 188 height 14
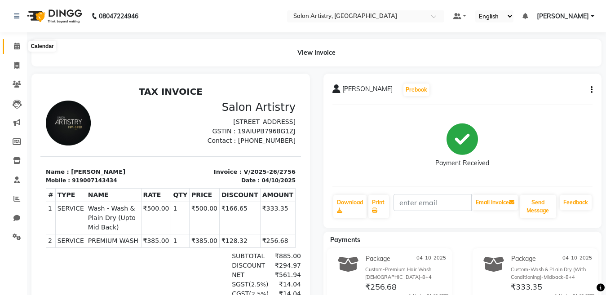
click at [14, 47] on icon at bounding box center [17, 46] width 6 height 7
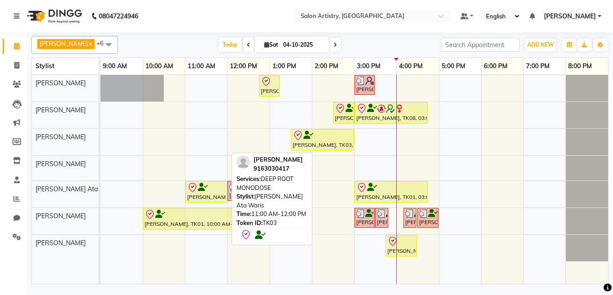
click at [209, 193] on div "Shikha Nahata, TK03, 11:00 AM-12:00 PM, DEEP ROOT MONODOSE" at bounding box center [206, 191] width 40 height 19
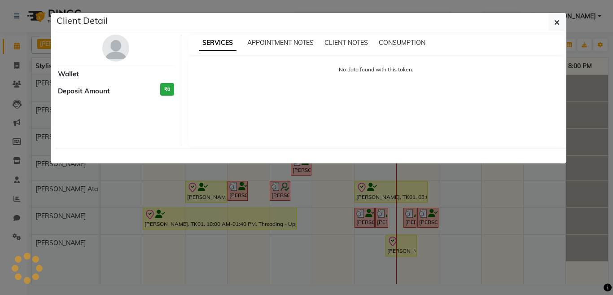
select select "8"
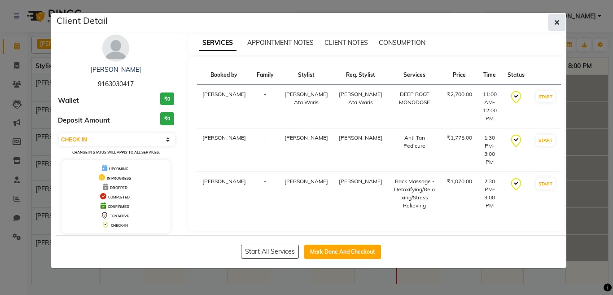
click at [559, 22] on icon "button" at bounding box center [557, 22] width 5 height 7
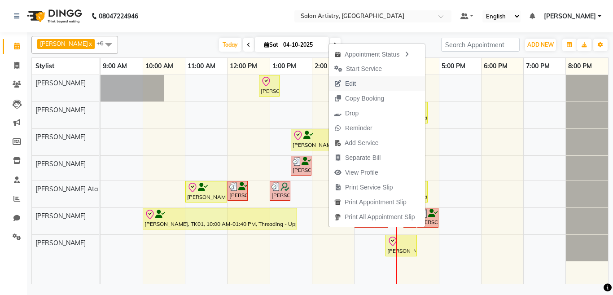
click at [366, 84] on button "Edit" at bounding box center [377, 83] width 96 height 15
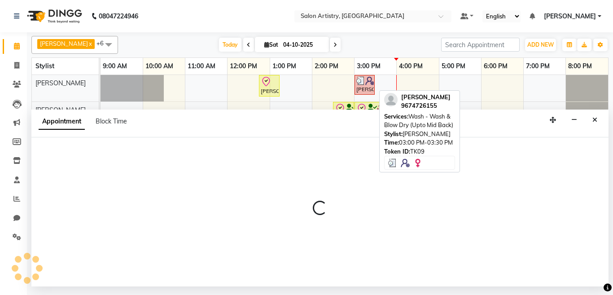
select select "tentative"
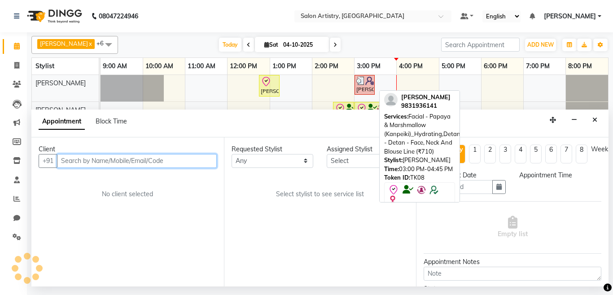
type input "04-10-2025"
select select "check-in"
select select "79860"
select select "660"
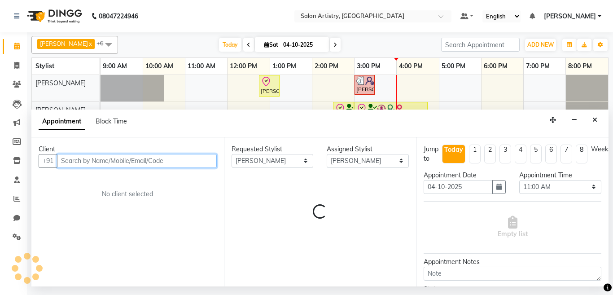
select select "4168"
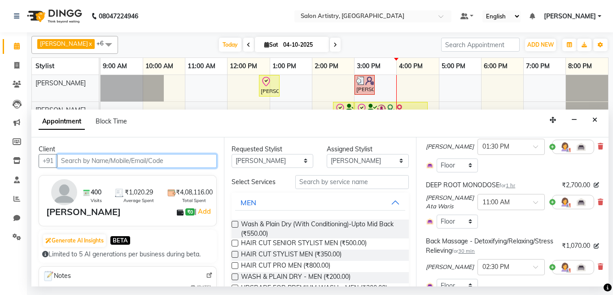
scroll to position [90, 0]
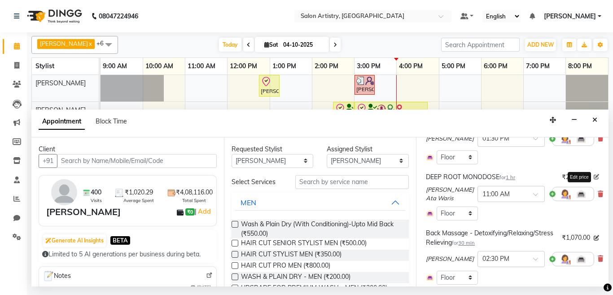
click at [594, 177] on icon at bounding box center [596, 176] width 5 height 5
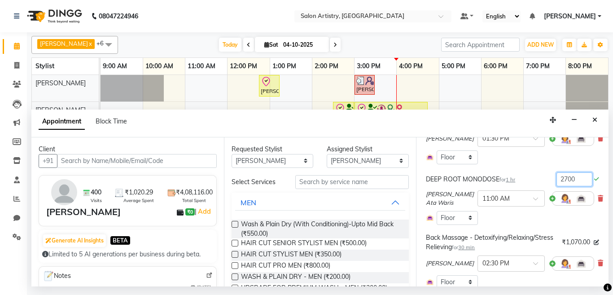
click at [575, 180] on input "2700" at bounding box center [575, 179] width 36 height 14
type input "2450"
click at [511, 124] on div "Appointment Block Time" at bounding box center [319, 124] width 577 height 28
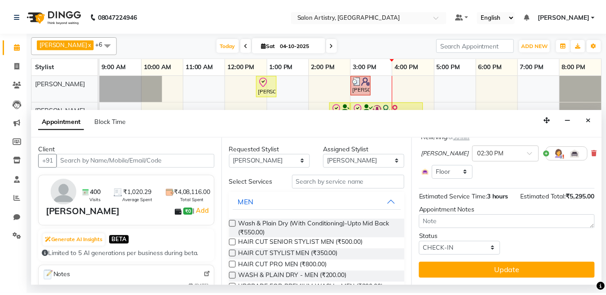
scroll to position [212, 0]
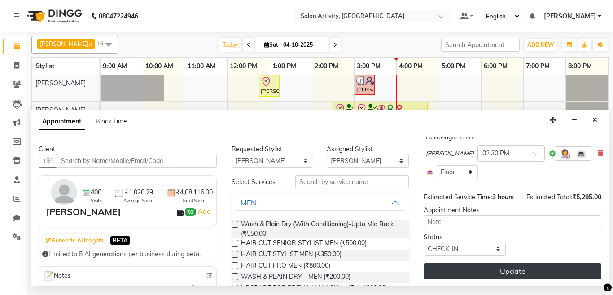
click at [510, 264] on button "Update" at bounding box center [513, 271] width 178 height 16
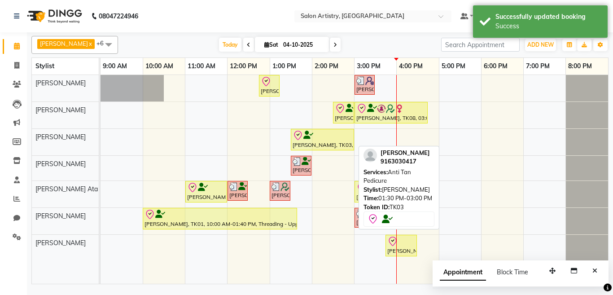
click at [323, 146] on div "[PERSON_NAME], TK03, 01:30 PM-03:00 PM, Anti Tan Pedicure" at bounding box center [323, 139] width 62 height 19
select select "8"
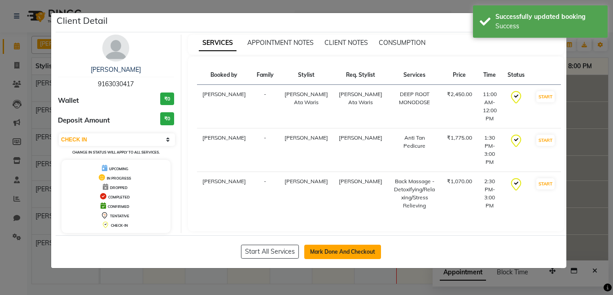
click at [354, 253] on button "Mark Done And Checkout" at bounding box center [342, 252] width 77 height 14
select select "service"
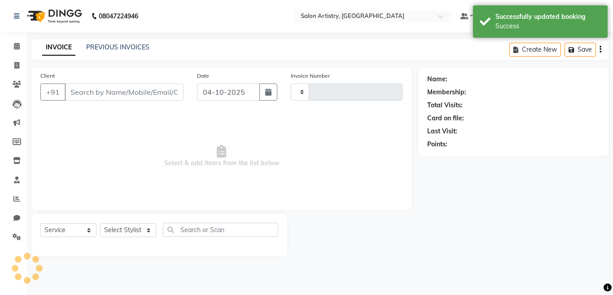
type input "2757"
select select "8285"
select select "79865"
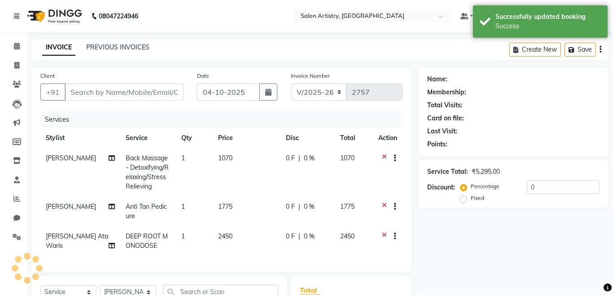
type input "9163030417"
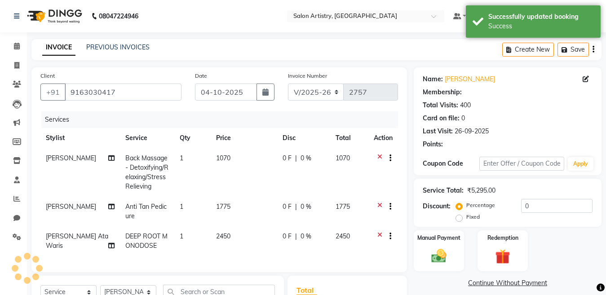
select select "1: Object"
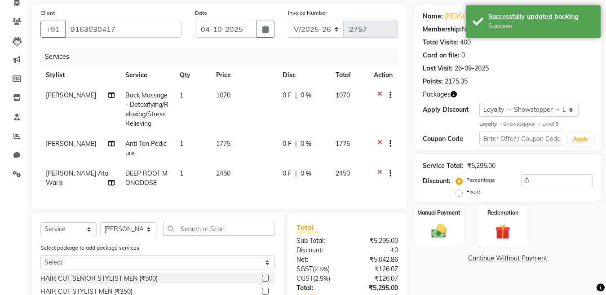
scroll to position [90, 0]
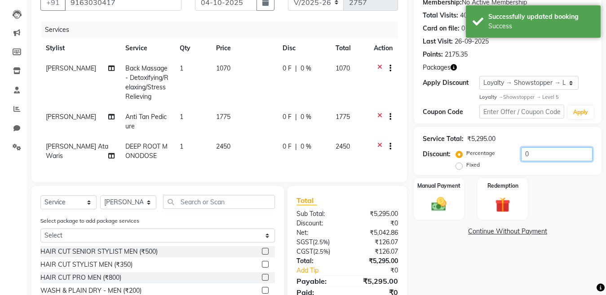
click at [536, 152] on input "0" at bounding box center [556, 154] width 71 height 14
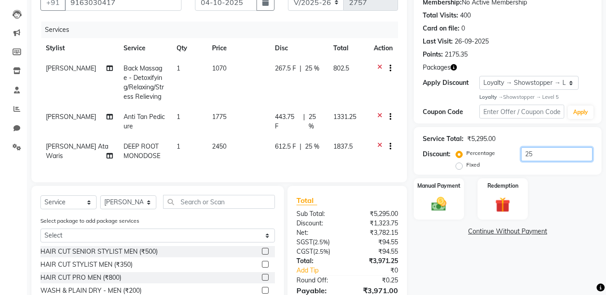
scroll to position [164, 0]
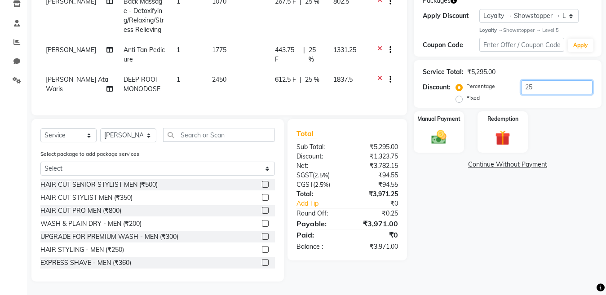
type input "25"
click at [504, 272] on div "Name: Shikha Nahata Membership: No Active Membership Total Visits: 400 Card on …" at bounding box center [511, 96] width 194 height 371
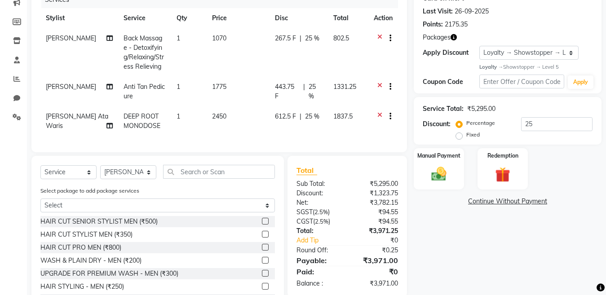
scroll to position [119, 0]
click at [50, 180] on select "Select Service Product Membership Package Voucher Prepaid Gift Card" at bounding box center [68, 173] width 56 height 14
click at [519, 253] on div "Name: Shikha Nahata Membership: No Active Membership Total Visits: 400 Card on …" at bounding box center [511, 133] width 194 height 371
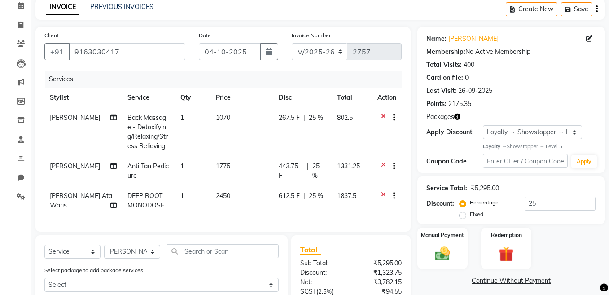
scroll to position [0, 0]
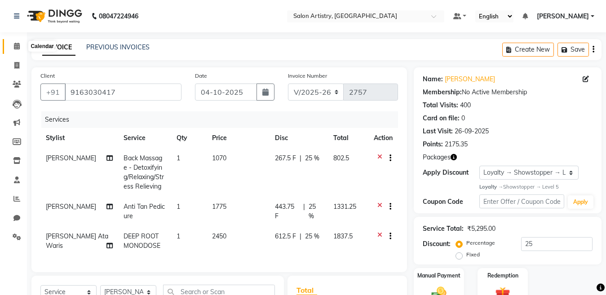
click at [17, 45] on icon at bounding box center [17, 46] width 6 height 7
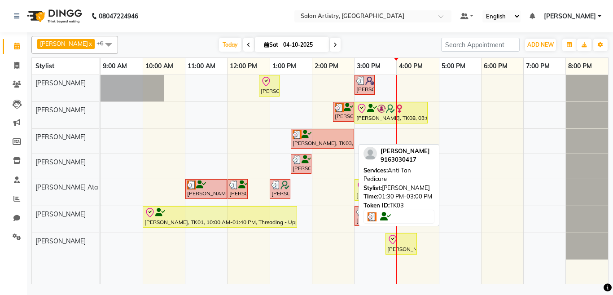
click at [300, 142] on div "[PERSON_NAME], TK03, 01:30 PM-03:00 PM, Anti Tan Pedicure" at bounding box center [323, 138] width 62 height 17
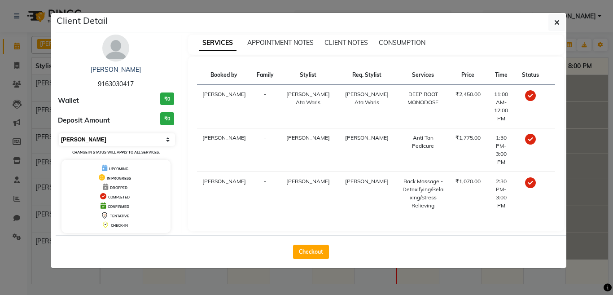
click at [89, 141] on select "Select MARK DONE UPCOMING" at bounding box center [117, 139] width 116 height 13
click at [59, 133] on select "Select MARK DONE UPCOMING" at bounding box center [117, 139] width 116 height 13
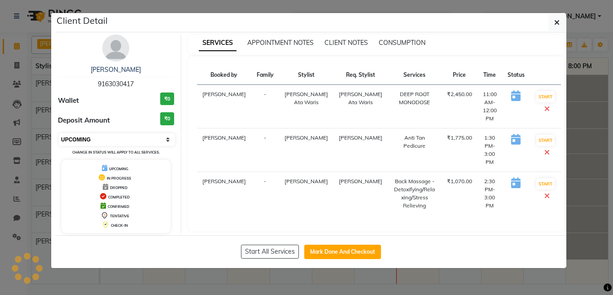
click at [91, 139] on select "Select IN SERVICE CONFIRMED TENTATIVE CHECK IN MARK DONE DROPPED UPCOMING" at bounding box center [117, 139] width 116 height 13
select select "8"
click at [59, 133] on select "Select IN SERVICE CONFIRMED TENTATIVE CHECK IN MARK DONE DROPPED UPCOMING" at bounding box center [117, 139] width 116 height 13
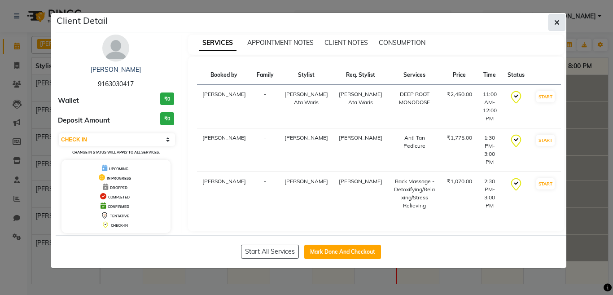
click at [556, 20] on icon "button" at bounding box center [557, 22] width 5 height 7
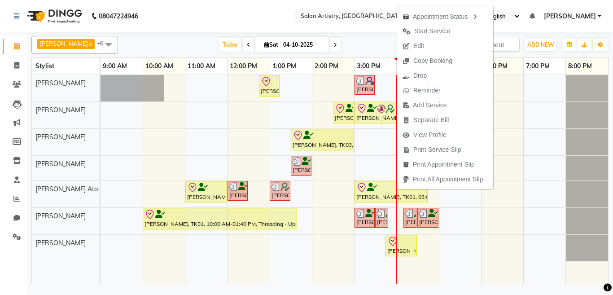
click at [421, 48] on span "Edit" at bounding box center [419, 45] width 11 height 9
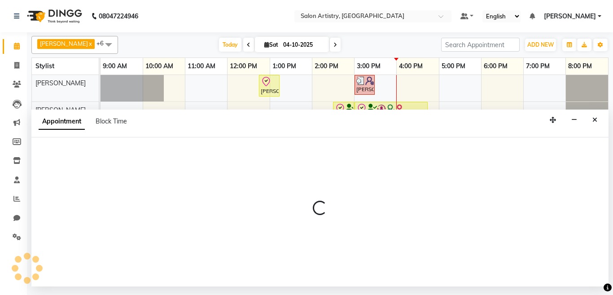
select select "tentative"
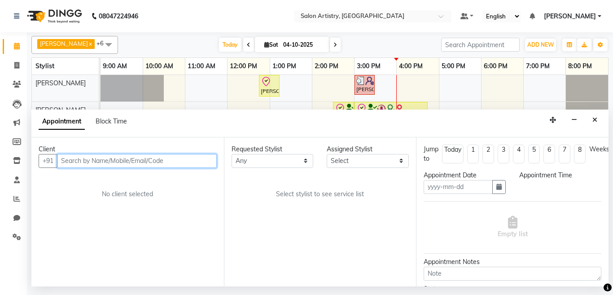
type input "04-10-2025"
select select "check-in"
select select "600"
select select "79863"
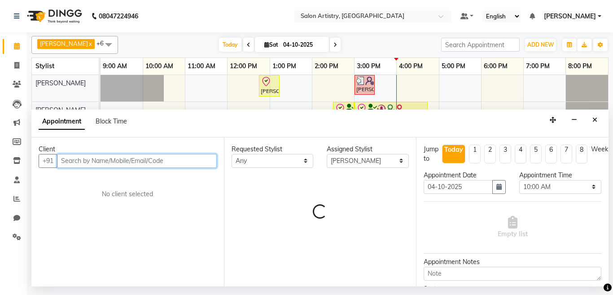
select select "4168"
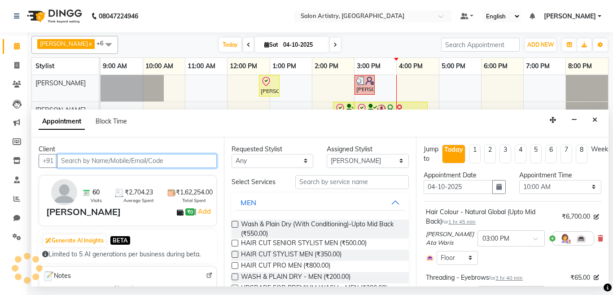
select select "4168"
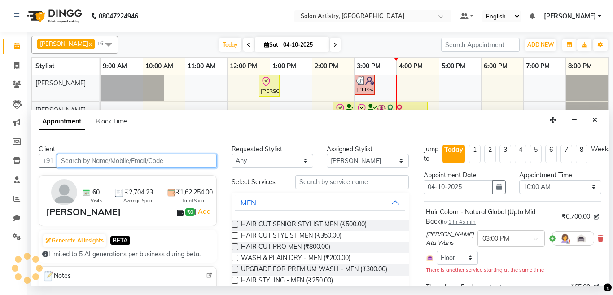
select select "4168"
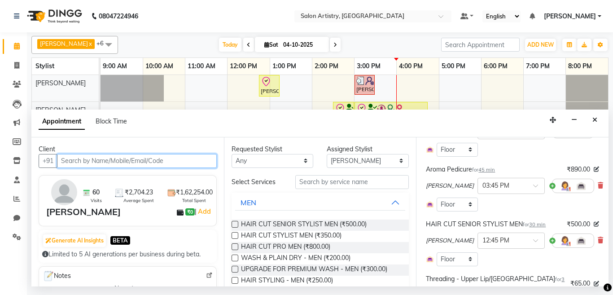
scroll to position [175, 0]
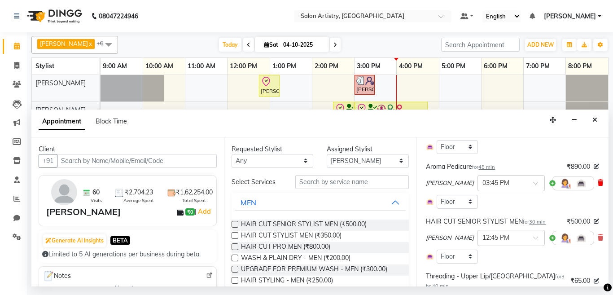
click at [598, 182] on icon at bounding box center [600, 183] width 5 height 6
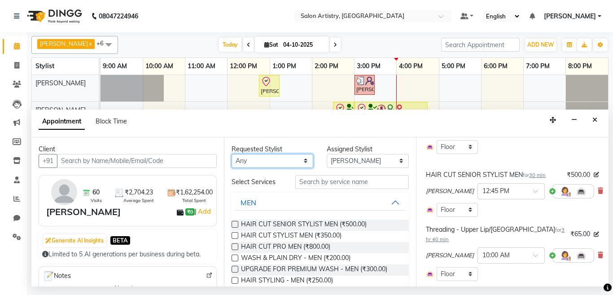
click at [265, 164] on select "Any Aditya Saha Anupriya Ghosh Iqbal Ahmed Irshad Khan Mannu Kumar Gupta Mekhla…" at bounding box center [273, 161] width 82 height 14
click at [272, 159] on select "Any Aditya Saha Anupriya Ghosh Iqbal Ahmed Irshad Khan Mannu Kumar Gupta Mekhla…" at bounding box center [273, 161] width 82 height 14
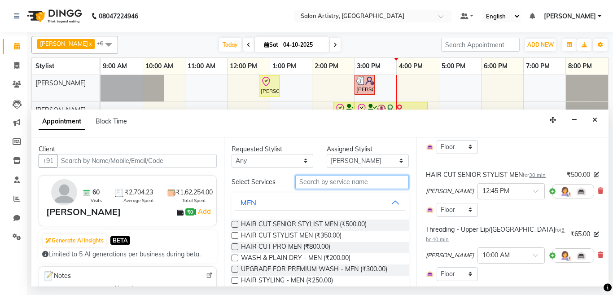
click at [324, 181] on input "text" at bounding box center [352, 182] width 114 height 14
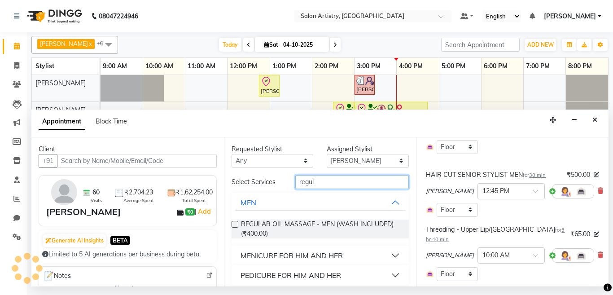
type input "regul"
click at [298, 273] on div "PEDICURE FOR HIM AND HER" at bounding box center [291, 275] width 101 height 11
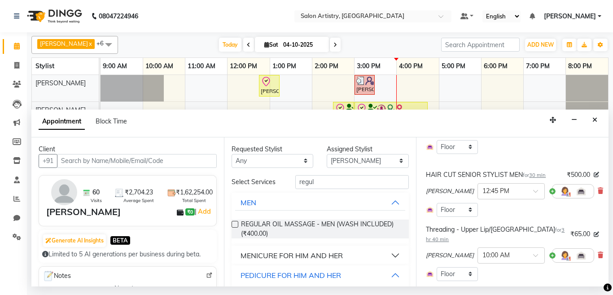
scroll to position [31, 0]
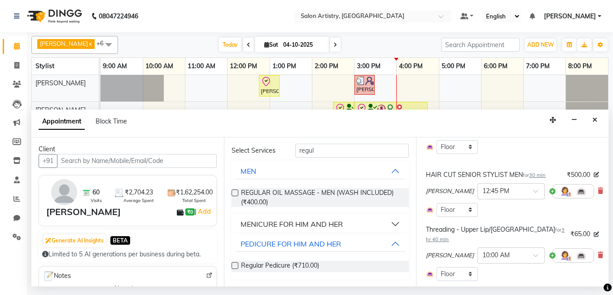
click at [234, 264] on label at bounding box center [235, 265] width 7 height 7
click at [234, 264] on input "checkbox" at bounding box center [235, 267] width 6 height 6
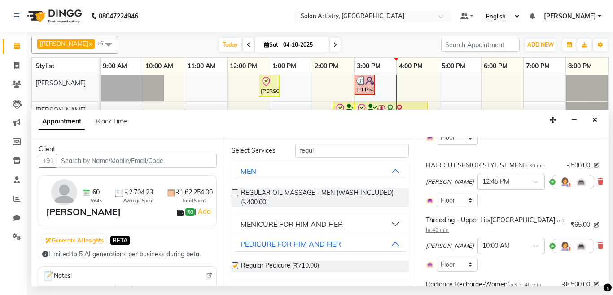
scroll to position [166, 0]
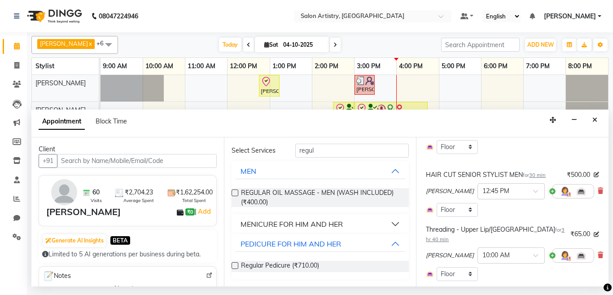
checkbox input "false"
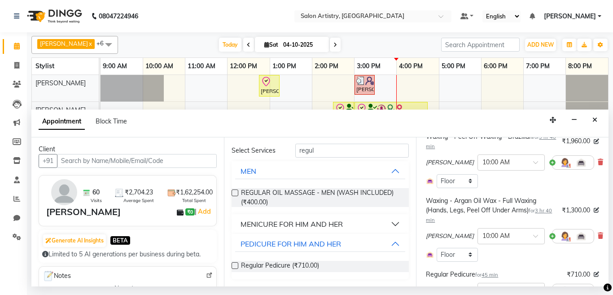
scroll to position [525, 0]
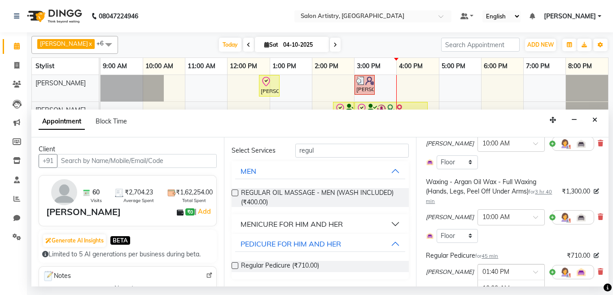
click at [497, 267] on div at bounding box center [511, 271] width 66 height 9
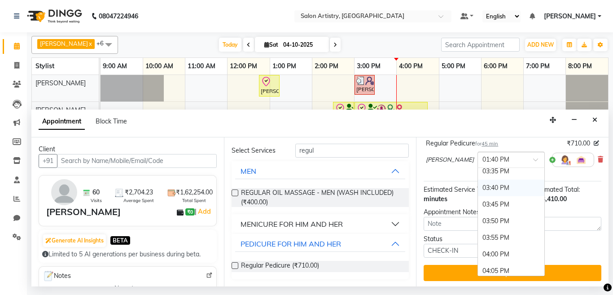
scroll to position [1099, 0]
click at [478, 165] on div "03:30 PM" at bounding box center [511, 173] width 66 height 17
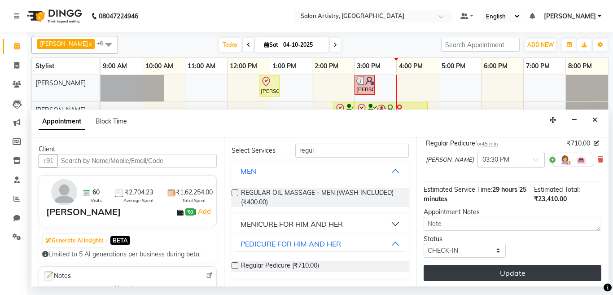
click at [464, 265] on button "Update" at bounding box center [513, 273] width 178 height 16
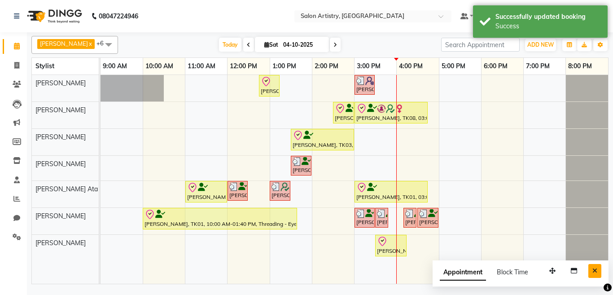
click at [592, 272] on button "Close" at bounding box center [595, 271] width 13 height 14
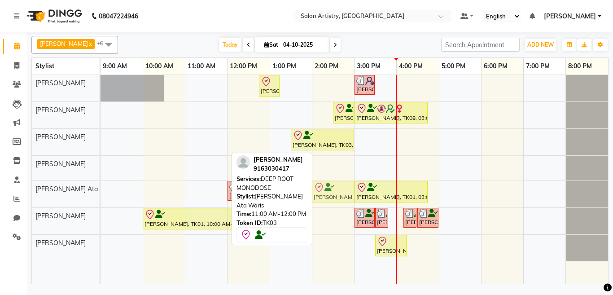
drag, startPoint x: 200, startPoint y: 193, endPoint x: 321, endPoint y: 189, distance: 120.8
click at [101, 189] on div "Shikha Nahata, TK03, 11:00 AM-12:00 PM, DEEP ROOT MONODOSE Nayantara Mazumder, …" at bounding box center [101, 194] width 0 height 26
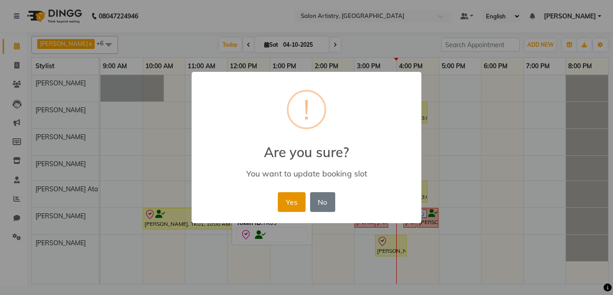
click at [290, 203] on button "Yes" at bounding box center [291, 202] width 27 height 20
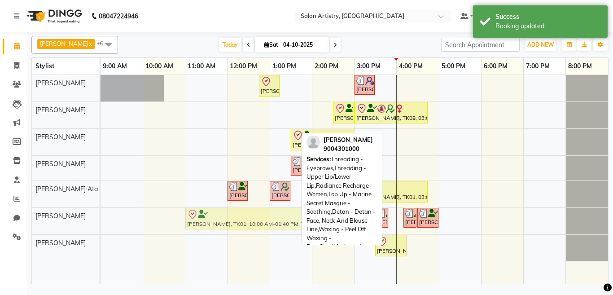
drag, startPoint x: 236, startPoint y: 220, endPoint x: 267, endPoint y: 222, distance: 31.5
click at [101, 222] on div "Bhavna Mitra, TK01, 10:00 AM-01:40 PM, Threading - Eyebrows,Threading - Upper L…" at bounding box center [101, 221] width 0 height 26
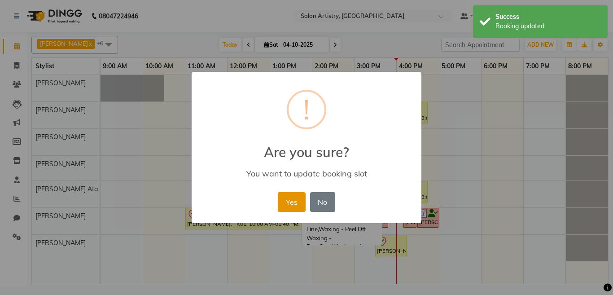
click at [289, 196] on button "Yes" at bounding box center [291, 202] width 27 height 20
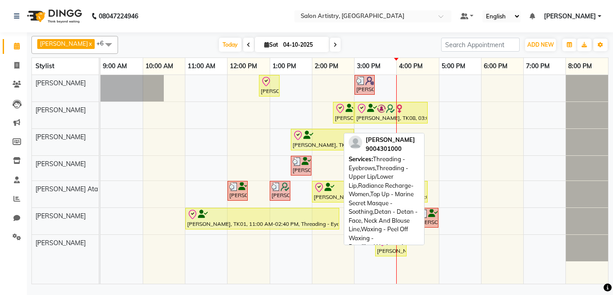
click at [205, 222] on div "[PERSON_NAME], TK01, 11:00 AM-02:40 PM, Threading - Eyebrows,Threading - Upper …" at bounding box center [262, 218] width 152 height 19
click at [266, 220] on div "[PERSON_NAME], TK01, 11:00 AM-02:40 PM, Threading - Eyebrows,Threading - Upper …" at bounding box center [262, 218] width 152 height 19
select select "8"
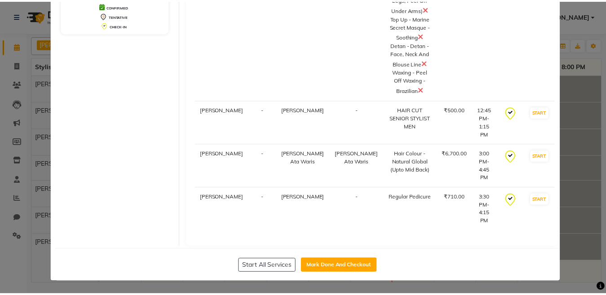
scroll to position [216, 0]
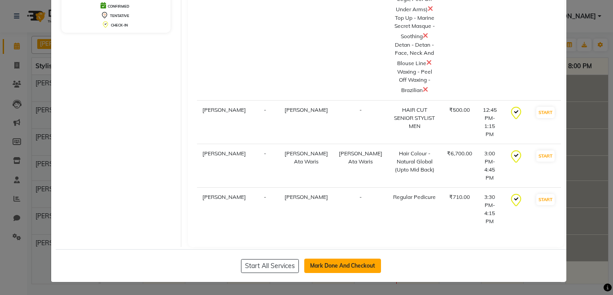
click at [330, 264] on button "Mark Done And Checkout" at bounding box center [342, 266] width 77 height 14
select select "service"
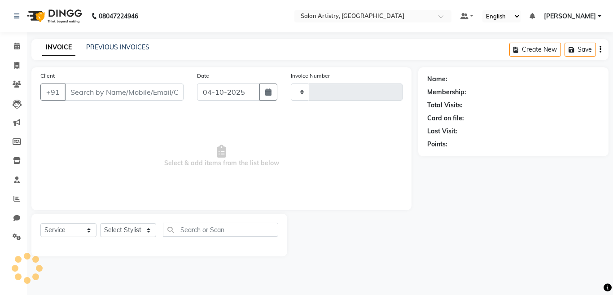
type input "2757"
select select "8285"
select select "79865"
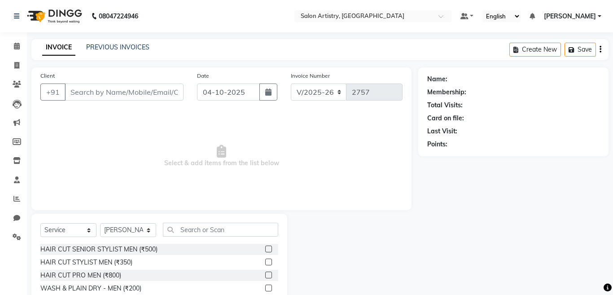
type input "9004301000"
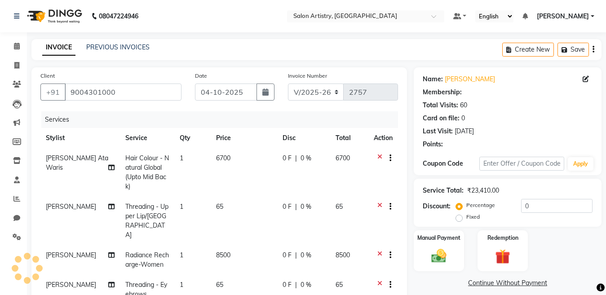
select select "1: Object"
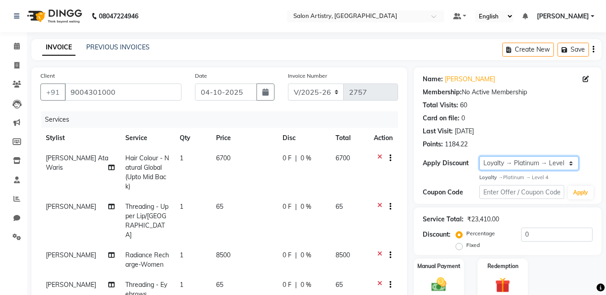
click at [539, 164] on select "Select Loyalty → Platinum → Level 4" at bounding box center [528, 163] width 99 height 14
click at [538, 125] on div "Name: Bhavna Mitra Membership: No Active Membership Total Visits: 60 Card on fi…" at bounding box center [508, 110] width 170 height 78
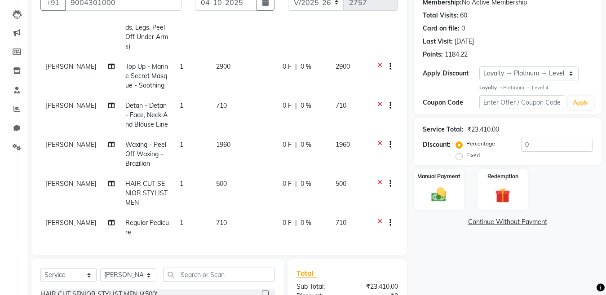
scroll to position [227, 0]
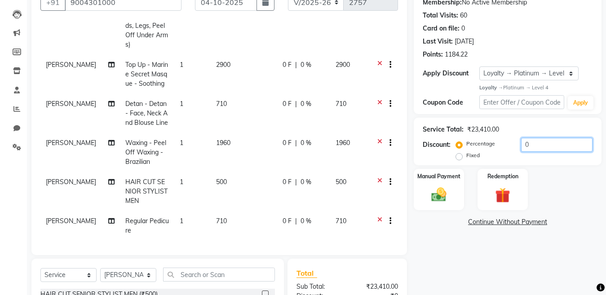
click at [539, 145] on input "0" at bounding box center [556, 145] width 71 height 14
type input "1"
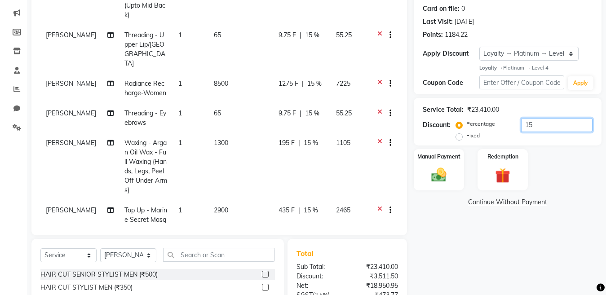
scroll to position [72, 0]
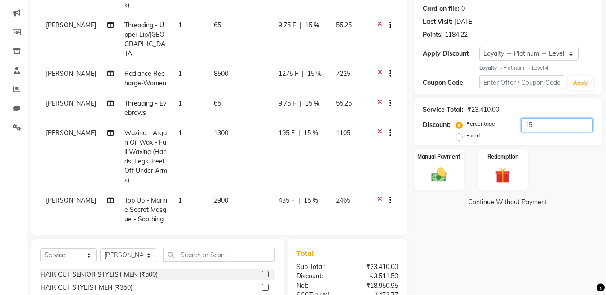
type input "15"
click at [308, 128] on span "15 %" at bounding box center [311, 132] width 14 height 9
select select "79859"
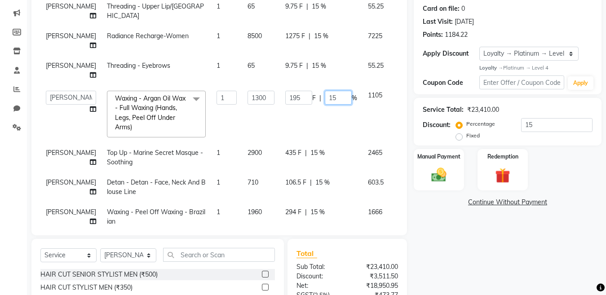
click at [325, 105] on input "15" at bounding box center [338, 98] width 27 height 14
type input "1"
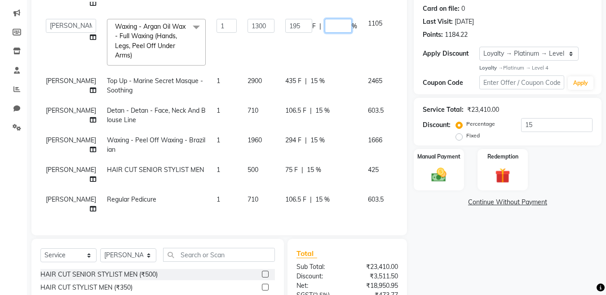
scroll to position [153, 0]
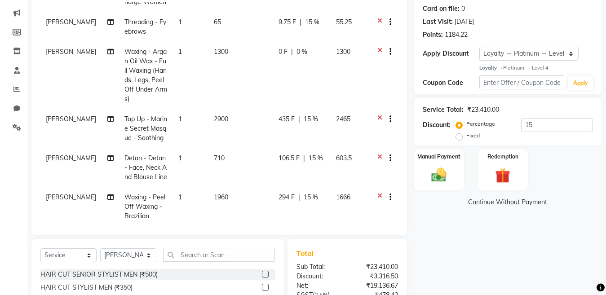
click at [304, 141] on tbody "Sharfaraz Ata Waris Hair Colour - Natural Global (Upto Mid Back) 1 6700 1005 F …" at bounding box center [218, 90] width 357 height 410
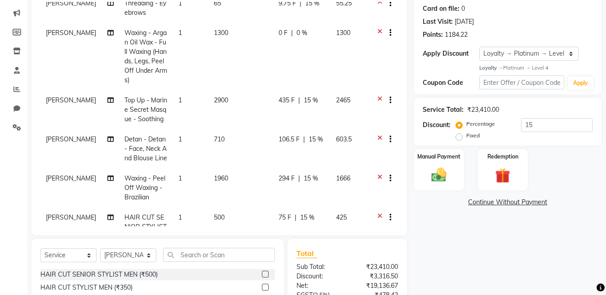
click at [316, 174] on div "294 F | 15 %" at bounding box center [301, 178] width 47 height 9
select select "79859"
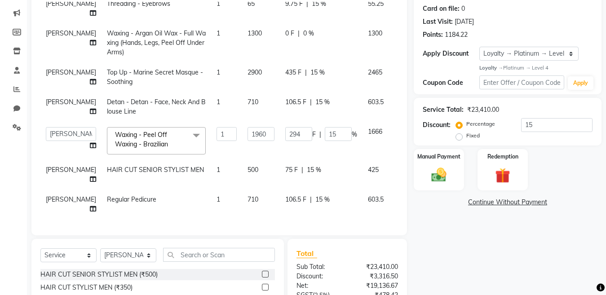
scroll to position [143, 0]
click at [325, 134] on input "15" at bounding box center [338, 134] width 27 height 14
type input "1"
click at [491, 262] on div "Name: Bhavna Mitra Membership: No Active Membership Total Visits: 60 Card on fi…" at bounding box center [511, 169] width 194 height 423
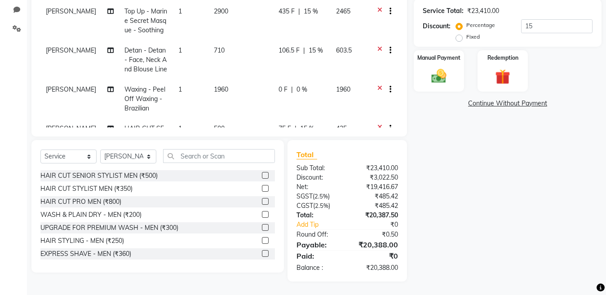
scroll to position [163, 0]
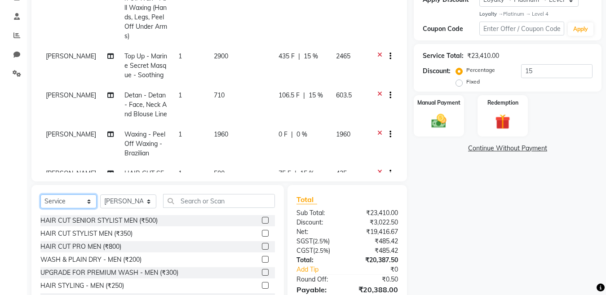
click at [67, 203] on select "Select Service Product Membership Package Voucher Prepaid Gift Card" at bounding box center [68, 201] width 56 height 14
select select "product"
click at [40, 194] on select "Select Service Product Membership Package Voucher Prepaid Gift Card" at bounding box center [68, 201] width 56 height 14
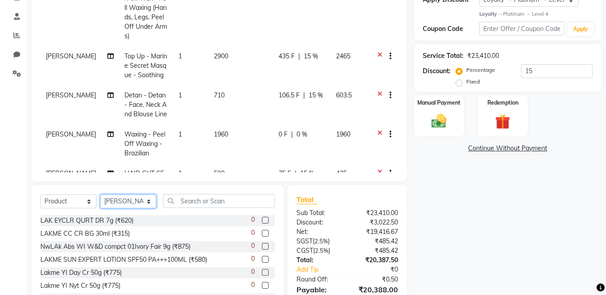
click at [140, 202] on select "Select Stylist Aditya Saha Admin Anupriya Ghosh Iqbal Ahmed Irshad Khan Mannu K…" at bounding box center [128, 201] width 56 height 14
select select "79858"
click at [100, 194] on select "Select Stylist Aditya Saha Admin Anupriya Ghosh Iqbal Ahmed Irshad Khan Mannu K…" at bounding box center [128, 201] width 56 height 14
click at [209, 199] on input "text" at bounding box center [219, 201] width 112 height 14
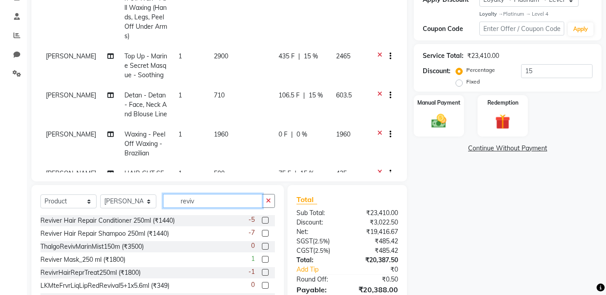
type input "reviv"
click at [262, 234] on label at bounding box center [265, 233] width 7 height 7
click at [262, 234] on input "checkbox" at bounding box center [265, 234] width 6 height 6
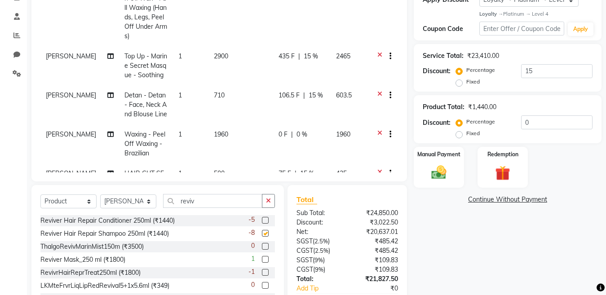
checkbox input "false"
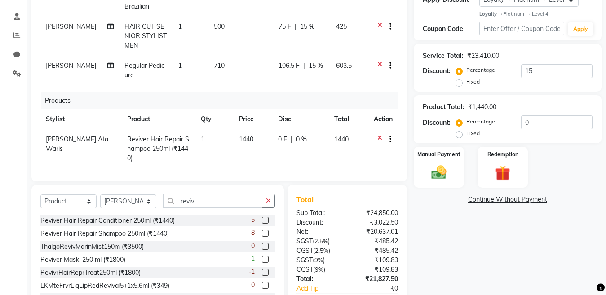
scroll to position [310, 0]
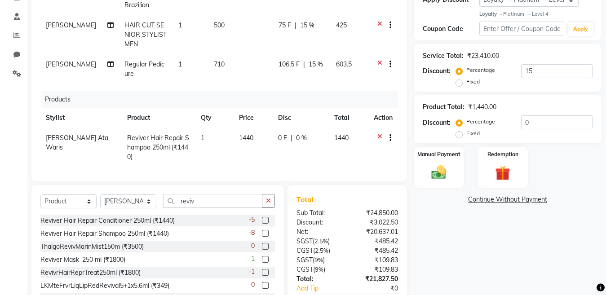
click at [250, 128] on td "1440" at bounding box center [253, 147] width 39 height 39
select select "79858"
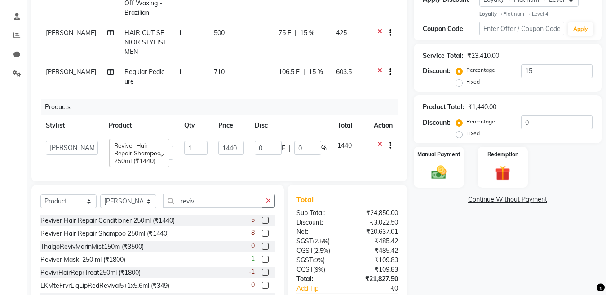
scroll to position [301, 0]
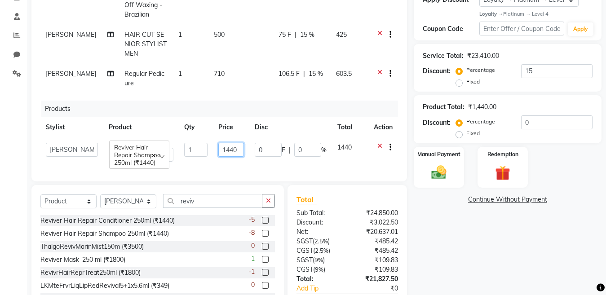
click at [233, 143] on input "1440" at bounding box center [231, 150] width 26 height 14
type input "1575"
click at [463, 247] on div "Name: Bhavna Mitra Membership: No Active Membership Total Visits: 60 Card on fi…" at bounding box center [511, 124] width 194 height 441
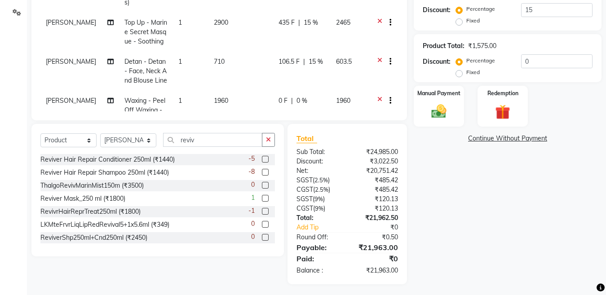
scroll to position [180, 0]
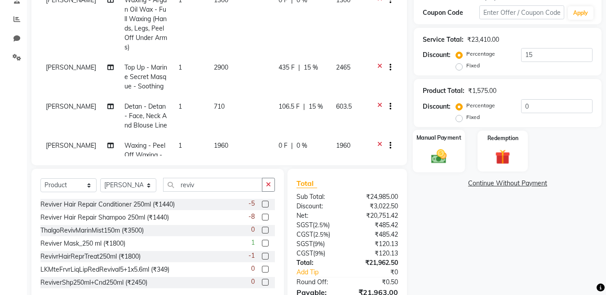
click at [443, 156] on img at bounding box center [438, 156] width 25 height 18
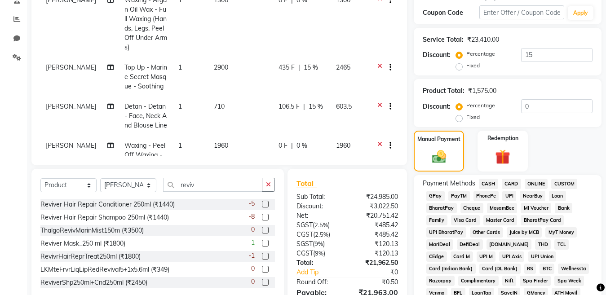
click at [510, 183] on span "CARD" at bounding box center [511, 184] width 19 height 10
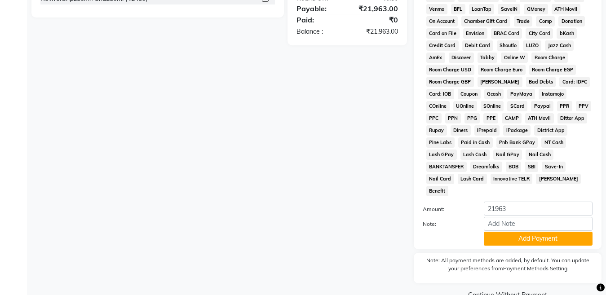
scroll to position [472, 0]
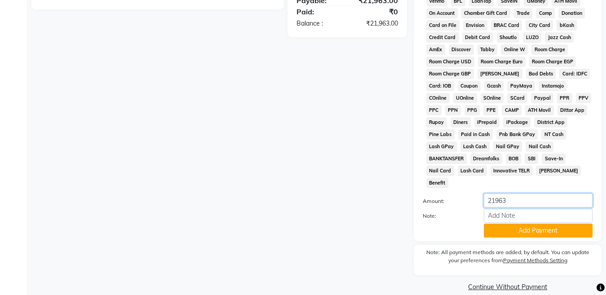
drag, startPoint x: 522, startPoint y: 190, endPoint x: 457, endPoint y: 190, distance: 65.1
click at [457, 194] on div "Amount: 21963" at bounding box center [507, 201] width 183 height 15
type input "5000"
click at [494, 209] on input "Note:" at bounding box center [538, 216] width 109 height 14
type input "8234"
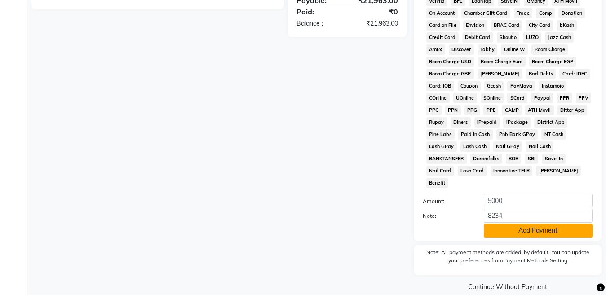
click at [492, 224] on button "Add Payment" at bounding box center [538, 231] width 109 height 14
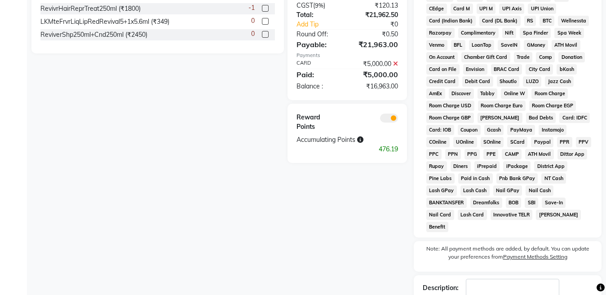
scroll to position [340, 0]
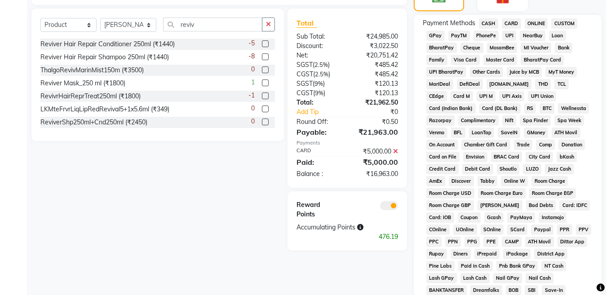
click at [506, 22] on span "CARD" at bounding box center [511, 23] width 19 height 10
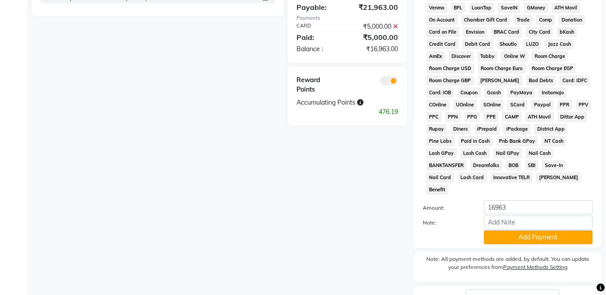
scroll to position [475, 0]
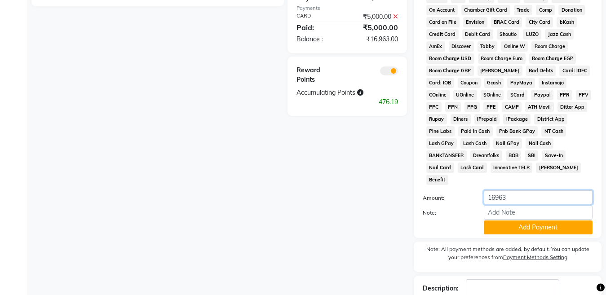
drag, startPoint x: 513, startPoint y: 186, endPoint x: 454, endPoint y: 183, distance: 58.9
click at [458, 190] on div "Amount: 16963" at bounding box center [507, 197] width 183 height 15
type input "7000"
click at [516, 206] on input "Note:" at bounding box center [538, 213] width 109 height 14
type input "7857"
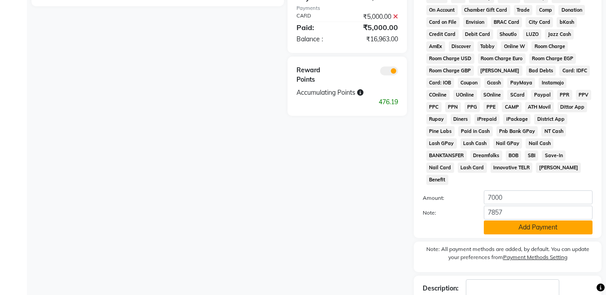
click at [516, 220] on button "Add Payment" at bounding box center [538, 227] width 109 height 14
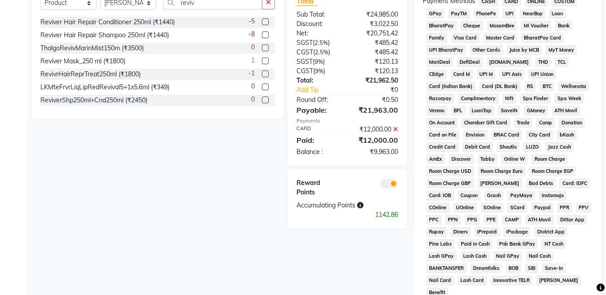
scroll to position [340, 0]
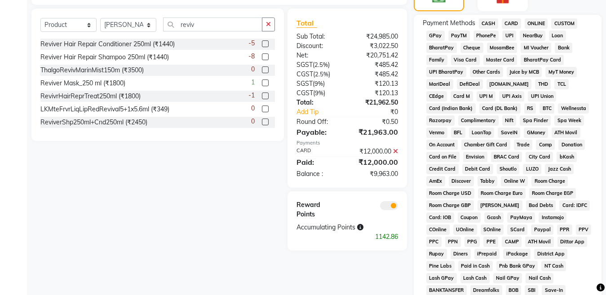
click at [484, 22] on span "CASH" at bounding box center [488, 23] width 19 height 10
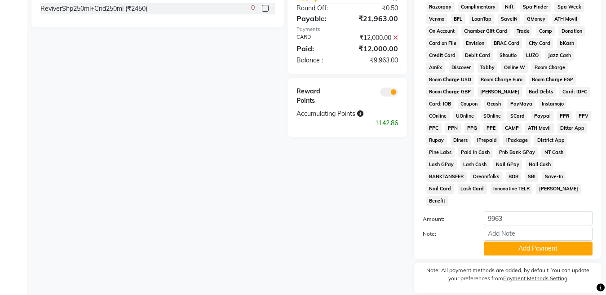
scroll to position [475, 0]
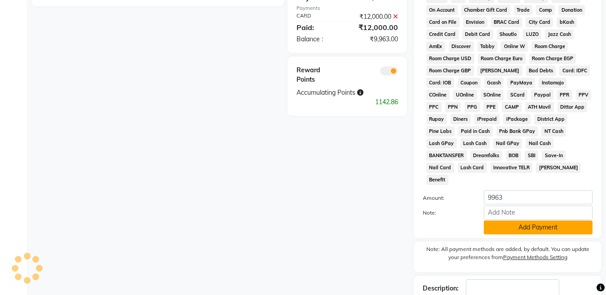
click at [508, 220] on button "Add Payment" at bounding box center [538, 227] width 109 height 14
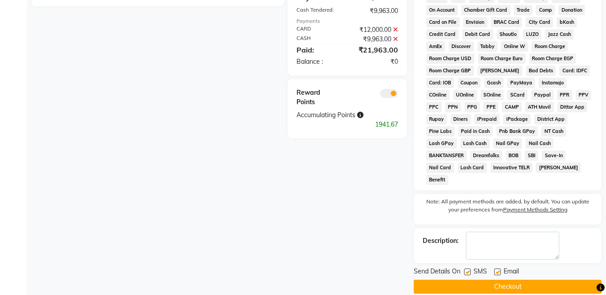
click at [502, 280] on button "Checkout" at bounding box center [508, 287] width 188 height 14
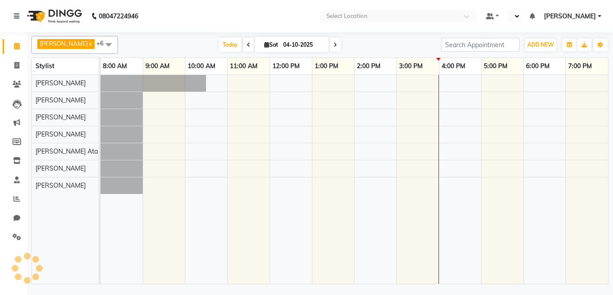
select select "en"
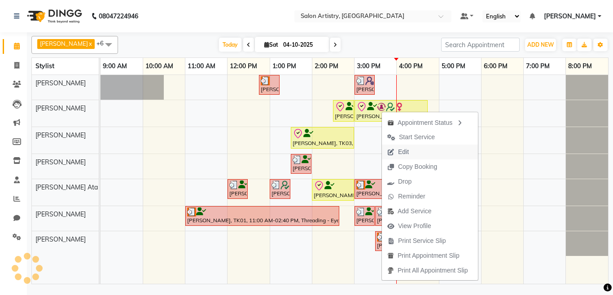
click at [405, 152] on span "Edit" at bounding box center [403, 151] width 11 height 9
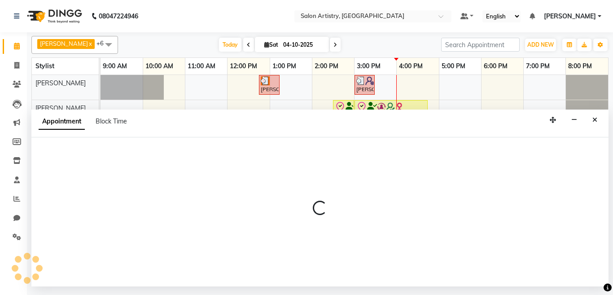
select select "tentative"
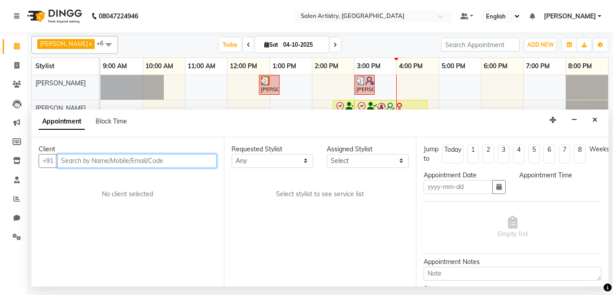
type input "04-10-2025"
select select "check-in"
select select "900"
select select "79860"
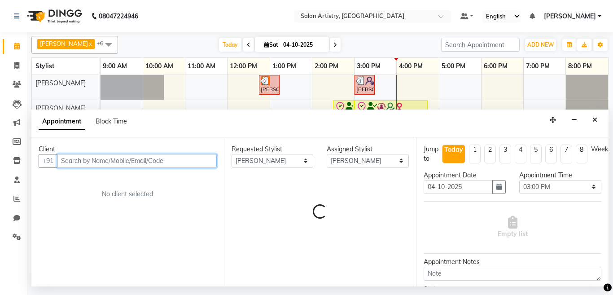
select select "4168"
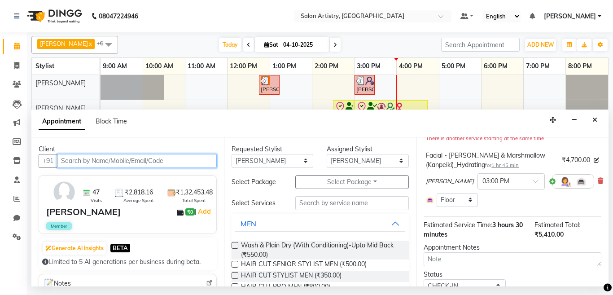
scroll to position [175, 0]
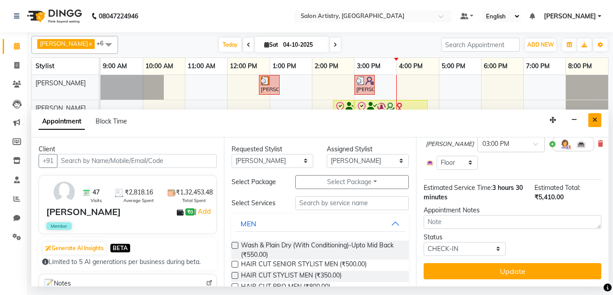
click at [591, 122] on button "Close" at bounding box center [595, 120] width 13 height 14
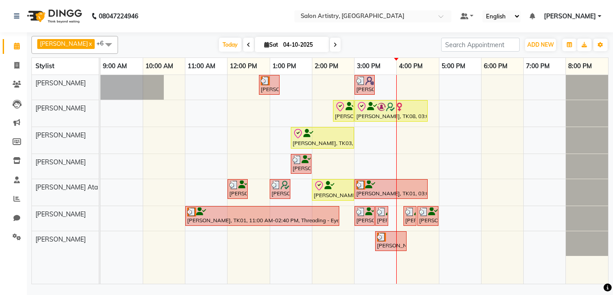
click at [334, 44] on icon at bounding box center [336, 44] width 4 height 5
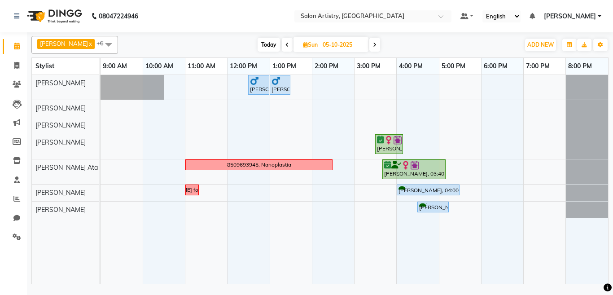
click at [373, 44] on icon at bounding box center [375, 44] width 4 height 5
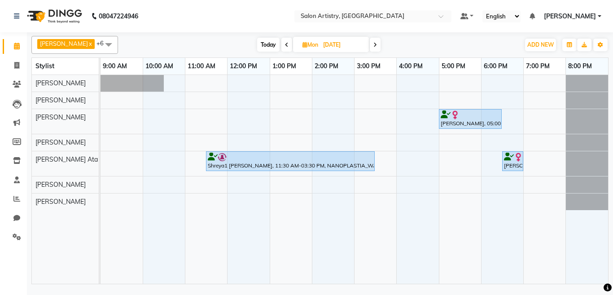
click at [374, 44] on icon at bounding box center [376, 44] width 4 height 5
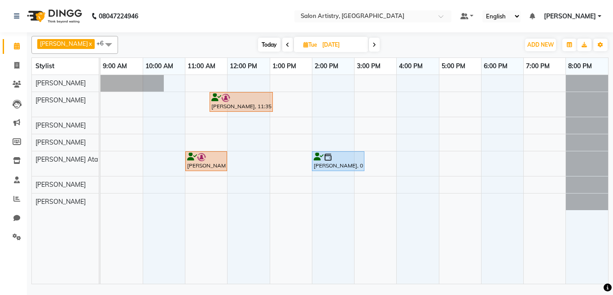
click at [373, 42] on icon at bounding box center [375, 44] width 4 height 5
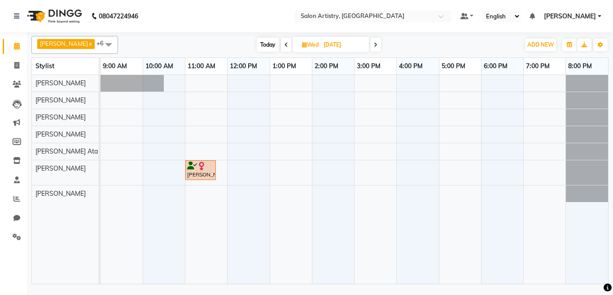
click at [374, 42] on icon at bounding box center [376, 44] width 4 height 5
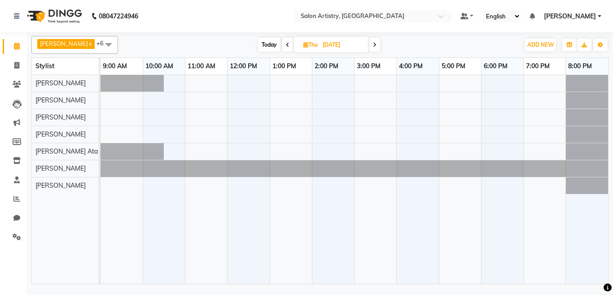
click at [373, 42] on icon at bounding box center [375, 44] width 4 height 5
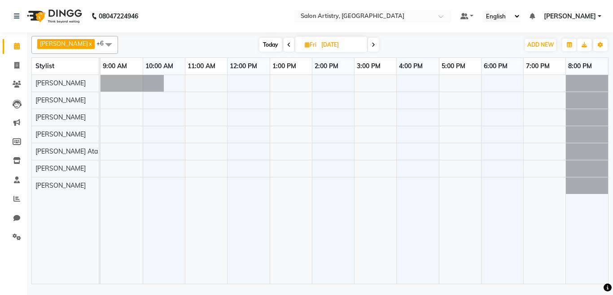
click at [372, 42] on icon at bounding box center [374, 44] width 4 height 5
click at [373, 42] on icon at bounding box center [375, 44] width 4 height 5
type input "[DATE]"
click at [301, 43] on span "Sun" at bounding box center [310, 44] width 19 height 7
select select "10"
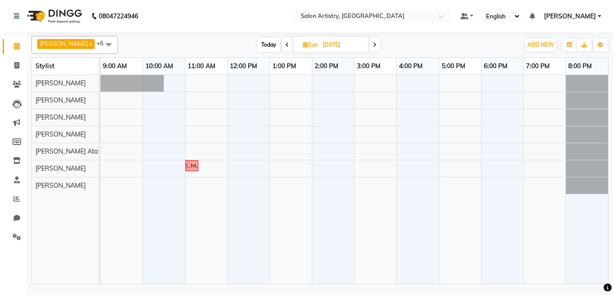
select select "2025"
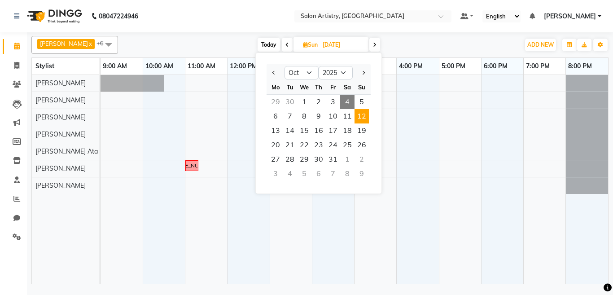
click at [258, 47] on span "Today" at bounding box center [269, 45] width 22 height 14
type input "04-10-2025"
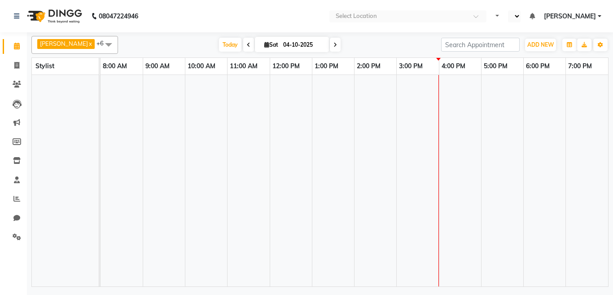
select select "en"
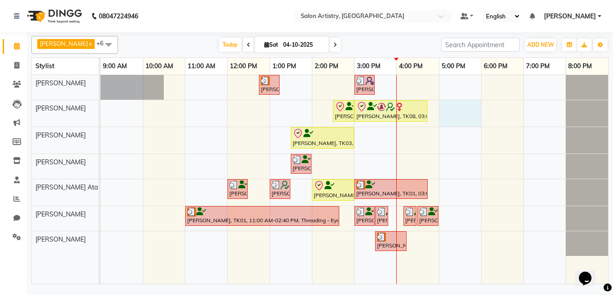
click at [454, 115] on div "[PERSON_NAME], TK01, 12:45 PM-01:15 PM, HAIR CUT SENIOR STYLIST MEN [PERSON_NAM…" at bounding box center [355, 179] width 508 height 209
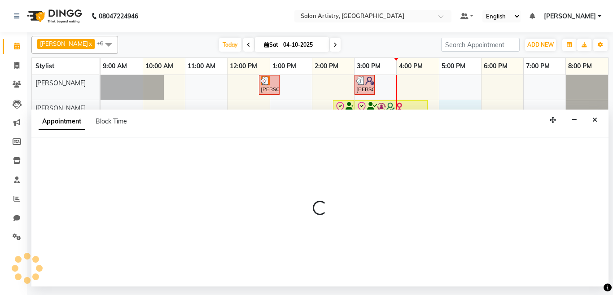
select select "79860"
select select "1020"
select select "tentative"
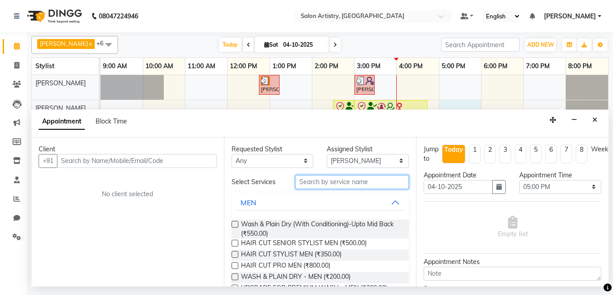
click at [310, 180] on input "text" at bounding box center [352, 182] width 114 height 14
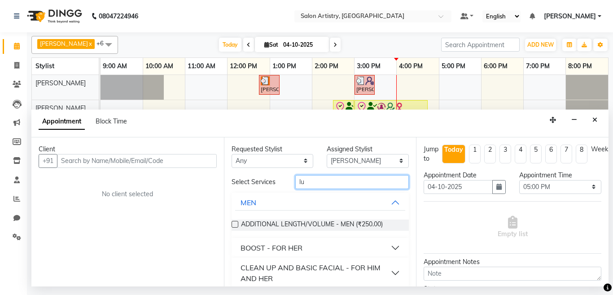
type input "l"
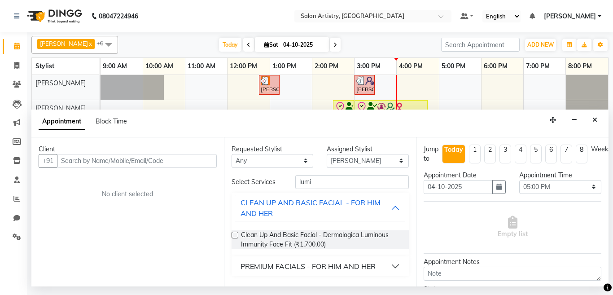
click at [397, 266] on button "PREMIUM FACIALS - FOR HIM AND HER" at bounding box center [320, 266] width 171 height 16
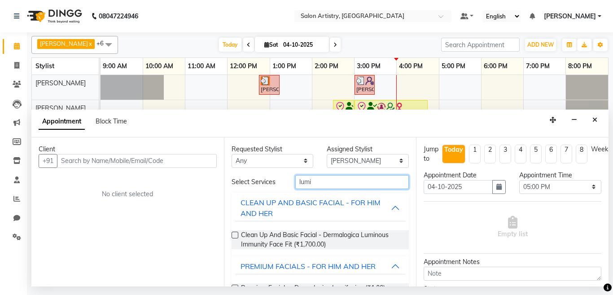
click at [334, 184] on input "lumi" at bounding box center [352, 182] width 114 height 14
type input "l"
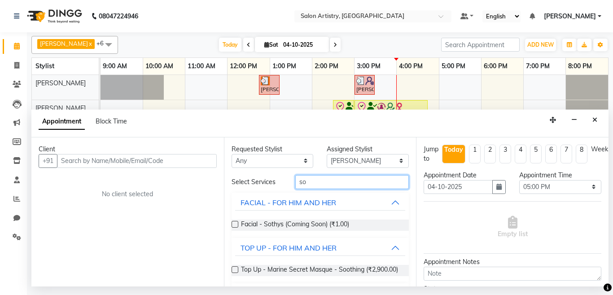
type input "s"
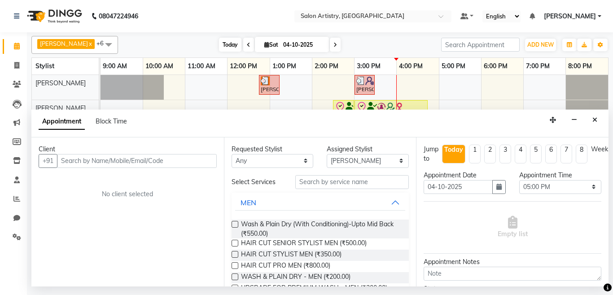
click at [224, 45] on span "Today" at bounding box center [230, 45] width 22 height 14
click at [595, 119] on icon "Close" at bounding box center [595, 120] width 5 height 6
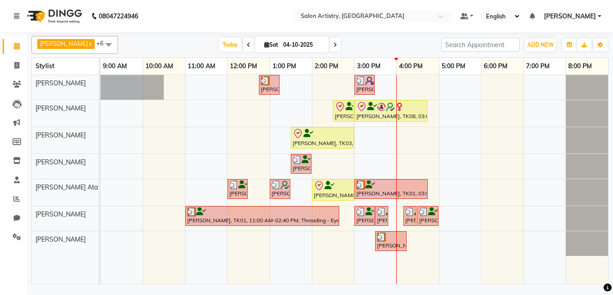
click at [264, 46] on icon at bounding box center [266, 45] width 5 height 6
select select "10"
select select "2025"
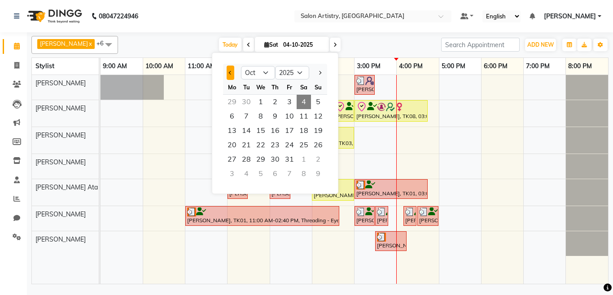
click at [229, 76] on button "Previous month" at bounding box center [231, 73] width 8 height 14
select select "9"
click at [274, 140] on span "25" at bounding box center [275, 145] width 14 height 14
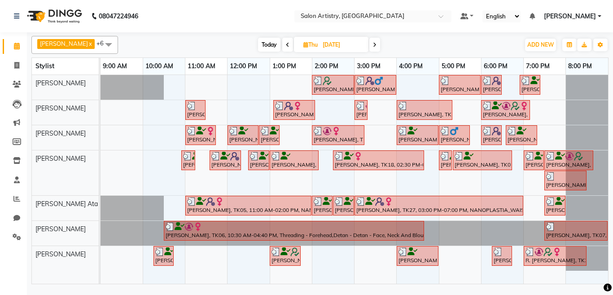
click at [282, 48] on span at bounding box center [287, 45] width 11 height 14
type input "[DATE]"
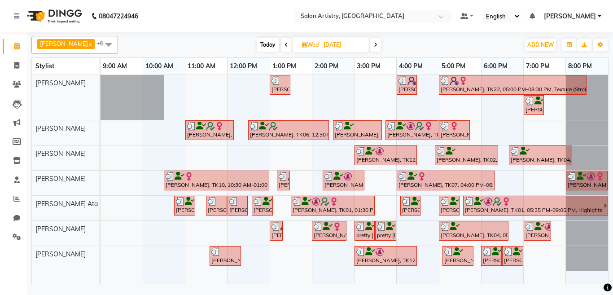
click at [303, 48] on span "[DATE]" at bounding box center [331, 44] width 77 height 15
click at [302, 44] on icon at bounding box center [304, 45] width 5 height 6
select select "9"
select select "2025"
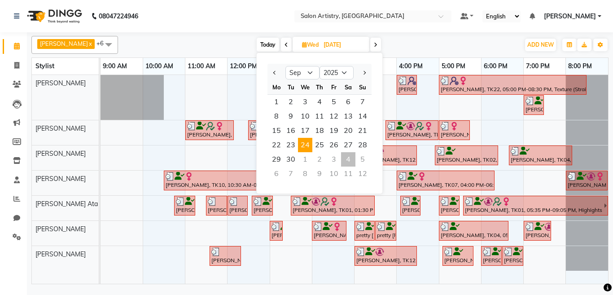
click at [302, 44] on icon at bounding box center [304, 45] width 5 height 6
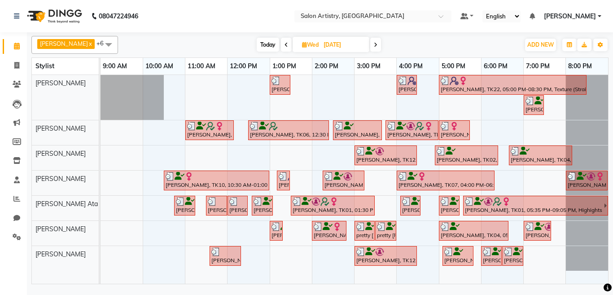
click at [302, 44] on icon at bounding box center [304, 45] width 5 height 6
select select "9"
select select "2025"
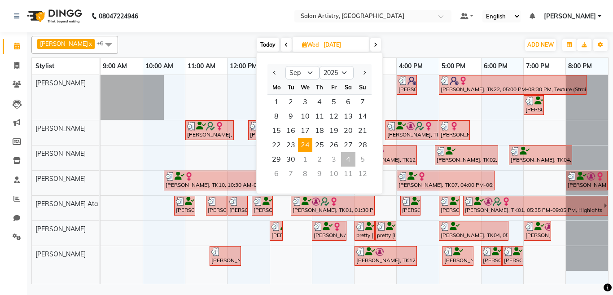
click at [262, 46] on span "Today" at bounding box center [268, 45] width 22 height 14
type input "04-10-2025"
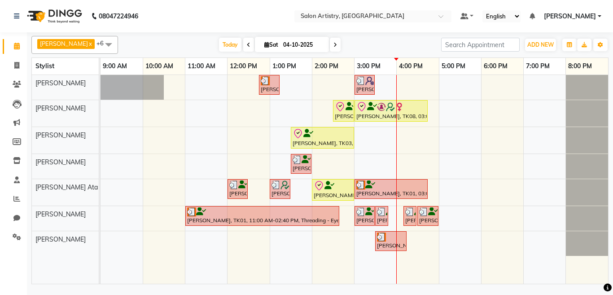
click at [446, 109] on div "[PERSON_NAME], TK01, 12:45 PM-01:15 PM, HAIR CUT SENIOR STYLIST MEN [PERSON_NAM…" at bounding box center [355, 179] width 508 height 209
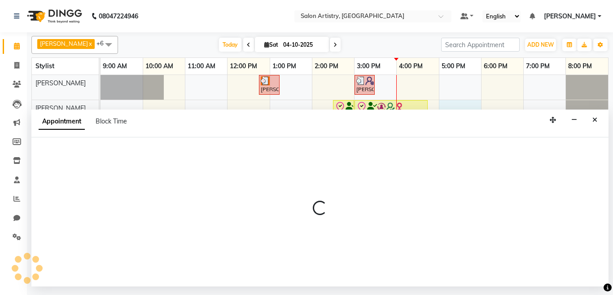
select select "79860"
select select "1020"
select select "tentative"
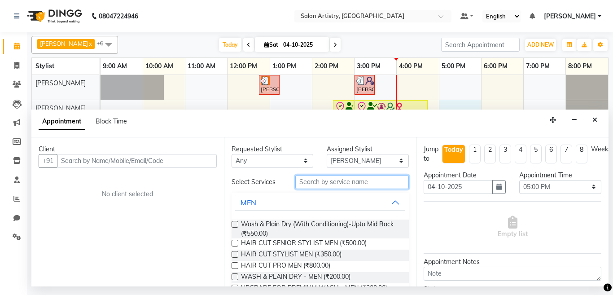
click at [302, 180] on input "text" at bounding box center [352, 182] width 114 height 14
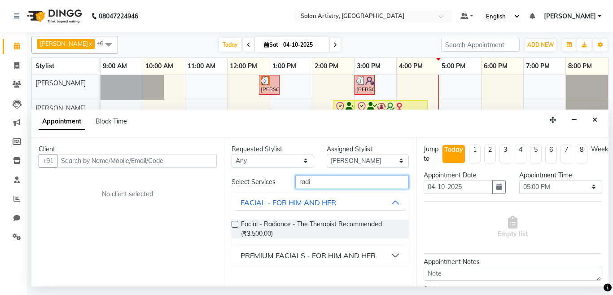
type input "radi"
click at [398, 255] on button "PREMIUM FACIALS - FOR HIM AND HER" at bounding box center [320, 255] width 171 height 16
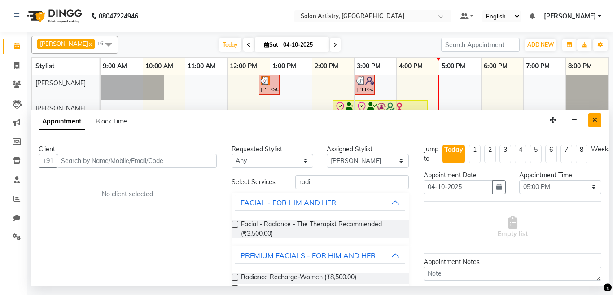
click at [591, 120] on button "Close" at bounding box center [595, 120] width 13 height 14
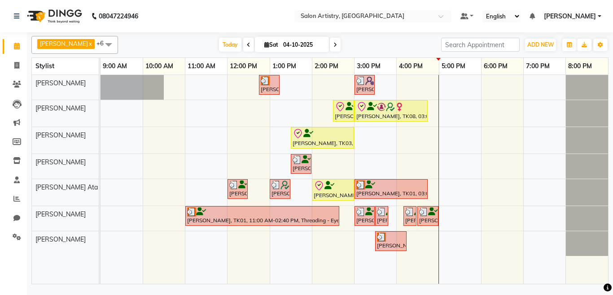
click at [330, 42] on span at bounding box center [335, 45] width 11 height 14
type input "05-10-2025"
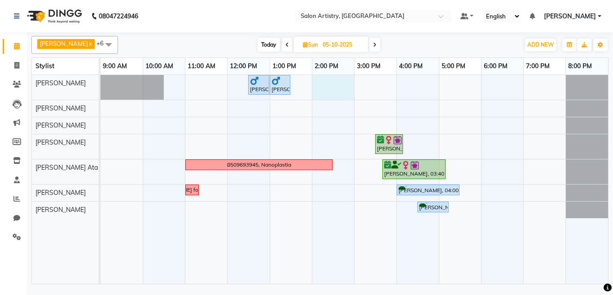
click at [328, 83] on div "[PERSON_NAME], 12:30 PM-01:00 PM, HAIR CUT SENIOR STYLIST MEN [PERSON_NAME], 01…" at bounding box center [355, 179] width 508 height 209
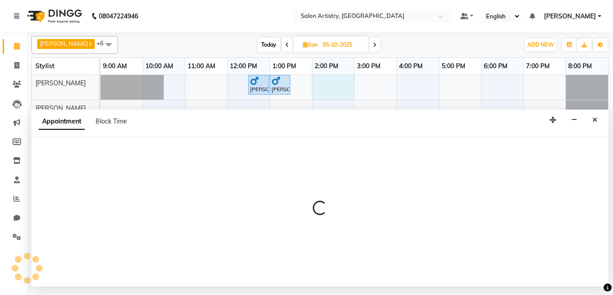
select select "82350"
select select "840"
select select "tentative"
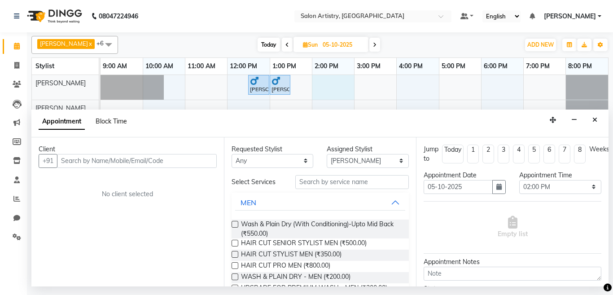
click at [103, 120] on span "Block Time" at bounding box center [111, 121] width 31 height 8
select select "82350"
select select "840"
select select "900"
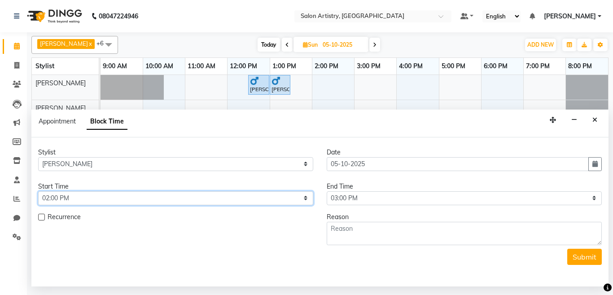
drag, startPoint x: 98, startPoint y: 196, endPoint x: 88, endPoint y: 191, distance: 10.6
click at [97, 196] on select "Select 10:00 AM 10:05 AM 10:10 AM 10:15 AM 10:20 AM 10:25 AM 10:30 AM 10:35 AM …" at bounding box center [175, 198] width 275 height 14
select select "870"
click at [38, 191] on select "Select 10:00 AM 10:05 AM 10:10 AM 10:15 AM 10:20 AM 10:25 AM 10:30 AM 10:35 AM …" at bounding box center [175, 198] width 275 height 14
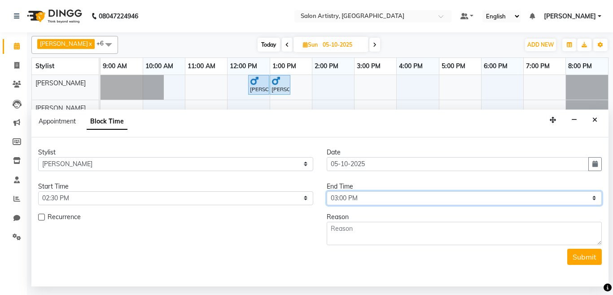
click at [361, 198] on select "Select 10:00 AM 10:05 AM 10:10 AM 10:15 AM 10:20 AM 10:25 AM 10:30 AM 10:35 AM …" at bounding box center [464, 198] width 275 height 14
select select "990"
click at [327, 191] on select "Select 10:00 AM 10:05 AM 10:10 AM 10:15 AM 10:20 AM 10:25 AM 10:30 AM 10:35 AM …" at bounding box center [464, 198] width 275 height 14
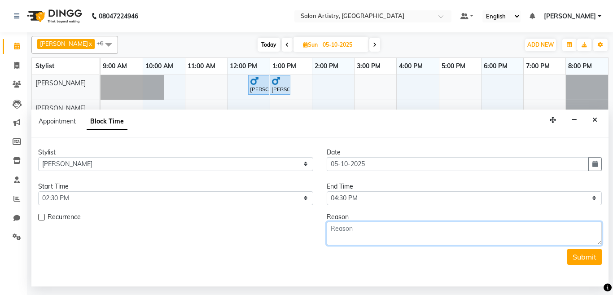
click at [357, 232] on textarea at bounding box center [464, 233] width 275 height 23
type textarea "GARIAHAT"
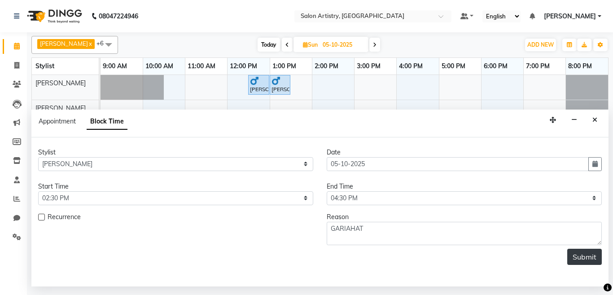
click at [574, 258] on button "Submit" at bounding box center [585, 257] width 35 height 16
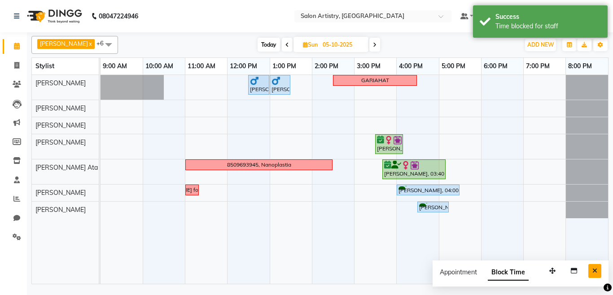
drag, startPoint x: 594, startPoint y: 268, endPoint x: 587, endPoint y: 264, distance: 8.1
click at [594, 268] on icon "Close" at bounding box center [595, 271] width 5 height 6
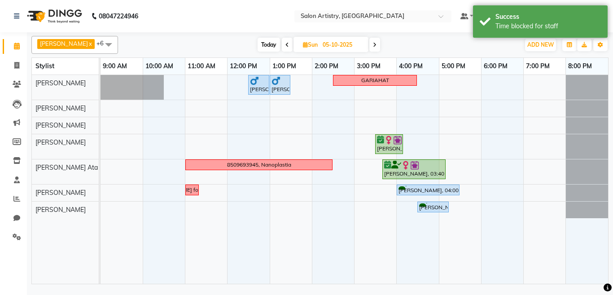
click at [282, 43] on span at bounding box center [287, 45] width 11 height 14
type input "04-10-2025"
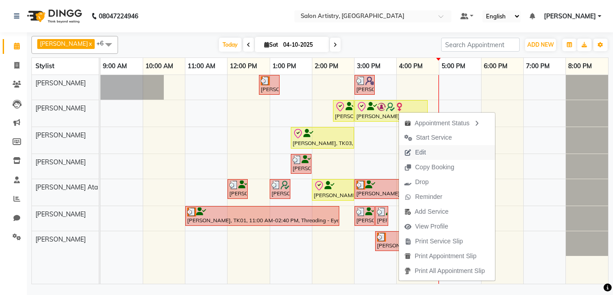
click at [423, 154] on span "Edit" at bounding box center [420, 152] width 11 height 9
select select "tentative"
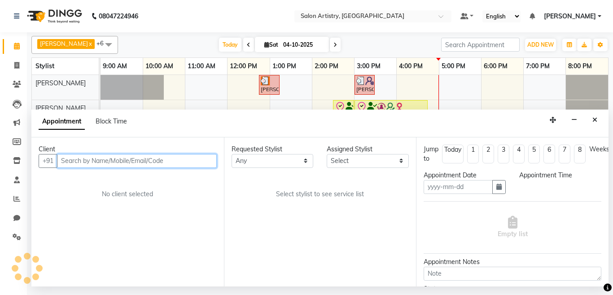
type input "04-10-2025"
select select "79860"
select select "check-in"
select select "900"
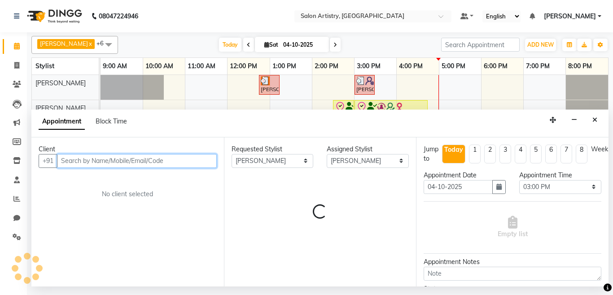
select select "4168"
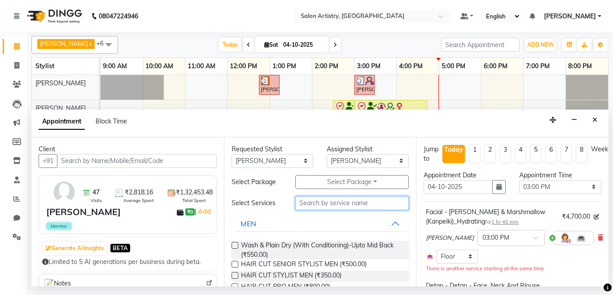
click at [325, 203] on input "text" at bounding box center [352, 203] width 114 height 14
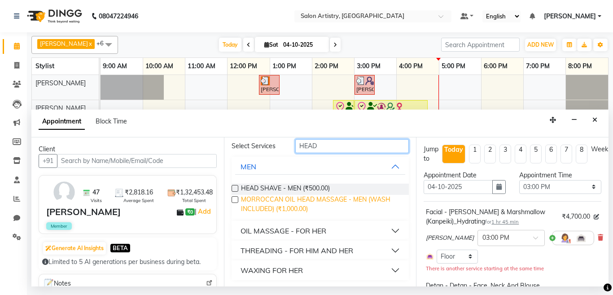
scroll to position [58, 0]
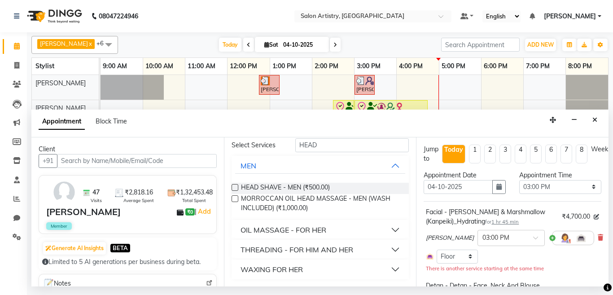
click at [338, 230] on button "OIL MASSAGE - FOR HER" at bounding box center [320, 230] width 171 height 16
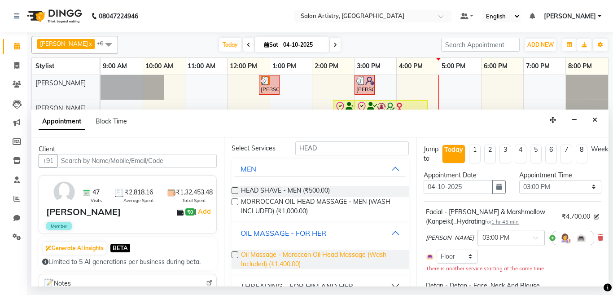
scroll to position [1, 0]
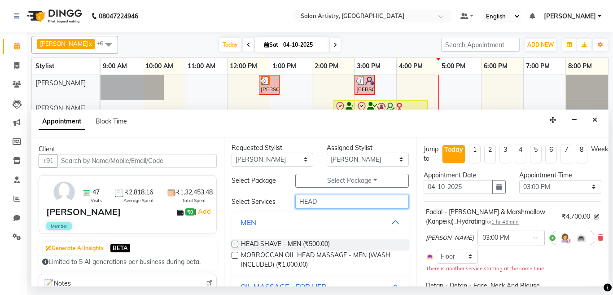
click at [324, 202] on input "HEAD" at bounding box center [352, 202] width 114 height 14
type input "H"
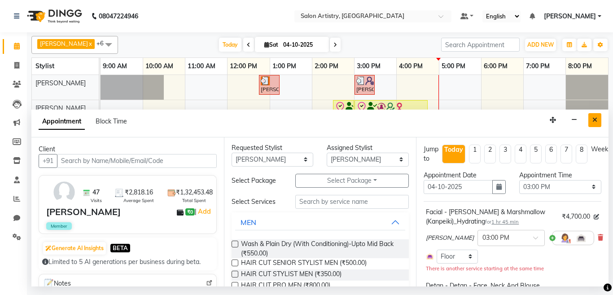
click at [597, 119] on icon "Close" at bounding box center [595, 120] width 5 height 6
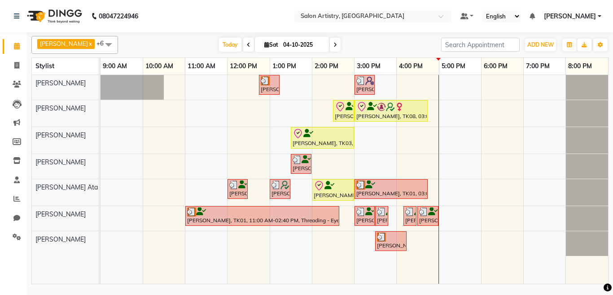
click at [445, 213] on div "Bhavna Mitra, TK01, 12:45 PM-01:15 PM, HAIR CUT SENIOR STYLIST MEN Ela Choudhur…" at bounding box center [355, 179] width 508 height 209
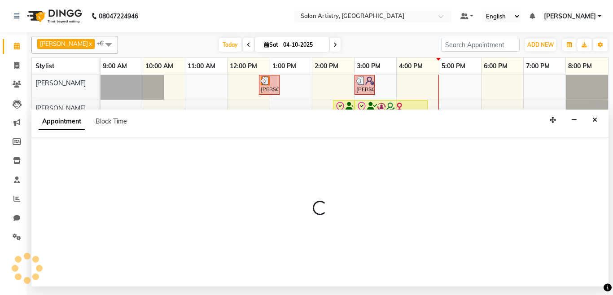
select select "79859"
select select "1020"
select select "tentative"
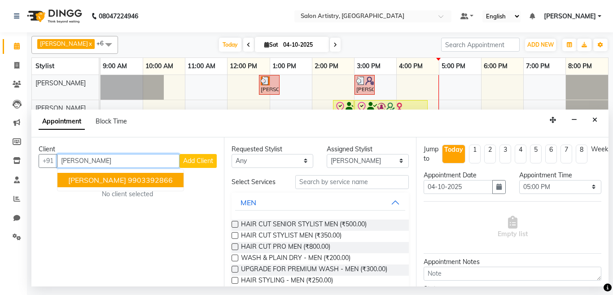
click at [108, 182] on span "Gaurika Jain" at bounding box center [97, 180] width 58 height 9
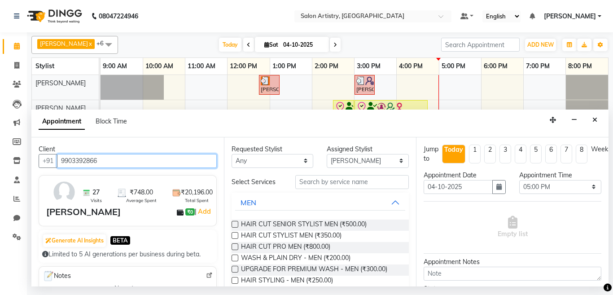
type input "9903392866"
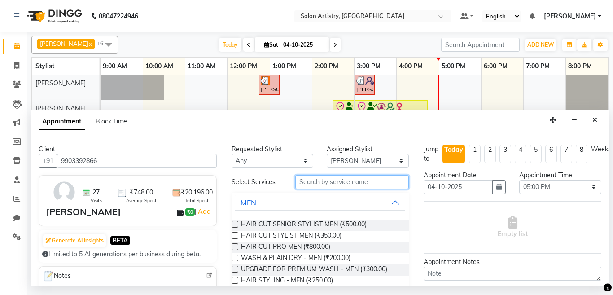
click at [317, 182] on input "text" at bounding box center [352, 182] width 114 height 14
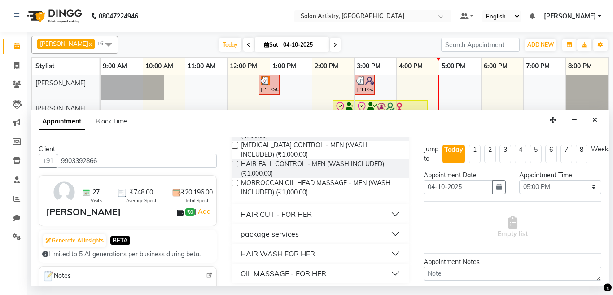
scroll to position [162, 0]
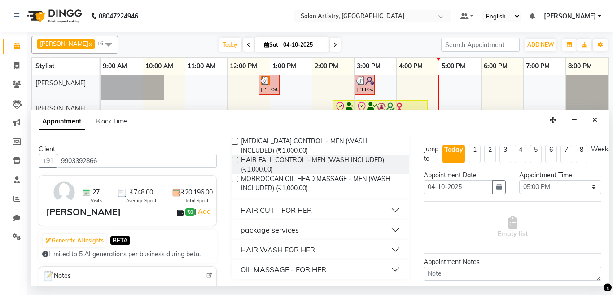
type input "WASH"
click at [317, 250] on button "HAIR WASH FOR HER" at bounding box center [320, 250] width 171 height 16
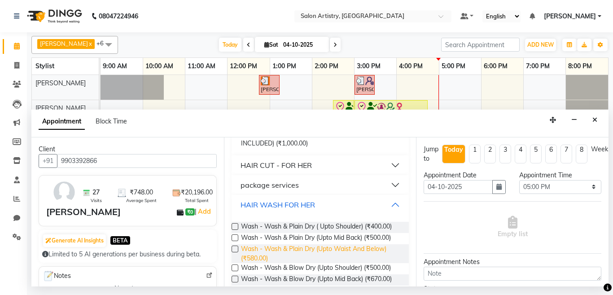
scroll to position [252, 0]
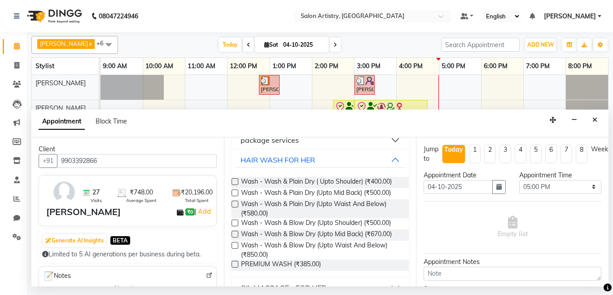
click at [234, 234] on label at bounding box center [235, 234] width 7 height 7
click at [234, 234] on input "checkbox" at bounding box center [235, 235] width 6 height 6
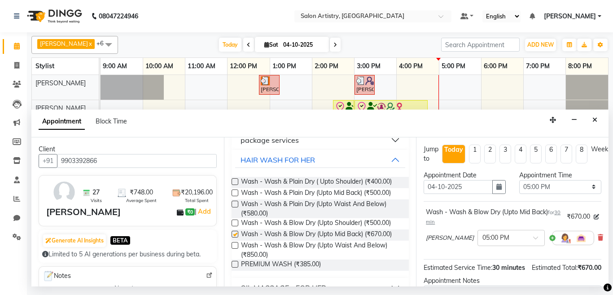
checkbox input "false"
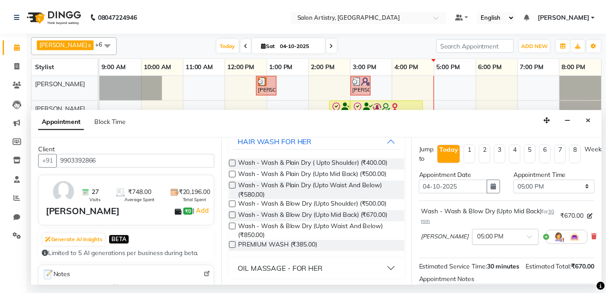
scroll to position [114, 0]
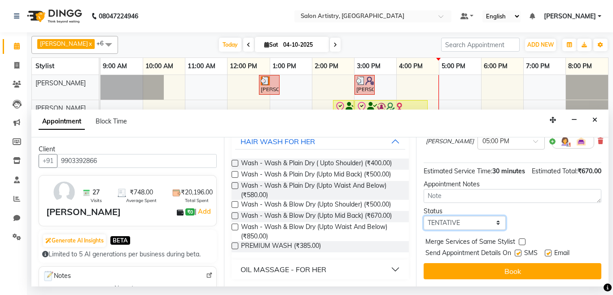
click at [444, 216] on select "Select TENTATIVE CONFIRM CHECK-IN UPCOMING" at bounding box center [465, 223] width 82 height 14
select select "check-in"
click at [424, 216] on select "Select TENTATIVE CONFIRM CHECK-IN UPCOMING" at bounding box center [465, 223] width 82 height 14
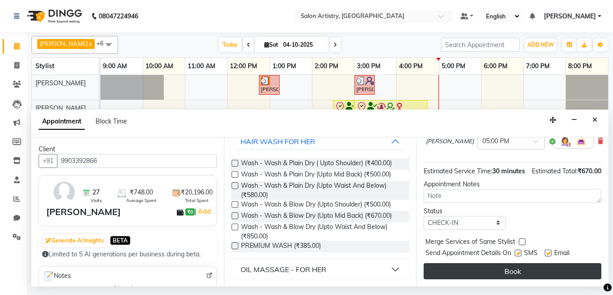
click at [457, 263] on button "Book" at bounding box center [513, 271] width 178 height 16
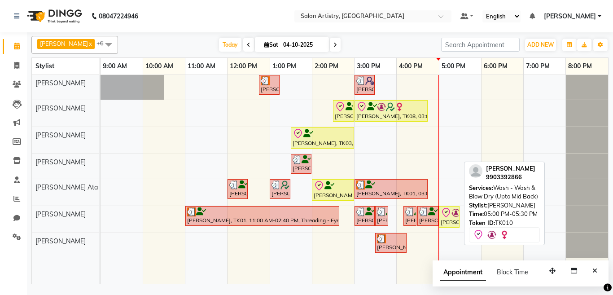
click at [451, 220] on div "[PERSON_NAME], TK10, 05:00 PM-05:30 PM, Wash - Wash & Blow Dry (Upto Mid Back)" at bounding box center [449, 216] width 19 height 19
select select "8"
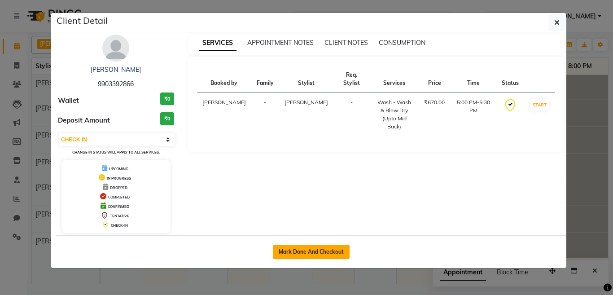
click at [323, 251] on button "Mark Done And Checkout" at bounding box center [311, 252] width 77 height 14
select select "service"
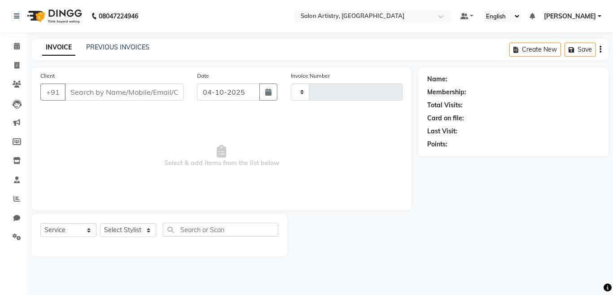
type input "2757"
select select "8285"
select select "79865"
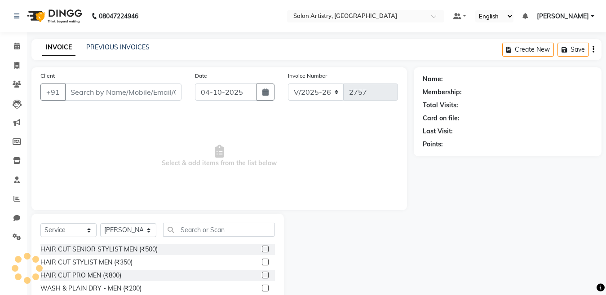
type input "9903392866"
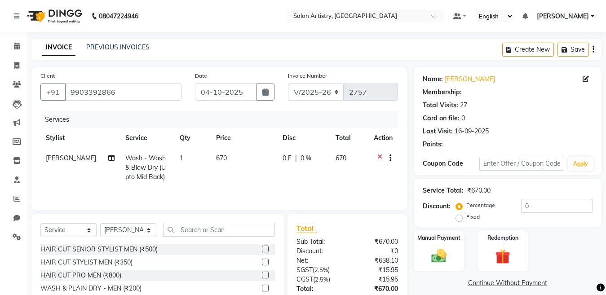
select select "1: Object"
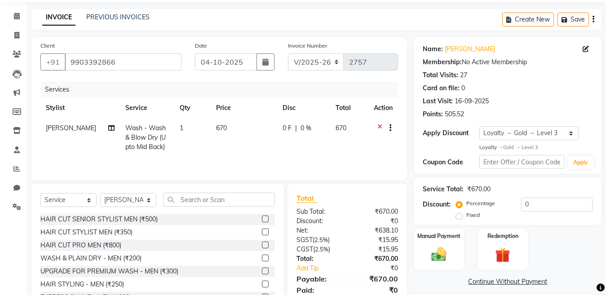
scroll to position [66, 0]
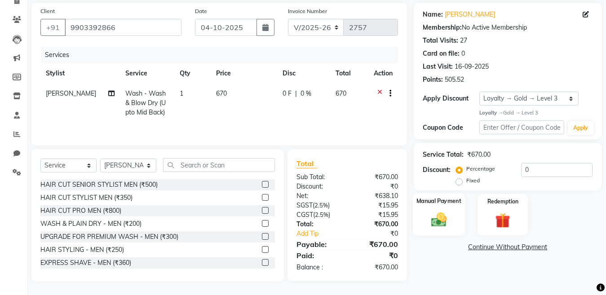
click at [445, 219] on img at bounding box center [438, 220] width 25 height 18
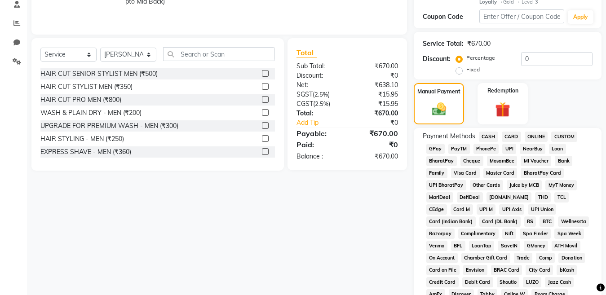
scroll to position [180, 0]
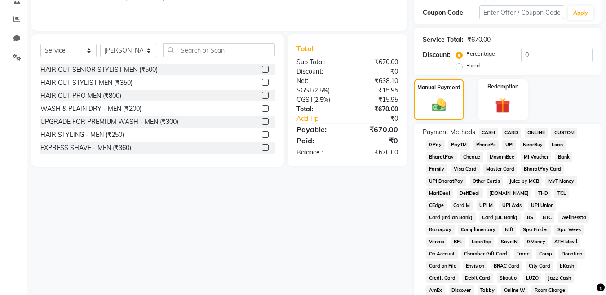
click at [434, 144] on span "GPay" at bounding box center [435, 145] width 18 height 10
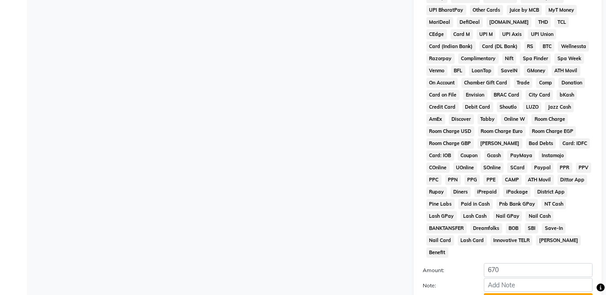
scroll to position [359, 0]
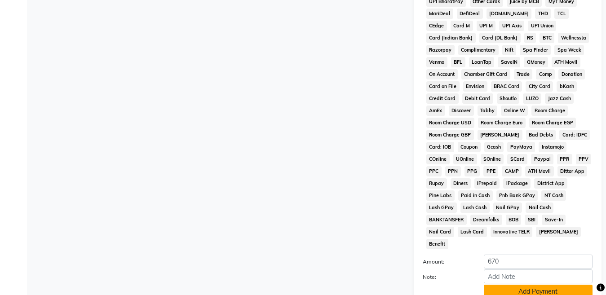
click at [515, 285] on button "Add Payment" at bounding box center [538, 292] width 109 height 14
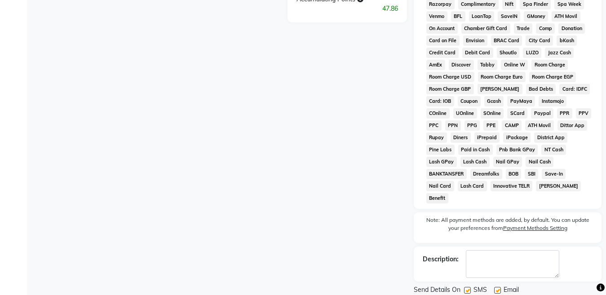
scroll to position [423, 0]
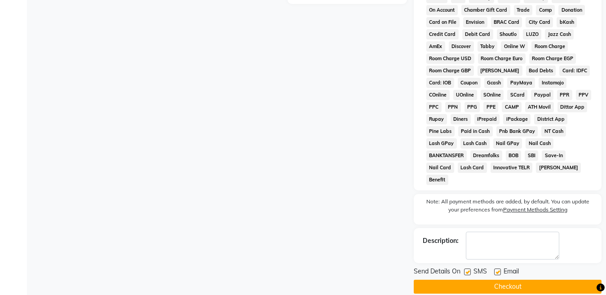
click at [506, 280] on button "Checkout" at bounding box center [508, 287] width 188 height 14
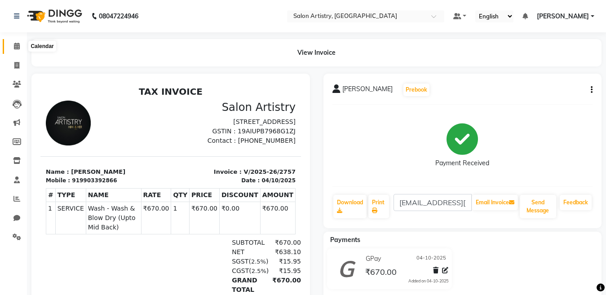
click at [14, 44] on icon at bounding box center [17, 46] width 6 height 7
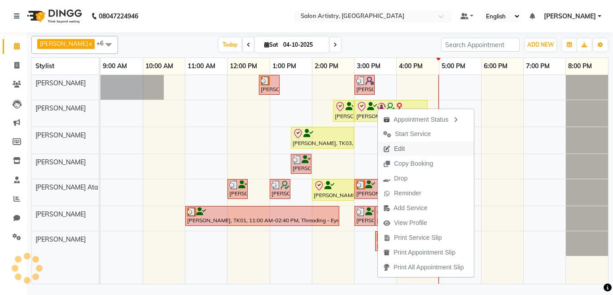
click at [402, 152] on span "Edit" at bounding box center [399, 148] width 11 height 9
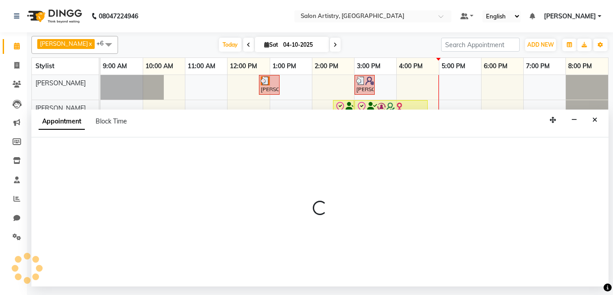
select select "tentative"
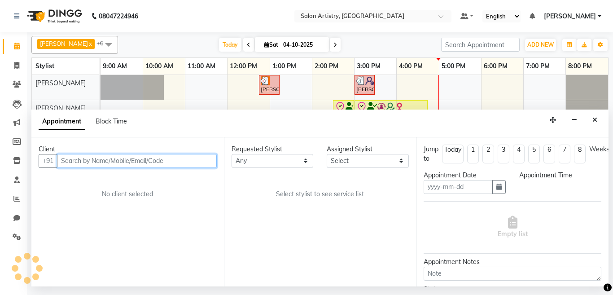
type input "04-10-2025"
select select "check-in"
select select "900"
select select "79860"
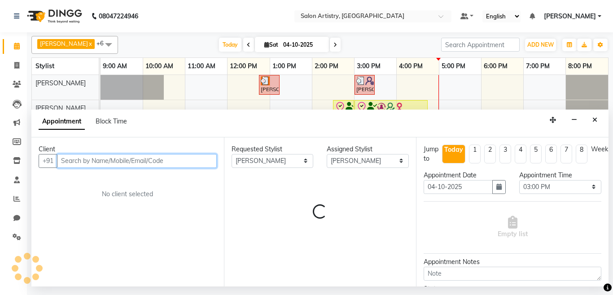
select select "4168"
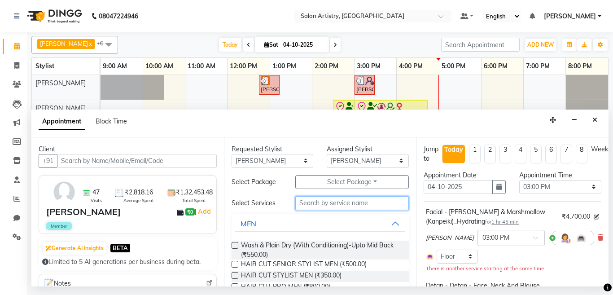
click at [312, 204] on input "text" at bounding box center [352, 203] width 114 height 14
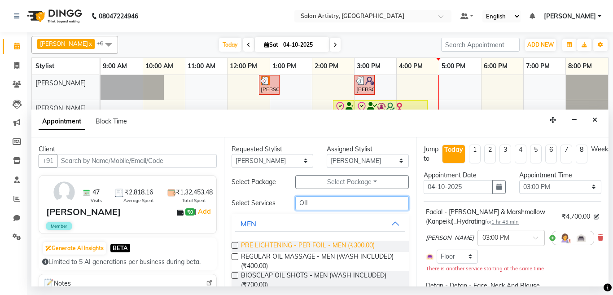
scroll to position [45, 0]
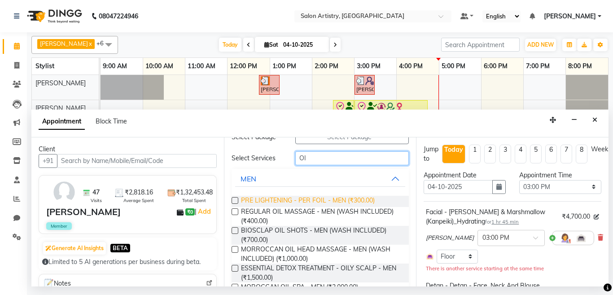
type input "O"
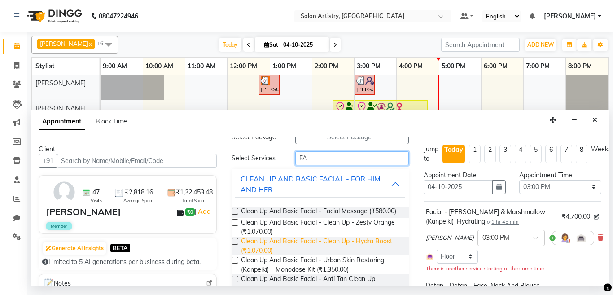
type input "F"
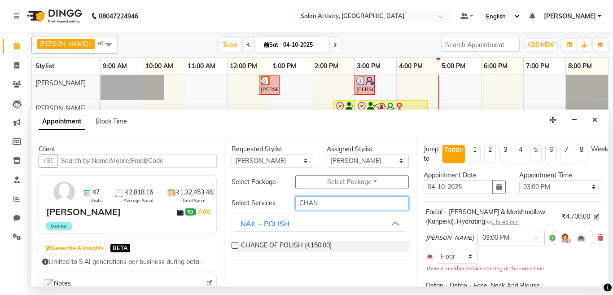
scroll to position [0, 0]
type input "CHANGE"
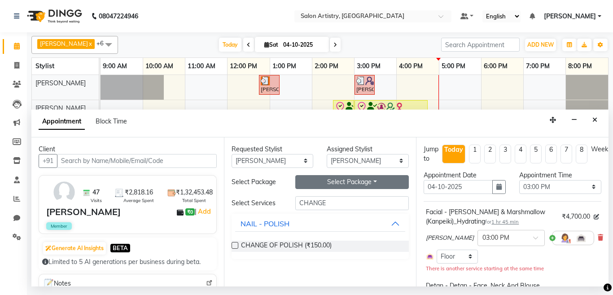
click at [359, 181] on button "Select Package Toggle Dropdown" at bounding box center [352, 182] width 114 height 14
click at [594, 120] on icon "Close" at bounding box center [595, 120] width 5 height 6
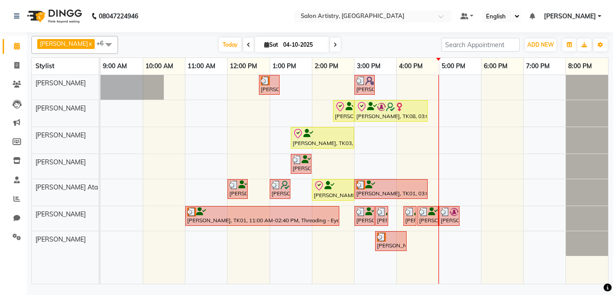
click at [400, 85] on div "Bhavna Mitra, TK01, 12:45 PM-01:15 PM, HAIR CUT SENIOR STYLIST MEN Ela Choudhur…" at bounding box center [355, 179] width 508 height 209
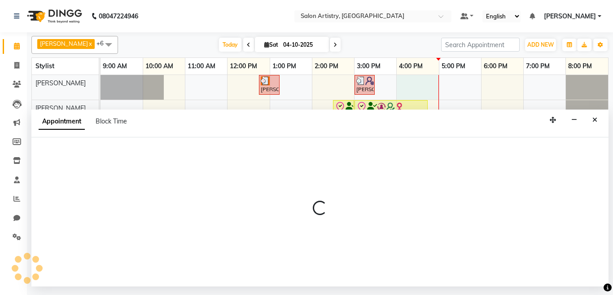
select select "82350"
select select "960"
select select "tentative"
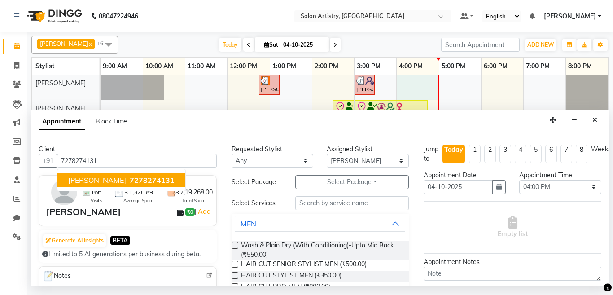
click at [137, 179] on span "7278274131" at bounding box center [152, 180] width 45 height 9
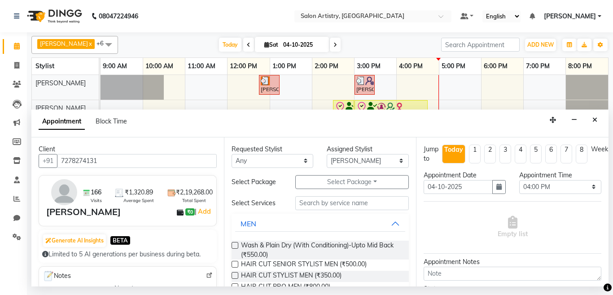
type input "7278274131"
click at [325, 204] on input "text" at bounding box center [352, 203] width 114 height 14
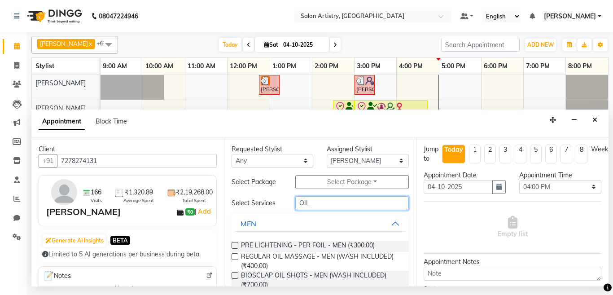
type input "OIL"
click at [235, 257] on label at bounding box center [235, 256] width 7 height 7
click at [235, 257] on input "checkbox" at bounding box center [235, 258] width 6 height 6
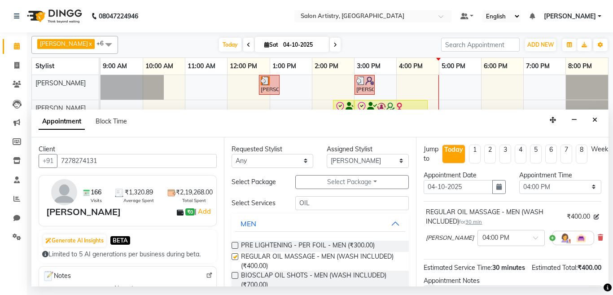
checkbox input "false"
click at [333, 161] on select "Select Aditya Saha Anupriya Ghosh Iqbal Ahmed Irshad Khan Mannu Kumar Gupta Mek…" at bounding box center [368, 161] width 82 height 14
select select "79863"
click at [327, 154] on select "Select Aditya Saha Anupriya Ghosh Iqbal Ahmed Irshad Khan Mannu Kumar Gupta Mek…" at bounding box center [368, 161] width 82 height 14
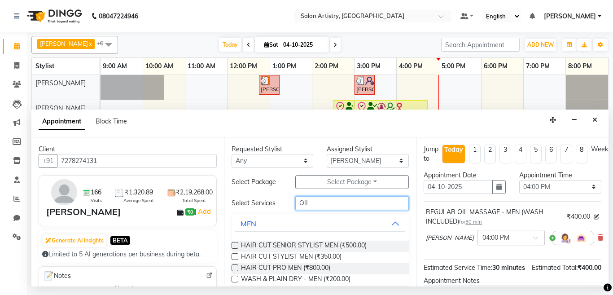
click at [314, 201] on input "OIL" at bounding box center [352, 203] width 114 height 14
type input "O"
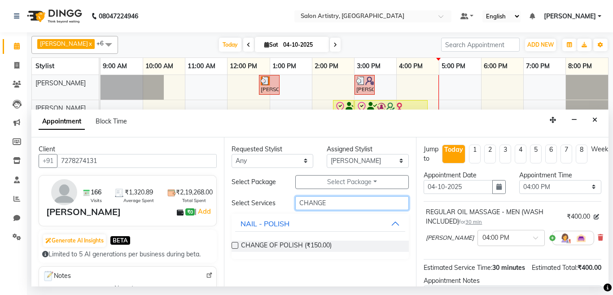
type input "CHANGE"
click at [234, 243] on label at bounding box center [235, 245] width 7 height 7
click at [234, 243] on input "checkbox" at bounding box center [235, 246] width 6 height 6
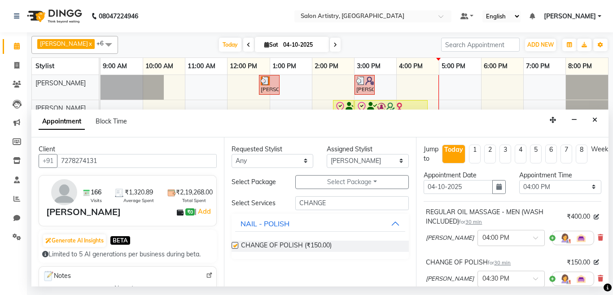
checkbox input "false"
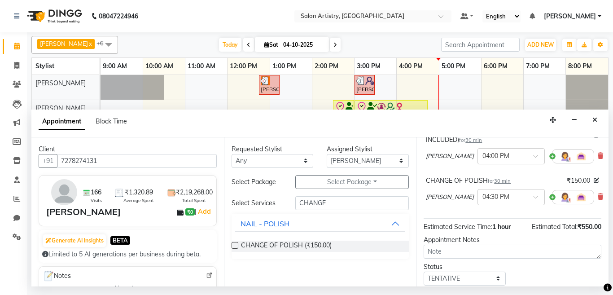
scroll to position [90, 0]
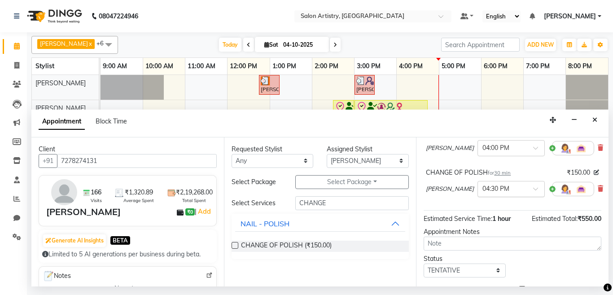
click at [483, 191] on input "text" at bounding box center [503, 188] width 40 height 9
click at [478, 270] on div "04:50 PM" at bounding box center [511, 272] width 66 height 17
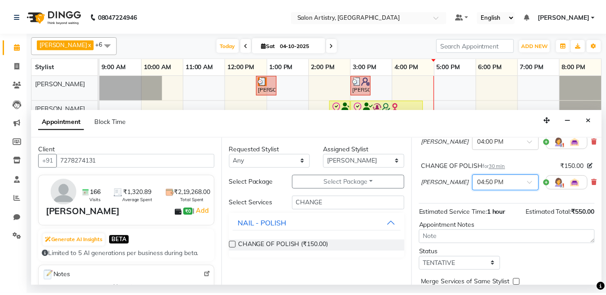
scroll to position [135, 0]
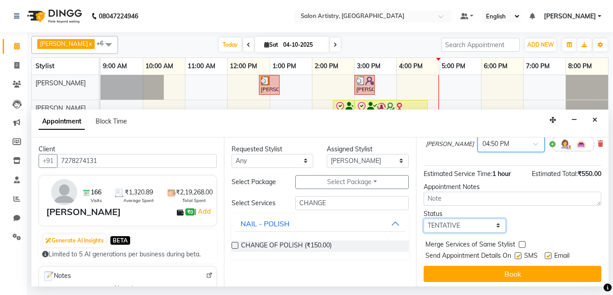
click at [452, 226] on select "Select TENTATIVE CONFIRM CHECK-IN UPCOMING" at bounding box center [465, 226] width 82 height 14
select select "check-in"
click at [424, 219] on select "Select TENTATIVE CONFIRM CHECK-IN UPCOMING" at bounding box center [465, 226] width 82 height 14
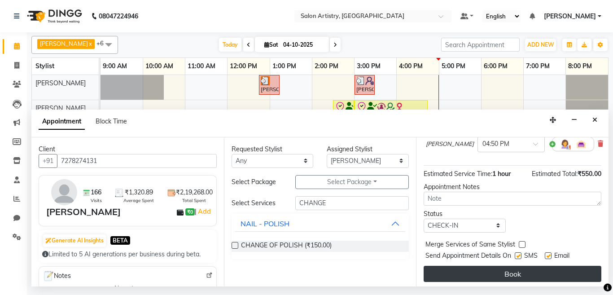
click at [454, 272] on button "Book" at bounding box center [513, 274] width 178 height 16
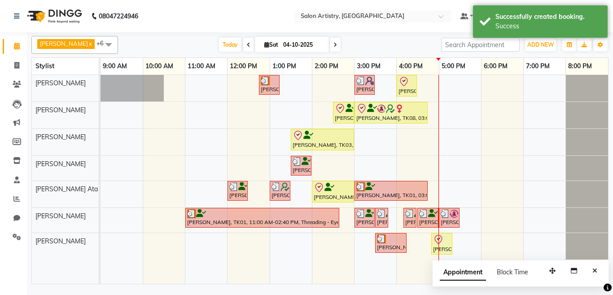
drag, startPoint x: 595, startPoint y: 268, endPoint x: 521, endPoint y: 210, distance: 94.4
click at [592, 267] on button "Close" at bounding box center [595, 271] width 13 height 14
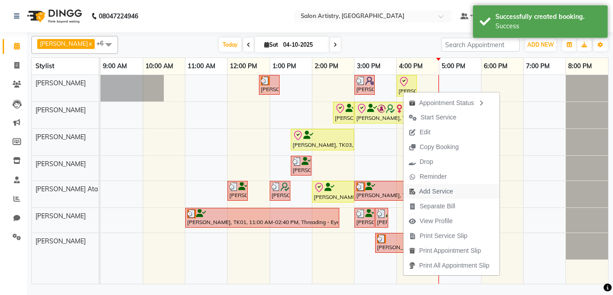
click at [430, 190] on span "Add Service" at bounding box center [436, 191] width 34 height 9
select select "82350"
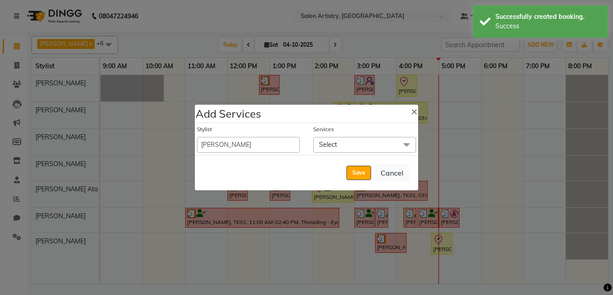
drag, startPoint x: 339, startPoint y: 143, endPoint x: 344, endPoint y: 171, distance: 27.8
click at [339, 144] on span "Select" at bounding box center [364, 145] width 103 height 16
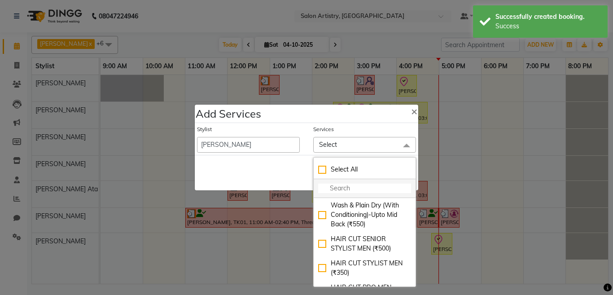
click at [340, 189] on input "multiselect-search" at bounding box center [364, 188] width 93 height 9
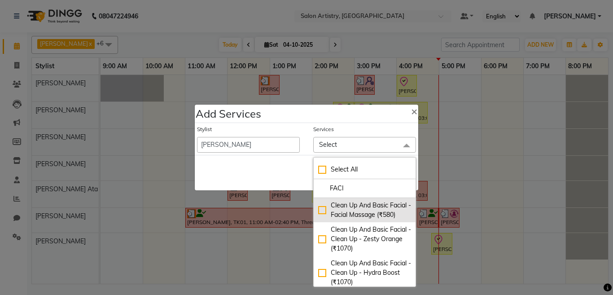
type input "FACI"
click at [318, 215] on div "Clean Up And Basic Facial - Facial Massage (₹580)" at bounding box center [364, 210] width 93 height 19
checkbox input "true"
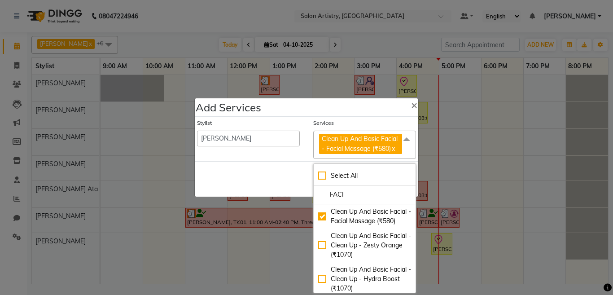
drag, startPoint x: 280, startPoint y: 185, endPoint x: 357, endPoint y: 195, distance: 77.9
click at [282, 186] on div "Save Cancel" at bounding box center [307, 178] width 224 height 35
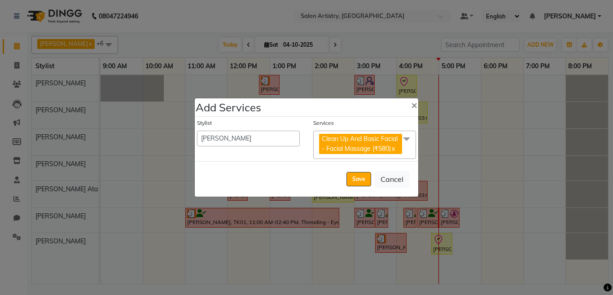
drag, startPoint x: 355, startPoint y: 180, endPoint x: 391, endPoint y: 216, distance: 51.4
click at [356, 181] on button "Save" at bounding box center [359, 179] width 25 height 14
select select "92307"
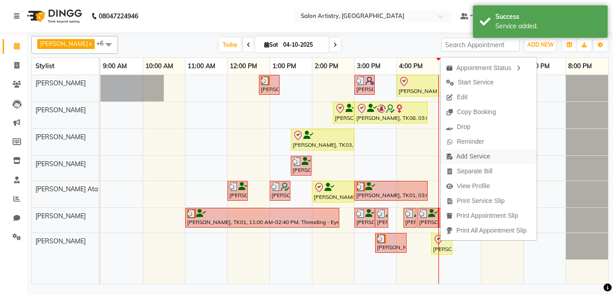
click at [467, 156] on span "Add Service" at bounding box center [474, 156] width 34 height 9
select select "79863"
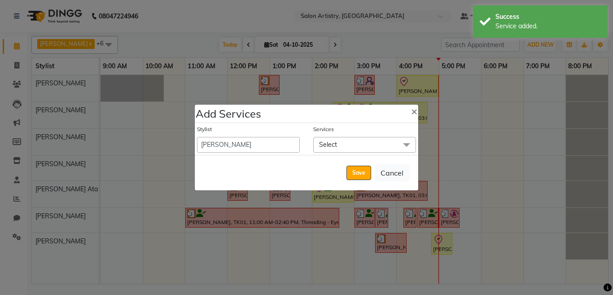
click at [332, 145] on span "Select" at bounding box center [328, 145] width 18 height 8
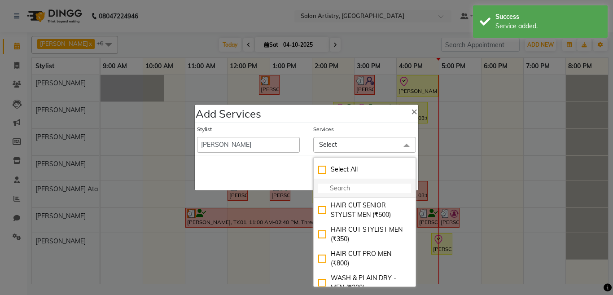
click at [336, 189] on input "multiselect-search" at bounding box center [364, 188] width 93 height 9
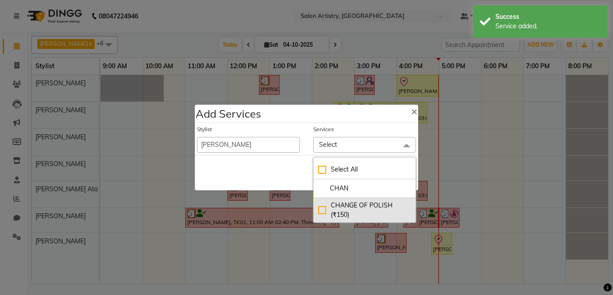
type input "CHAN"
click at [321, 209] on div "CHANGE OF POLISH (₹150)" at bounding box center [364, 210] width 93 height 19
checkbox input "true"
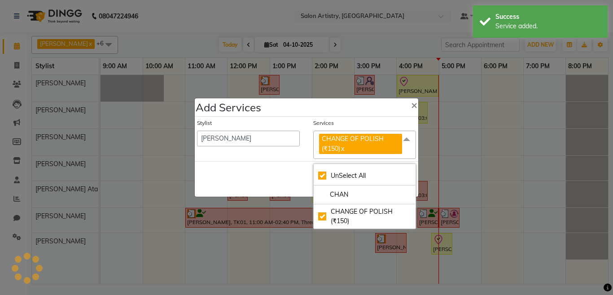
click at [263, 175] on div "Save Cancel" at bounding box center [307, 178] width 224 height 35
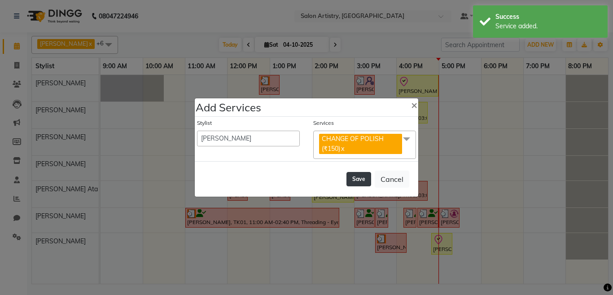
click at [358, 181] on button "Save" at bounding box center [359, 179] width 25 height 14
select select "92307"
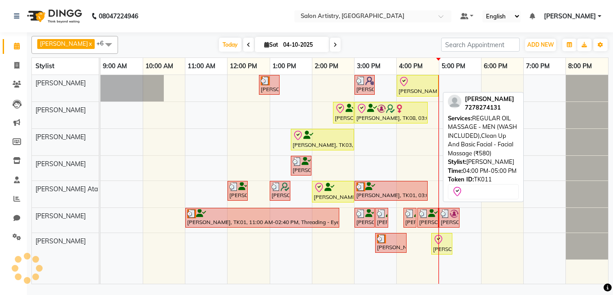
click at [406, 88] on div "[PERSON_NAME], TK11, 04:00 PM-05:00 PM, REGULAR OIL MASSAGE - MEN (WASH INCLUDE…" at bounding box center [418, 85] width 40 height 19
select select "8"
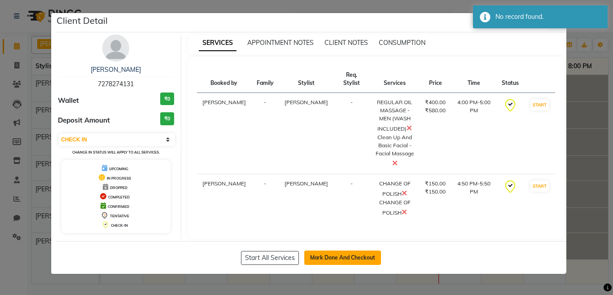
click at [341, 260] on button "Mark Done And Checkout" at bounding box center [342, 258] width 77 height 14
select select "service"
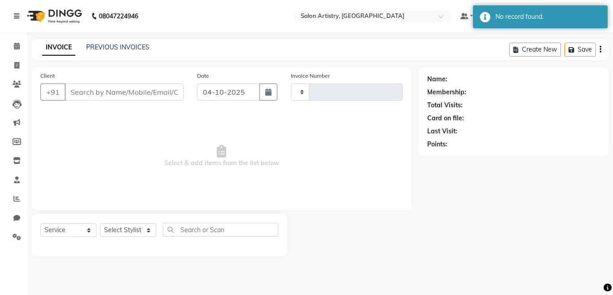
type input "2758"
select select "8285"
select select "79865"
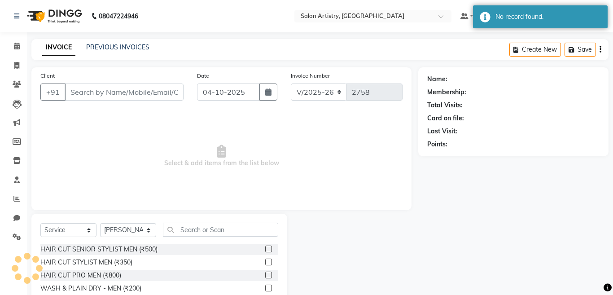
type input "7278274131"
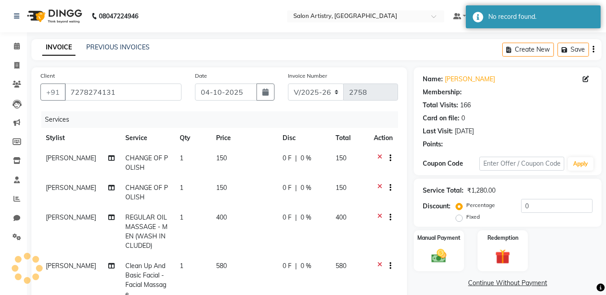
select select "1: Object"
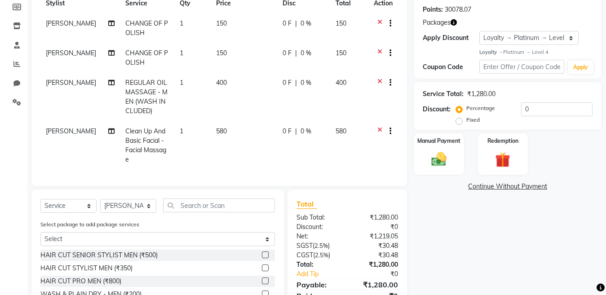
scroll to position [180, 0]
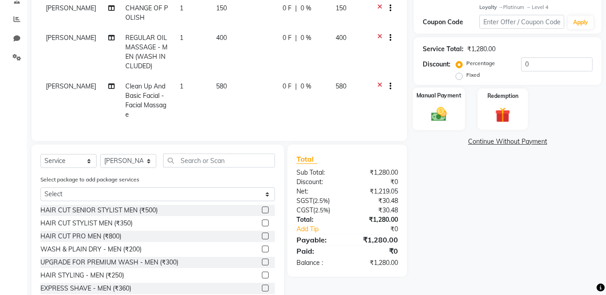
click at [437, 119] on img at bounding box center [438, 115] width 25 height 18
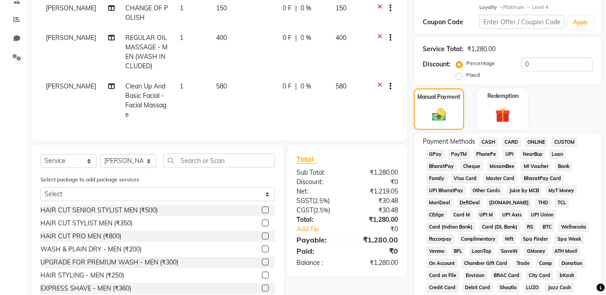
click at [506, 140] on span "CARD" at bounding box center [511, 142] width 19 height 10
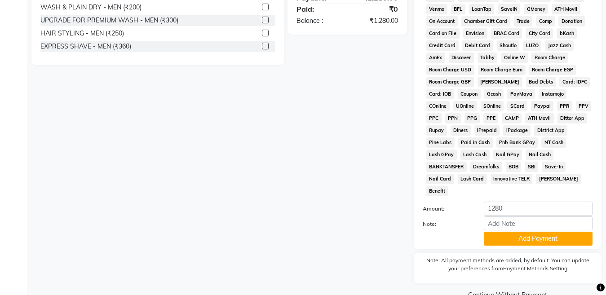
scroll to position [430, 0]
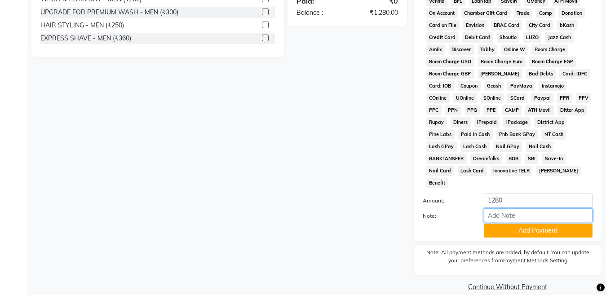
click at [503, 208] on input "Note:" at bounding box center [538, 215] width 109 height 14
type input "4671"
click at [511, 224] on button "Add Payment" at bounding box center [538, 231] width 109 height 14
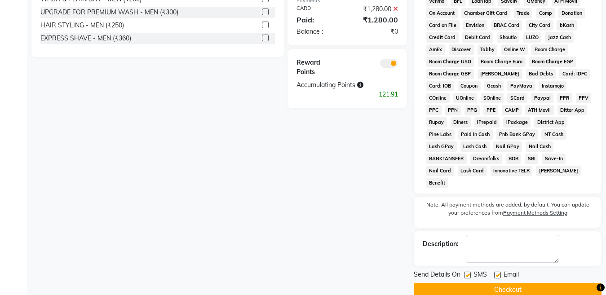
click at [499, 283] on button "Checkout" at bounding box center [508, 290] width 188 height 14
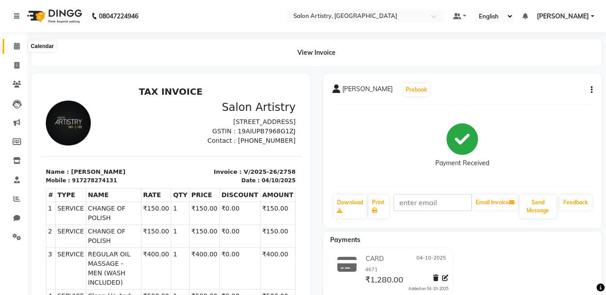
click at [15, 48] on icon at bounding box center [17, 46] width 6 height 7
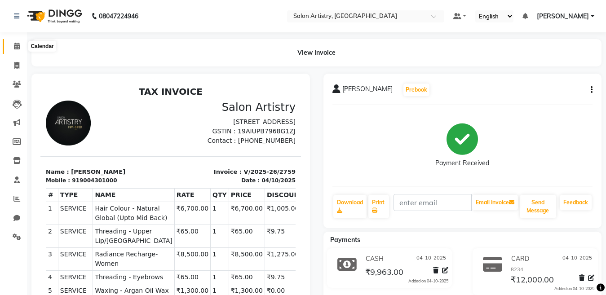
click at [18, 44] on icon at bounding box center [17, 46] width 6 height 7
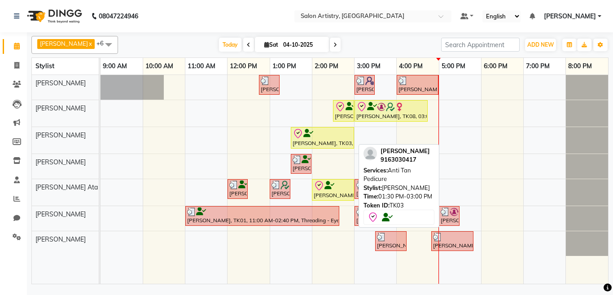
click at [312, 134] on icon at bounding box center [309, 133] width 10 height 0
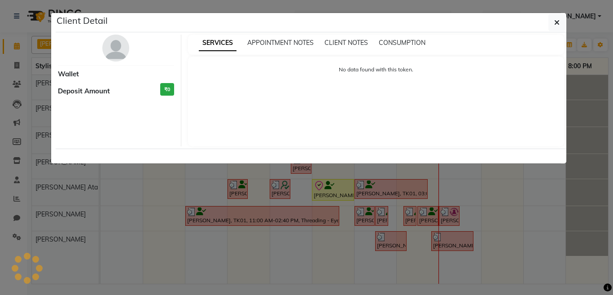
select select "8"
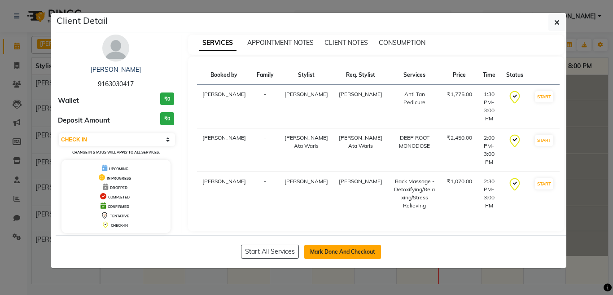
click at [320, 250] on button "Mark Done And Checkout" at bounding box center [342, 252] width 77 height 14
select select "service"
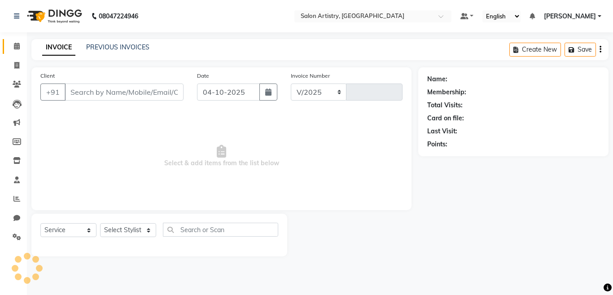
select select "8285"
type input "2760"
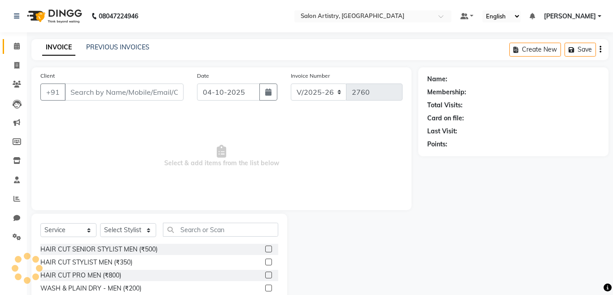
select select "79865"
type input "9163030417"
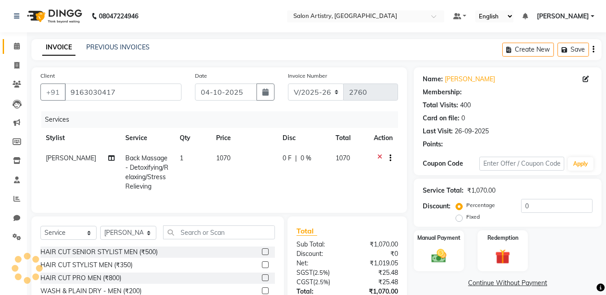
select select "1: Object"
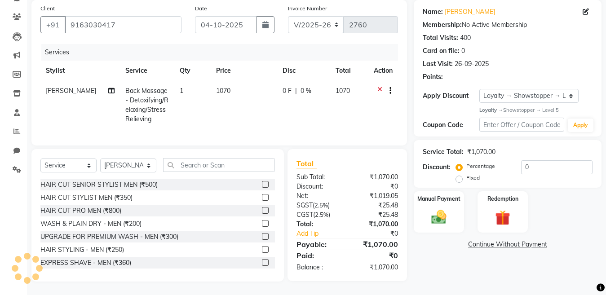
scroll to position [30, 0]
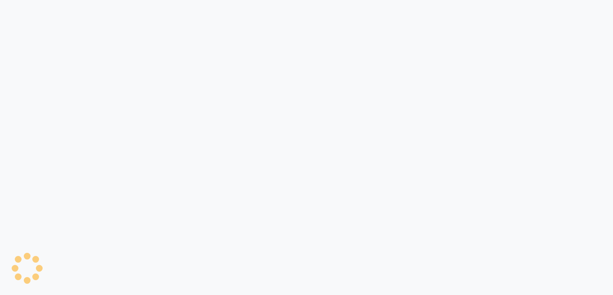
select select "service"
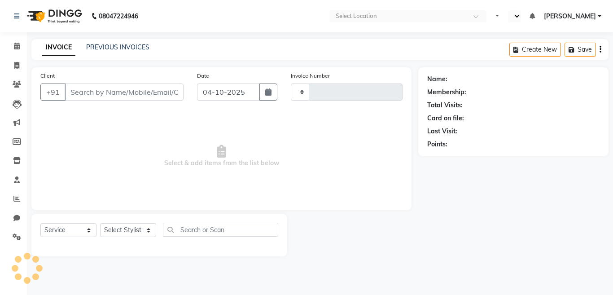
type input "2760"
select select "en"
select select "8285"
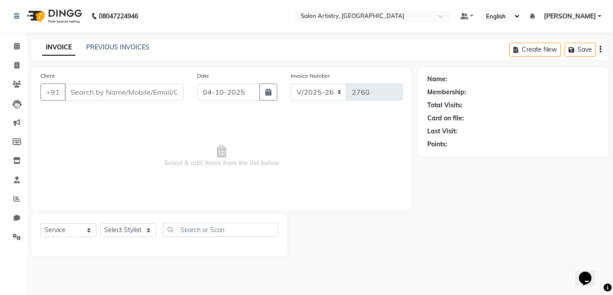
select select "79865"
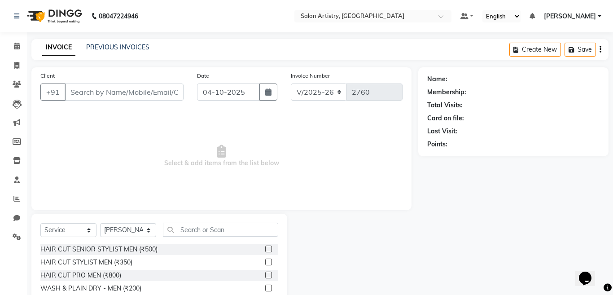
type input "9163030417"
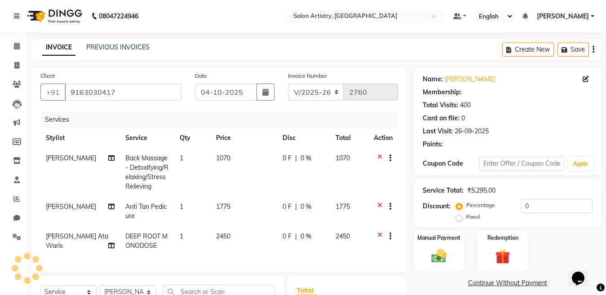
select select "1: Object"
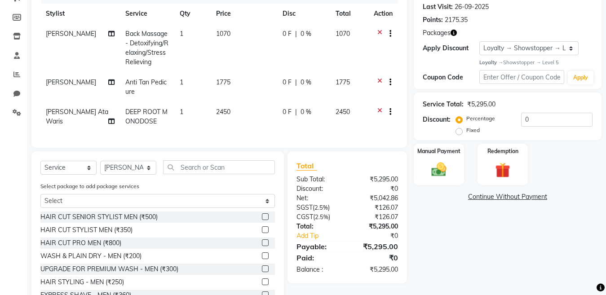
scroll to position [135, 0]
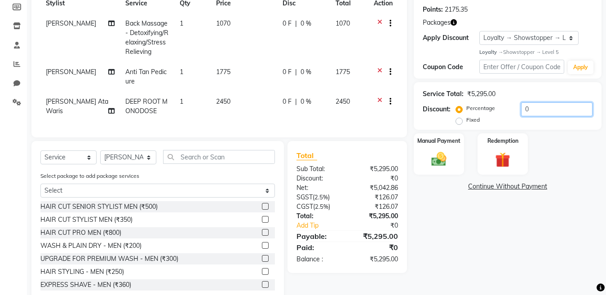
click at [539, 111] on input "0" at bounding box center [556, 109] width 71 height 14
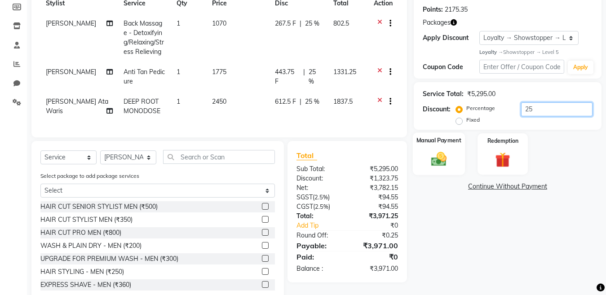
type input "25"
click at [438, 161] on img at bounding box center [438, 159] width 25 height 18
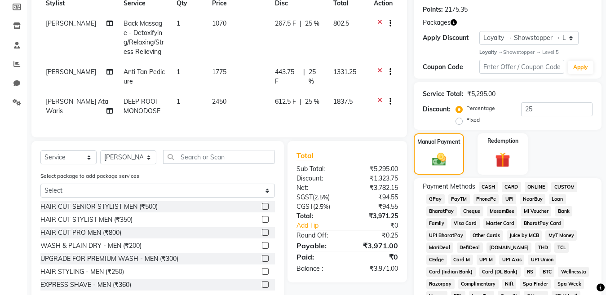
click at [483, 185] on span "CASH" at bounding box center [488, 187] width 19 height 10
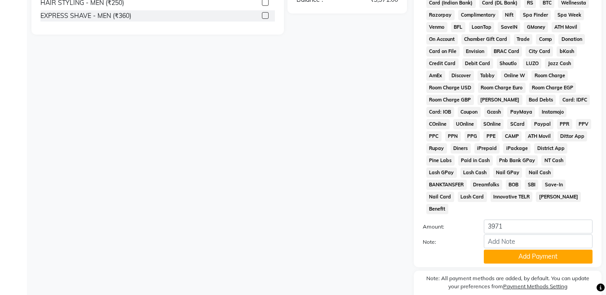
scroll to position [404, 0]
click at [514, 249] on button "Add Payment" at bounding box center [538, 256] width 109 height 14
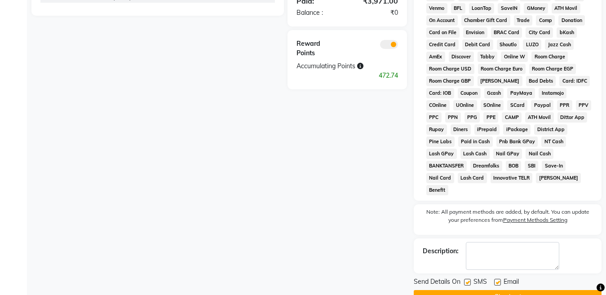
scroll to position [433, 0]
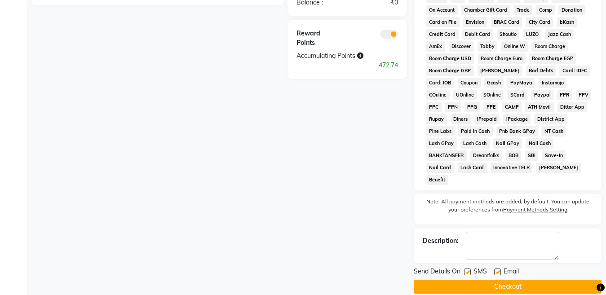
click at [476, 280] on button "Checkout" at bounding box center [508, 287] width 188 height 14
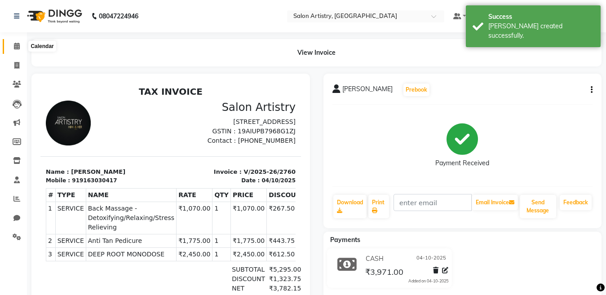
click at [17, 44] on icon at bounding box center [17, 46] width 6 height 7
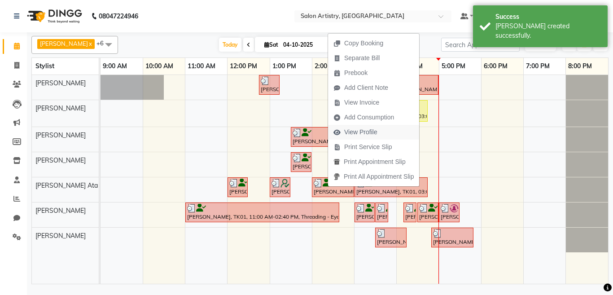
click at [360, 130] on span "View Profile" at bounding box center [360, 132] width 33 height 9
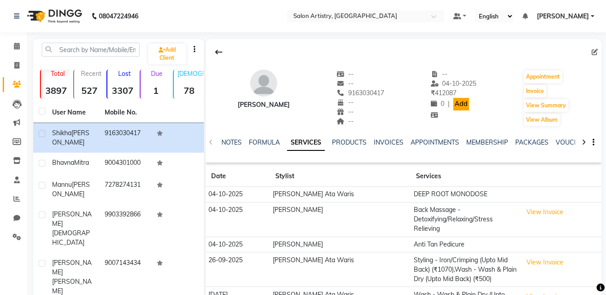
click at [460, 102] on link "Add" at bounding box center [461, 104] width 16 height 13
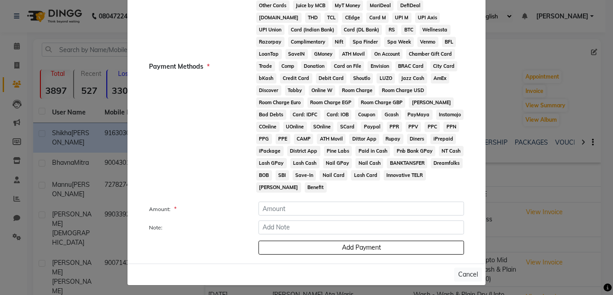
scroll to position [106, 0]
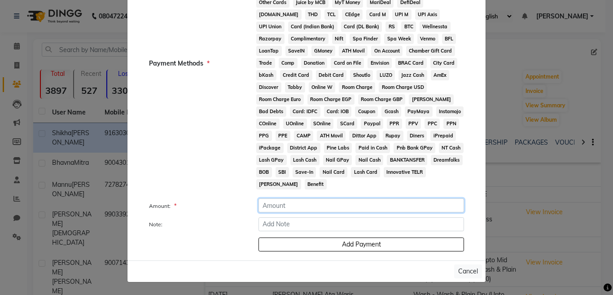
click at [317, 208] on input "number" at bounding box center [362, 205] width 206 height 14
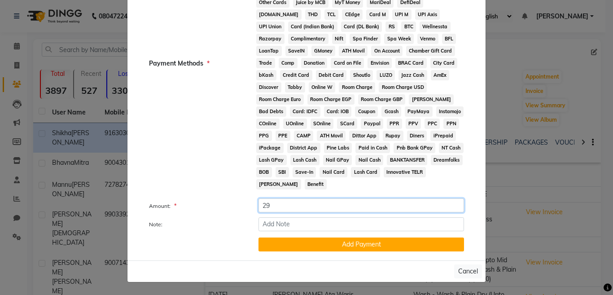
type input "29"
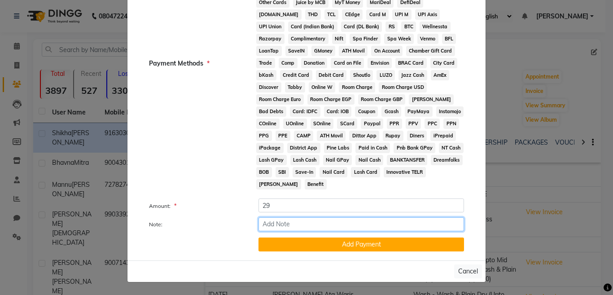
click at [314, 225] on input "Note:" at bounding box center [362, 224] width 206 height 14
type input "Balance"
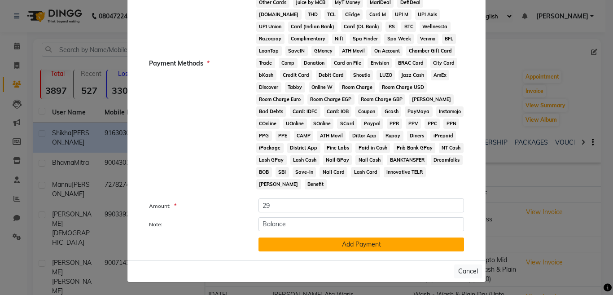
click at [308, 245] on button "Add Payment" at bounding box center [362, 245] width 206 height 14
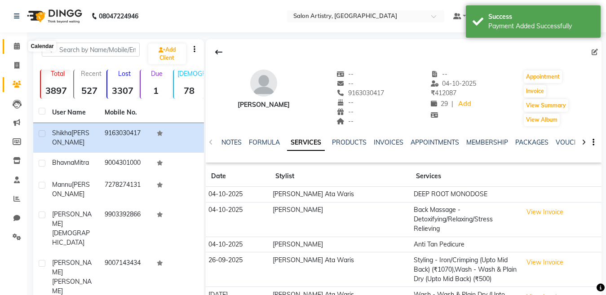
click at [14, 44] on icon at bounding box center [17, 46] width 6 height 7
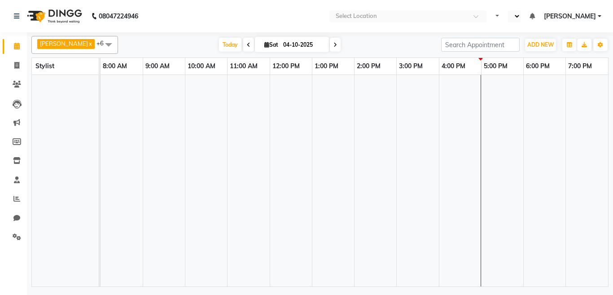
select select "en"
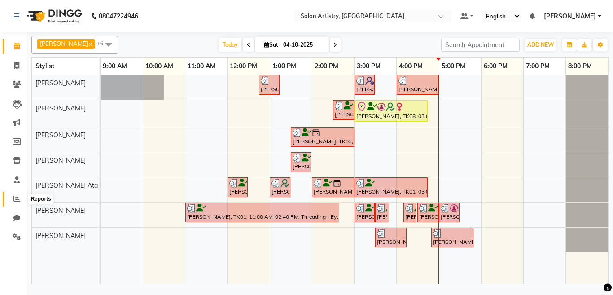
click at [17, 201] on icon at bounding box center [16, 198] width 7 height 7
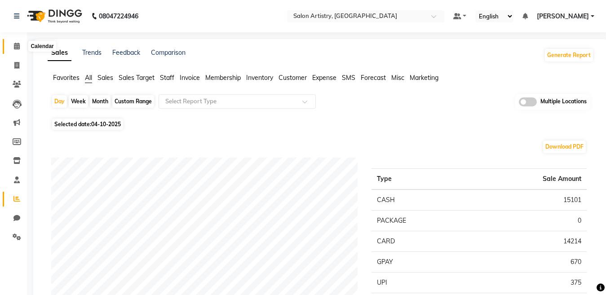
click at [14, 45] on icon at bounding box center [17, 46] width 6 height 7
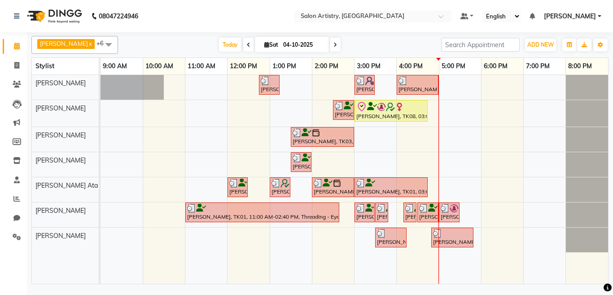
click at [283, 45] on input "04-10-2025" at bounding box center [303, 44] width 45 height 13
select select "10"
select select "2025"
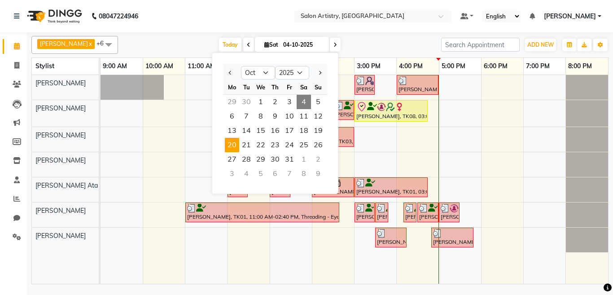
click at [231, 144] on span "20" at bounding box center [232, 145] width 14 height 14
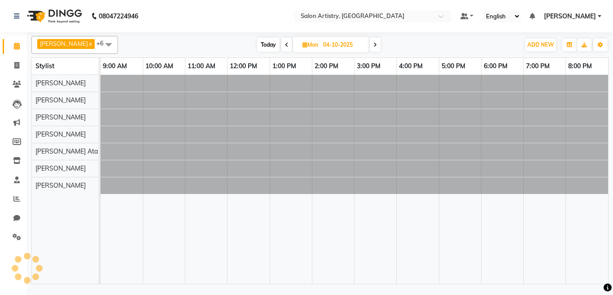
type input "[DATE]"
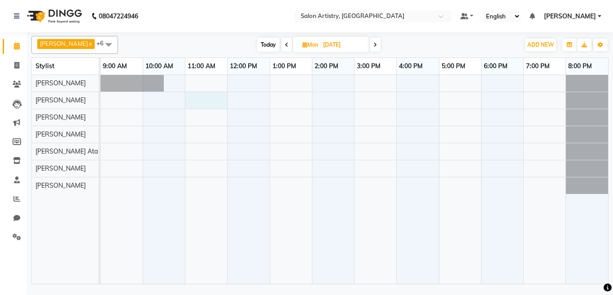
click at [189, 97] on div at bounding box center [355, 179] width 508 height 209
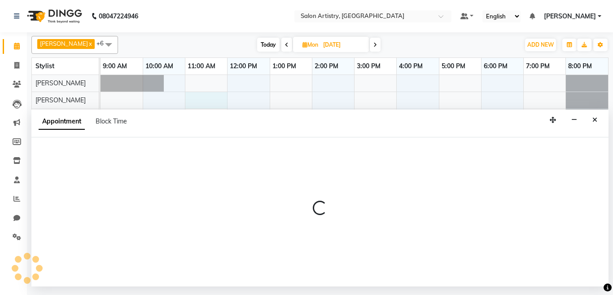
select select "79860"
select select "tentative"
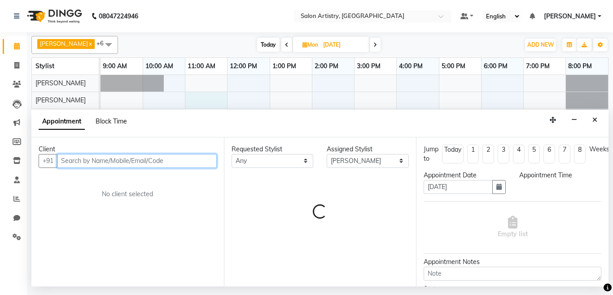
select select "660"
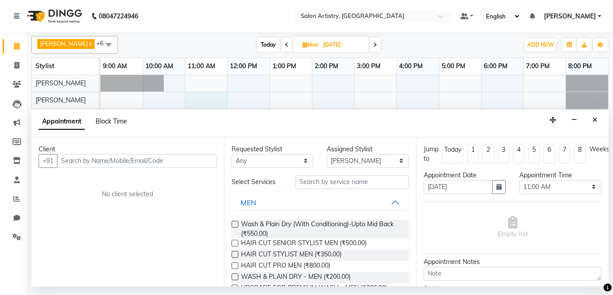
click at [105, 124] on span "Block Time" at bounding box center [111, 121] width 31 height 8
select select "79860"
select select "660"
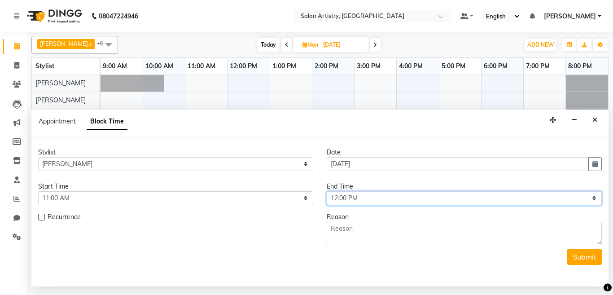
click at [353, 198] on select "Select 10:00 AM 10:05 AM 10:10 AM 10:15 AM 10:20 AM 10:25 AM 10:30 AM 10:35 AM …" at bounding box center [464, 198] width 275 height 14
select select "675"
click at [327, 191] on select "Select 10:00 AM 10:05 AM 10:10 AM 10:15 AM 10:20 AM 10:25 AM 10:30 AM 10:35 AM …" at bounding box center [464, 198] width 275 height 14
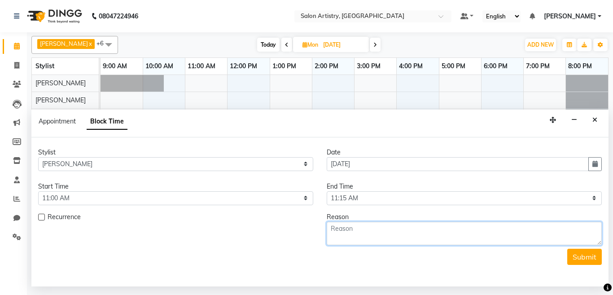
click at [368, 231] on textarea at bounding box center [464, 233] width 275 height 23
type textarea "Call [PERSON_NAME] for waxing appointment"
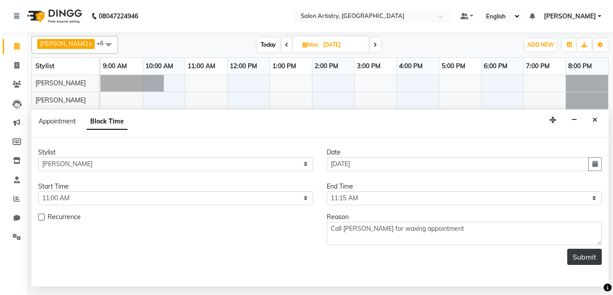
click at [586, 259] on button "Submit" at bounding box center [585, 257] width 35 height 16
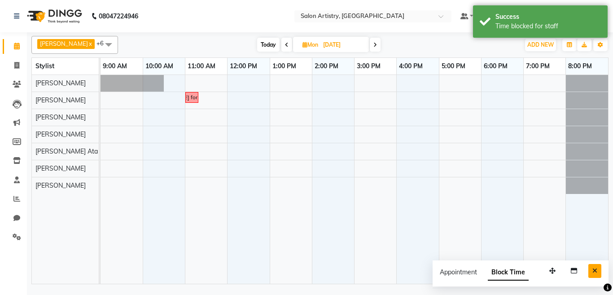
click at [593, 270] on icon "Close" at bounding box center [595, 271] width 5 height 6
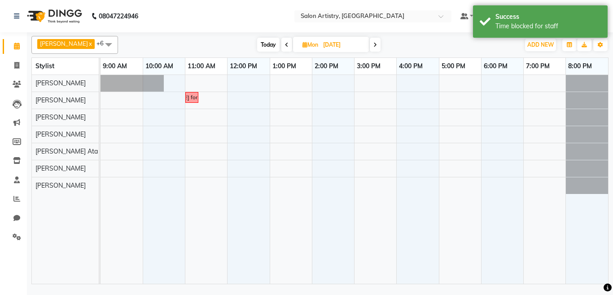
click at [310, 44] on span "Mon" at bounding box center [310, 44] width 20 height 7
select select "10"
select select "2025"
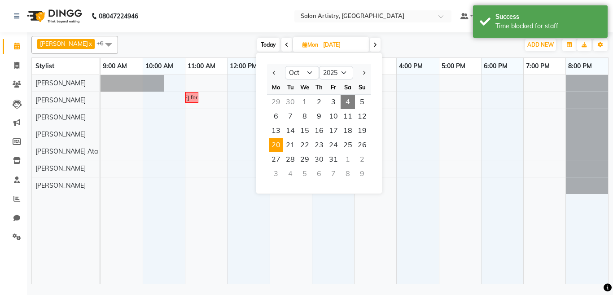
click at [346, 102] on span "4" at bounding box center [348, 102] width 14 height 14
type input "04-10-2025"
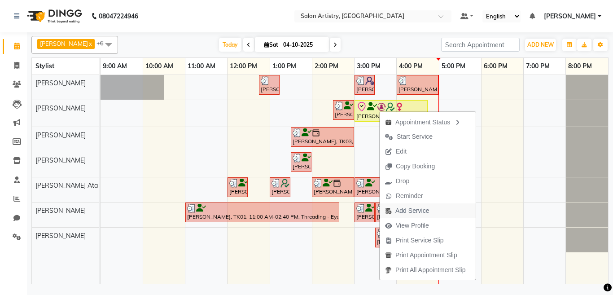
click at [403, 212] on span "Add Service" at bounding box center [413, 210] width 34 height 9
select select "79860"
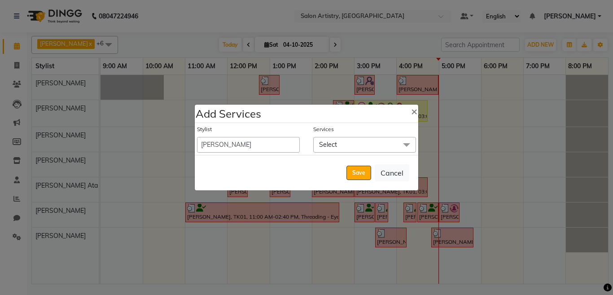
click at [337, 149] on span "Select" at bounding box center [364, 145] width 103 height 16
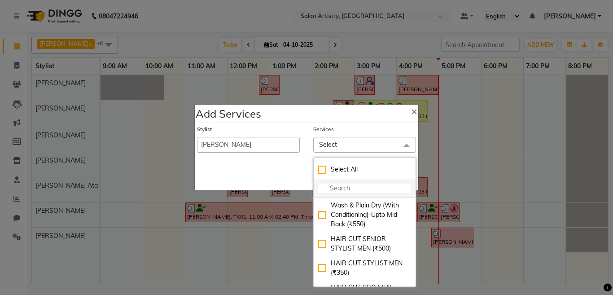
click at [342, 191] on input "multiselect-search" at bounding box center [364, 188] width 93 height 9
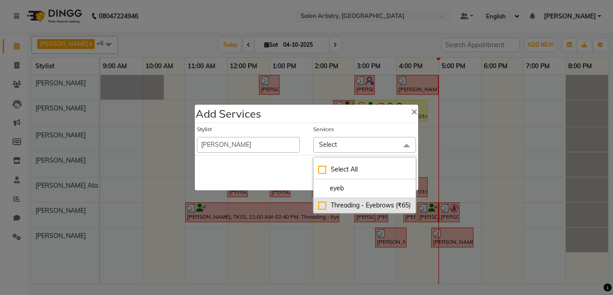
type input "eyeb"
click at [322, 205] on div "Threading - Eyebrows (₹65)" at bounding box center [364, 205] width 93 height 9
checkbox input "true"
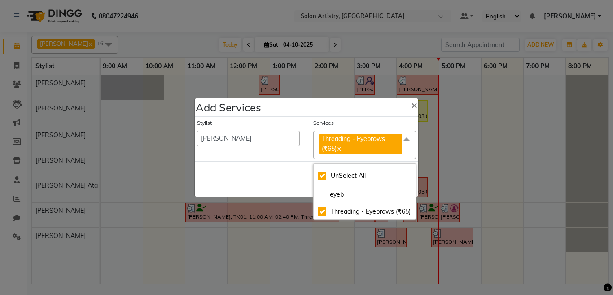
drag, startPoint x: 263, startPoint y: 175, endPoint x: 327, endPoint y: 180, distance: 64.0
click at [271, 176] on div "Save Cancel" at bounding box center [307, 178] width 224 height 35
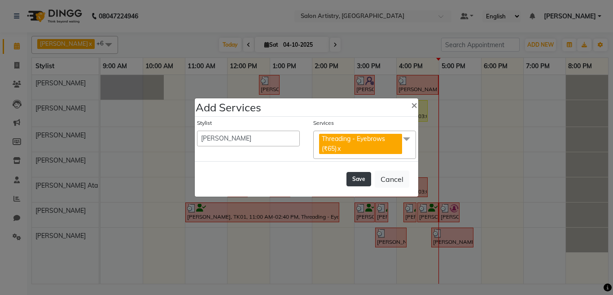
click at [355, 180] on button "Save" at bounding box center [359, 179] width 25 height 14
select select "92307"
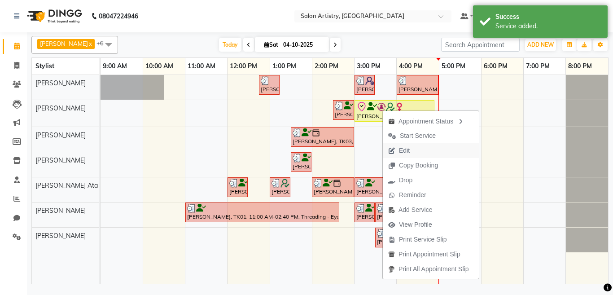
click at [405, 152] on span "Edit" at bounding box center [404, 150] width 11 height 9
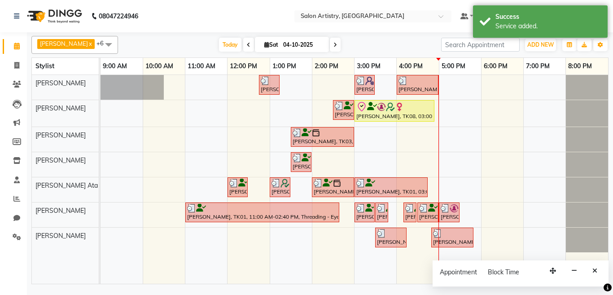
select select "check-in"
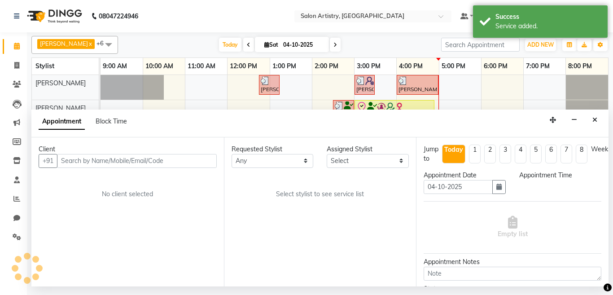
select select "79860"
select select "900"
select select "4168"
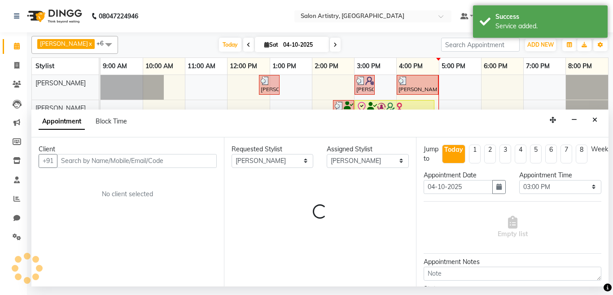
select select "4168"
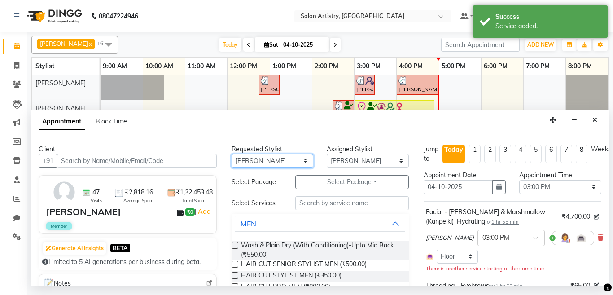
drag, startPoint x: 287, startPoint y: 163, endPoint x: 282, endPoint y: 163, distance: 5.9
click at [287, 163] on select "Any Aditya Saha Anupriya Ghosh Iqbal Ahmed Irshad Khan Mannu Kumar Gupta Mekhla…" at bounding box center [273, 161] width 82 height 14
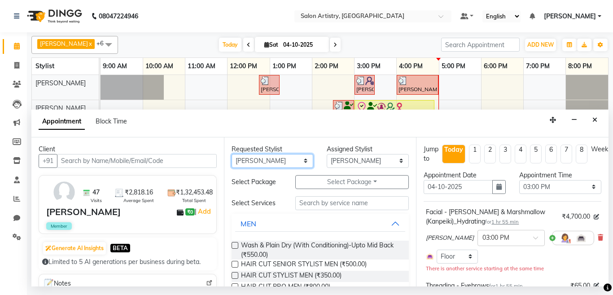
select select "79858"
click at [232, 154] on select "Any Aditya Saha Anupriya Ghosh Iqbal Ahmed Irshad Khan Mannu Kumar Gupta Mekhla…" at bounding box center [273, 161] width 82 height 14
select select "79858"
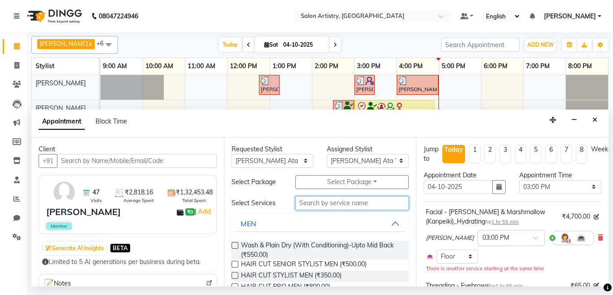
click at [323, 204] on input "text" at bounding box center [352, 203] width 114 height 14
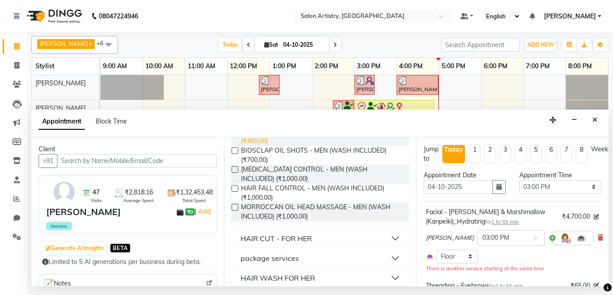
scroll to position [180, 0]
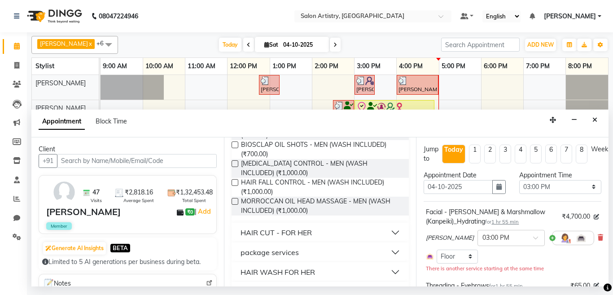
type input "wash"
drag, startPoint x: 309, startPoint y: 270, endPoint x: 315, endPoint y: 255, distance: 16.9
click at [309, 271] on div "HAIR WASH FOR HER" at bounding box center [278, 272] width 75 height 11
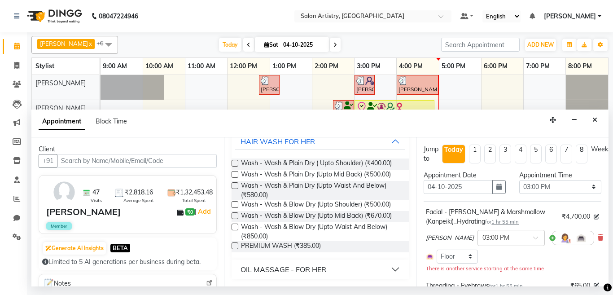
click at [234, 215] on label at bounding box center [235, 215] width 7 height 7
click at [234, 215] on input "checkbox" at bounding box center [235, 217] width 6 height 6
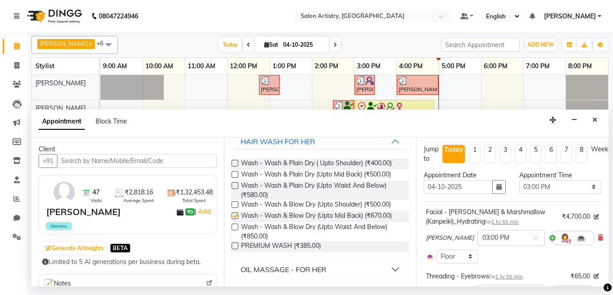
checkbox input "false"
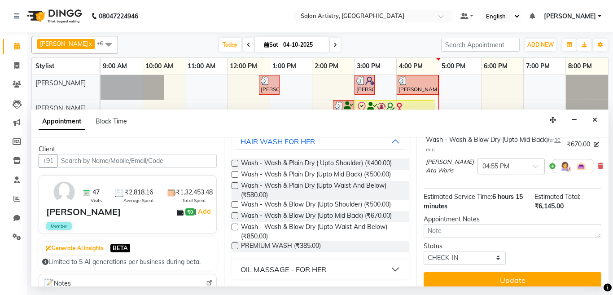
scroll to position [272, 0]
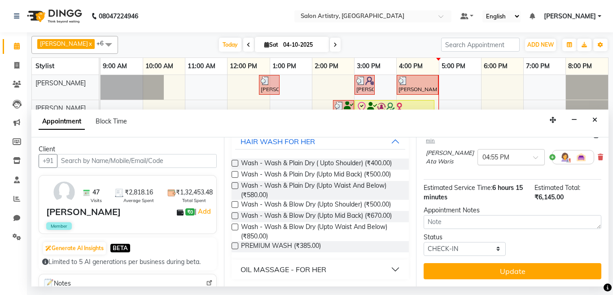
click at [485, 152] on input "text" at bounding box center [503, 156] width 40 height 9
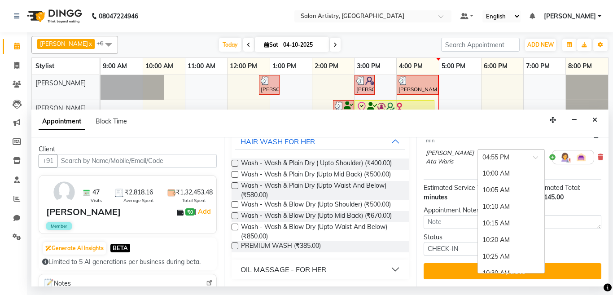
scroll to position [1419, 0]
click at [485, 248] on div "05:20 PM" at bounding box center [511, 256] width 66 height 17
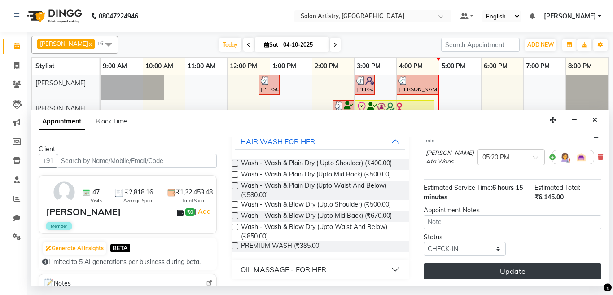
click at [478, 263] on button "Update" at bounding box center [513, 271] width 178 height 16
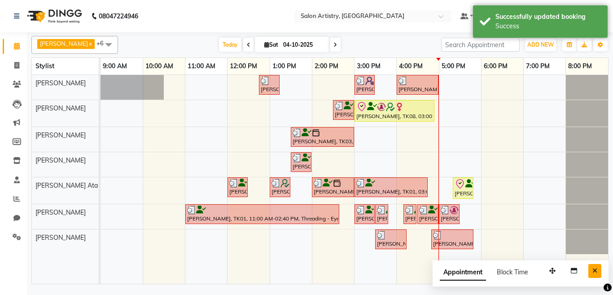
click at [595, 272] on icon "Close" at bounding box center [595, 271] width 5 height 6
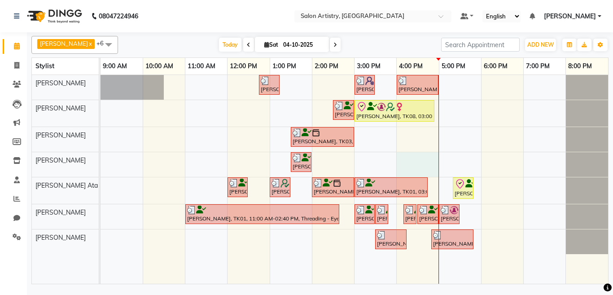
click at [400, 154] on div "[PERSON_NAME], TK01, 12:45 PM-01:15 PM, HAIR CUT SENIOR STYLIST MEN [PERSON_NAM…" at bounding box center [355, 179] width 508 height 209
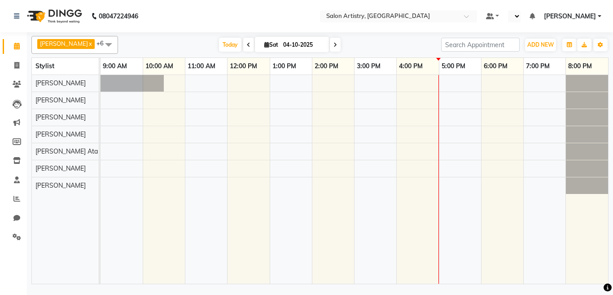
select select "en"
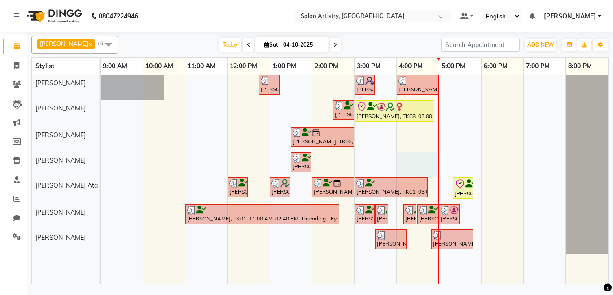
click at [401, 155] on div "[PERSON_NAME], TK01, 12:45 PM-01:15 PM, HAIR CUT SENIOR STYLIST MEN [PERSON_NAM…" at bounding box center [355, 179] width 508 height 209
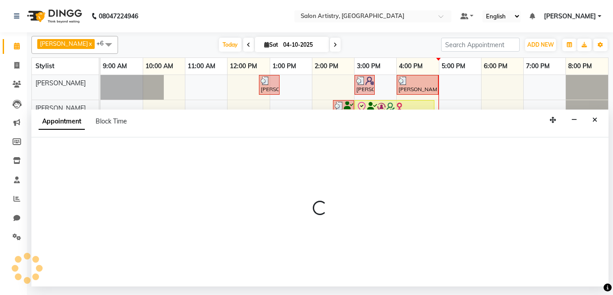
select select "79865"
select select "960"
select select "tentative"
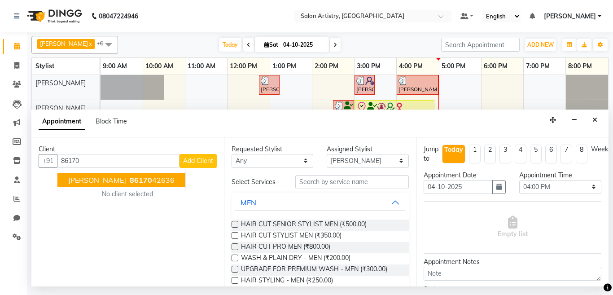
click at [100, 182] on span "[PERSON_NAME]" at bounding box center [97, 180] width 58 height 9
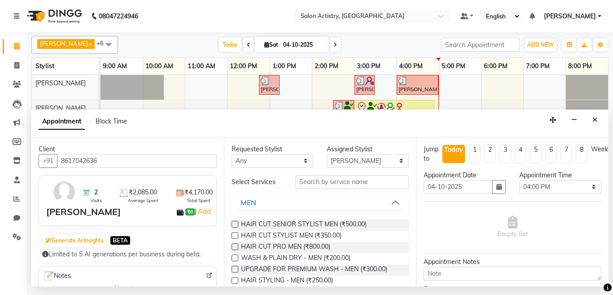
type input "8617042636"
click at [312, 184] on input "text" at bounding box center [352, 182] width 114 height 14
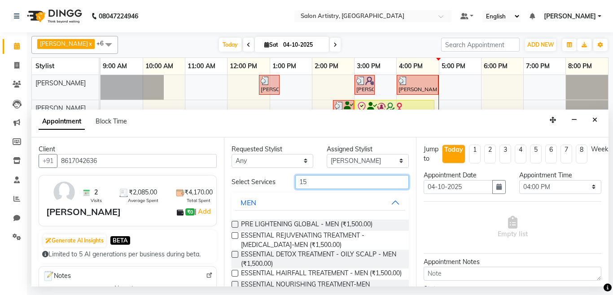
type input "1"
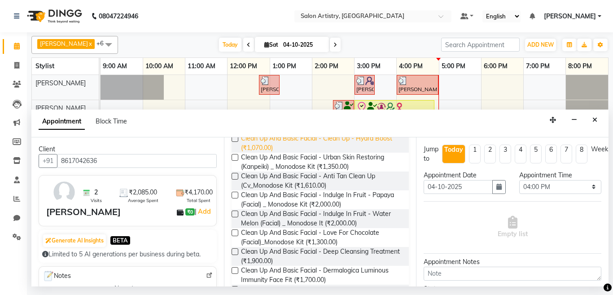
scroll to position [135, 0]
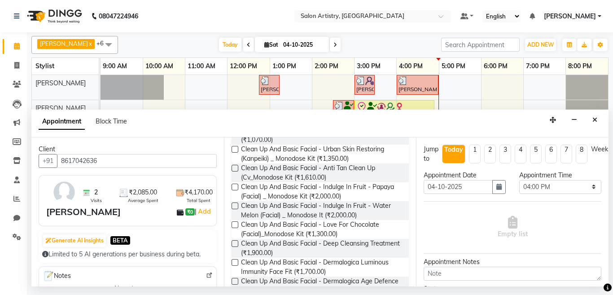
type input "facia"
click at [234, 153] on label at bounding box center [235, 149] width 7 height 7
click at [234, 153] on input "checkbox" at bounding box center [235, 150] width 6 height 6
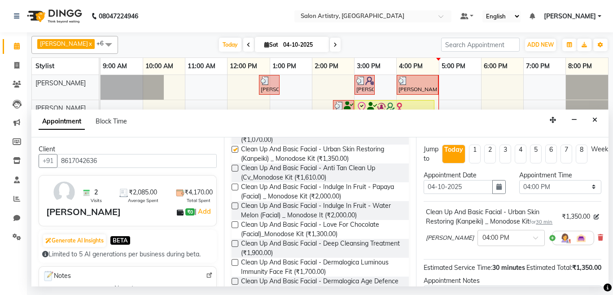
checkbox input "false"
click at [594, 220] on icon at bounding box center [596, 216] width 5 height 5
click at [571, 220] on input "1350" at bounding box center [575, 217] width 36 height 14
type input "1500"
click at [520, 124] on div "Appointment Block Time" at bounding box center [319, 124] width 577 height 28
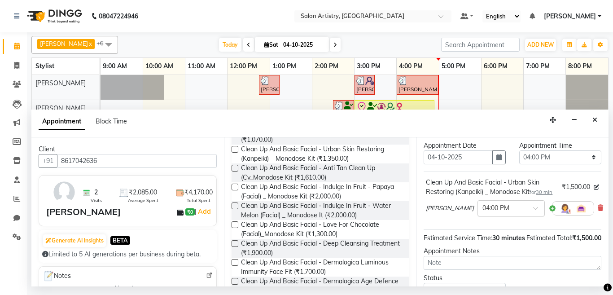
scroll to position [45, 0]
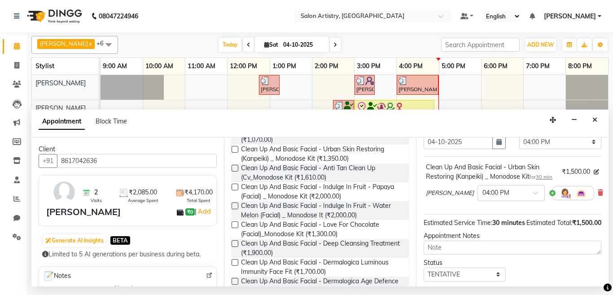
click at [542, 176] on span "30 min" at bounding box center [544, 177] width 17 height 6
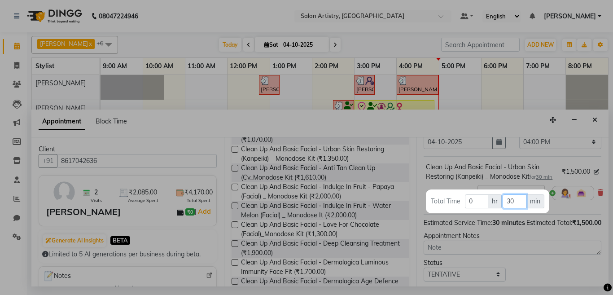
click at [516, 201] on input "30" at bounding box center [515, 201] width 24 height 14
type input "3"
type input "45"
click at [468, 118] on div at bounding box center [306, 147] width 613 height 295
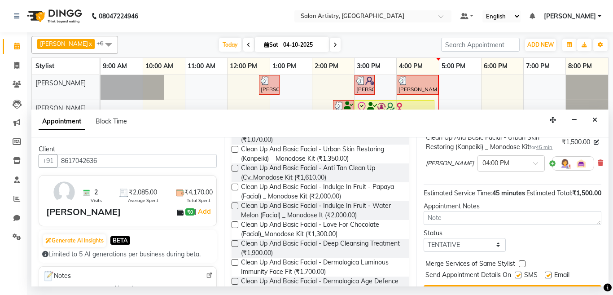
scroll to position [90, 0]
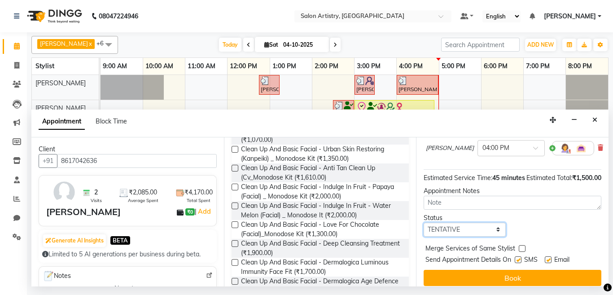
click at [468, 237] on select "Select TENTATIVE CONFIRM CHECK-IN UPCOMING" at bounding box center [465, 230] width 82 height 14
select select "check-in"
click at [424, 237] on select "Select TENTATIVE CONFIRM CHECK-IN UPCOMING" at bounding box center [465, 230] width 82 height 14
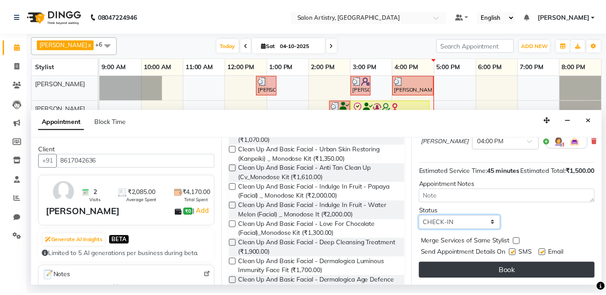
scroll to position [124, 0]
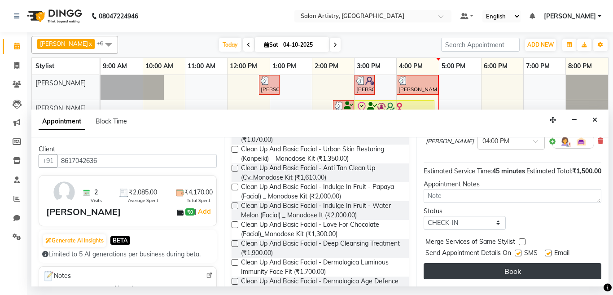
click at [460, 263] on button "Book" at bounding box center [513, 271] width 178 height 16
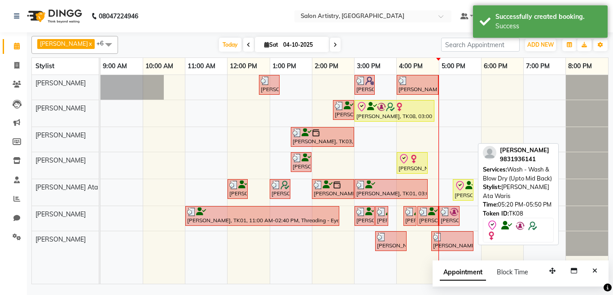
click at [459, 193] on div "Nandita Pal, TK08, 05:20 PM-05:50 PM, Wash - Wash & Blow Dry (Upto Mid Back)" at bounding box center [463, 190] width 19 height 19
select select "8"
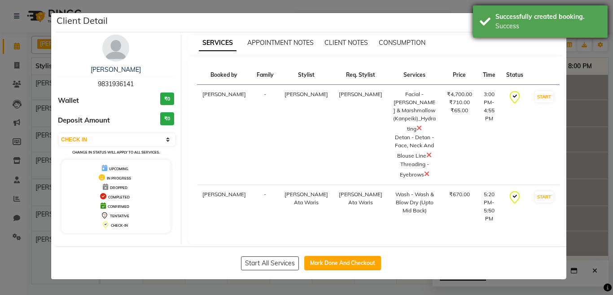
drag, startPoint x: 508, startPoint y: 18, endPoint x: 524, endPoint y: 26, distance: 18.5
click at [508, 19] on div "Successfully created booking." at bounding box center [549, 16] width 106 height 9
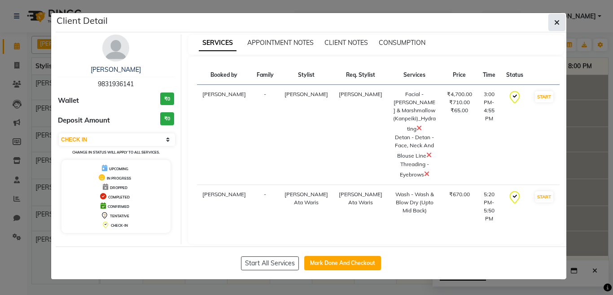
click at [554, 22] on button "button" at bounding box center [557, 22] width 17 height 17
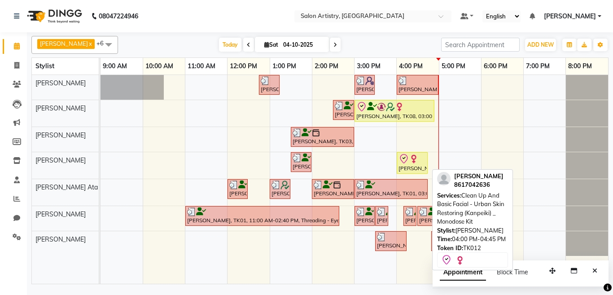
click at [412, 165] on div "[PERSON_NAME], TK12, 04:00 PM-04:45 PM, Clean Up And Basic Facial - Urban Skin …" at bounding box center [412, 163] width 29 height 19
select select "8"
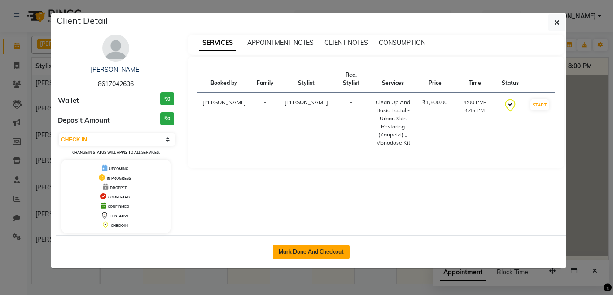
click at [328, 252] on button "Mark Done And Checkout" at bounding box center [311, 252] width 77 height 14
select select "service"
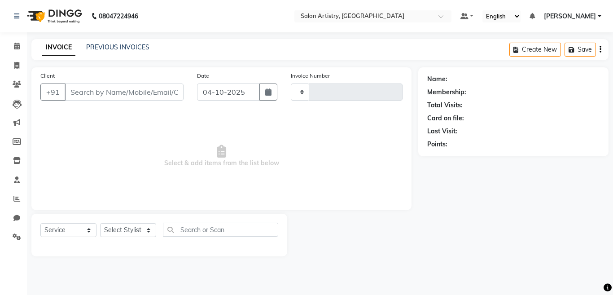
type input "2761"
select select "8285"
select select "79865"
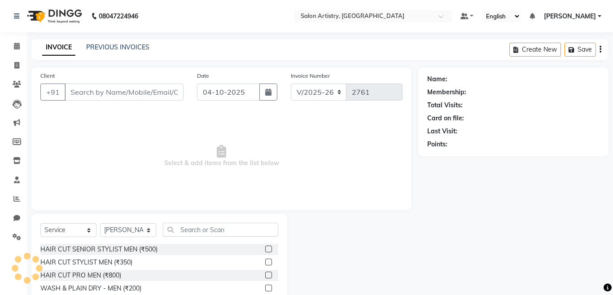
type input "8617042636"
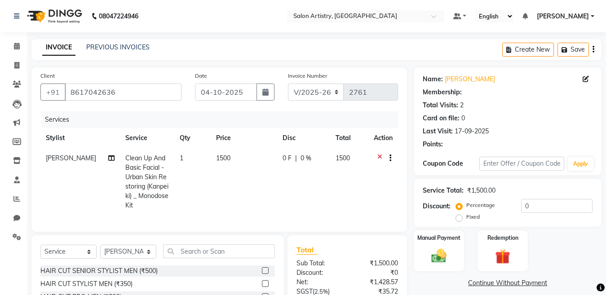
select select "1: Object"
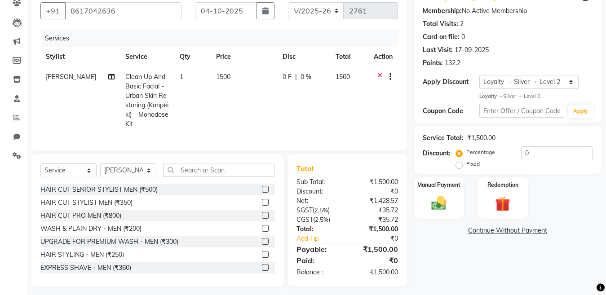
scroll to position [84, 0]
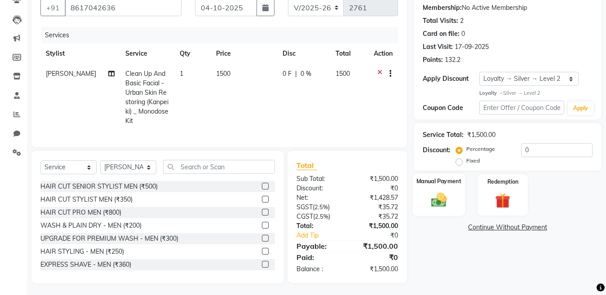
click at [440, 203] on img at bounding box center [438, 200] width 25 height 18
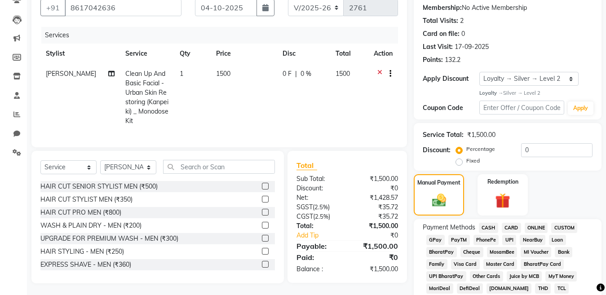
click at [432, 239] on span "GPay" at bounding box center [435, 240] width 18 height 10
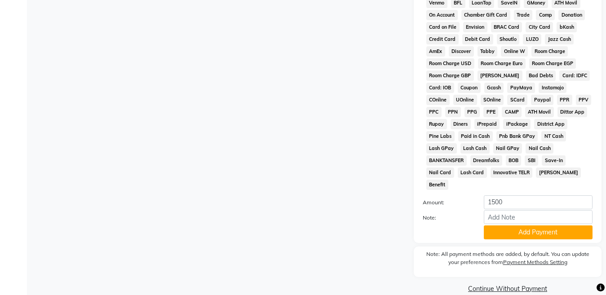
scroll to position [420, 0]
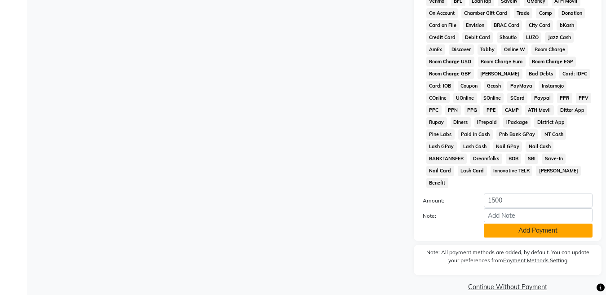
click at [499, 224] on button "Add Payment" at bounding box center [538, 231] width 109 height 14
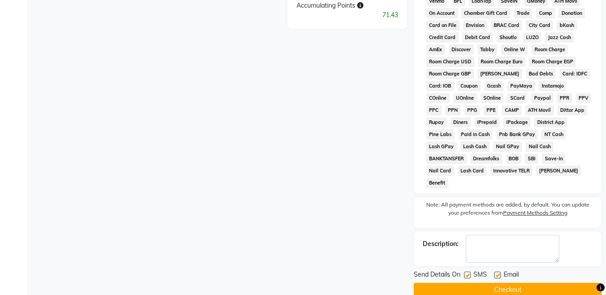
click at [494, 283] on button "Checkout" at bounding box center [508, 290] width 188 height 14
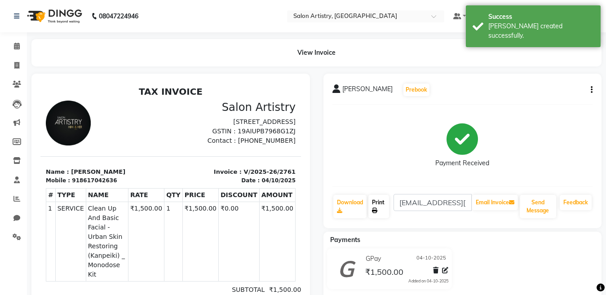
click at [374, 204] on link "Print" at bounding box center [378, 206] width 21 height 23
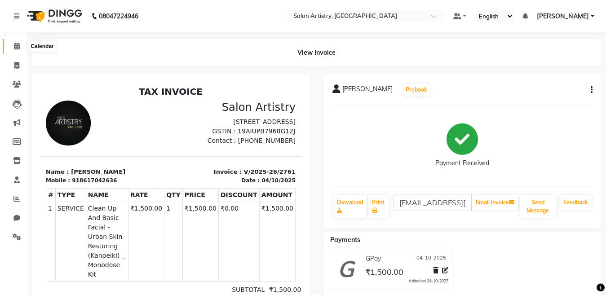
click at [16, 44] on icon at bounding box center [17, 46] width 6 height 7
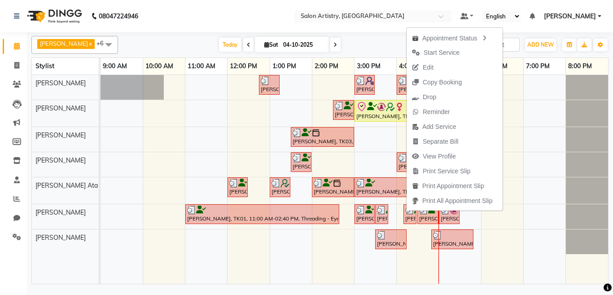
click at [432, 68] on span "Edit" at bounding box center [428, 67] width 11 height 9
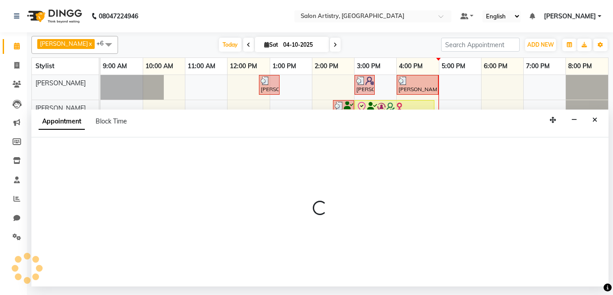
select select "check-in"
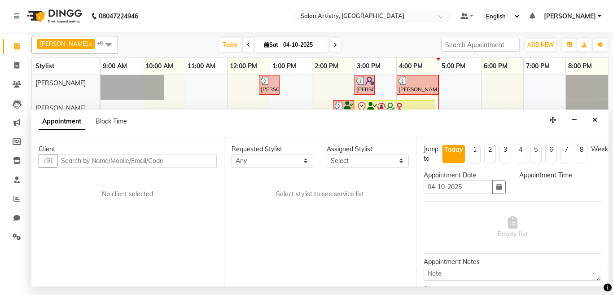
select select "900"
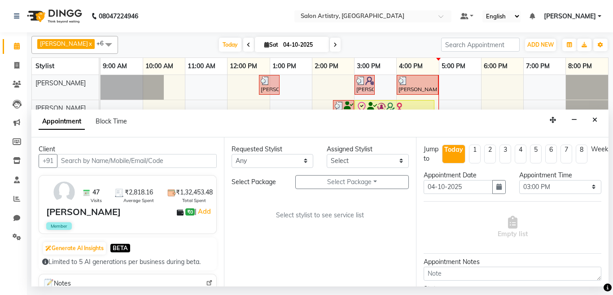
select select "79858"
select select "4168"
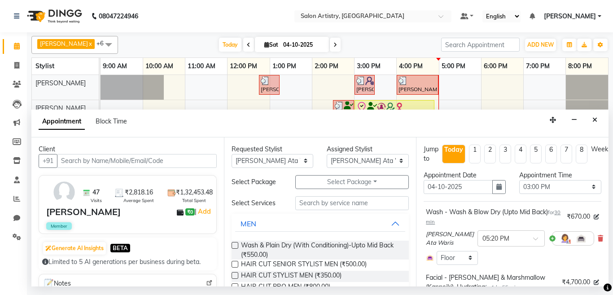
select select "4168"
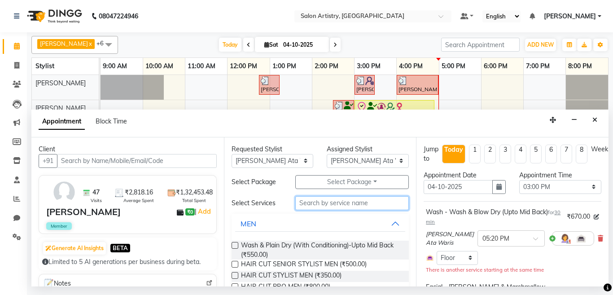
click at [319, 203] on input "text" at bounding box center [352, 203] width 114 height 14
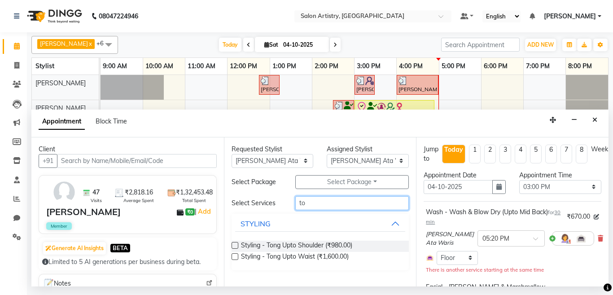
type input "t"
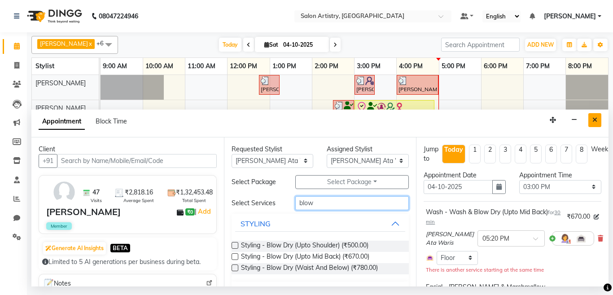
type input "blow"
click at [593, 122] on icon "Close" at bounding box center [595, 120] width 5 height 6
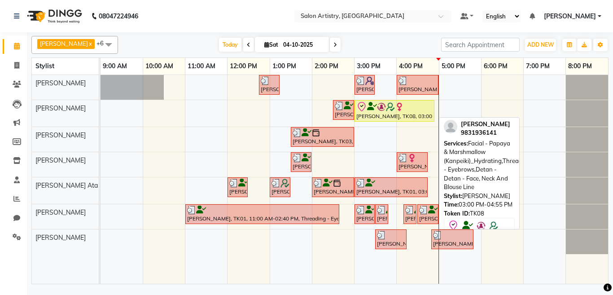
click at [419, 114] on div "[PERSON_NAME], TK08, 03:00 PM-04:55 PM, Facial - Papaya & Marshmallow (Kanpeiki…" at bounding box center [395, 110] width 78 height 19
select select "8"
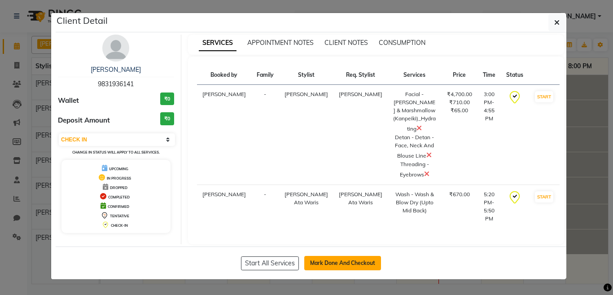
click at [343, 256] on button "Mark Done And Checkout" at bounding box center [342, 263] width 77 height 14
select select "8285"
select select "service"
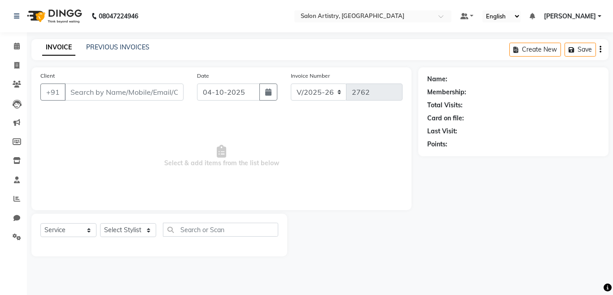
select select "79865"
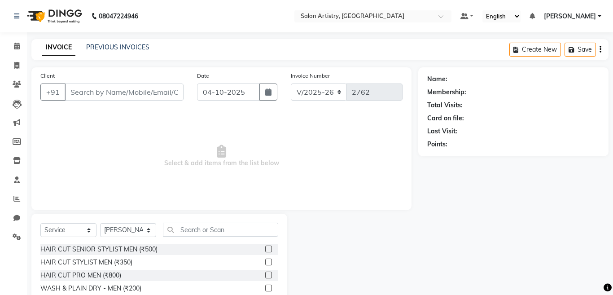
type input "9831936141"
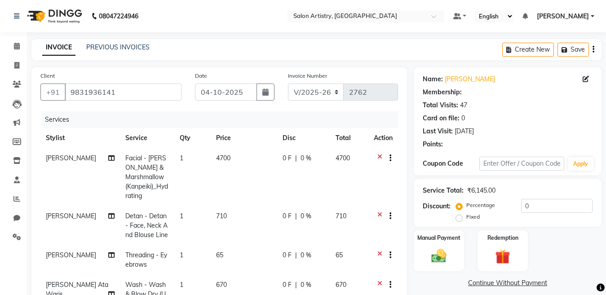
select select "2: Object"
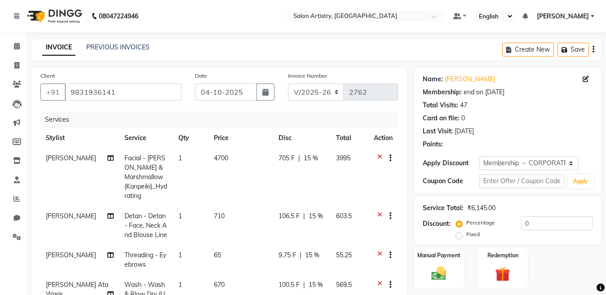
type input "15"
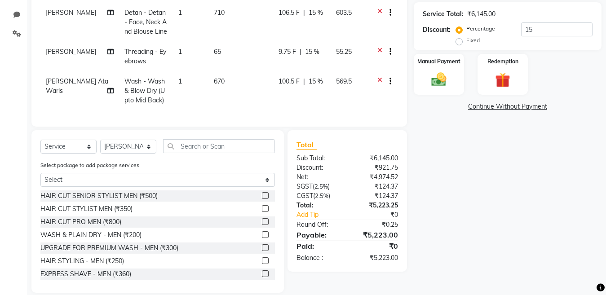
scroll to position [213, 0]
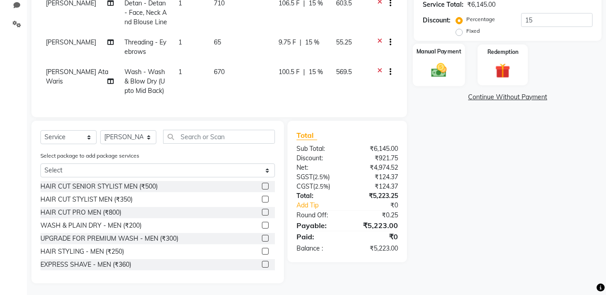
click at [441, 68] on img at bounding box center [438, 70] width 25 height 18
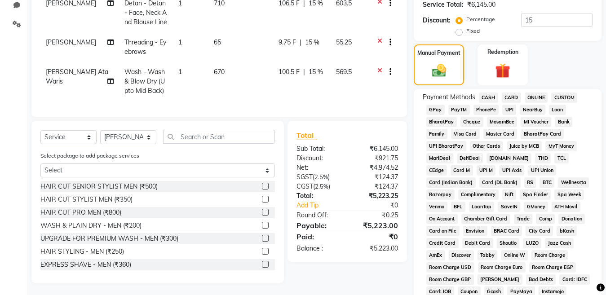
click at [513, 98] on span "CARD" at bounding box center [511, 98] width 19 height 10
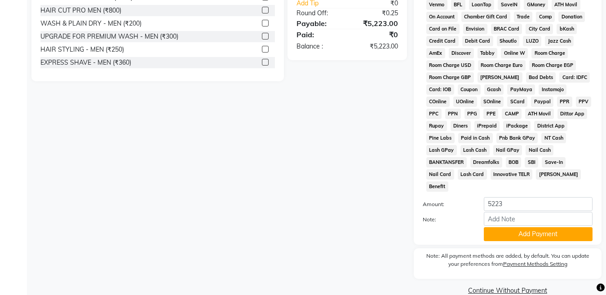
scroll to position [419, 0]
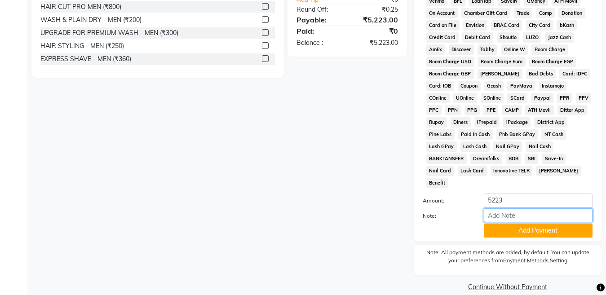
click at [506, 208] on input "Note:" at bounding box center [538, 215] width 109 height 14
type input "4976"
click at [502, 224] on button "Add Payment" at bounding box center [538, 231] width 109 height 14
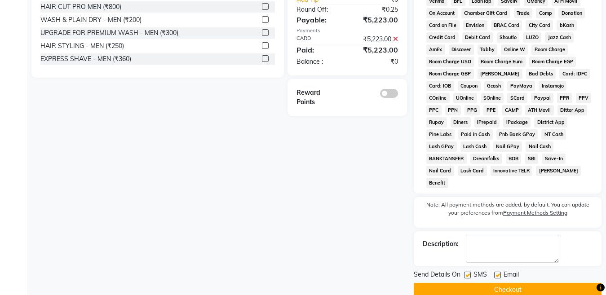
click at [497, 283] on button "Checkout" at bounding box center [508, 290] width 188 height 14
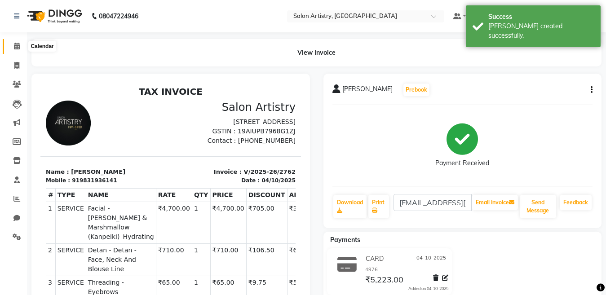
click at [17, 47] on icon at bounding box center [17, 46] width 6 height 7
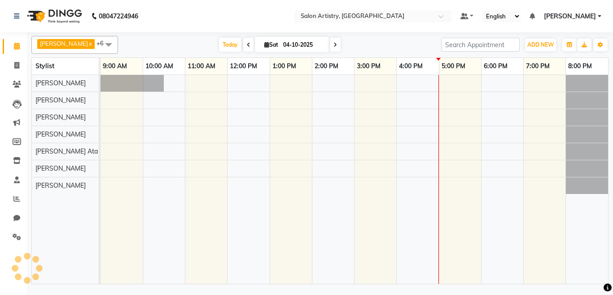
select select "en"
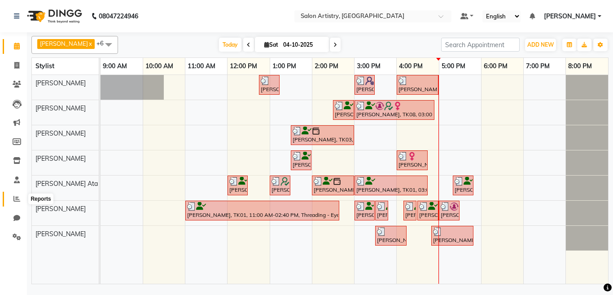
click at [15, 201] on icon at bounding box center [16, 198] width 7 height 7
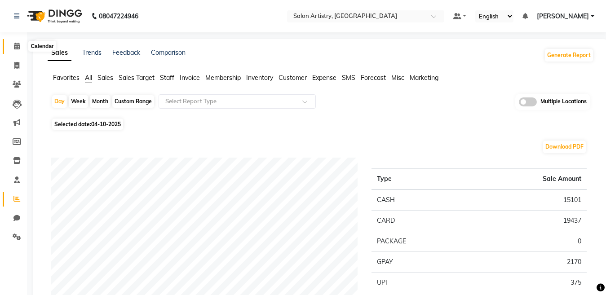
click at [14, 45] on icon at bounding box center [17, 46] width 6 height 7
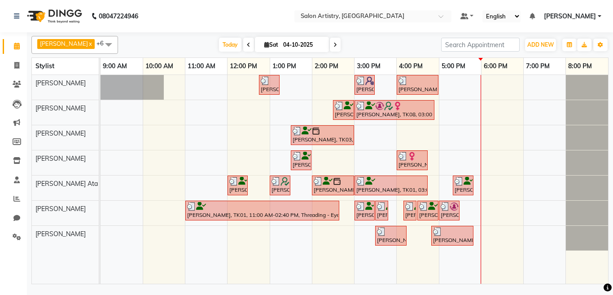
click at [334, 44] on icon at bounding box center [336, 44] width 4 height 5
type input "05-10-2025"
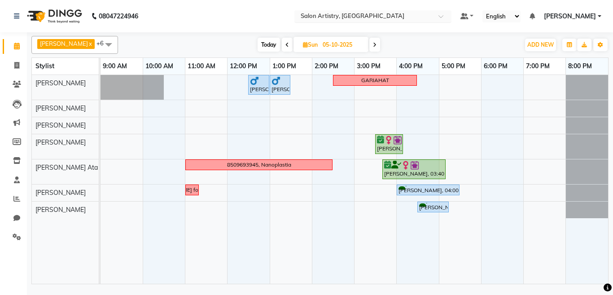
click at [322, 16] on input "text" at bounding box center [364, 17] width 130 height 9
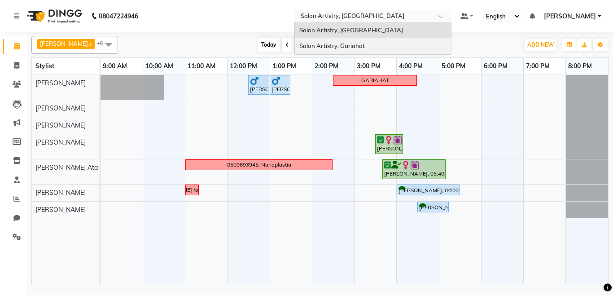
click at [340, 48] on span "Salon Artistry, Gariahat" at bounding box center [333, 45] width 66 height 7
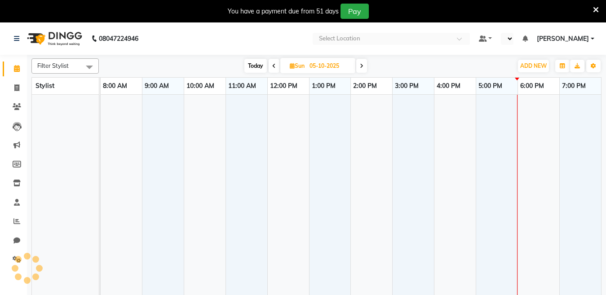
select select "en"
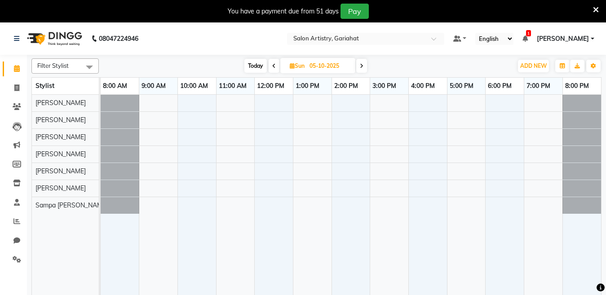
click at [596, 10] on icon at bounding box center [596, 10] width 6 height 8
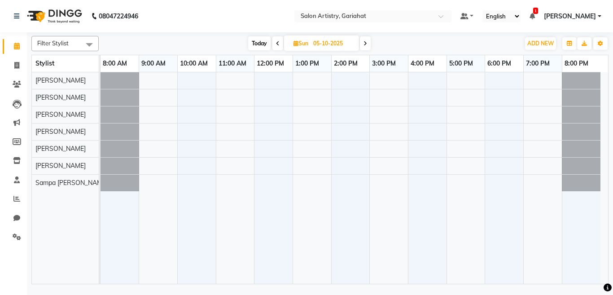
click at [277, 44] on icon at bounding box center [278, 43] width 4 height 5
type input "04-10-2025"
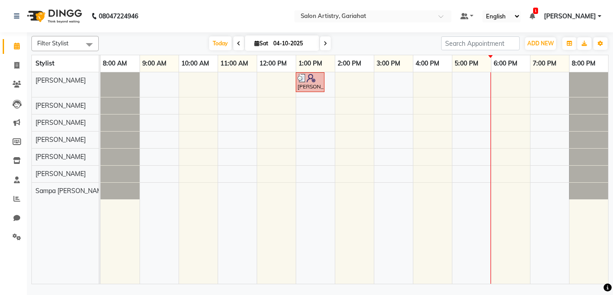
click at [456, 76] on div "[PERSON_NAME], TK01, 01:00 PM-01:45 PM, Spa - Protein Rush_Mid Back" at bounding box center [355, 178] width 508 height 212
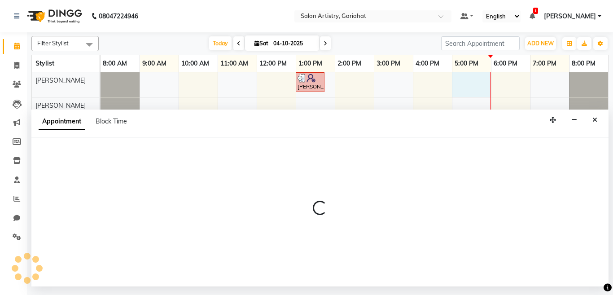
select select "88921"
select select "1020"
select select "tentative"
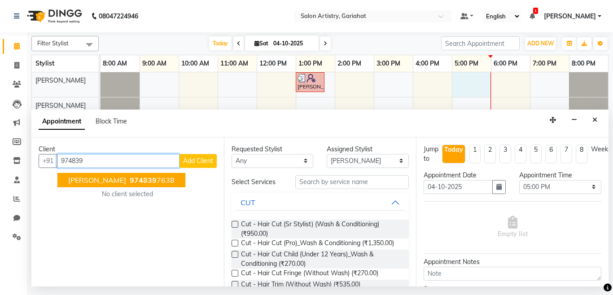
click at [108, 180] on span "[PERSON_NAME]" at bounding box center [97, 180] width 58 height 9
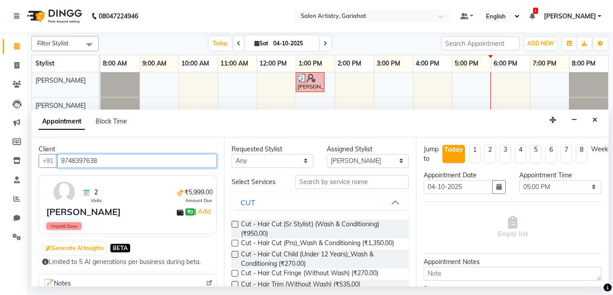
type input "9748397638"
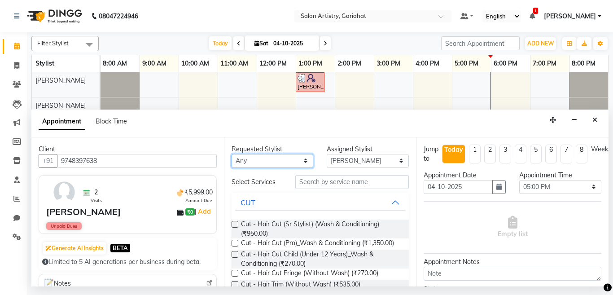
click at [253, 164] on select "Any [PERSON_NAME] Puja [PERSON_NAME] [PERSON_NAME] [PERSON_NAME] [PERSON_NAME] …" at bounding box center [273, 161] width 82 height 14
select select "88921"
click at [232, 154] on select "Any [PERSON_NAME] Puja [PERSON_NAME] [PERSON_NAME] [PERSON_NAME] [PERSON_NAME] …" at bounding box center [273, 161] width 82 height 14
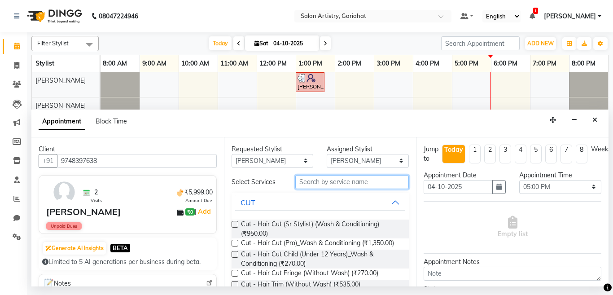
click at [316, 185] on input "text" at bounding box center [352, 182] width 114 height 14
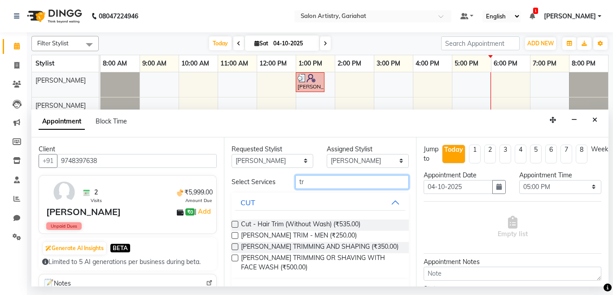
type input "t"
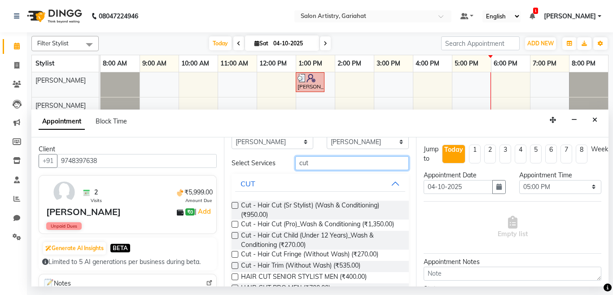
scroll to position [47, 0]
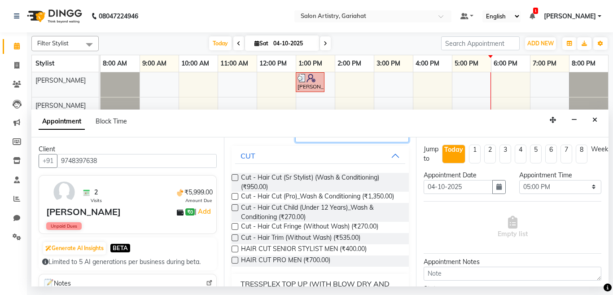
type input "cut"
click at [236, 238] on label at bounding box center [235, 237] width 7 height 7
click at [236, 238] on input "checkbox" at bounding box center [235, 239] width 6 height 6
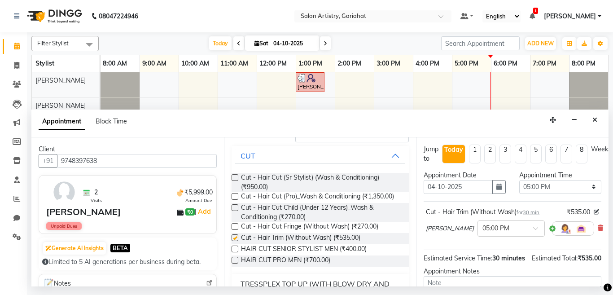
checkbox input "false"
click at [486, 231] on input "text" at bounding box center [503, 227] width 40 height 9
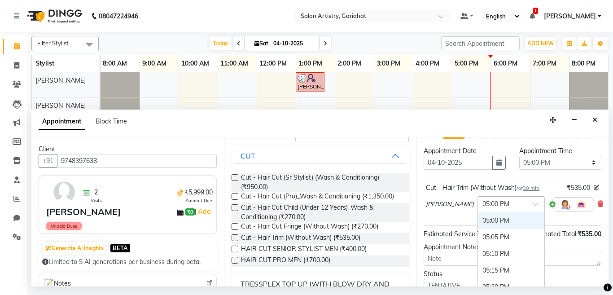
scroll to position [45, 0]
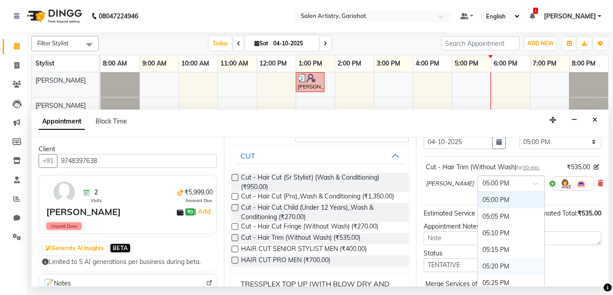
click at [483, 266] on div "05:20 PM" at bounding box center [511, 266] width 66 height 17
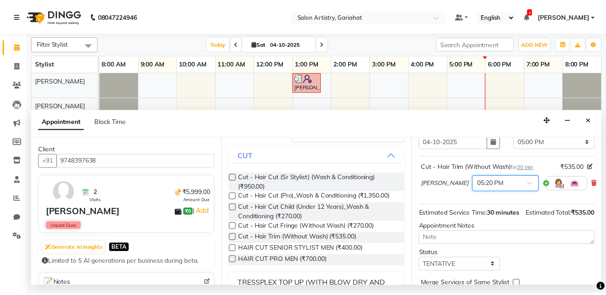
scroll to position [104, 0]
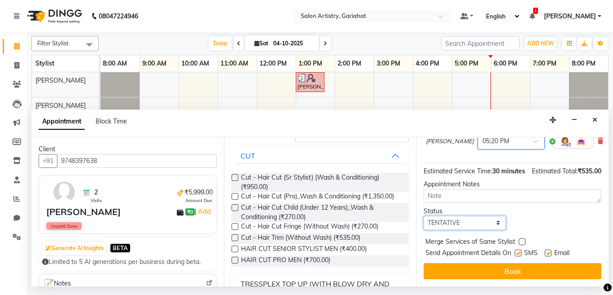
click at [441, 217] on select "Select TENTATIVE CONFIRM CHECK-IN UPCOMING" at bounding box center [465, 223] width 82 height 14
select select "check-in"
click at [424, 216] on select "Select TENTATIVE CONFIRM CHECK-IN UPCOMING" at bounding box center [465, 223] width 82 height 14
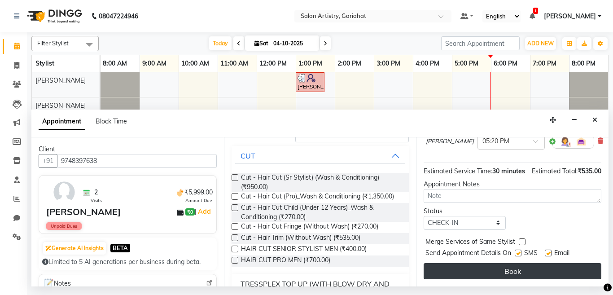
click at [457, 263] on button "Book" at bounding box center [513, 271] width 178 height 16
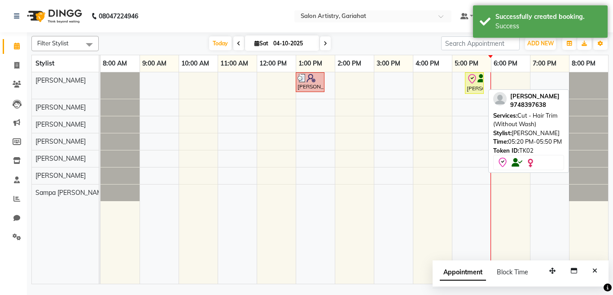
click at [476, 81] on icon at bounding box center [472, 79] width 11 height 11
select select "8"
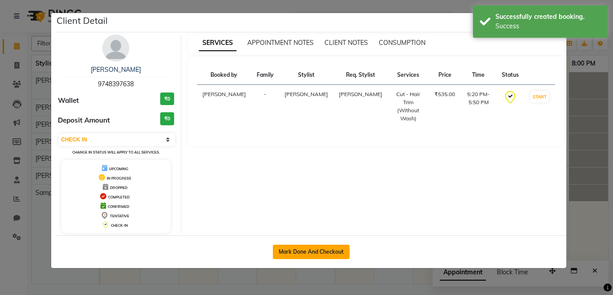
click at [331, 249] on button "Mark Done And Checkout" at bounding box center [311, 252] width 77 height 14
select select "8368"
select select "service"
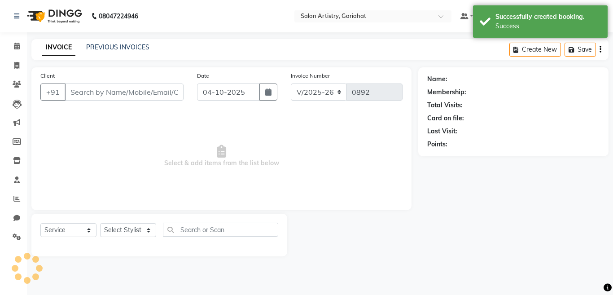
type input "9748397638"
select select "88921"
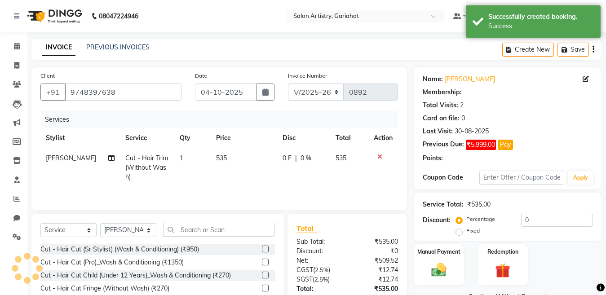
select select "1: Object"
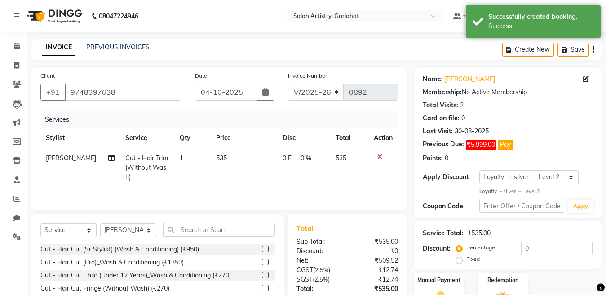
click at [223, 159] on td "535" at bounding box center [244, 167] width 66 height 39
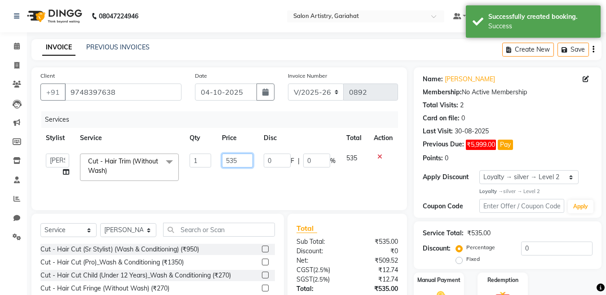
click at [237, 159] on input "535" at bounding box center [237, 161] width 31 height 14
type input "5"
type input "650"
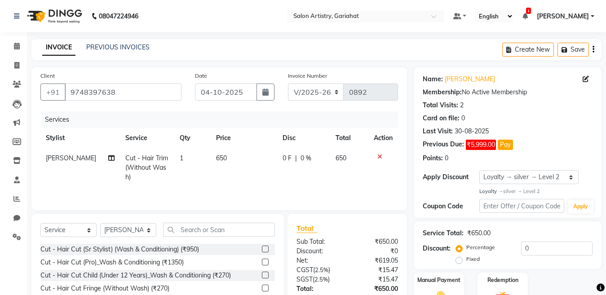
click at [307, 158] on td "0 F | 0 %" at bounding box center [303, 167] width 53 height 39
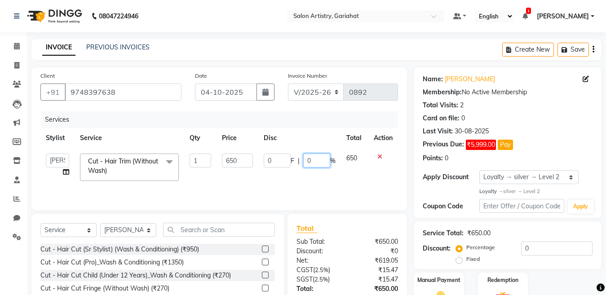
click at [323, 161] on input "0" at bounding box center [316, 161] width 27 height 14
type input "15"
drag, startPoint x: 367, startPoint y: 54, endPoint x: 372, endPoint y: 67, distance: 14.5
click at [367, 56] on div "INVOICE PREVIOUS INVOICES Create New Save" at bounding box center [316, 49] width 570 height 21
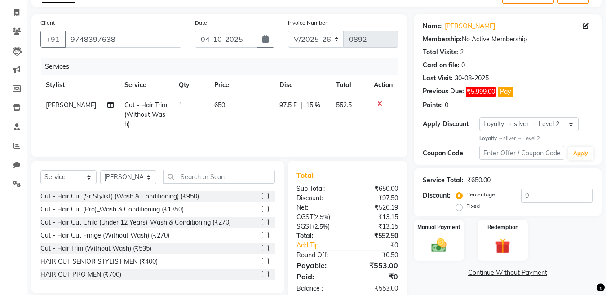
scroll to position [75, 0]
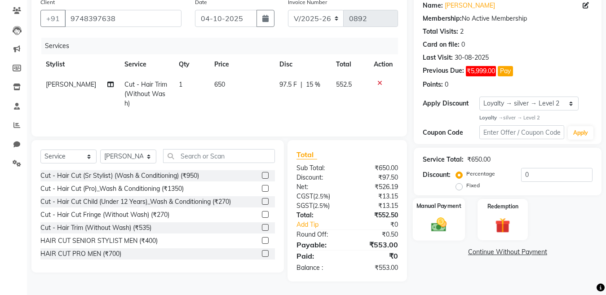
click at [444, 225] on img at bounding box center [438, 225] width 25 height 18
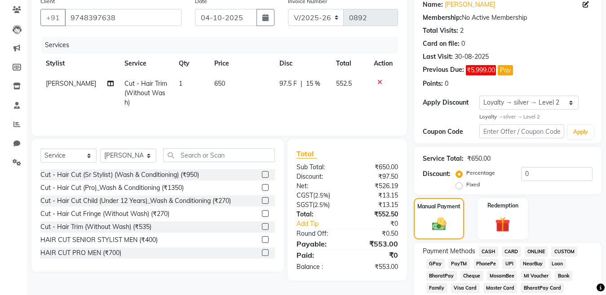
drag, startPoint x: 435, startPoint y: 264, endPoint x: 450, endPoint y: 262, distance: 15.3
click at [436, 264] on span "GPay" at bounding box center [435, 264] width 18 height 10
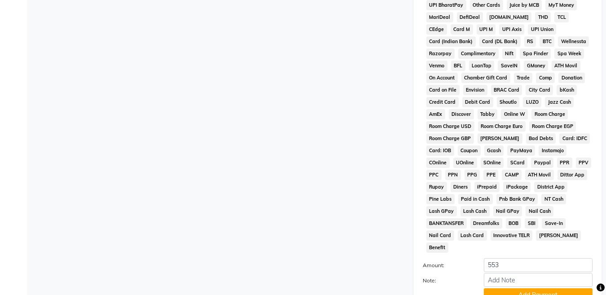
scroll to position [389, 0]
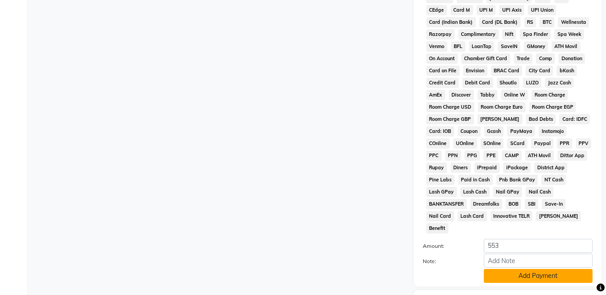
click at [501, 269] on button "Add Payment" at bounding box center [538, 276] width 109 height 14
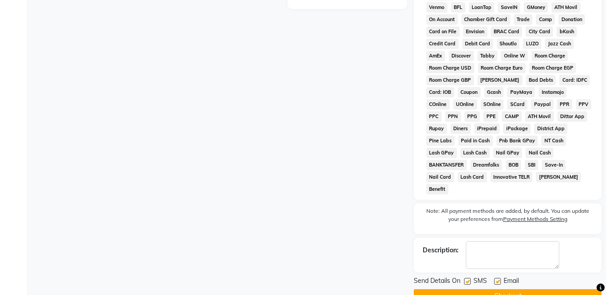
scroll to position [437, 0]
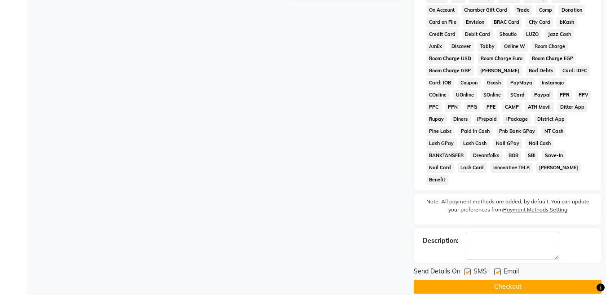
click at [504, 280] on button "Checkout" at bounding box center [508, 287] width 188 height 14
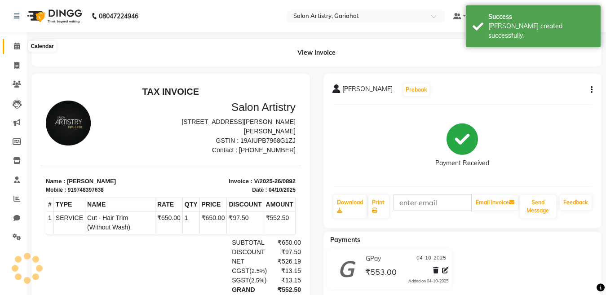
click at [19, 44] on icon at bounding box center [17, 46] width 6 height 7
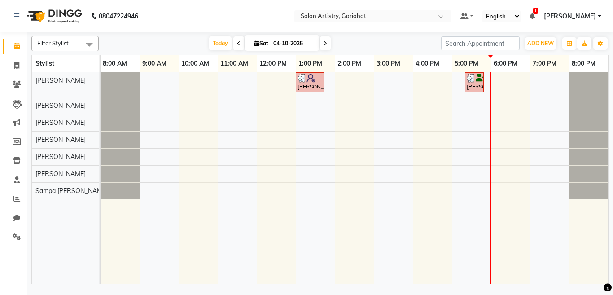
click at [321, 40] on span at bounding box center [325, 43] width 11 height 14
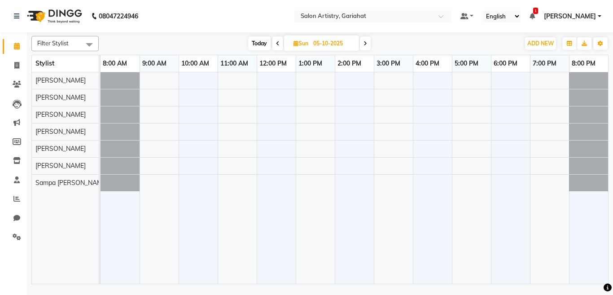
click at [278, 42] on icon at bounding box center [278, 43] width 4 height 5
type input "04-10-2025"
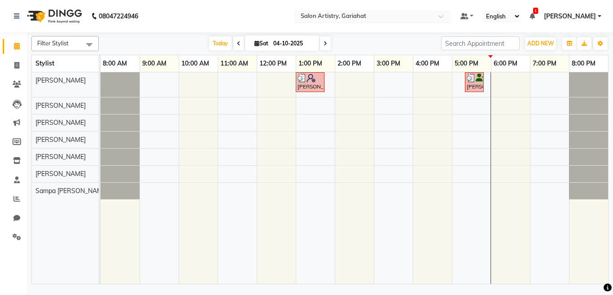
click at [338, 20] on input "text" at bounding box center [364, 17] width 130 height 9
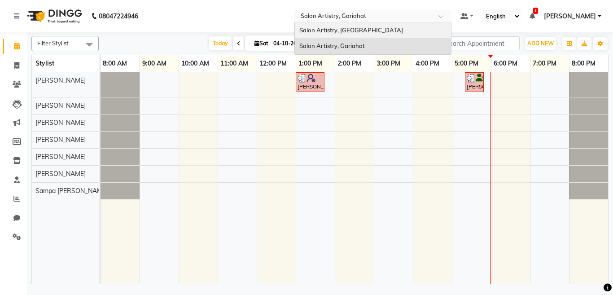
click at [341, 32] on span "Salon Artistry, [GEOGRAPHIC_DATA]" at bounding box center [352, 29] width 104 height 7
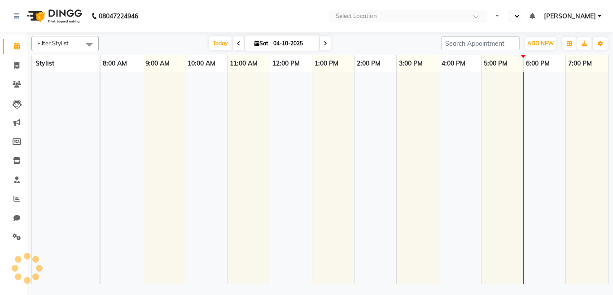
select select "en"
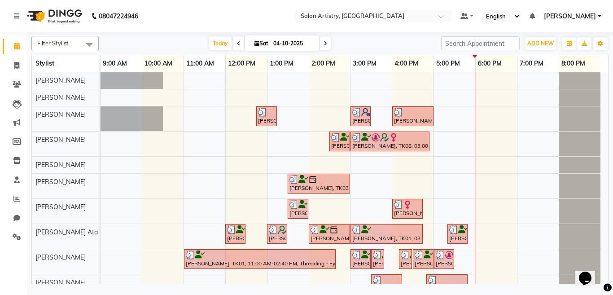
click at [324, 45] on icon at bounding box center [326, 43] width 4 height 5
type input "05-10-2025"
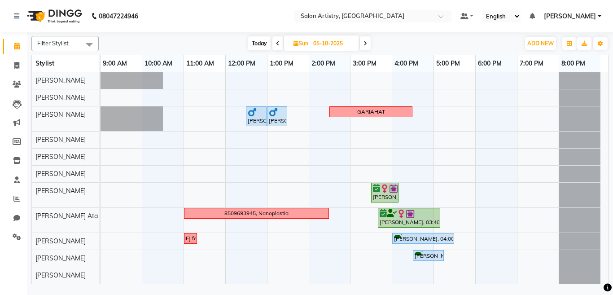
drag, startPoint x: 91, startPoint y: 43, endPoint x: 82, endPoint y: 45, distance: 9.7
click at [91, 43] on span at bounding box center [89, 44] width 18 height 17
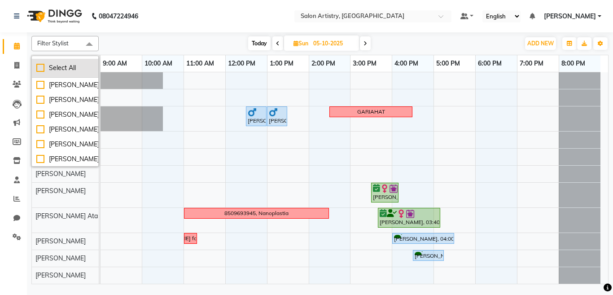
click at [40, 66] on div "Select All" at bounding box center [64, 67] width 57 height 9
checkbox input "true"
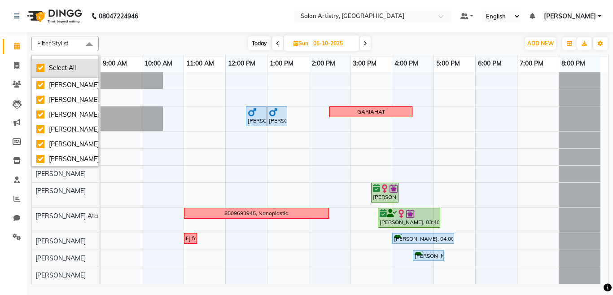
checkbox input "true"
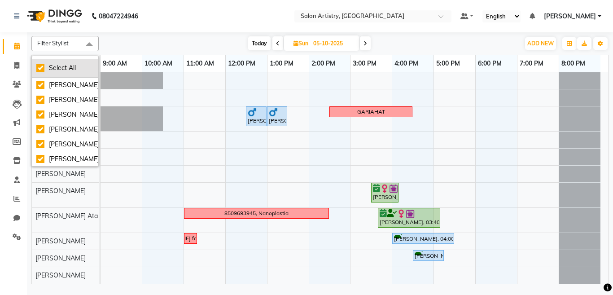
checkbox input "true"
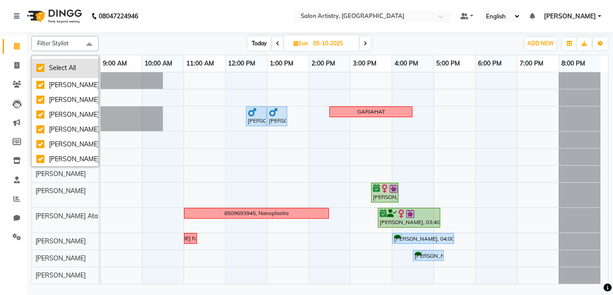
checkbox input "true"
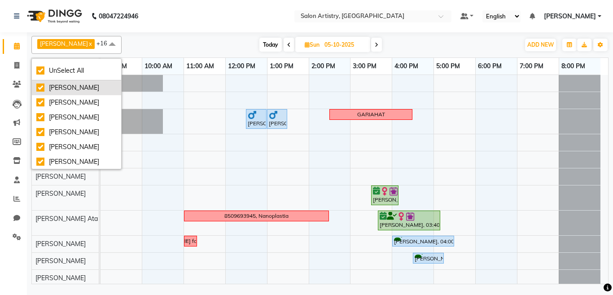
click at [61, 88] on div "[PERSON_NAME]" at bounding box center [76, 87] width 80 height 9
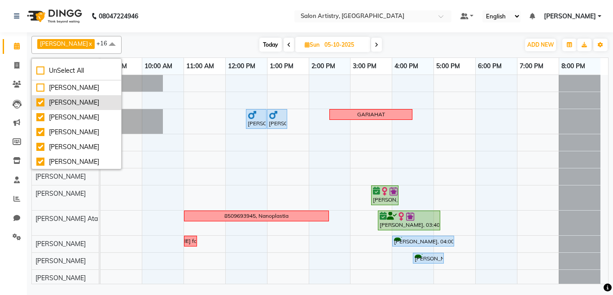
checkbox input "false"
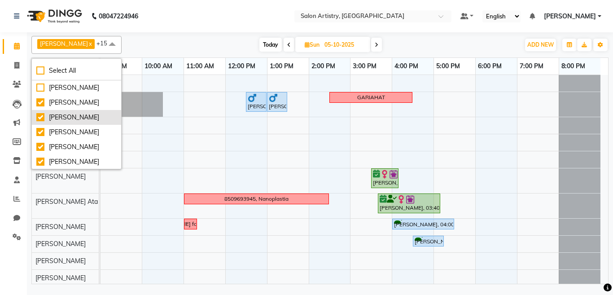
click at [66, 105] on div "[PERSON_NAME]" at bounding box center [76, 102] width 80 height 9
checkbox input "false"
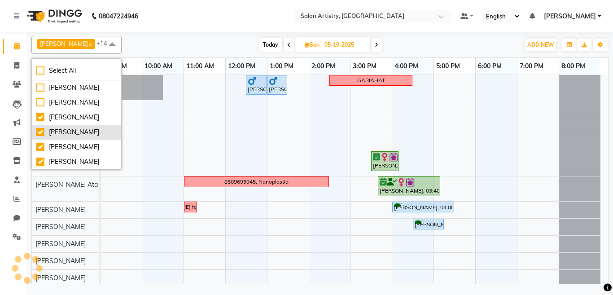
scroll to position [8, 0]
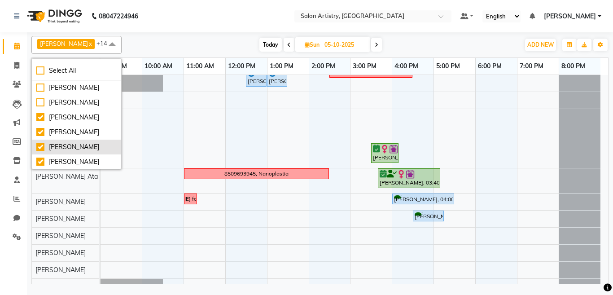
click at [70, 147] on div "[PERSON_NAME]" at bounding box center [76, 146] width 80 height 9
checkbox input "false"
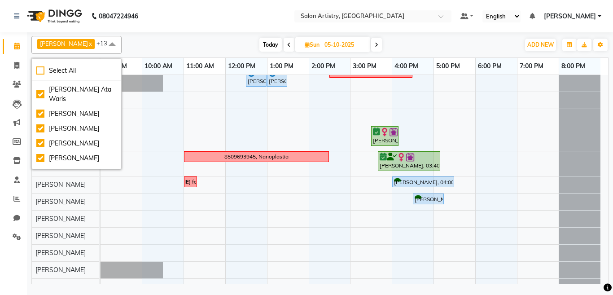
scroll to position [108, 0]
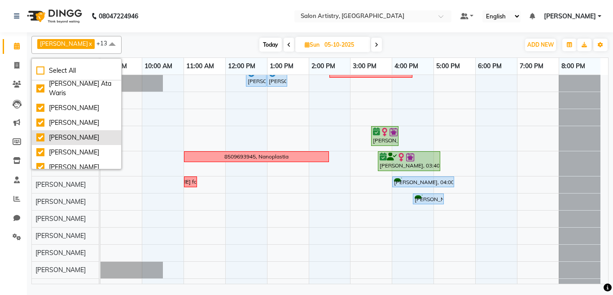
click at [65, 140] on div "[PERSON_NAME]" at bounding box center [76, 137] width 80 height 9
checkbox input "false"
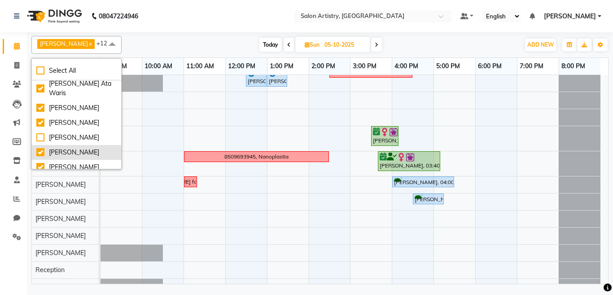
click at [63, 152] on div "[PERSON_NAME]" at bounding box center [76, 152] width 80 height 9
checkbox input "false"
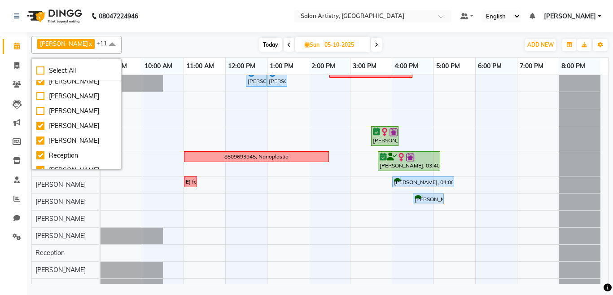
scroll to position [162, 0]
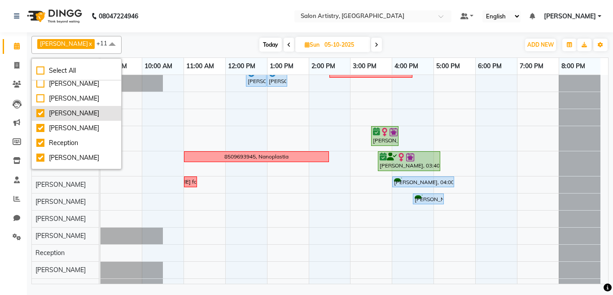
click at [62, 118] on div "[PERSON_NAME]" at bounding box center [76, 113] width 80 height 9
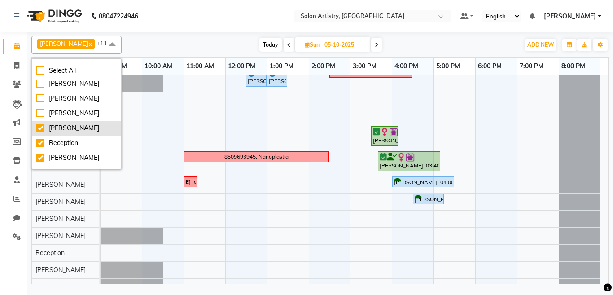
checkbox input "false"
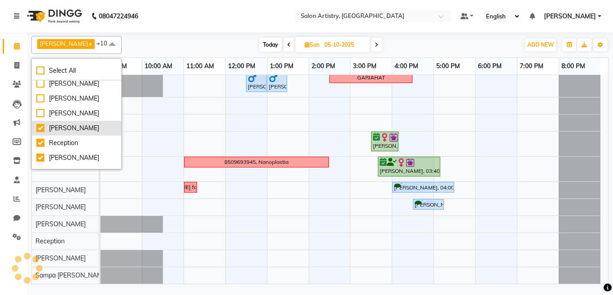
scroll to position [3, 0]
drag, startPoint x: 62, startPoint y: 143, endPoint x: 62, endPoint y: 154, distance: 10.8
click at [62, 133] on div "[PERSON_NAME]" at bounding box center [76, 127] width 80 height 9
checkbox input "false"
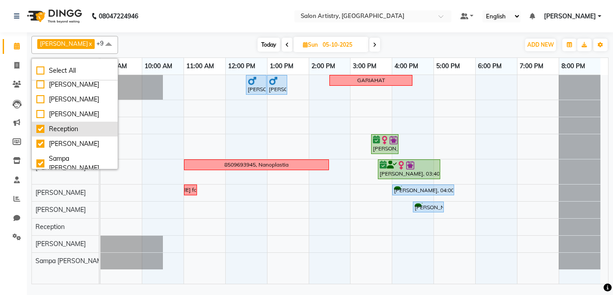
click at [60, 134] on div "Reception" at bounding box center [74, 128] width 77 height 9
checkbox input "false"
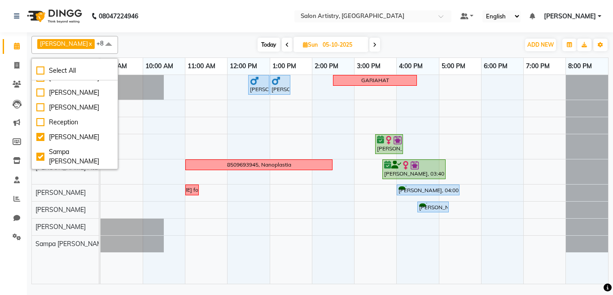
scroll to position [211, 0]
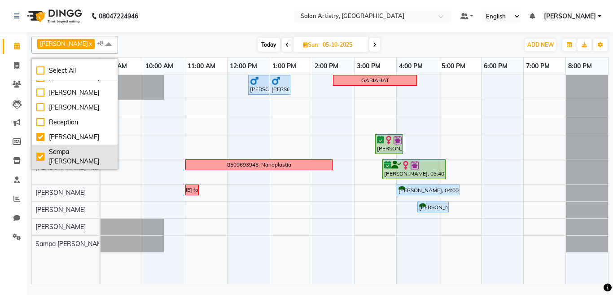
drag, startPoint x: 57, startPoint y: 144, endPoint x: 58, endPoint y: 161, distance: 17.1
click at [57, 142] on div "[PERSON_NAME]" at bounding box center [74, 136] width 77 height 9
checkbox input "false"
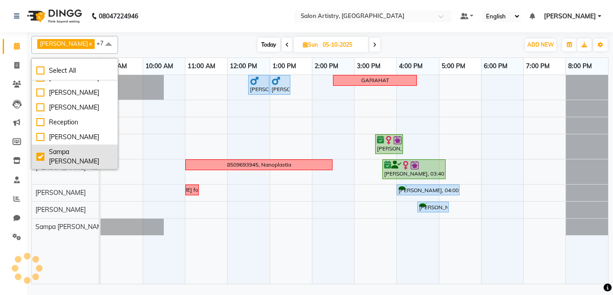
click at [58, 161] on div "Sampa [PERSON_NAME]" at bounding box center [74, 156] width 77 height 19
checkbox input "false"
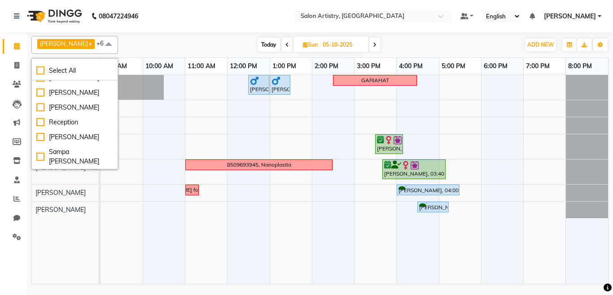
click at [195, 37] on div "[PERSON_NAME] x [PERSON_NAME] x [PERSON_NAME] x [PERSON_NAME] x [PERSON_NAME] A…" at bounding box center [319, 45] width 577 height 18
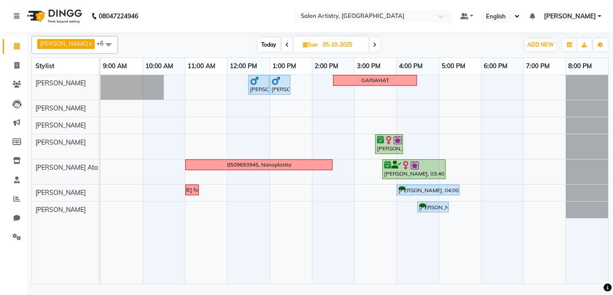
click at [155, 162] on td at bounding box center [164, 179] width 42 height 209
click at [183, 165] on td at bounding box center [164, 179] width 42 height 209
click at [196, 163] on div "8509693945, Nanoplastia" at bounding box center [258, 165] width 145 height 8
click at [201, 156] on div "[PERSON_NAME], 12:30 PM-01:00 PM, HAIR CUT SENIOR STYLIST MEN [PERSON_NAME], 01…" at bounding box center [355, 179] width 508 height 209
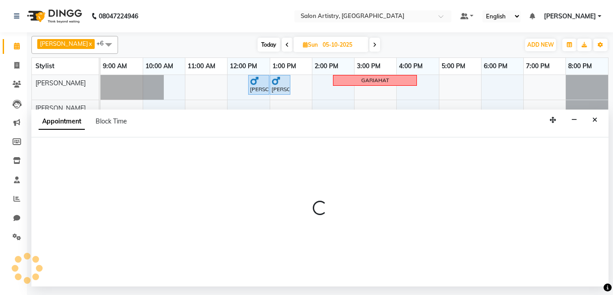
select select "79865"
select select "tentative"
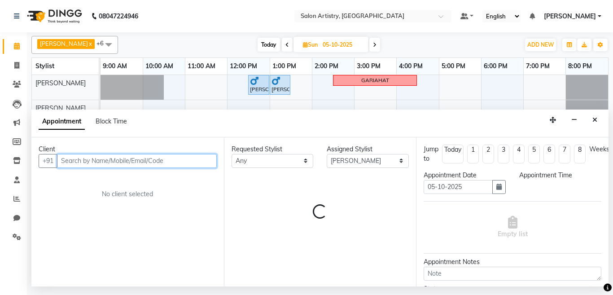
select select "660"
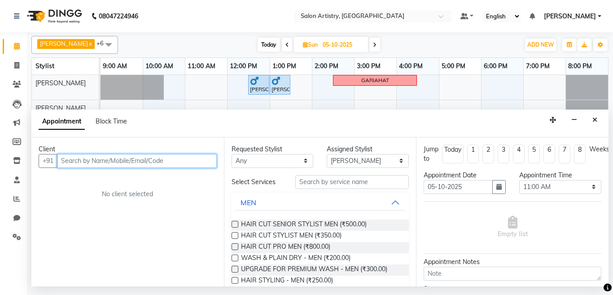
click at [94, 157] on input "text" at bounding box center [137, 161] width 160 height 14
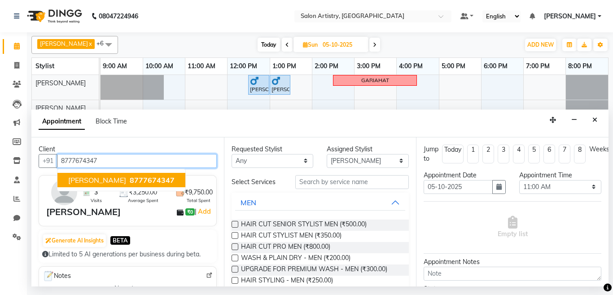
click at [96, 177] on span "[PERSON_NAME]" at bounding box center [97, 180] width 58 height 9
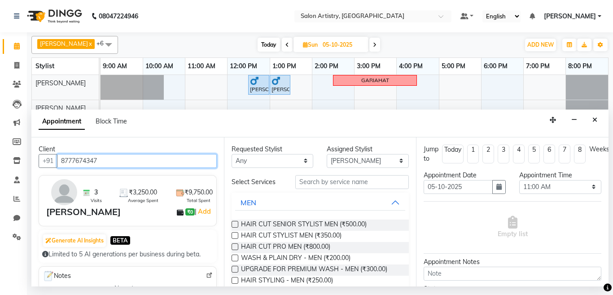
type input "8777674347"
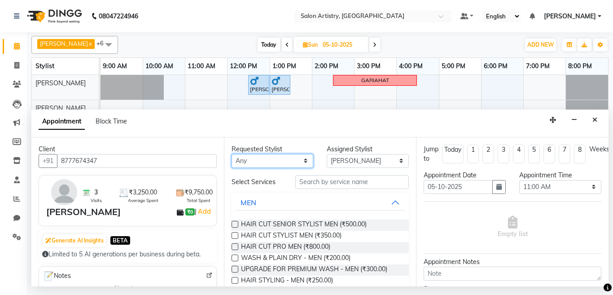
click at [246, 161] on select "Any [PERSON_NAME] [PERSON_NAME] [PERSON_NAME] [PERSON_NAME] [PERSON_NAME] [PERS…" at bounding box center [273, 161] width 82 height 14
select select "79858"
click at [232, 154] on select "Any [PERSON_NAME] [PERSON_NAME] [PERSON_NAME] [PERSON_NAME] [PERSON_NAME] [PERS…" at bounding box center [273, 161] width 82 height 14
select select "79858"
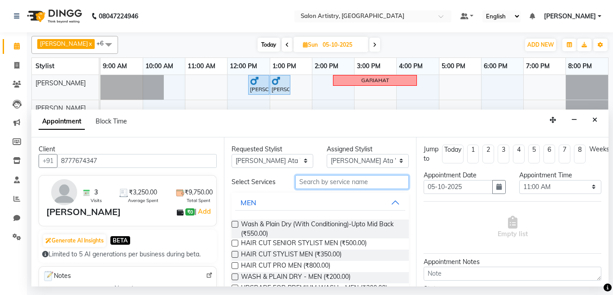
click at [345, 182] on input "text" at bounding box center [352, 182] width 114 height 14
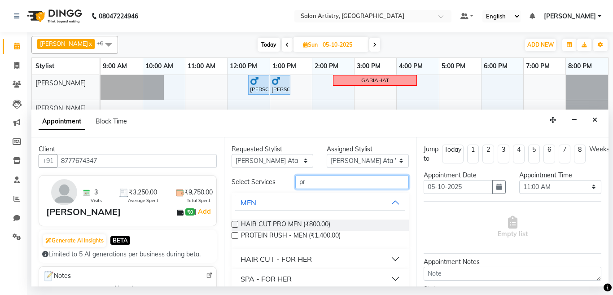
type input "p"
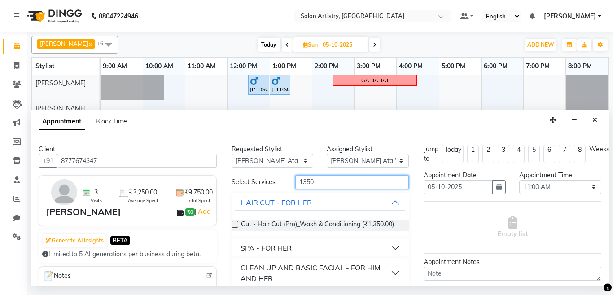
type input "1350"
click at [234, 224] on label at bounding box center [235, 224] width 7 height 7
click at [234, 224] on input "checkbox" at bounding box center [235, 225] width 6 height 6
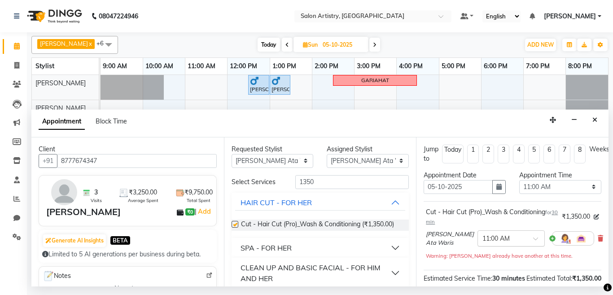
checkbox input "false"
drag, startPoint x: 492, startPoint y: 237, endPoint x: 506, endPoint y: 203, distance: 36.6
click at [492, 236] on input "text" at bounding box center [503, 237] width 40 height 9
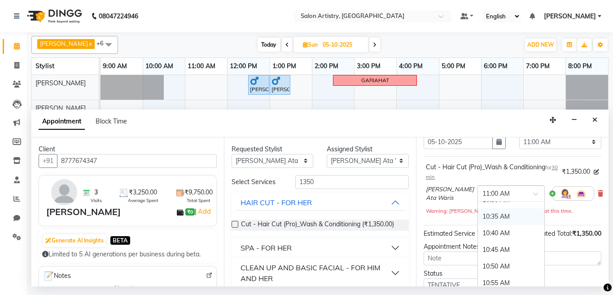
scroll to position [92, 0]
click at [491, 216] on div "10:30 AM" at bounding box center [511, 218] width 66 height 17
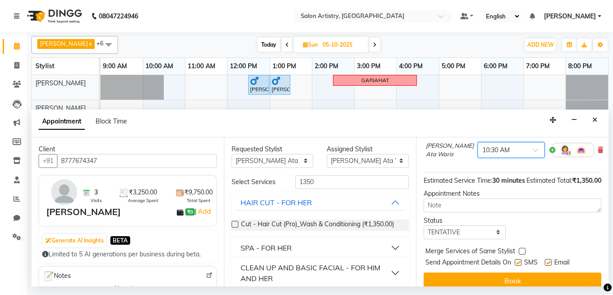
scroll to position [70, 0]
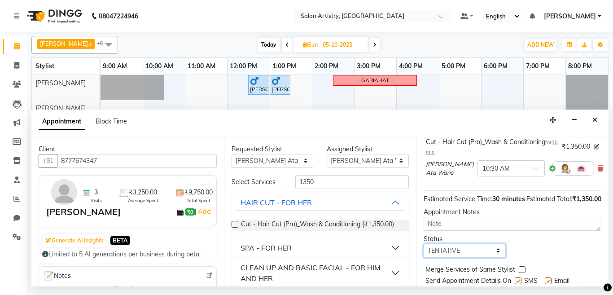
click at [452, 258] on select "Select TENTATIVE CONFIRM UPCOMING" at bounding box center [465, 251] width 82 height 14
select select "confirm booking"
click at [424, 253] on select "Select TENTATIVE CONFIRM UPCOMING" at bounding box center [465, 251] width 82 height 14
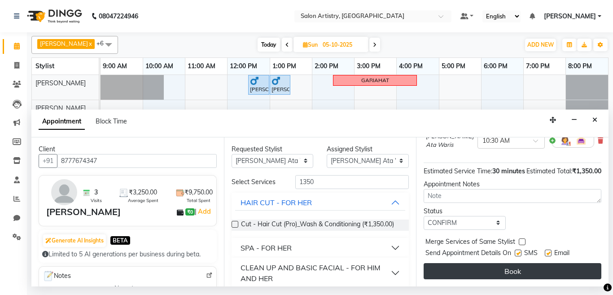
click at [486, 263] on button "Book" at bounding box center [513, 271] width 178 height 16
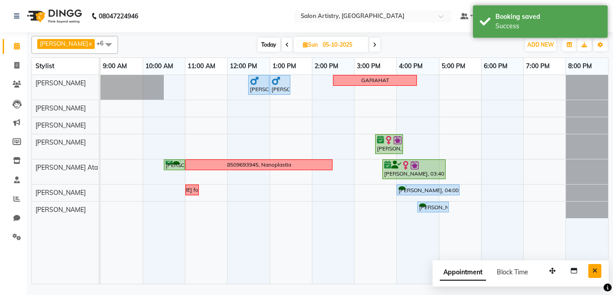
click at [594, 272] on icon "Close" at bounding box center [595, 271] width 5 height 6
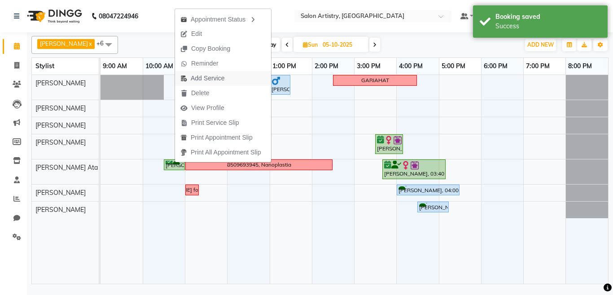
click at [206, 79] on span "Add Service" at bounding box center [208, 78] width 34 height 9
select select "79858"
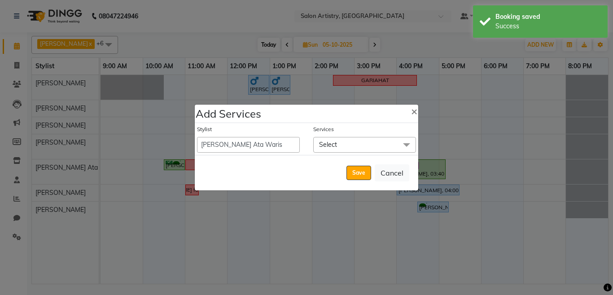
click at [330, 150] on span "Select" at bounding box center [364, 145] width 103 height 16
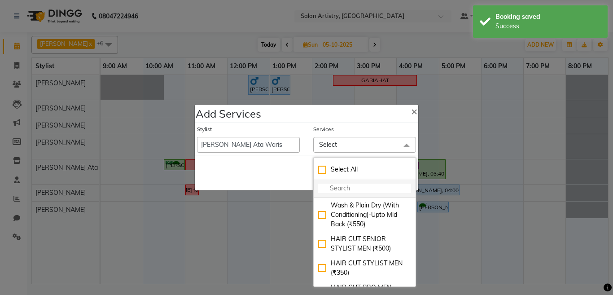
click at [335, 186] on input "multiselect-search" at bounding box center [364, 188] width 93 height 9
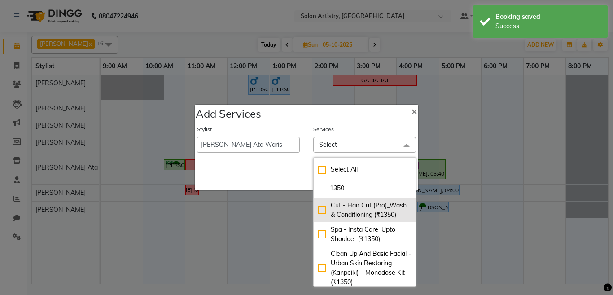
type input "1350"
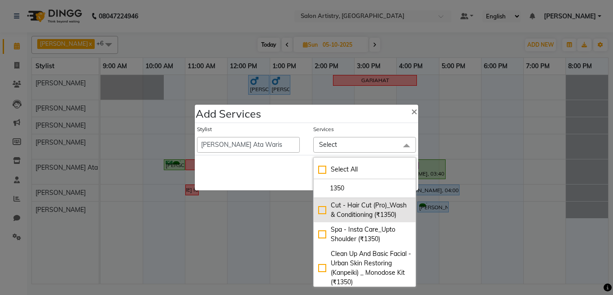
drag, startPoint x: 315, startPoint y: 214, endPoint x: 319, endPoint y: 216, distance: 5.2
click at [318, 215] on div "Cut - Hair Cut (Pro)_Wash & Conditioning (₹1350)" at bounding box center [364, 210] width 93 height 19
checkbox input "true"
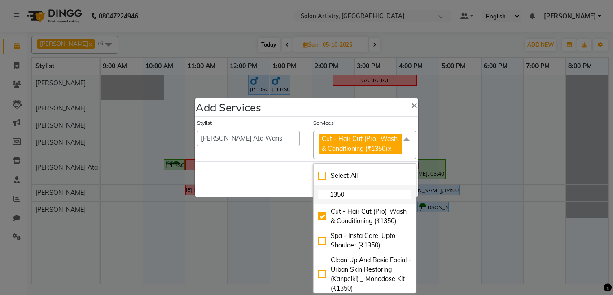
click at [352, 197] on input "1350" at bounding box center [364, 194] width 93 height 9
type input "1"
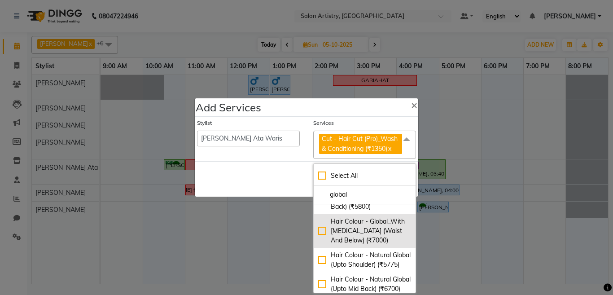
scroll to position [180, 0]
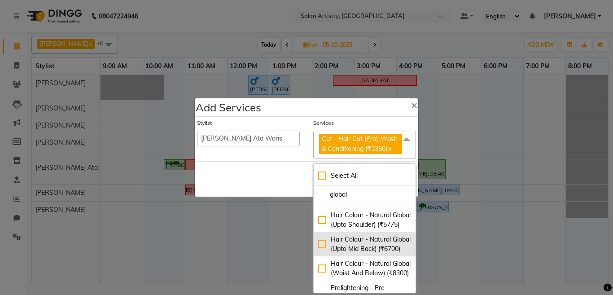
type input "global"
click at [318, 254] on div "Hair Colour - Natural Global (Upto Mid Back) (₹6700)" at bounding box center [364, 244] width 93 height 19
checkbox input "true"
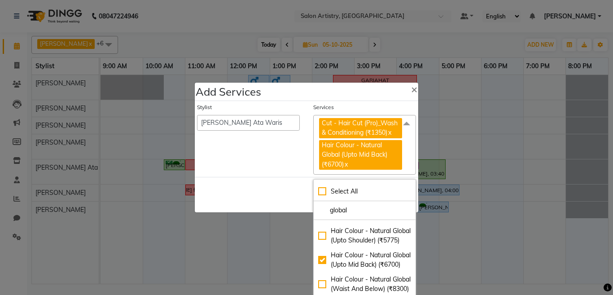
click at [286, 196] on div "Save Cancel" at bounding box center [307, 194] width 224 height 35
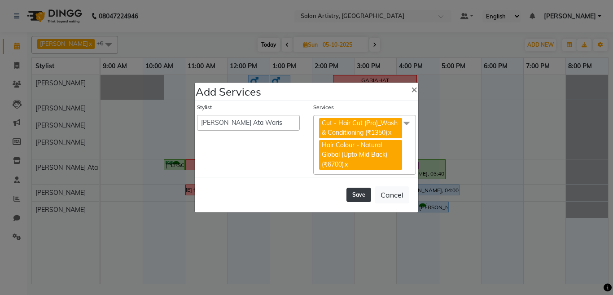
drag, startPoint x: 353, startPoint y: 192, endPoint x: 355, endPoint y: 196, distance: 4.7
click at [354, 192] on button "Save" at bounding box center [359, 195] width 25 height 14
select select "92307"
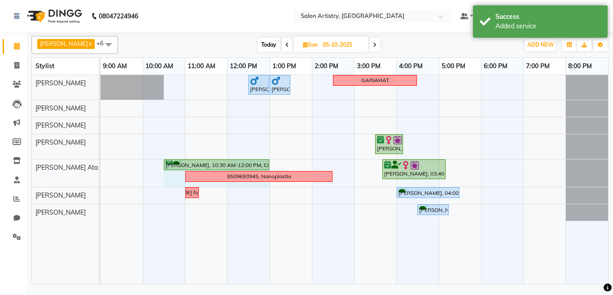
click at [101, 163] on div "[PERSON_NAME], 10:30 AM-12:00 PM, Cut - Hair Cut (Pro)_Wash & Conditioning,Hair…" at bounding box center [101, 172] width 0 height 27
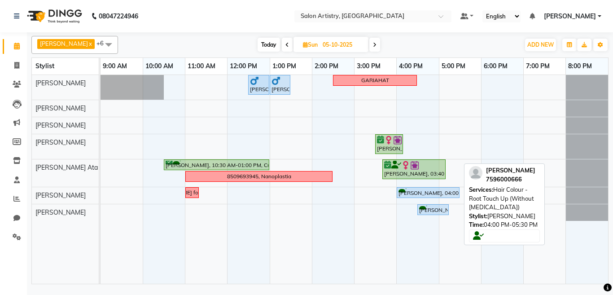
click at [412, 191] on div "[PERSON_NAME], 04:00 PM-05:30 PM, Hair Colour - Root Touch Up (Without [MEDICAL…" at bounding box center [428, 193] width 61 height 9
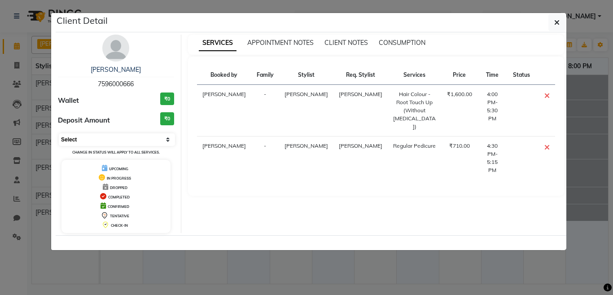
drag, startPoint x: 99, startPoint y: 137, endPoint x: 97, endPoint y: 145, distance: 8.7
click at [99, 138] on select "Select CONFIRMED TENTATIVE" at bounding box center [117, 139] width 116 height 13
select select "6"
click at [59, 133] on select "Select CONFIRMED TENTATIVE" at bounding box center [117, 139] width 116 height 13
click at [559, 22] on icon "button" at bounding box center [557, 22] width 5 height 7
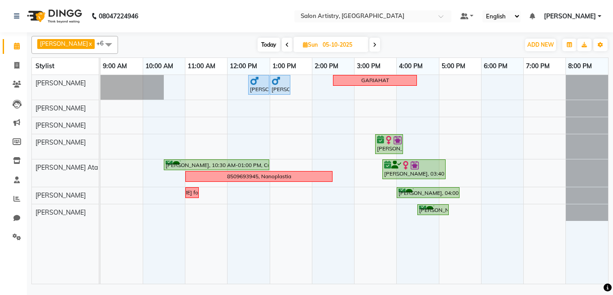
click at [286, 47] on icon at bounding box center [288, 44] width 4 height 5
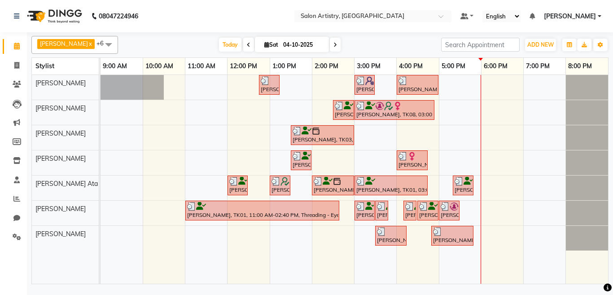
click at [319, 44] on div "[DATE] [DATE]" at bounding box center [279, 44] width 123 height 13
click at [334, 42] on icon at bounding box center [336, 44] width 4 height 5
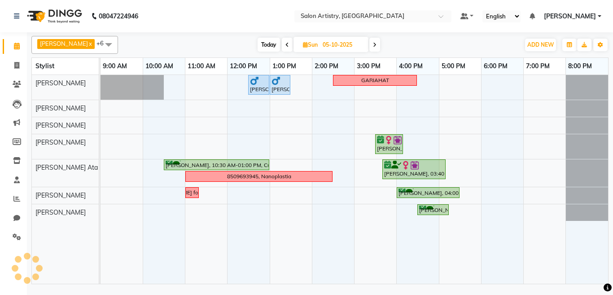
click at [370, 44] on span at bounding box center [375, 45] width 11 height 14
type input "[DATE]"
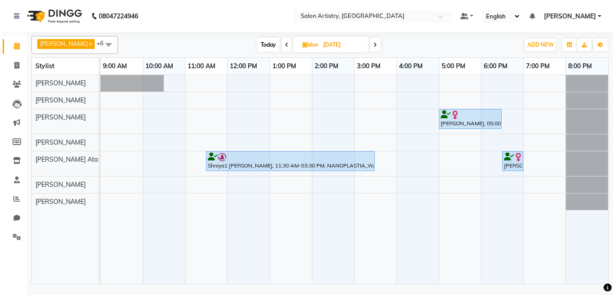
click at [330, 45] on input "[DATE]" at bounding box center [343, 44] width 45 height 13
select select "10"
select select "2025"
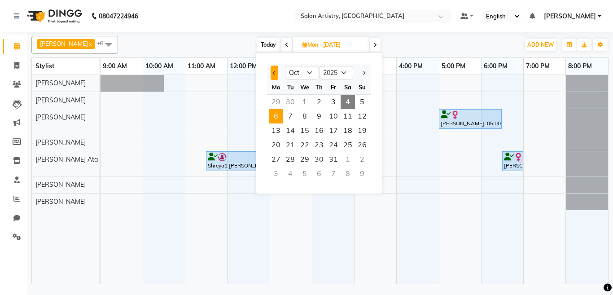
click at [272, 68] on button "Previous month" at bounding box center [275, 73] width 8 height 14
select select "9"
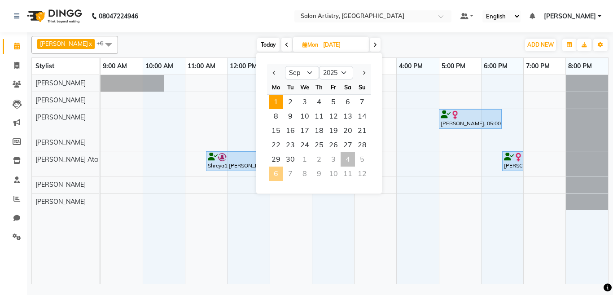
click at [278, 103] on span "1" at bounding box center [276, 102] width 14 height 14
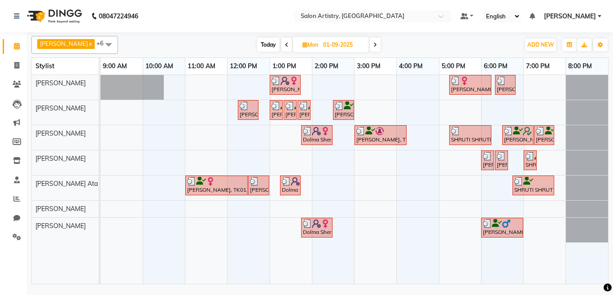
click at [374, 45] on icon at bounding box center [376, 44] width 4 height 5
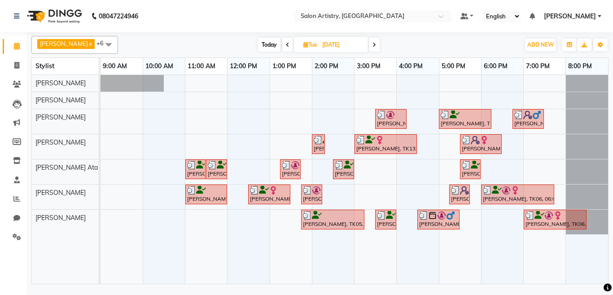
click at [369, 42] on span at bounding box center [374, 45] width 11 height 14
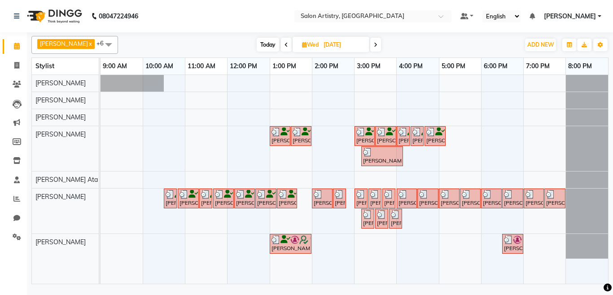
click at [363, 44] on span "[DATE]" at bounding box center [331, 44] width 77 height 15
click at [374, 42] on icon at bounding box center [376, 44] width 4 height 5
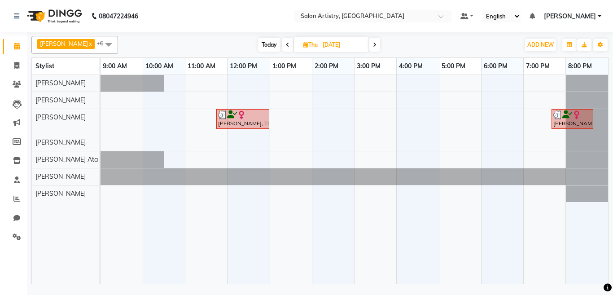
click at [373, 42] on icon at bounding box center [375, 44] width 4 height 5
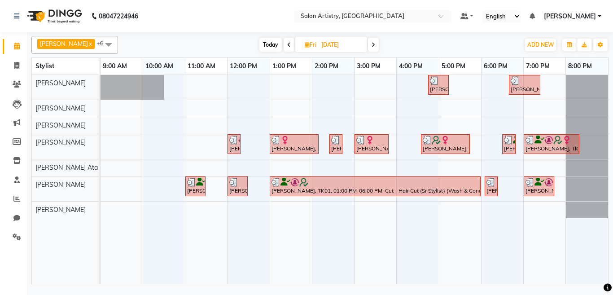
click at [372, 42] on icon at bounding box center [374, 44] width 4 height 5
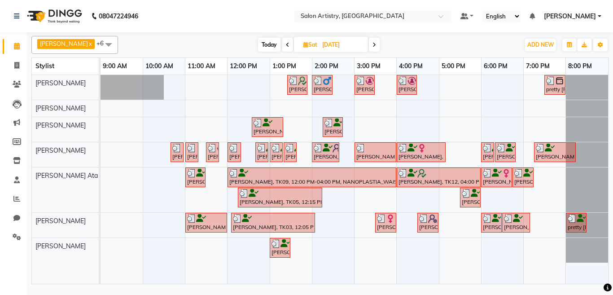
click at [373, 42] on icon at bounding box center [375, 44] width 4 height 5
type input "07-09-2025"
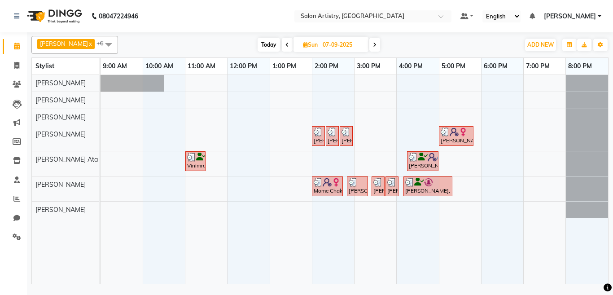
click at [331, 44] on input "07-09-2025" at bounding box center [342, 44] width 45 height 13
select select "9"
select select "2025"
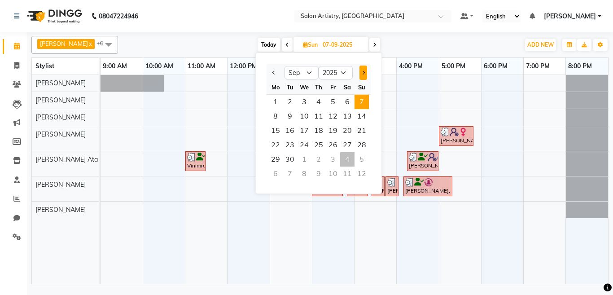
click at [361, 70] on button "Next month" at bounding box center [364, 73] width 8 height 14
select select "10"
click at [344, 98] on span "4" at bounding box center [347, 102] width 14 height 14
type input "04-10-2025"
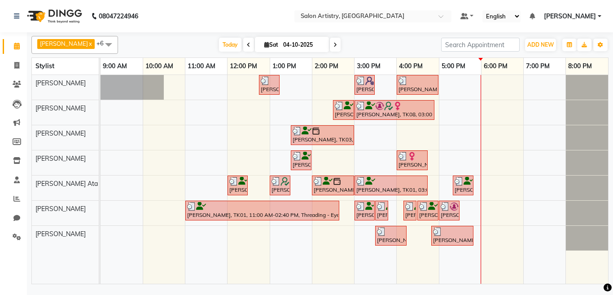
click at [486, 204] on div "[PERSON_NAME], TK01, 12:45 PM-01:15 PM, HAIR CUT SENIOR STYLIST MEN [PERSON_NAM…" at bounding box center [355, 179] width 508 height 209
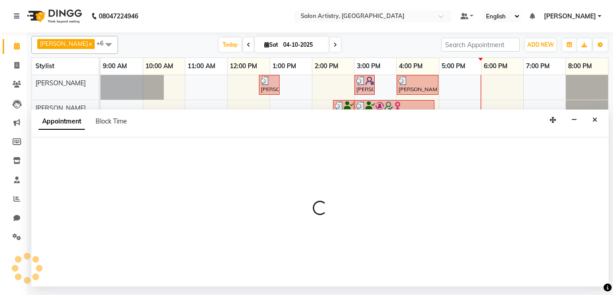
select select "79859"
select select "1080"
select select "tentative"
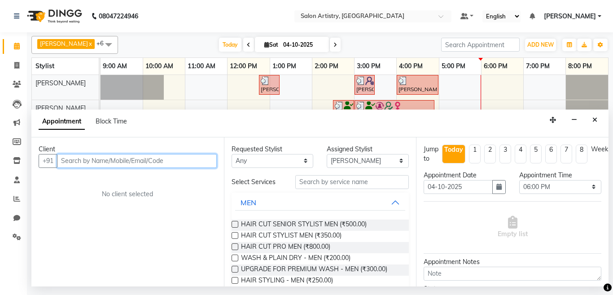
click at [122, 159] on input "text" at bounding box center [137, 161] width 160 height 14
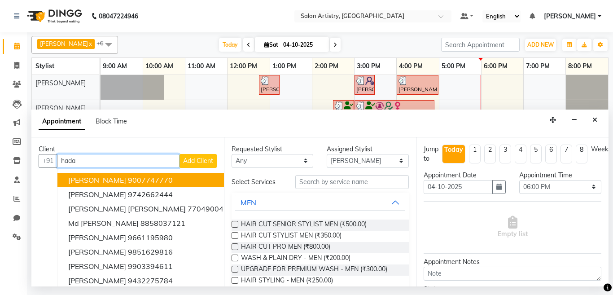
click at [128, 179] on ngb-highlight "9007747770" at bounding box center [150, 180] width 45 height 9
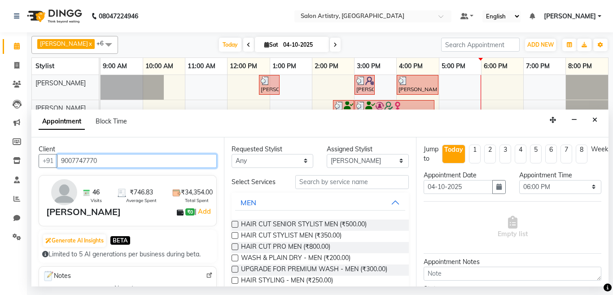
type input "9007747770"
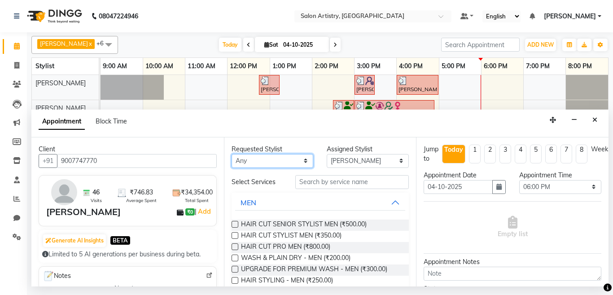
click at [267, 161] on select "Any [PERSON_NAME] [PERSON_NAME] [PERSON_NAME] [PERSON_NAME] [PERSON_NAME] [PERS…" at bounding box center [273, 161] width 82 height 14
select select "79859"
click at [232, 154] on select "Any [PERSON_NAME] [PERSON_NAME] [PERSON_NAME] [PERSON_NAME] [PERSON_NAME] [PERS…" at bounding box center [273, 161] width 82 height 14
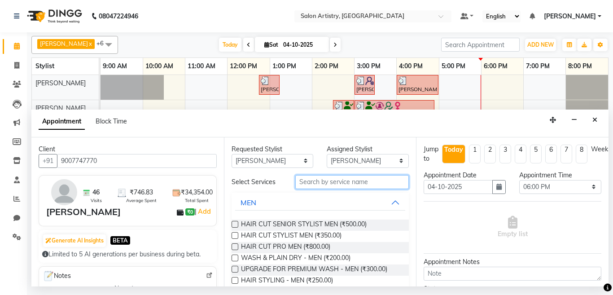
click at [325, 182] on input "text" at bounding box center [352, 182] width 114 height 14
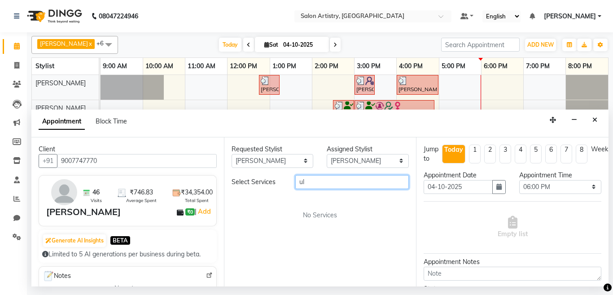
type input "u"
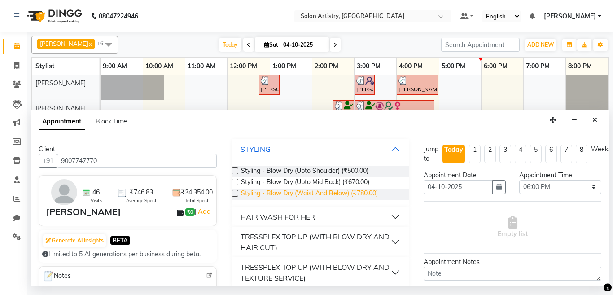
scroll to position [62, 0]
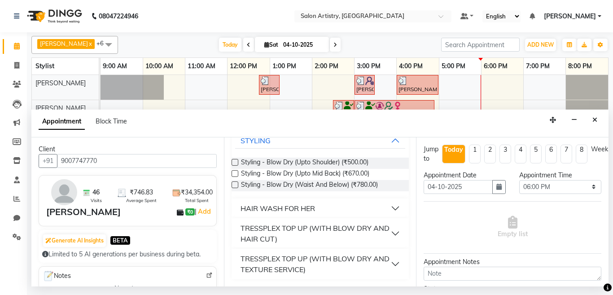
click at [343, 263] on div "TRESSPLEX TOP UP (WITH BLOW DRY AND TEXTURE SERVICE)" at bounding box center [316, 264] width 151 height 22
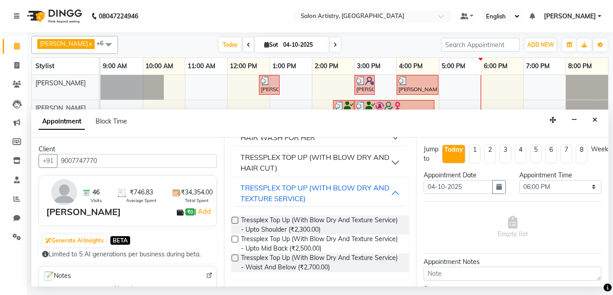
click at [343, 161] on div "TRESSPLEX TOP UP (WITH BLOW DRY AND HAIR CUT)" at bounding box center [316, 163] width 151 height 22
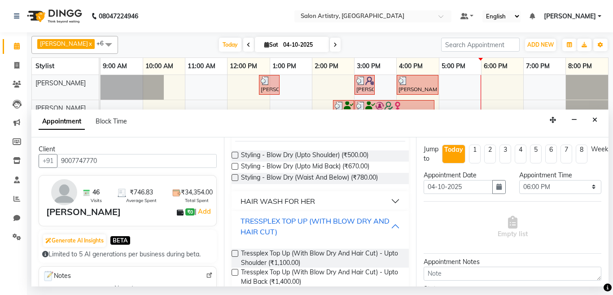
scroll to position [0, 0]
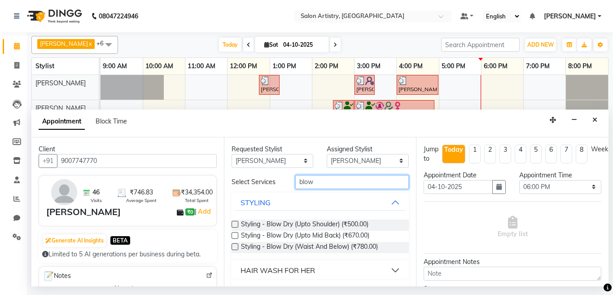
click at [322, 179] on input "blow" at bounding box center [352, 182] width 114 height 14
type input "blow"
click at [235, 246] on label at bounding box center [235, 246] width 7 height 7
click at [235, 246] on input "checkbox" at bounding box center [235, 248] width 6 height 6
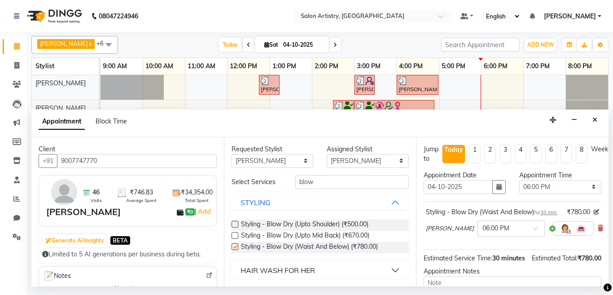
checkbox input "false"
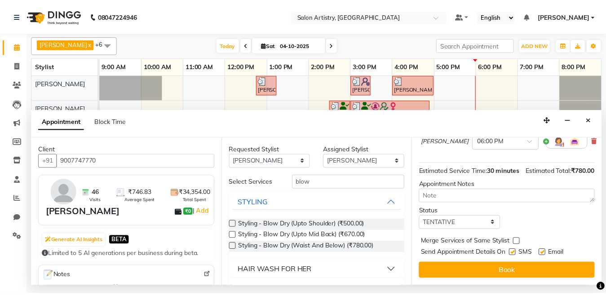
scroll to position [114, 0]
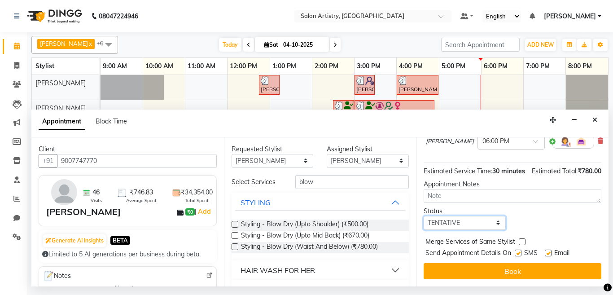
drag, startPoint x: 452, startPoint y: 216, endPoint x: 452, endPoint y: 222, distance: 5.4
click at [452, 216] on select "Select TENTATIVE CONFIRM CHECK-IN UPCOMING" at bounding box center [465, 223] width 82 height 14
select select "check-in"
click at [424, 216] on select "Select TENTATIVE CONFIRM CHECK-IN UPCOMING" at bounding box center [465, 223] width 82 height 14
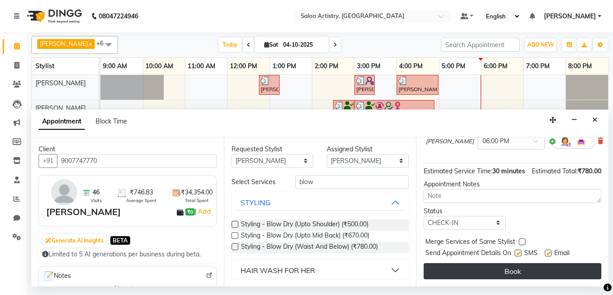
click at [454, 263] on button "Book" at bounding box center [513, 271] width 178 height 16
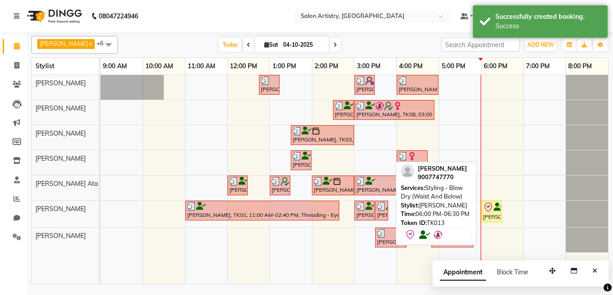
click at [492, 212] on icon at bounding box center [488, 207] width 11 height 11
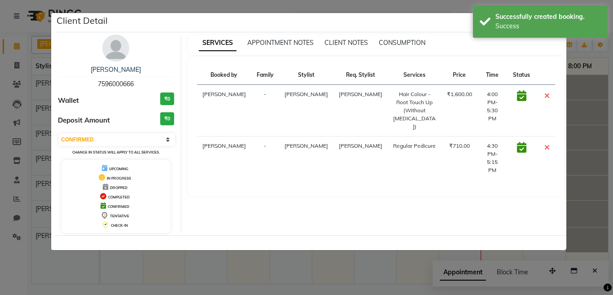
select select "8"
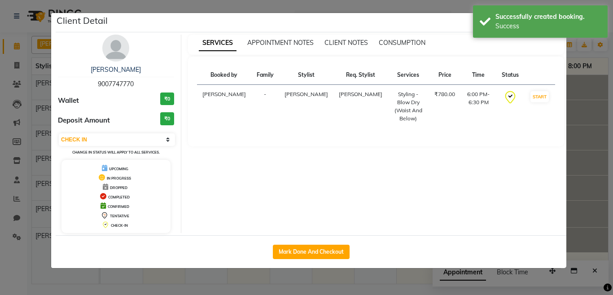
drag, startPoint x: 313, startPoint y: 251, endPoint x: 475, endPoint y: 272, distance: 163.4
click at [316, 255] on button "Mark Done And Checkout" at bounding box center [311, 252] width 77 height 14
select select "service"
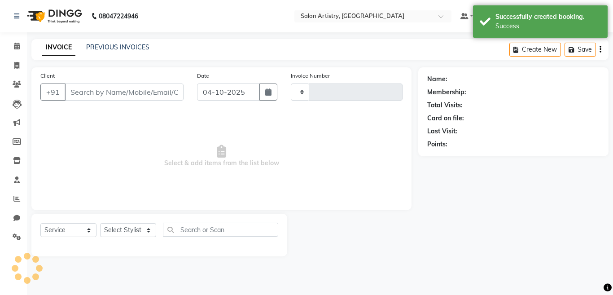
type input "2763"
select select "8285"
select select "79865"
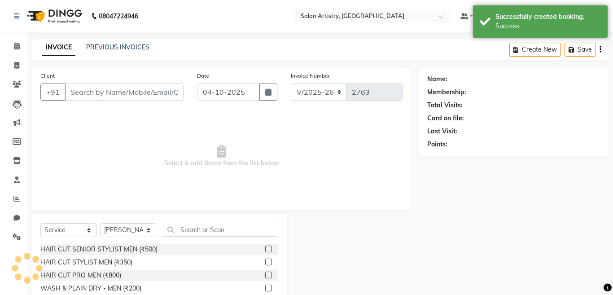
type input "9007747770"
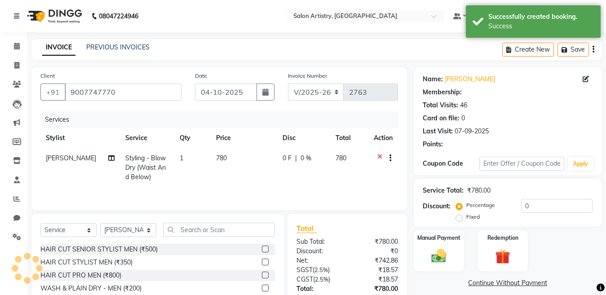
select select "1: Object"
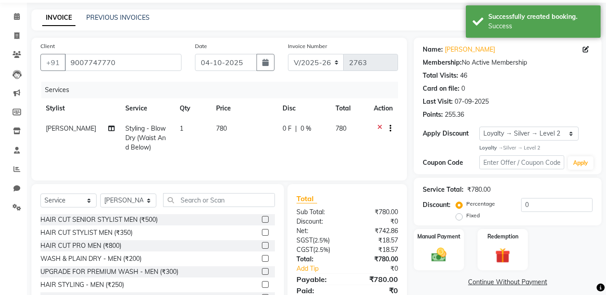
scroll to position [66, 0]
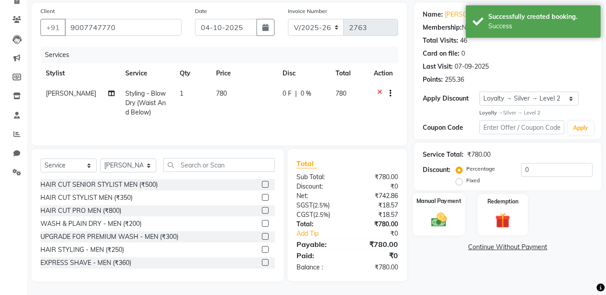
click at [436, 221] on img at bounding box center [438, 220] width 25 height 18
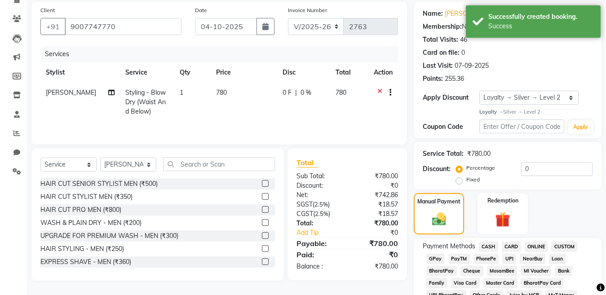
click at [486, 247] on span "CASH" at bounding box center [488, 247] width 19 height 10
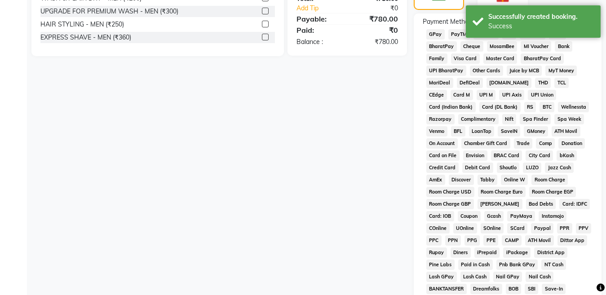
scroll to position [420, 0]
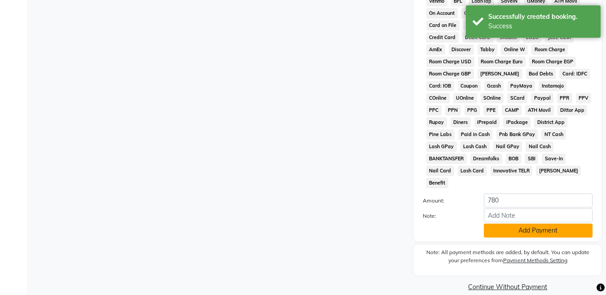
click at [500, 224] on button "Add Payment" at bounding box center [538, 231] width 109 height 14
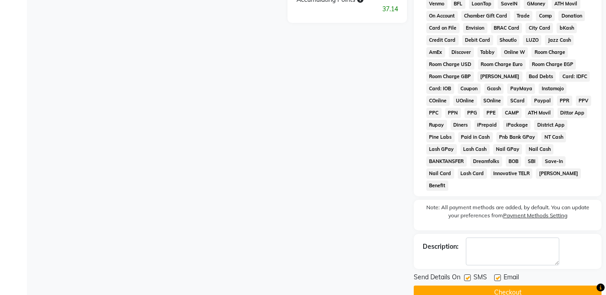
scroll to position [423, 0]
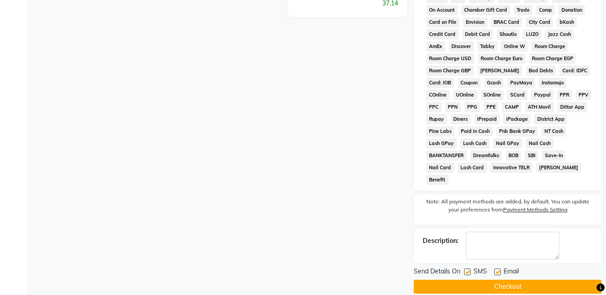
click at [486, 280] on button "Checkout" at bounding box center [508, 287] width 188 height 14
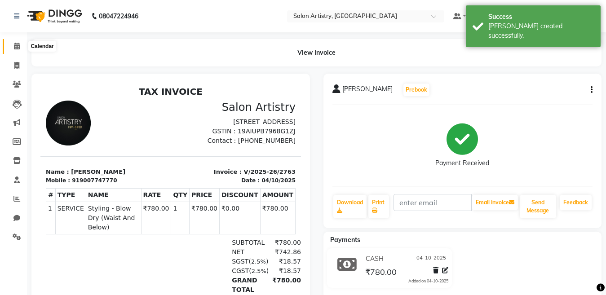
click at [16, 47] on icon at bounding box center [17, 46] width 6 height 7
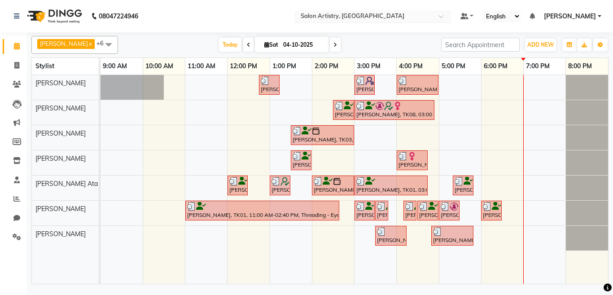
click at [327, 17] on input "text" at bounding box center [364, 17] width 130 height 9
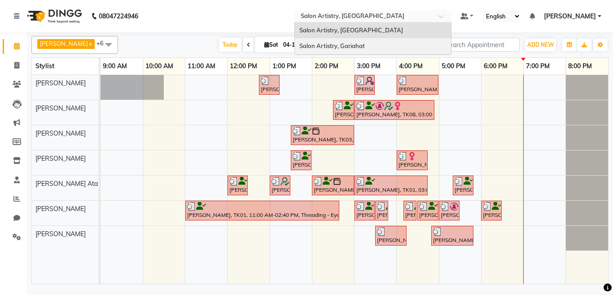
click at [321, 44] on span "Salon Artistry, Gariahat" at bounding box center [333, 45] width 66 height 7
